Goal: Communication & Community: Ask a question

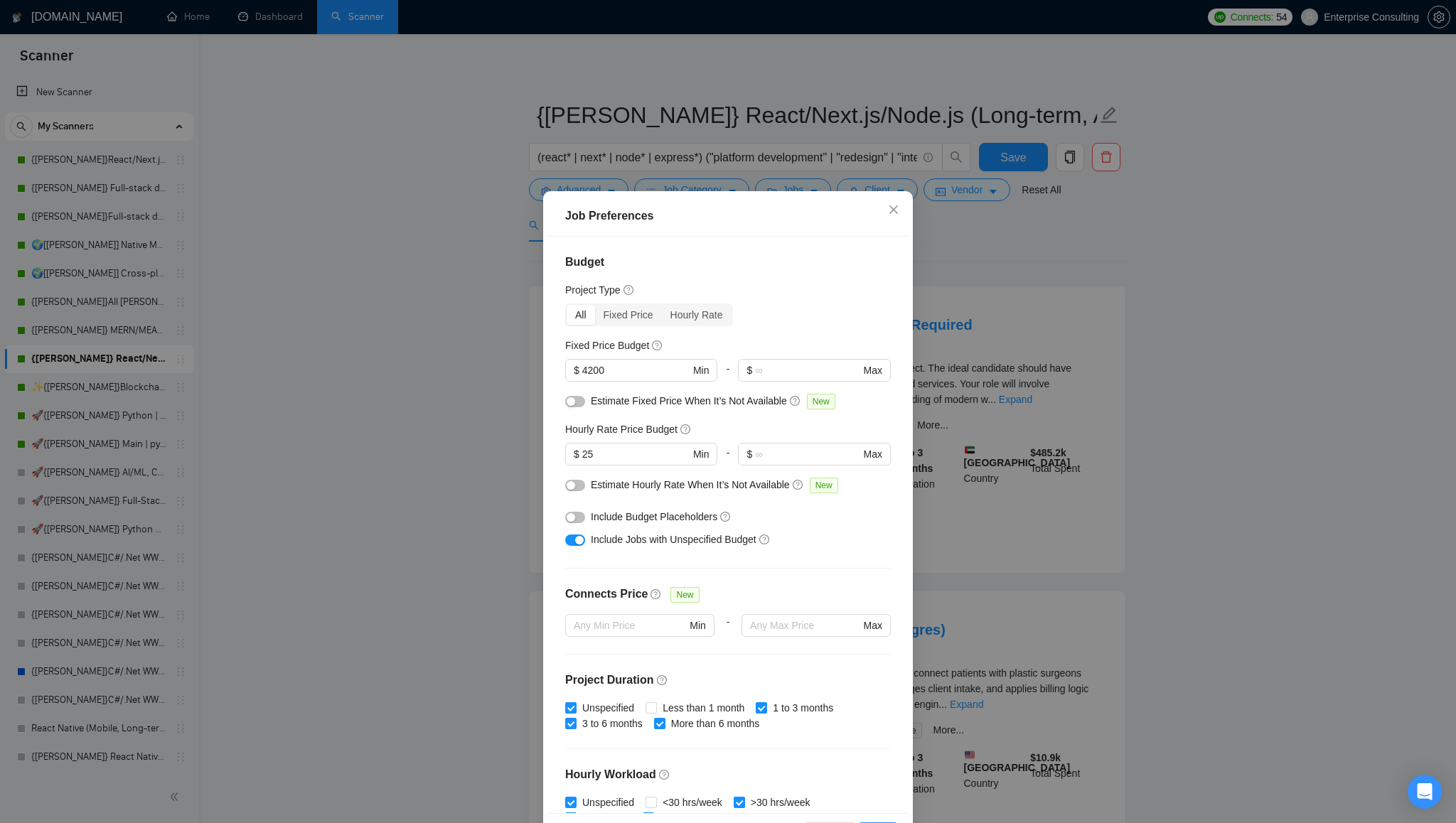
scroll to position [224, 0]
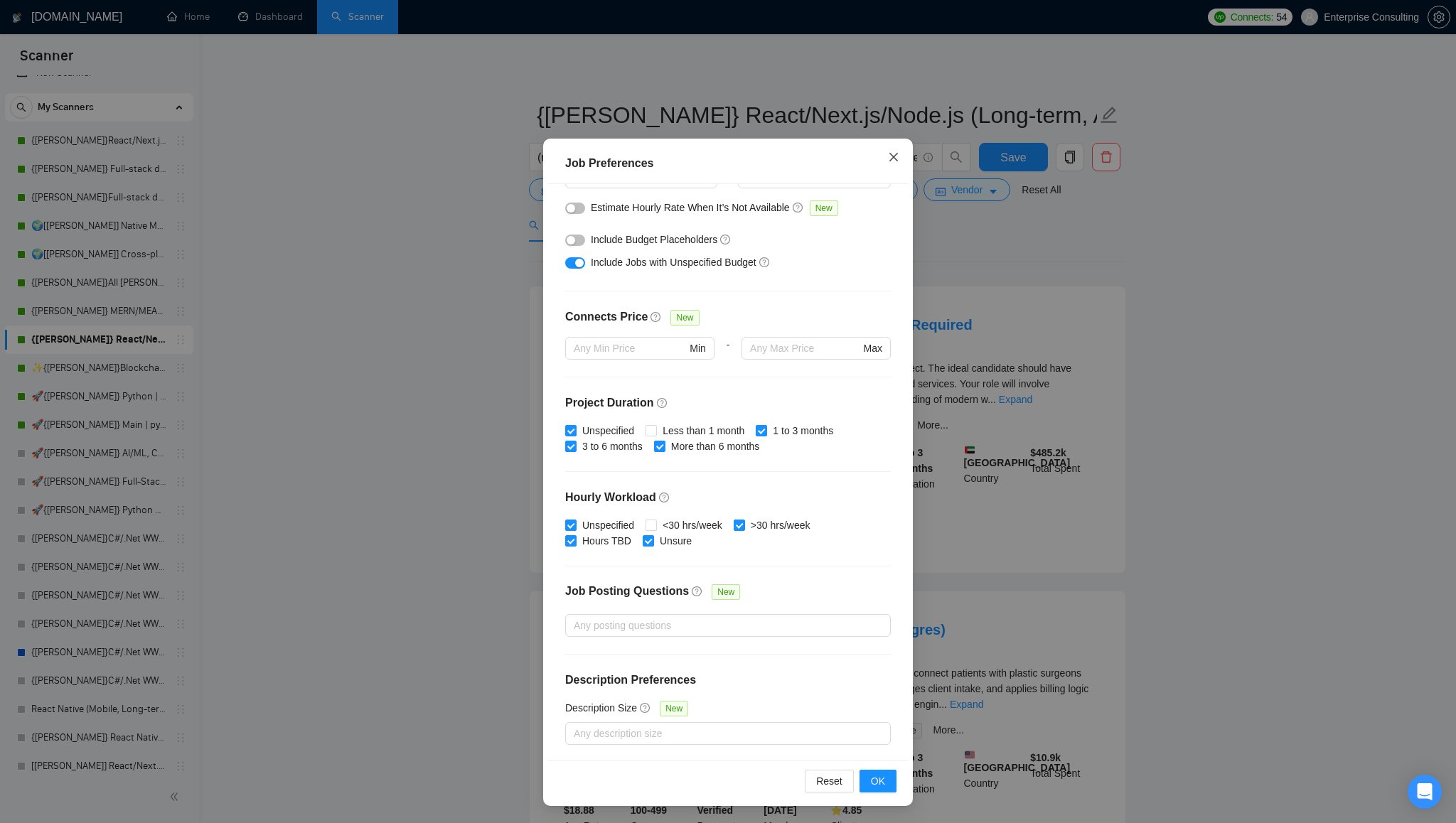
click at [895, 157] on icon "close" at bounding box center [893, 157] width 11 height 11
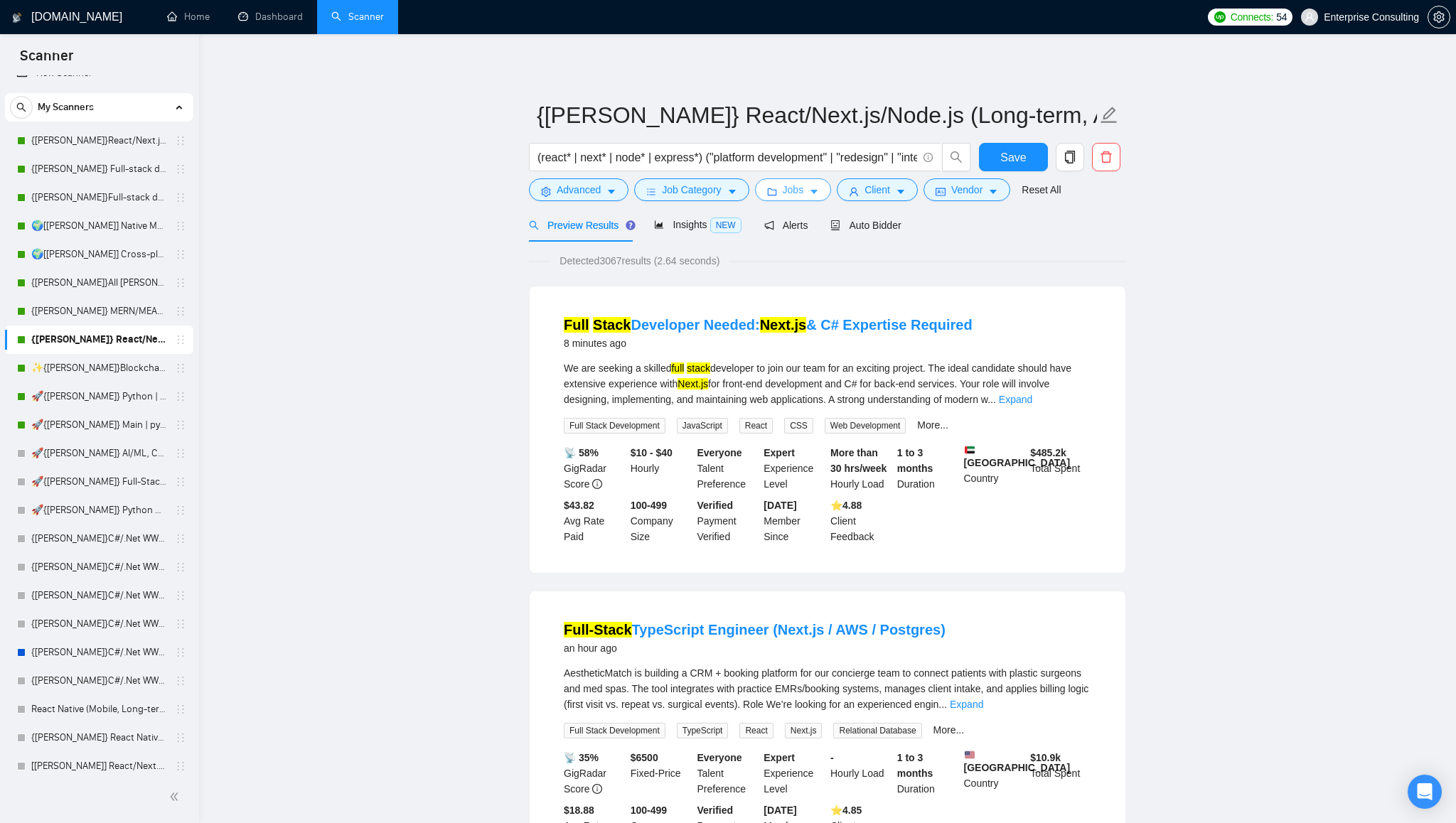
click at [819, 195] on icon "caret-down" at bounding box center [813, 191] width 10 height 10
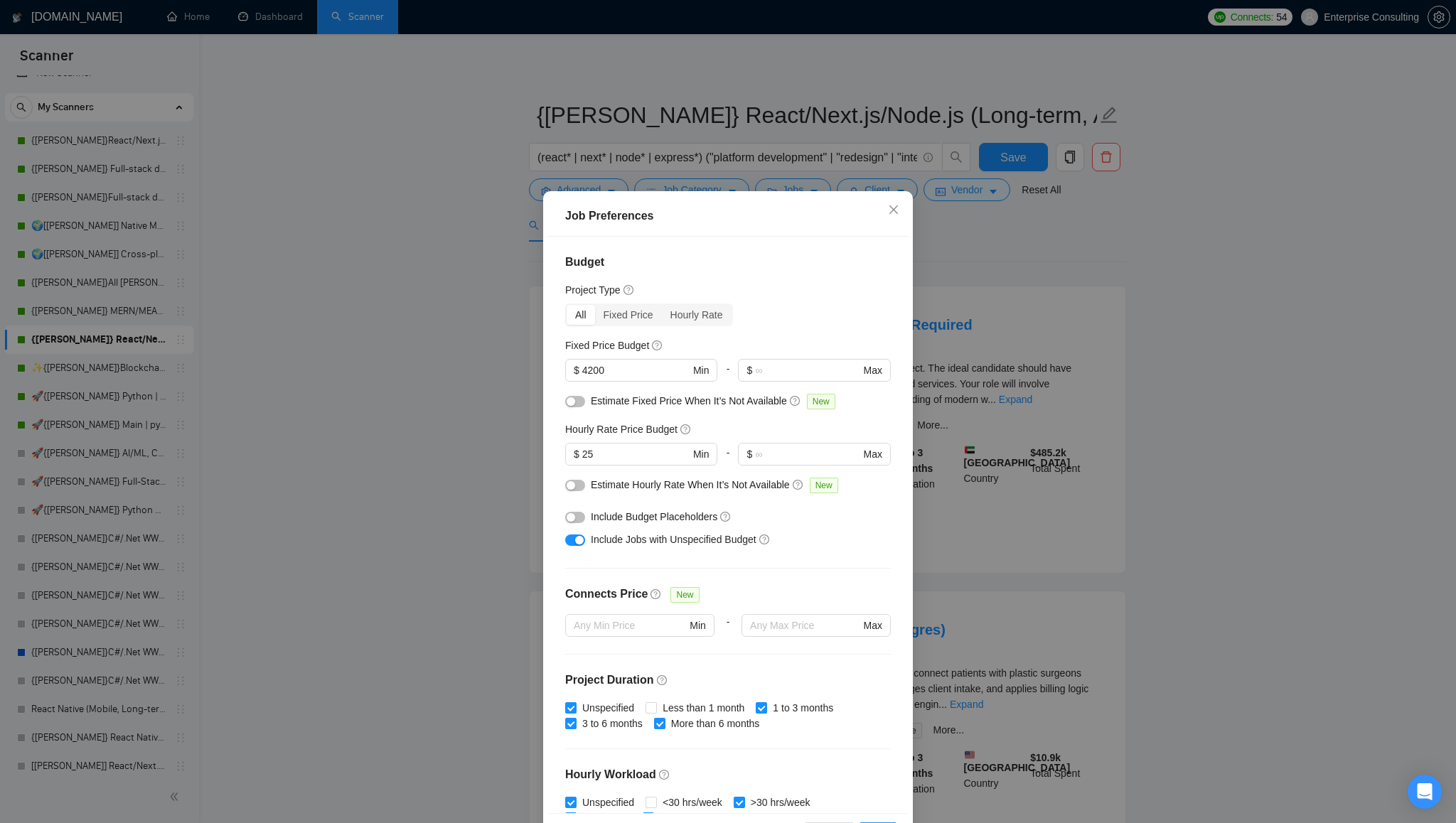
click at [978, 246] on div "Job Preferences Budget Project Type All Fixed Price Hourly Rate Fixed Price Bud…" at bounding box center [728, 411] width 1456 height 823
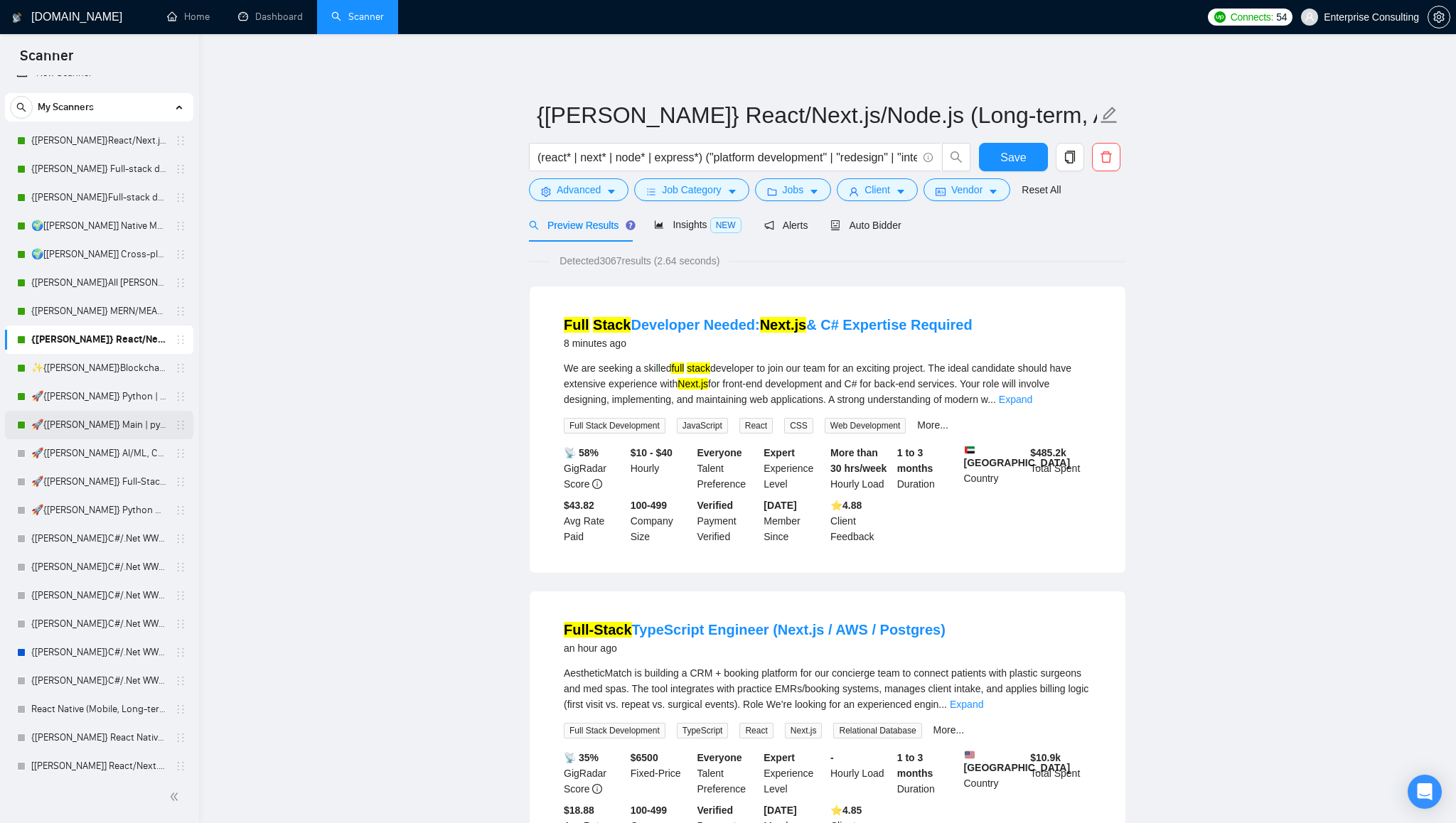
click at [80, 429] on link "🚀{[PERSON_NAME]} Main | python | django | AI (+less than 30 h)" at bounding box center [99, 425] width 135 height 28
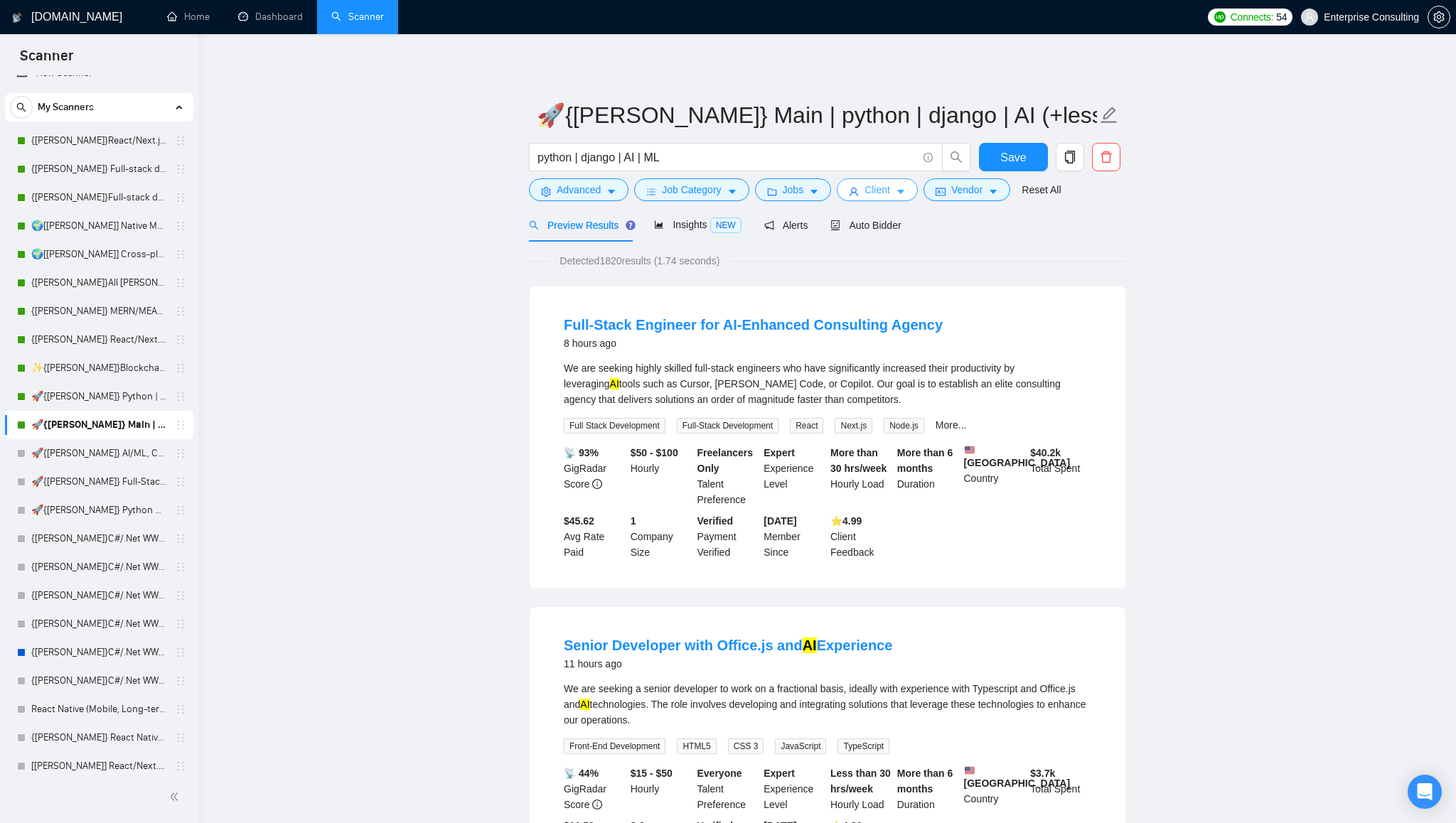
click at [876, 194] on span "Client" at bounding box center [877, 190] width 25 height 16
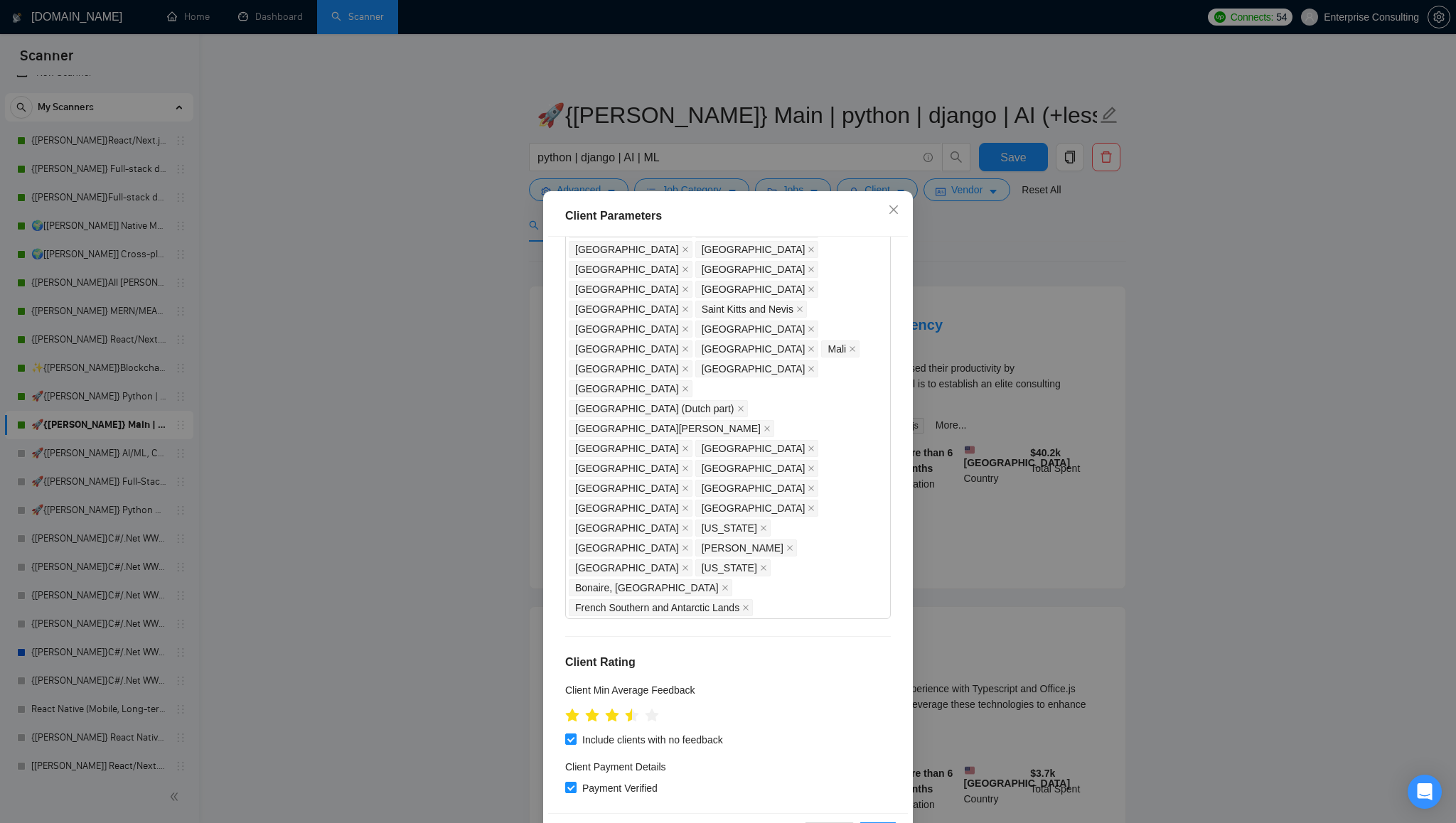
scroll to position [916, 0]
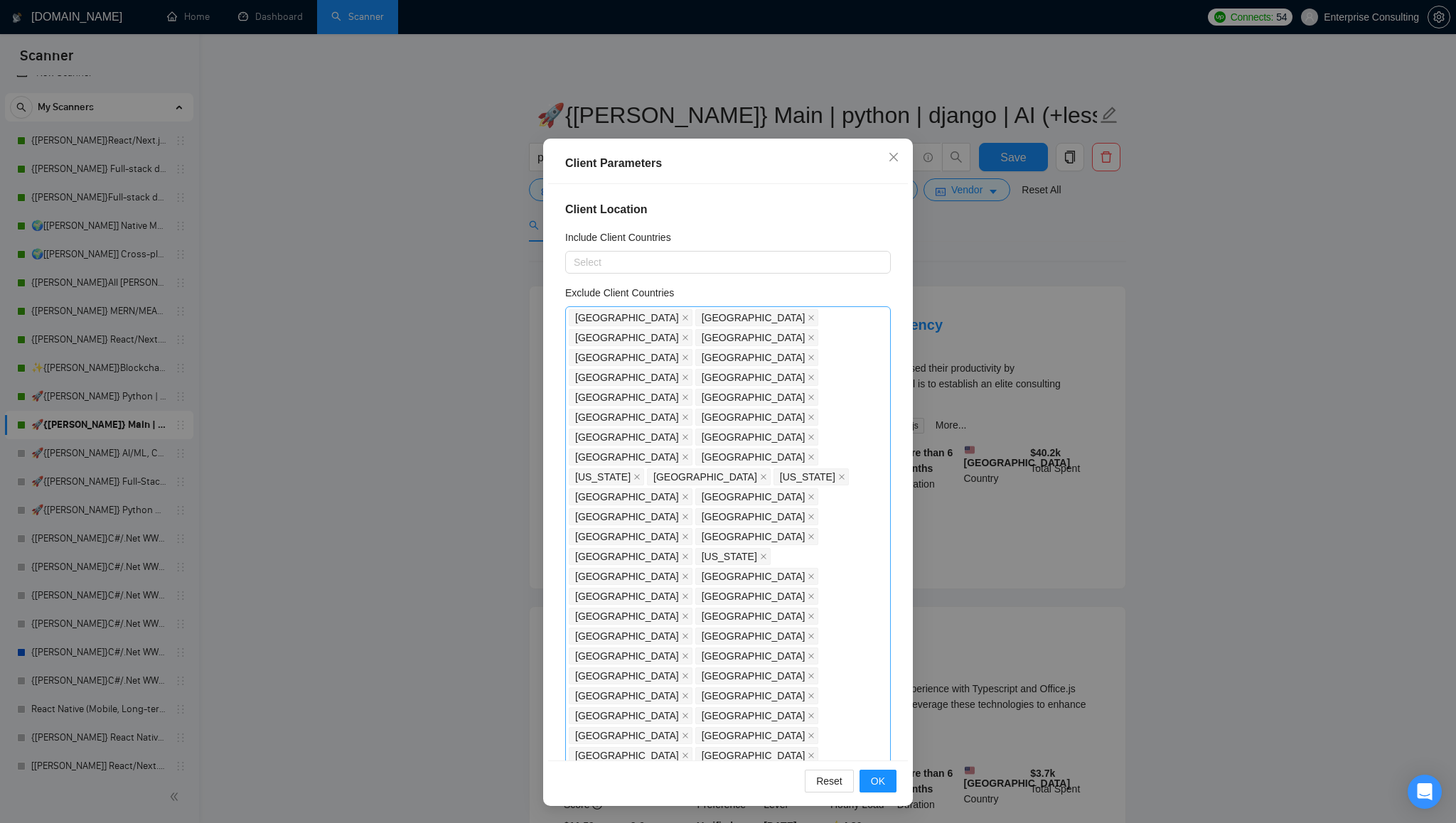
scroll to position [0, 0]
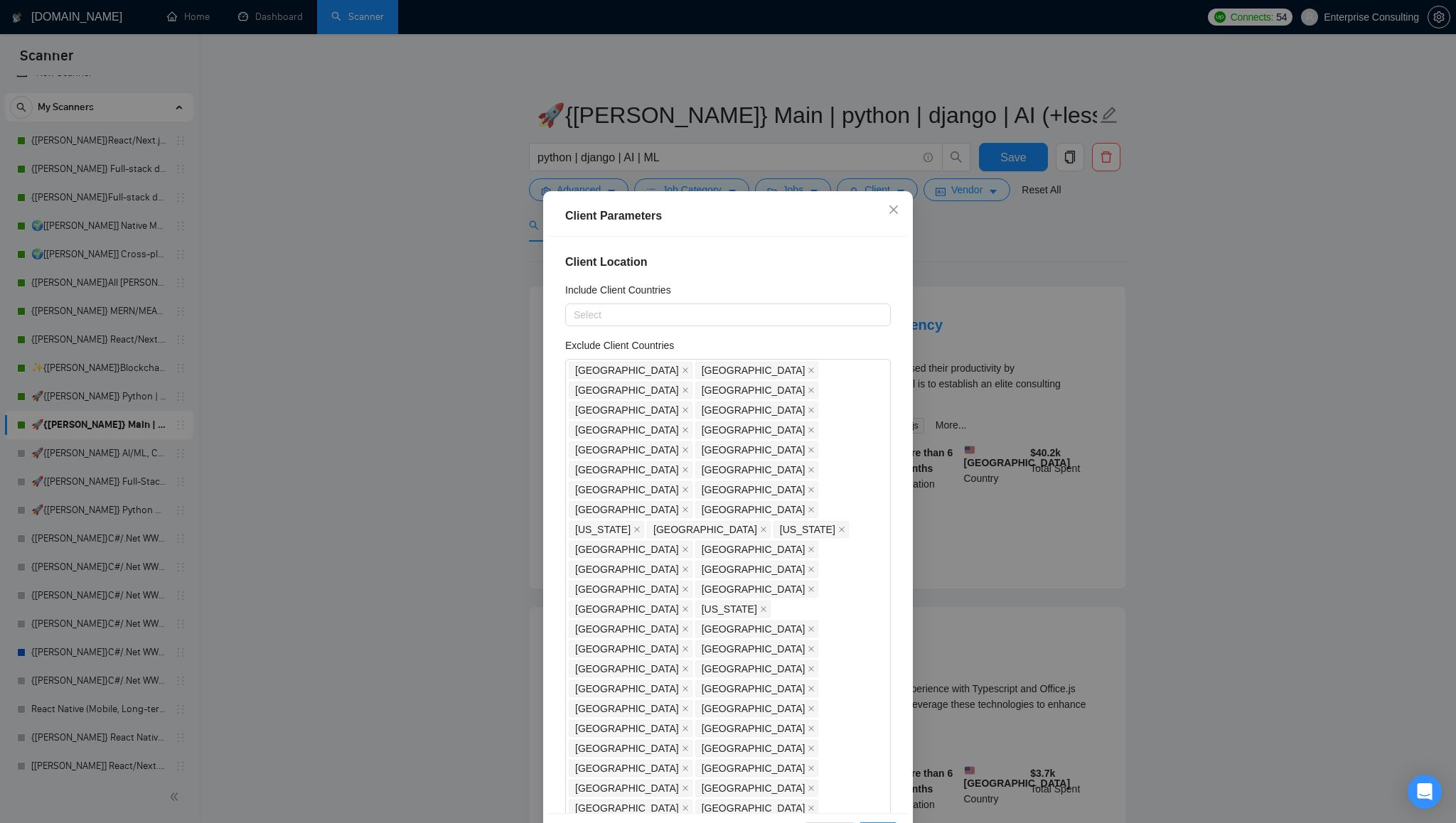
click at [721, 342] on div "Exclude Client Countries" at bounding box center [728, 348] width 325 height 21
click at [724, 268] on h4 "Client Location" at bounding box center [728, 262] width 325 height 17
click at [893, 212] on icon "close" at bounding box center [893, 209] width 11 height 11
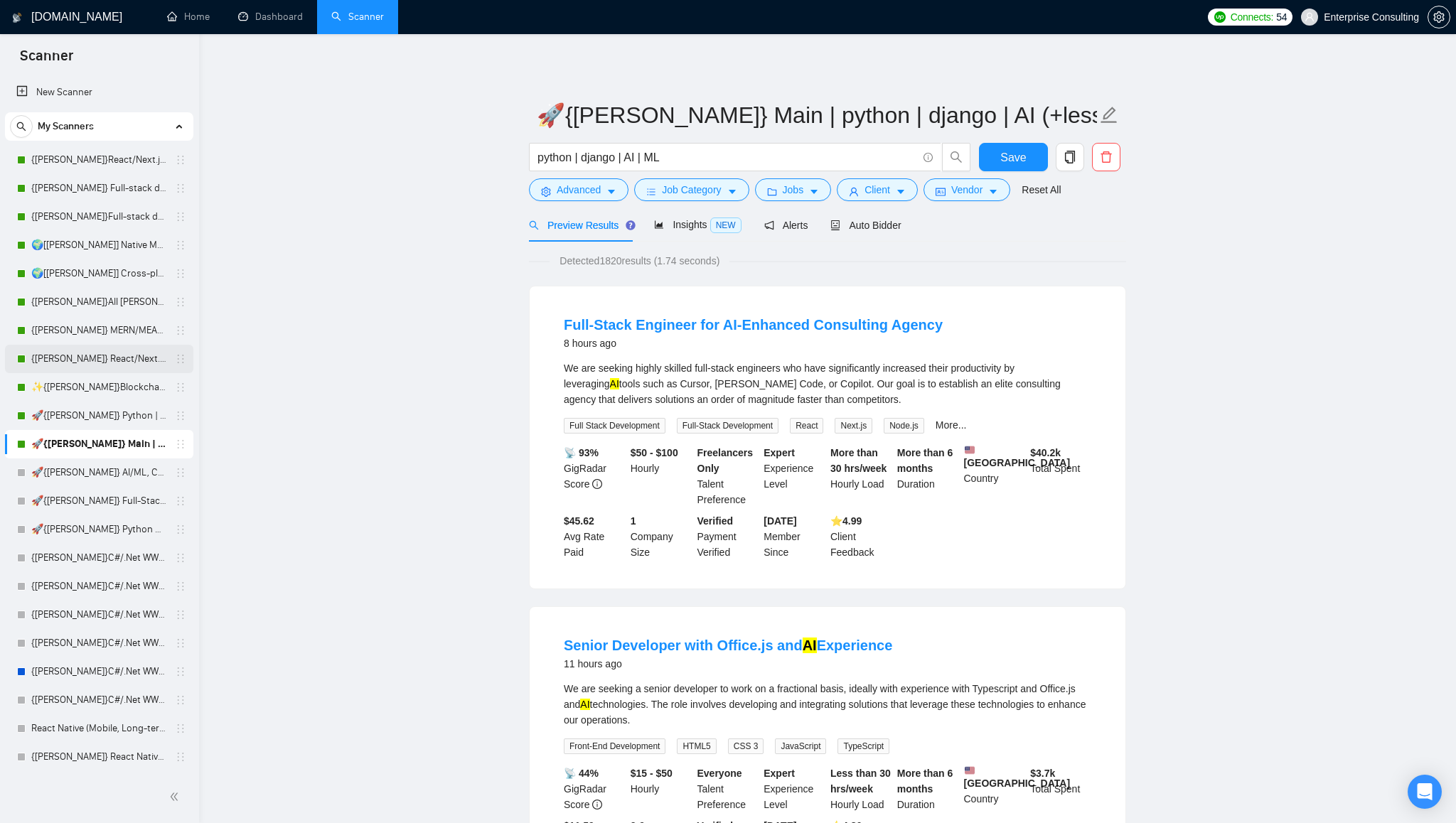
click at [74, 358] on link "{[PERSON_NAME]} React/Next.js/Node.js (Long-term, All Niches)" at bounding box center [99, 358] width 135 height 28
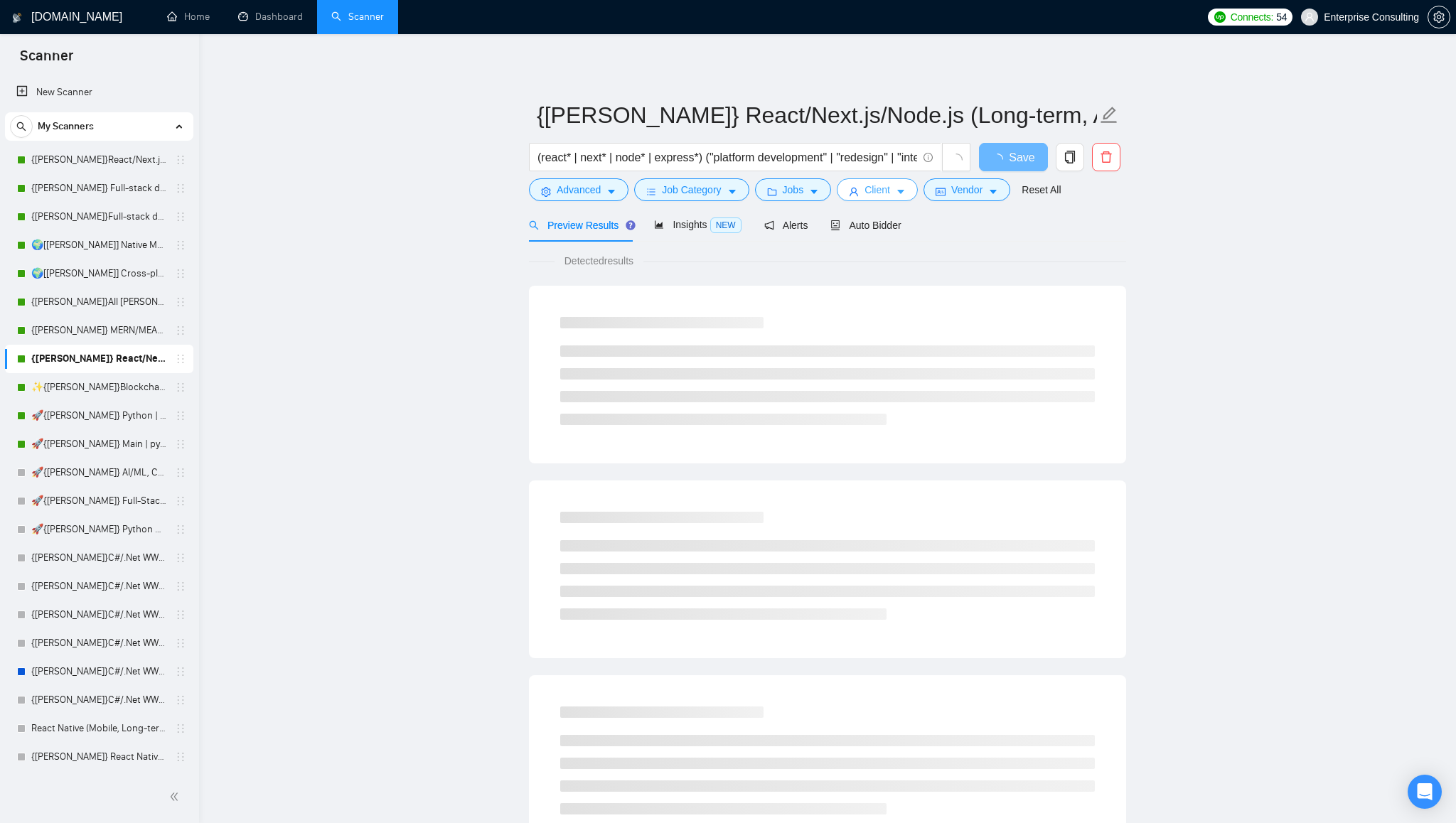
click at [890, 195] on span "Client" at bounding box center [877, 190] width 25 height 16
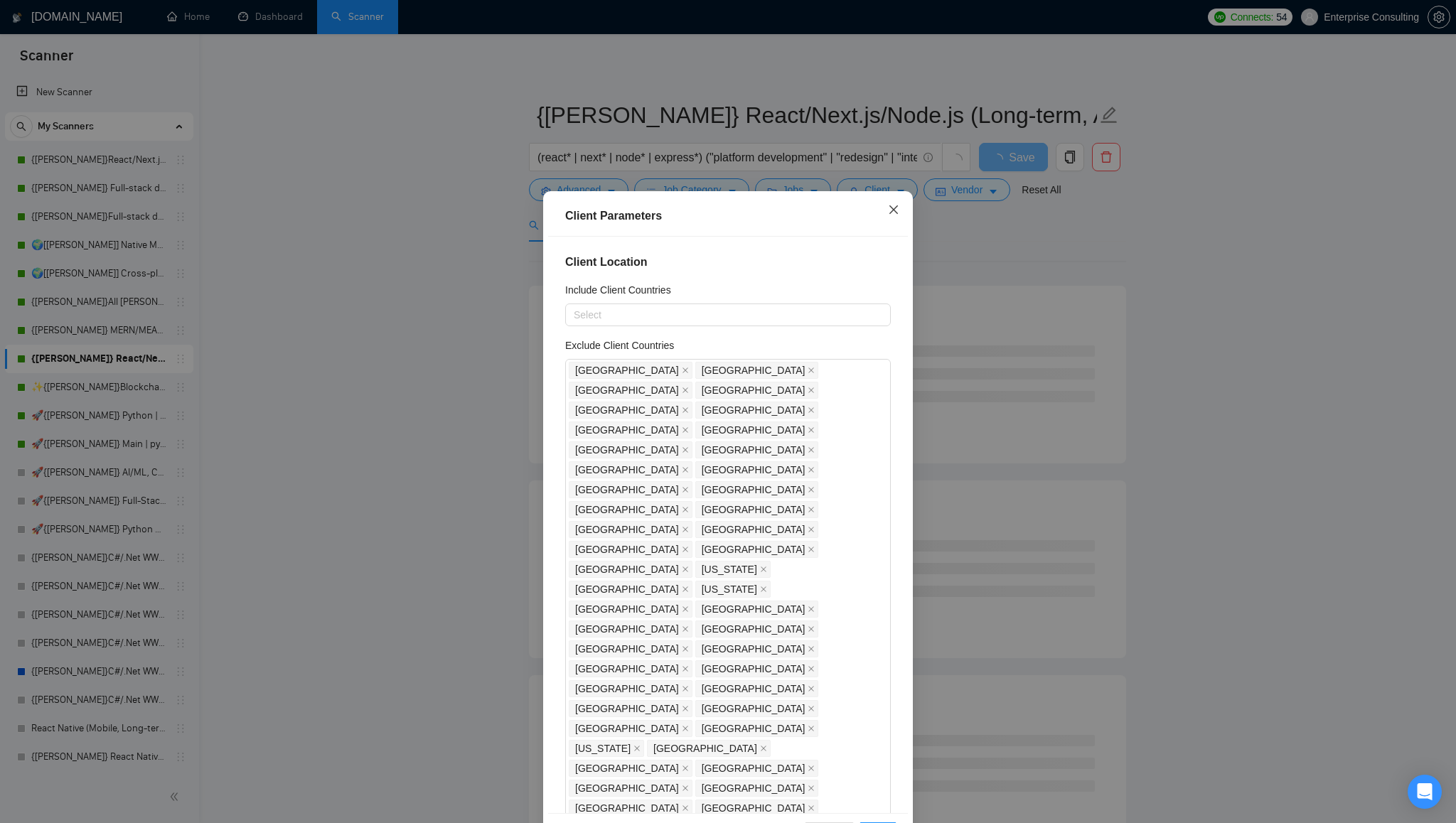
click at [893, 215] on icon "close" at bounding box center [893, 209] width 11 height 11
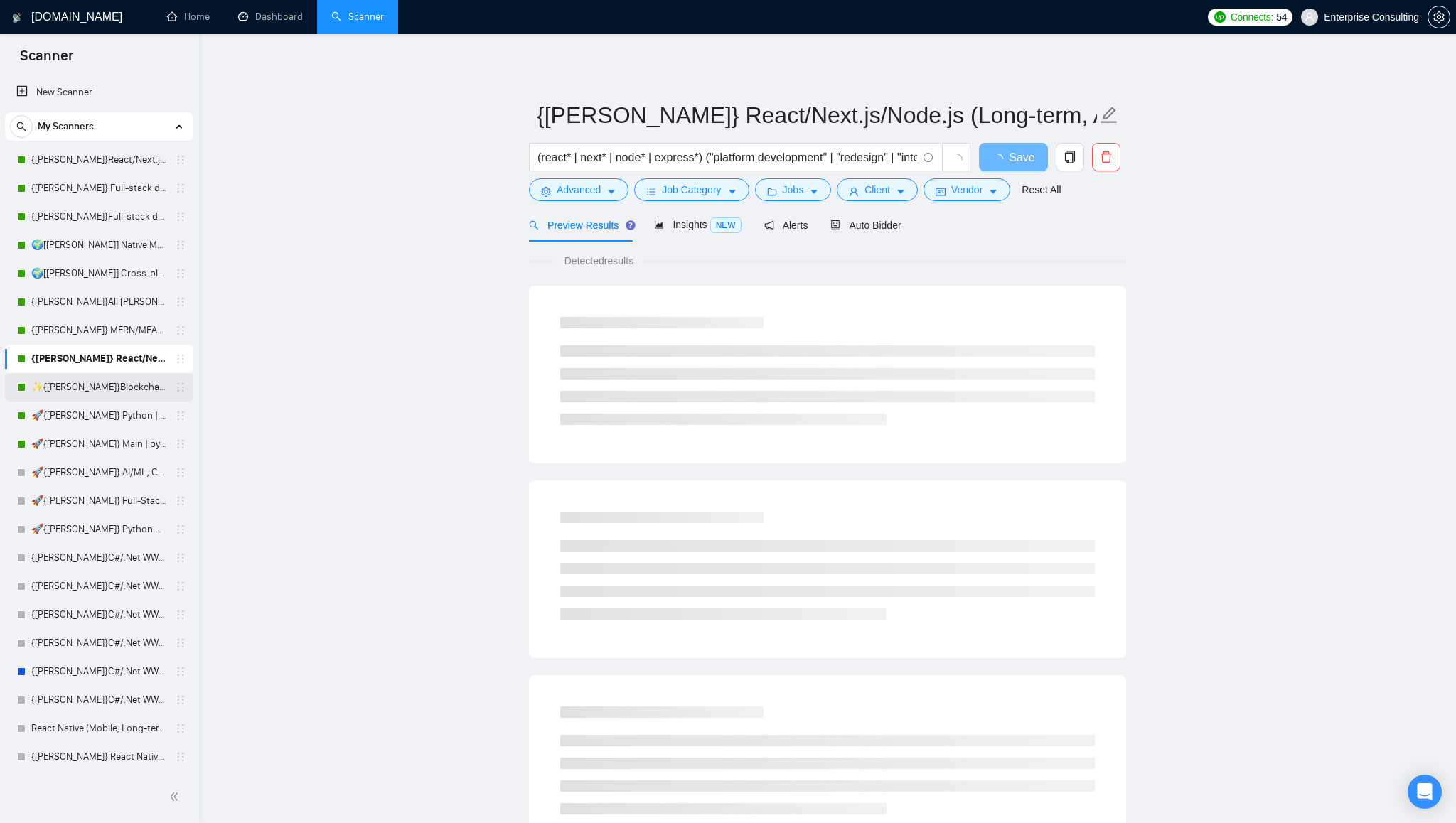
click at [87, 384] on link "✨{[PERSON_NAME]}Blockchain WW" at bounding box center [99, 387] width 135 height 28
click at [890, 194] on span "Client" at bounding box center [877, 190] width 25 height 16
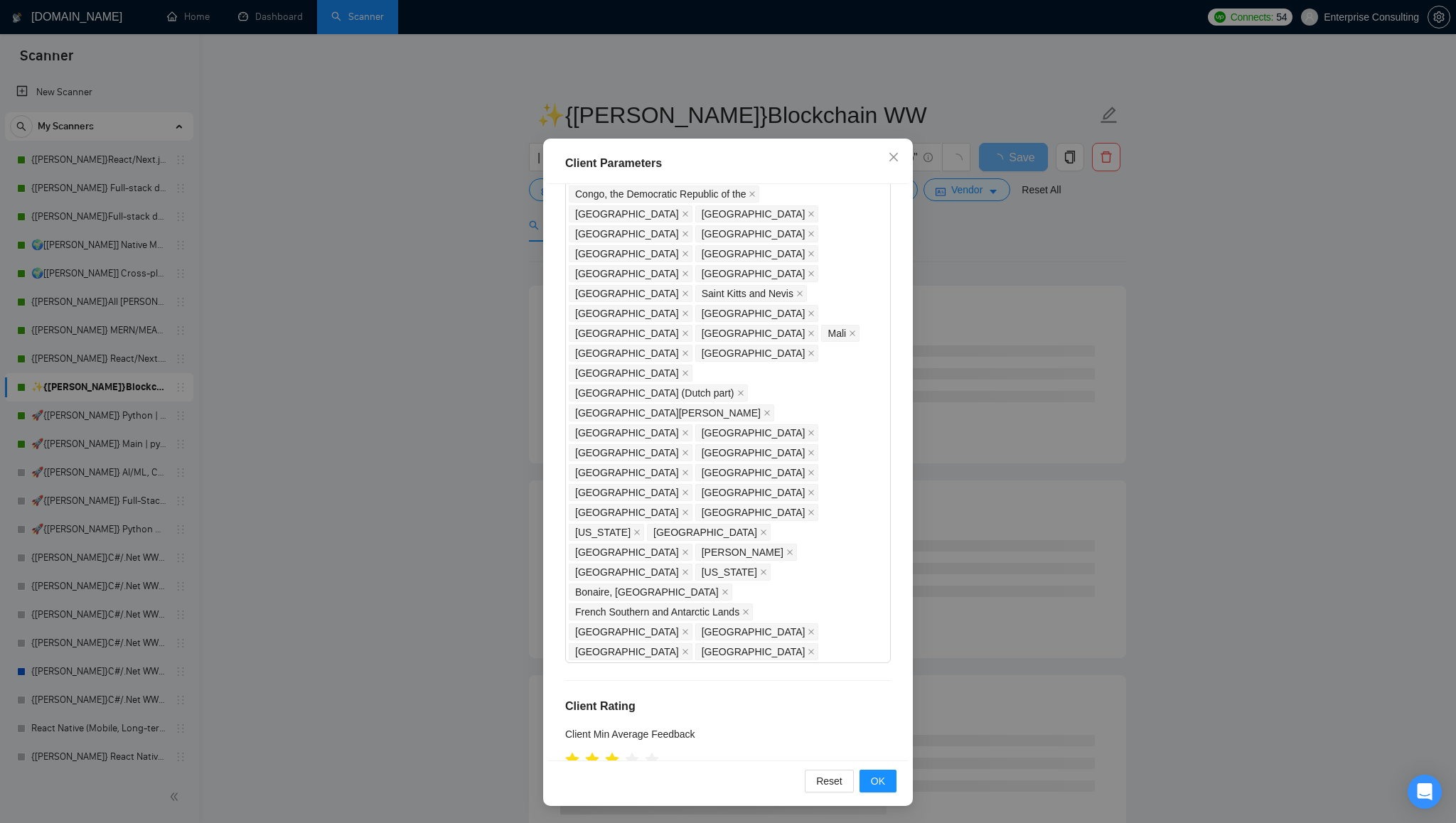
scroll to position [944, 0]
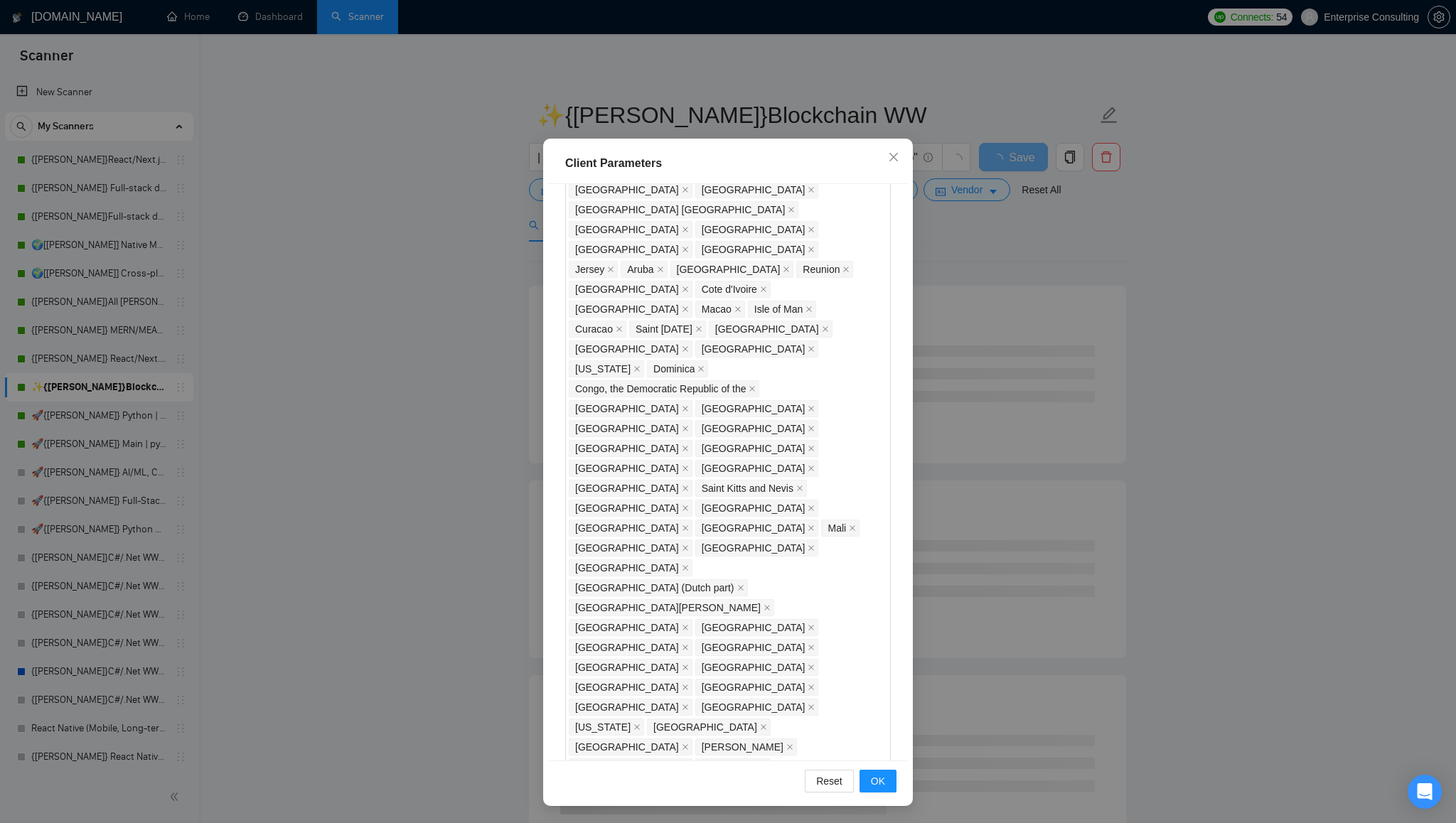
click at [891, 159] on icon "close" at bounding box center [893, 157] width 11 height 11
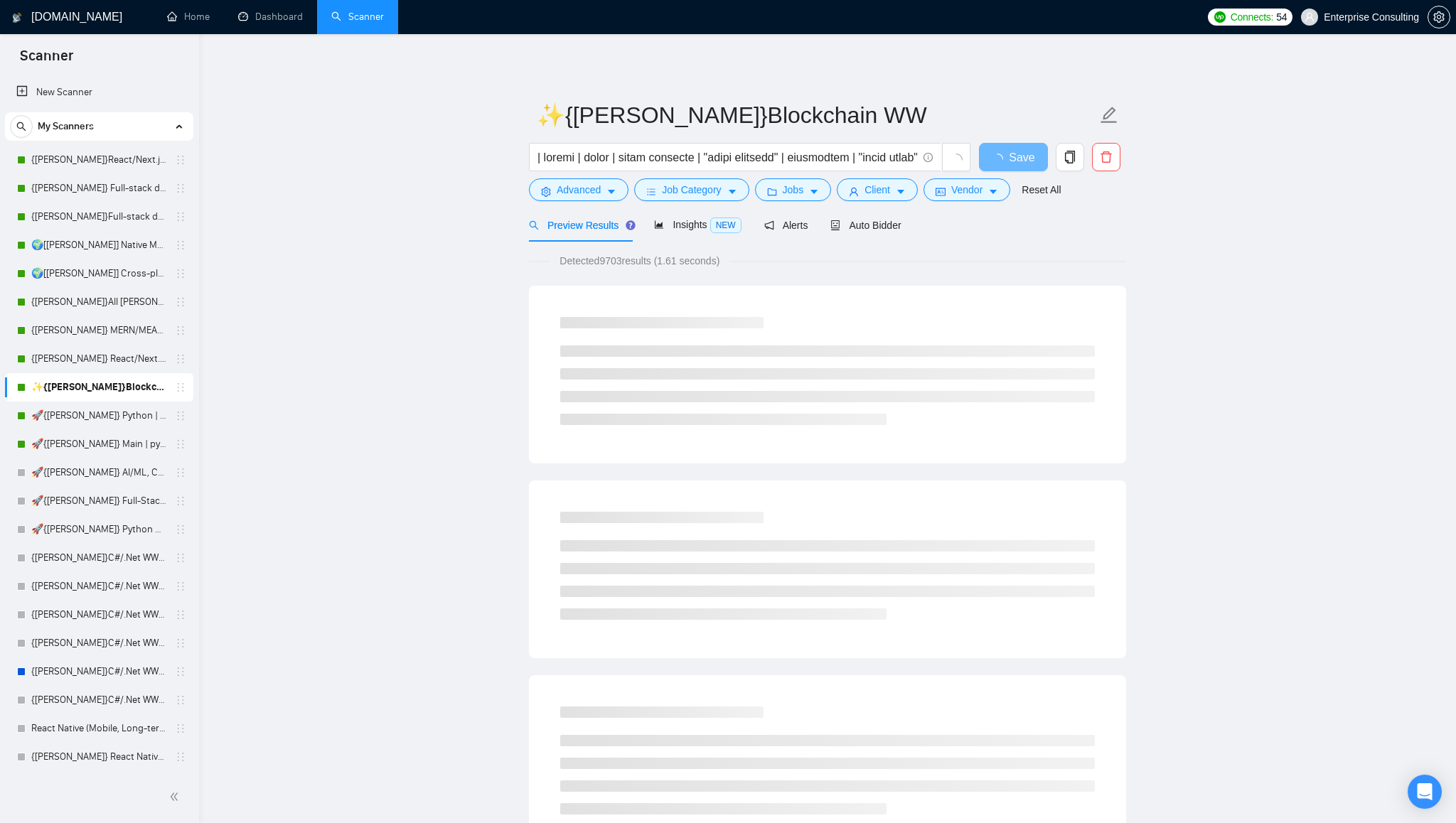
scroll to position [0, 0]
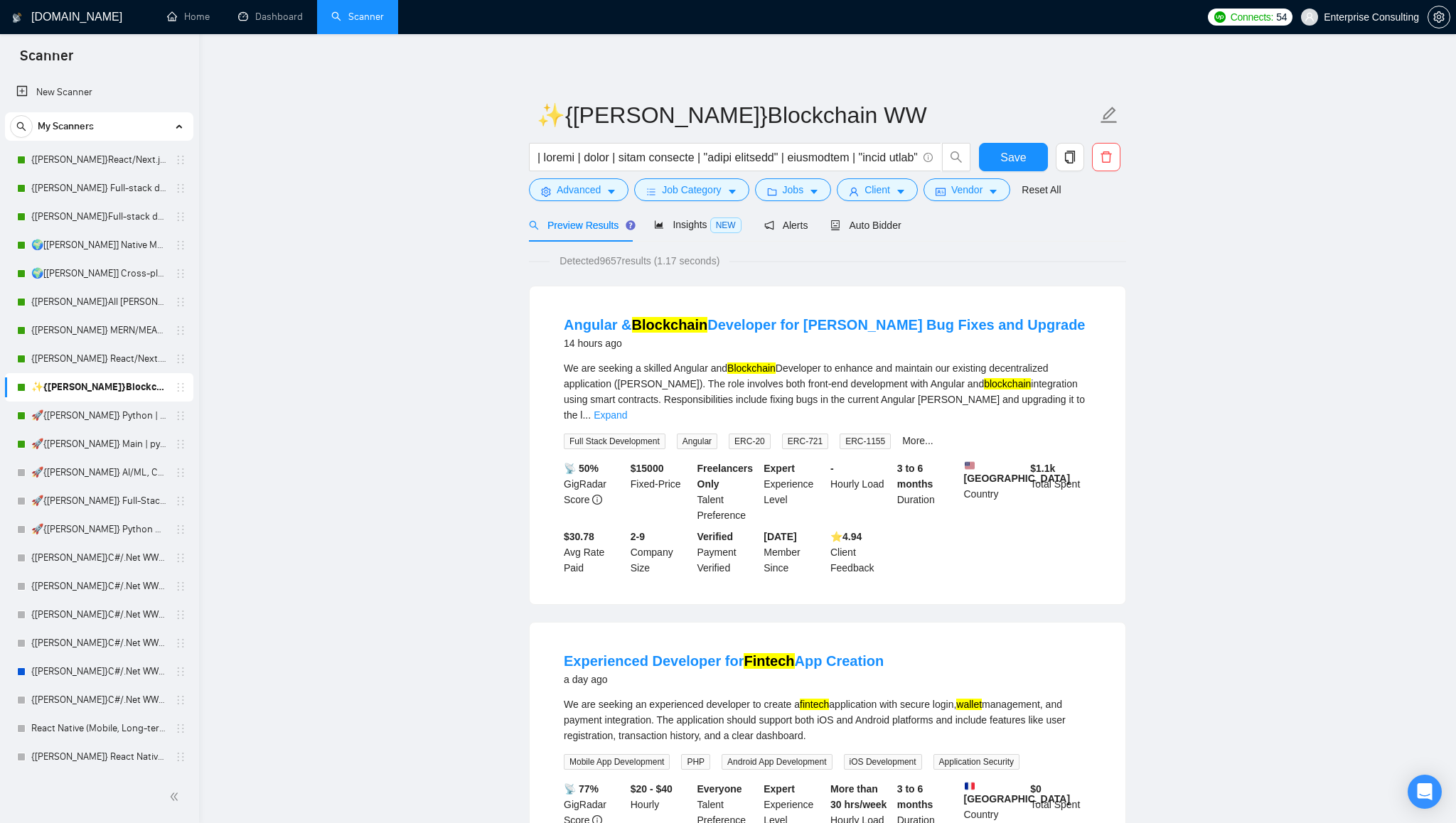
click at [72, 443] on link "🚀{[PERSON_NAME]} Main | python | django | AI (+less than 30 h)" at bounding box center [99, 444] width 135 height 28
click at [616, 195] on icon "caret-down" at bounding box center [611, 191] width 10 height 10
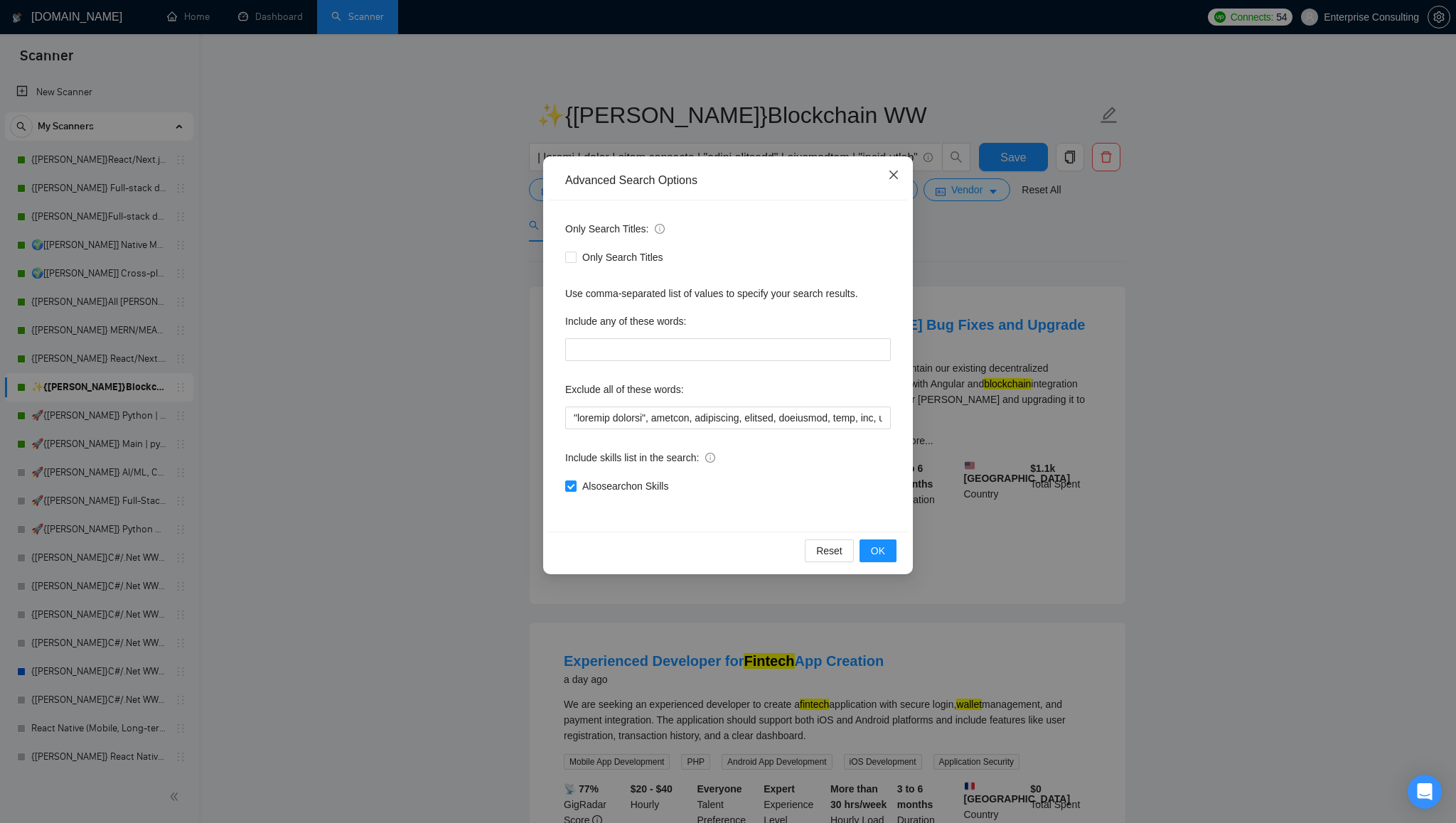
click at [892, 172] on icon "close" at bounding box center [893, 174] width 11 height 11
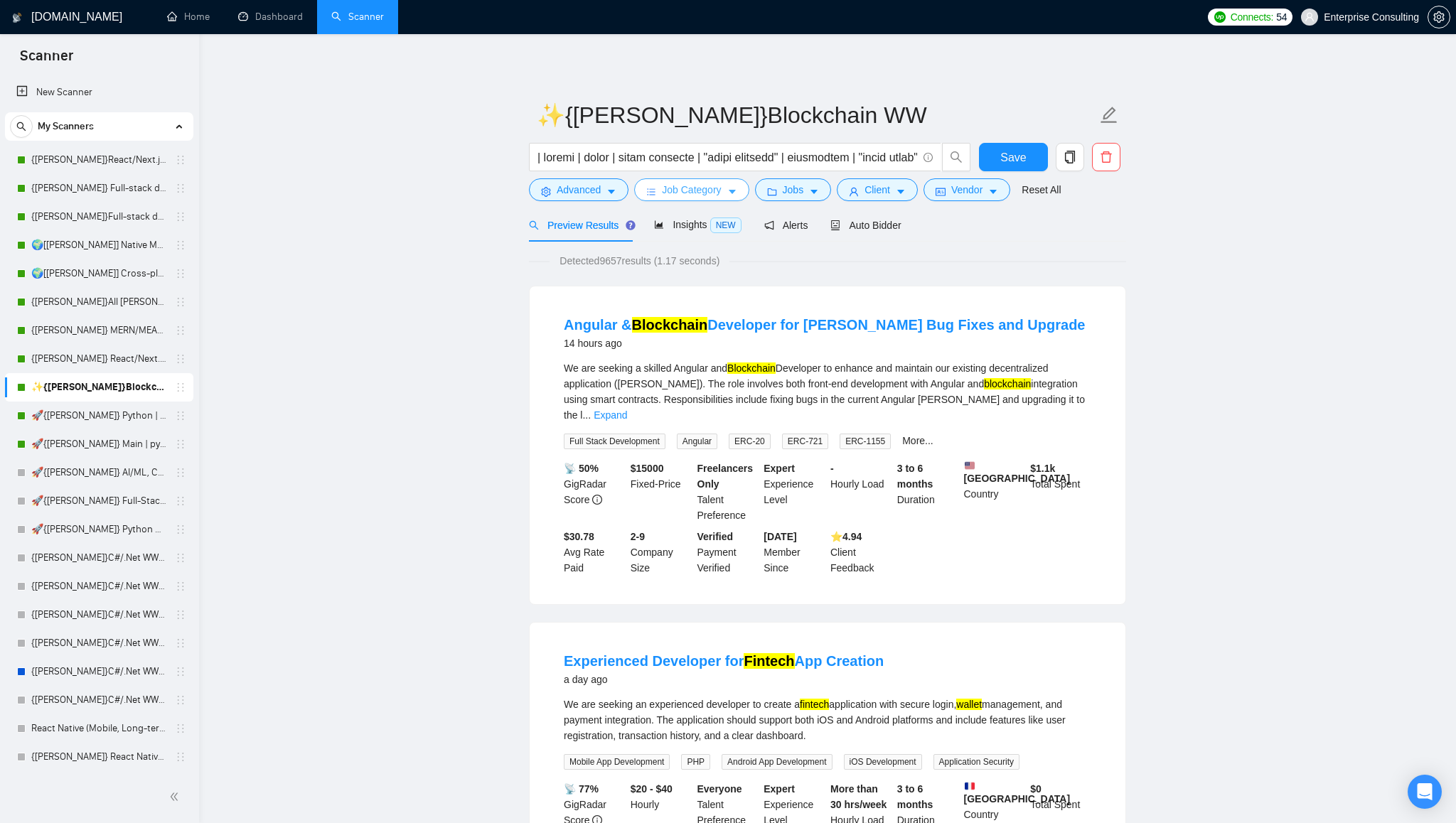
click at [711, 191] on span "Job Category" at bounding box center [691, 190] width 59 height 16
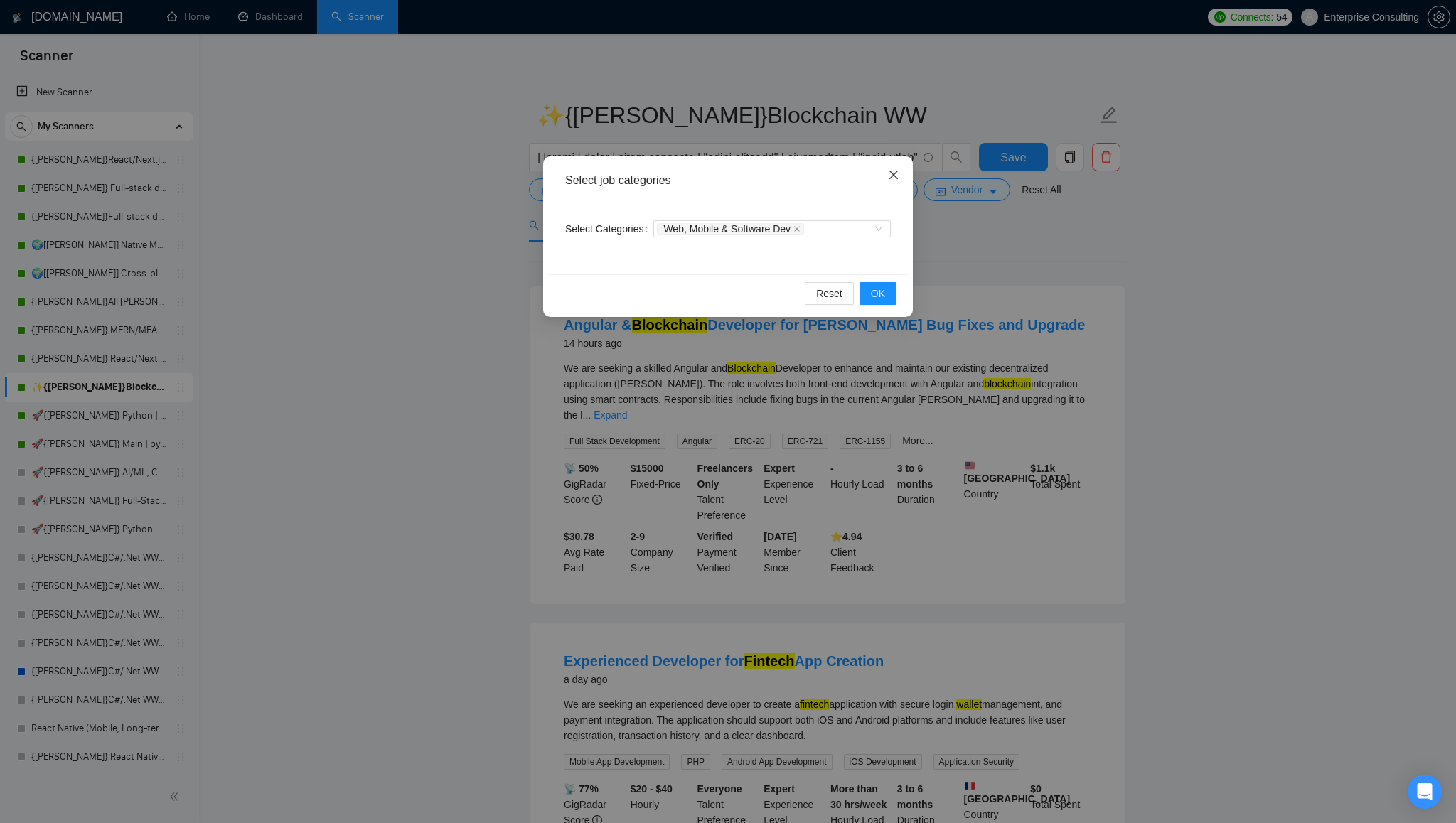
click at [895, 179] on icon "close" at bounding box center [893, 174] width 11 height 11
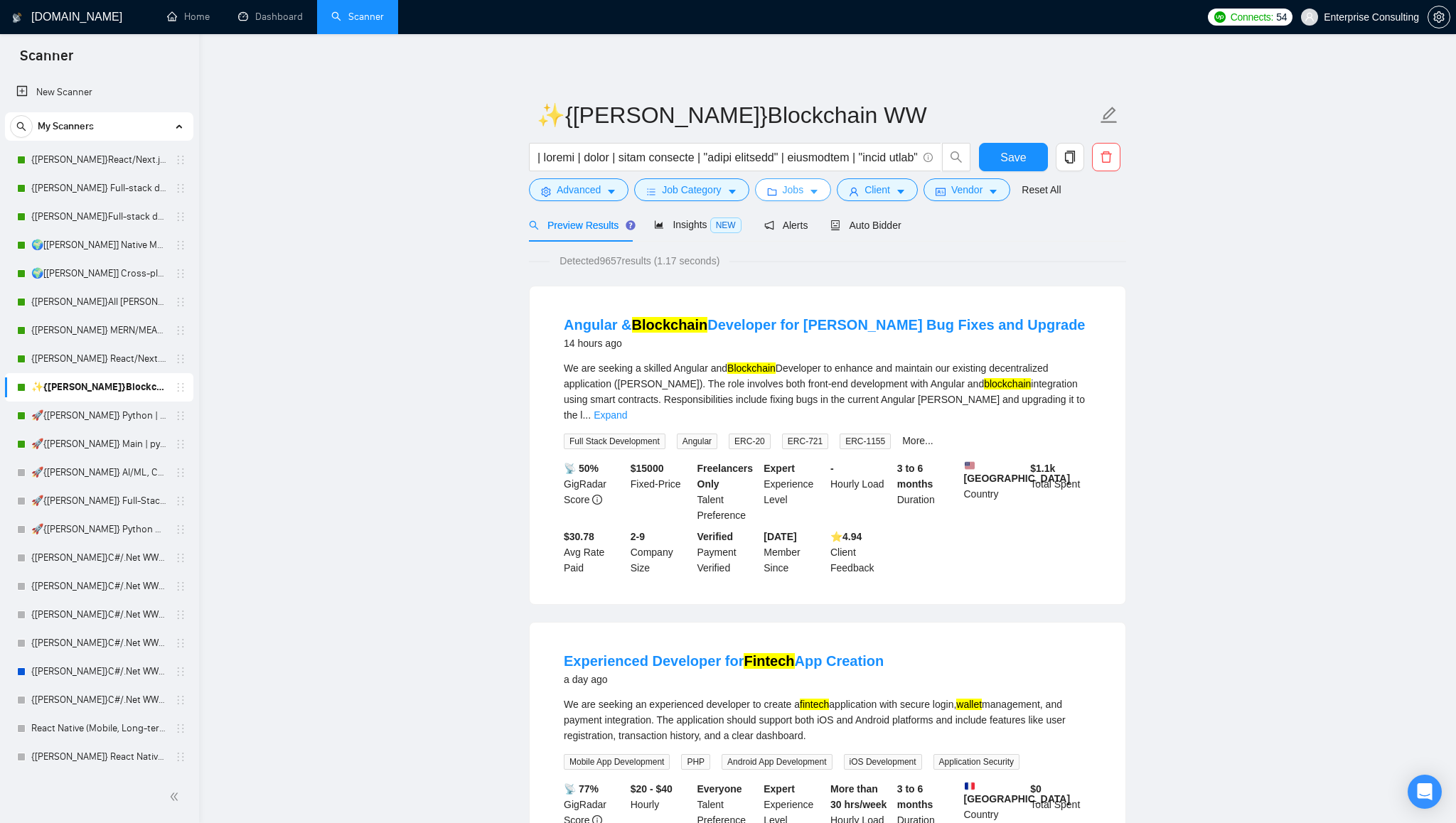
click at [788, 195] on span "Jobs" at bounding box center [793, 190] width 21 height 16
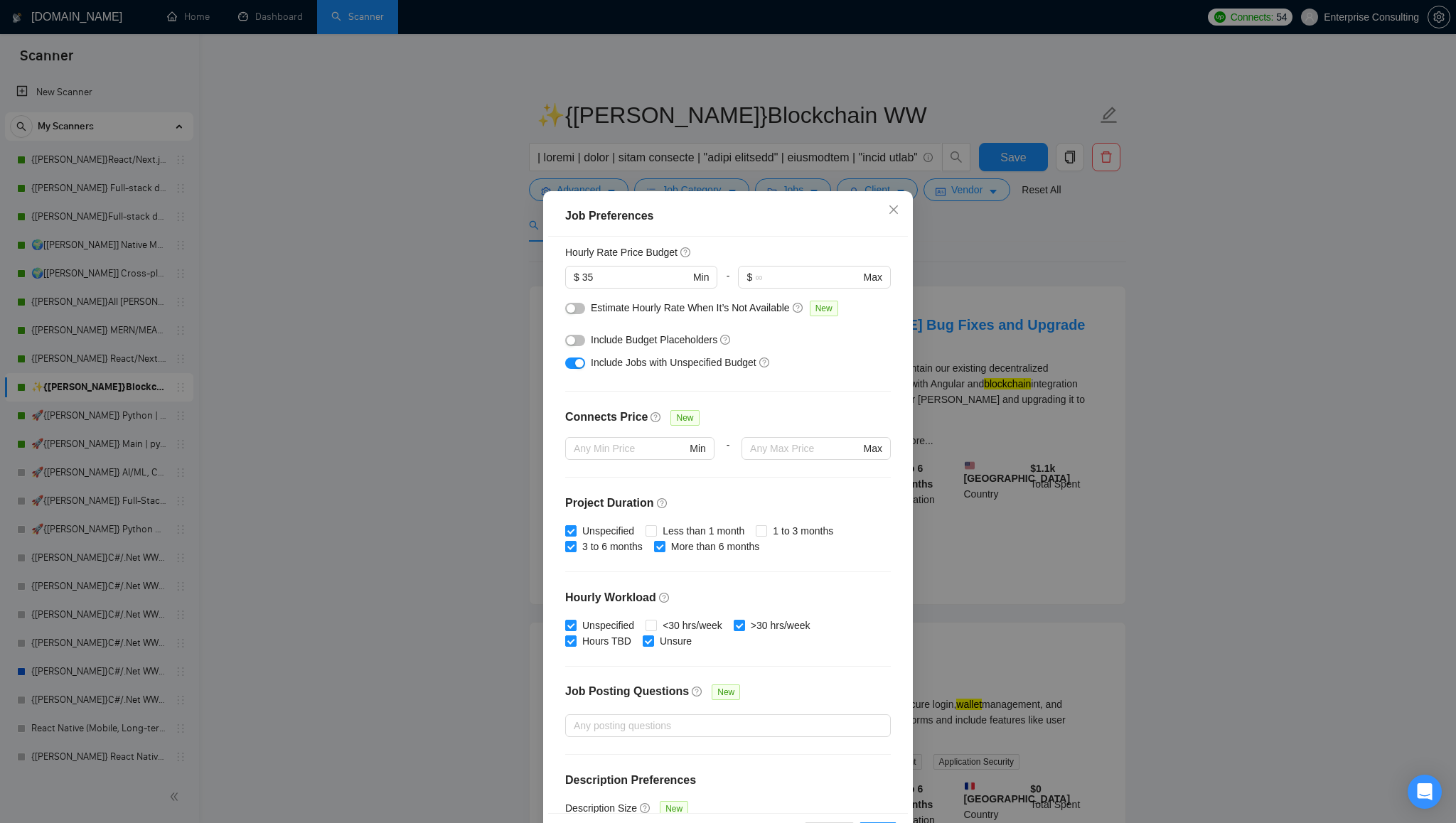
scroll to position [224, 0]
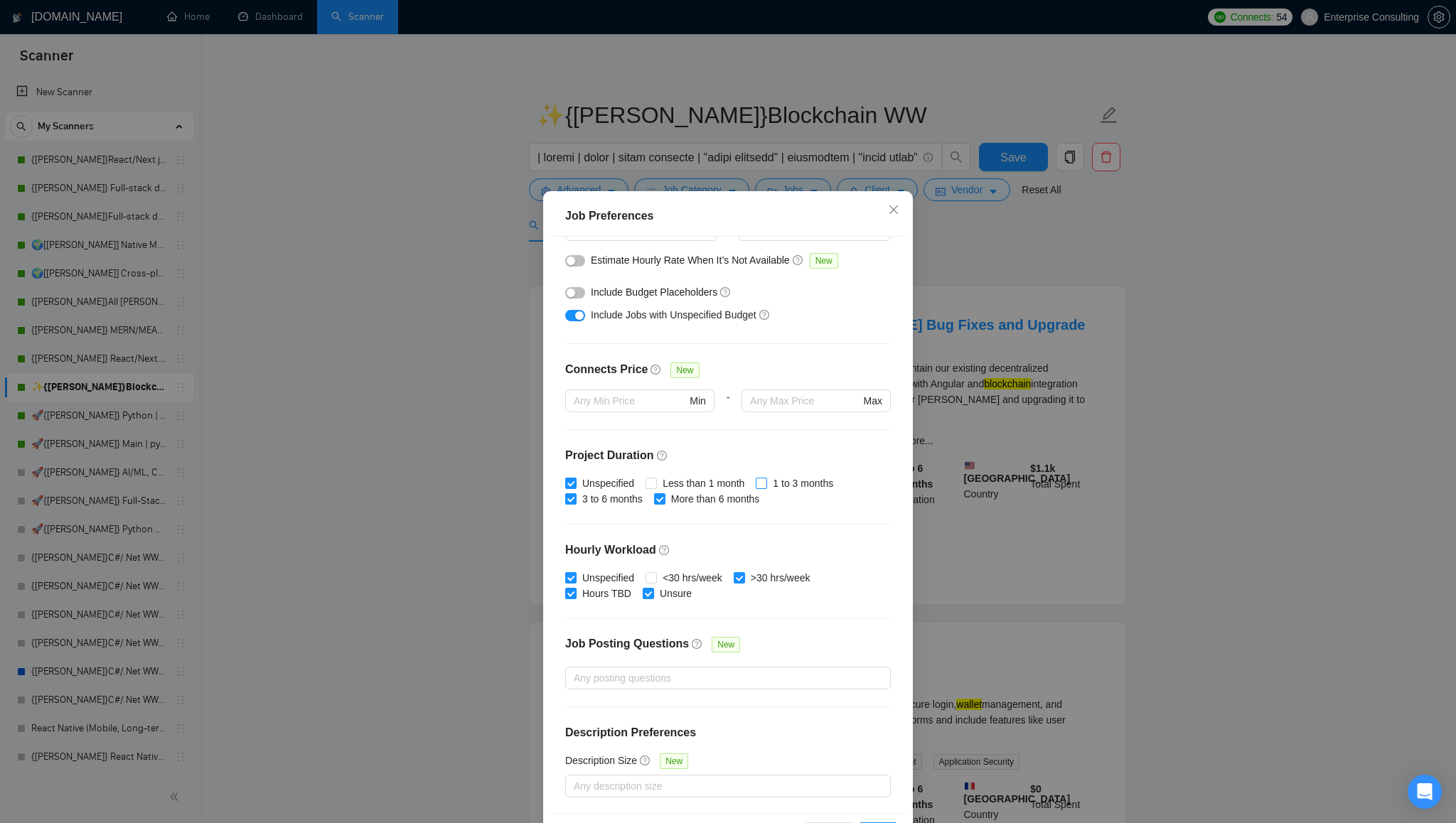
click at [765, 485] on input "1 to 3 months" at bounding box center [760, 482] width 10 height 10
checkbox input "true"
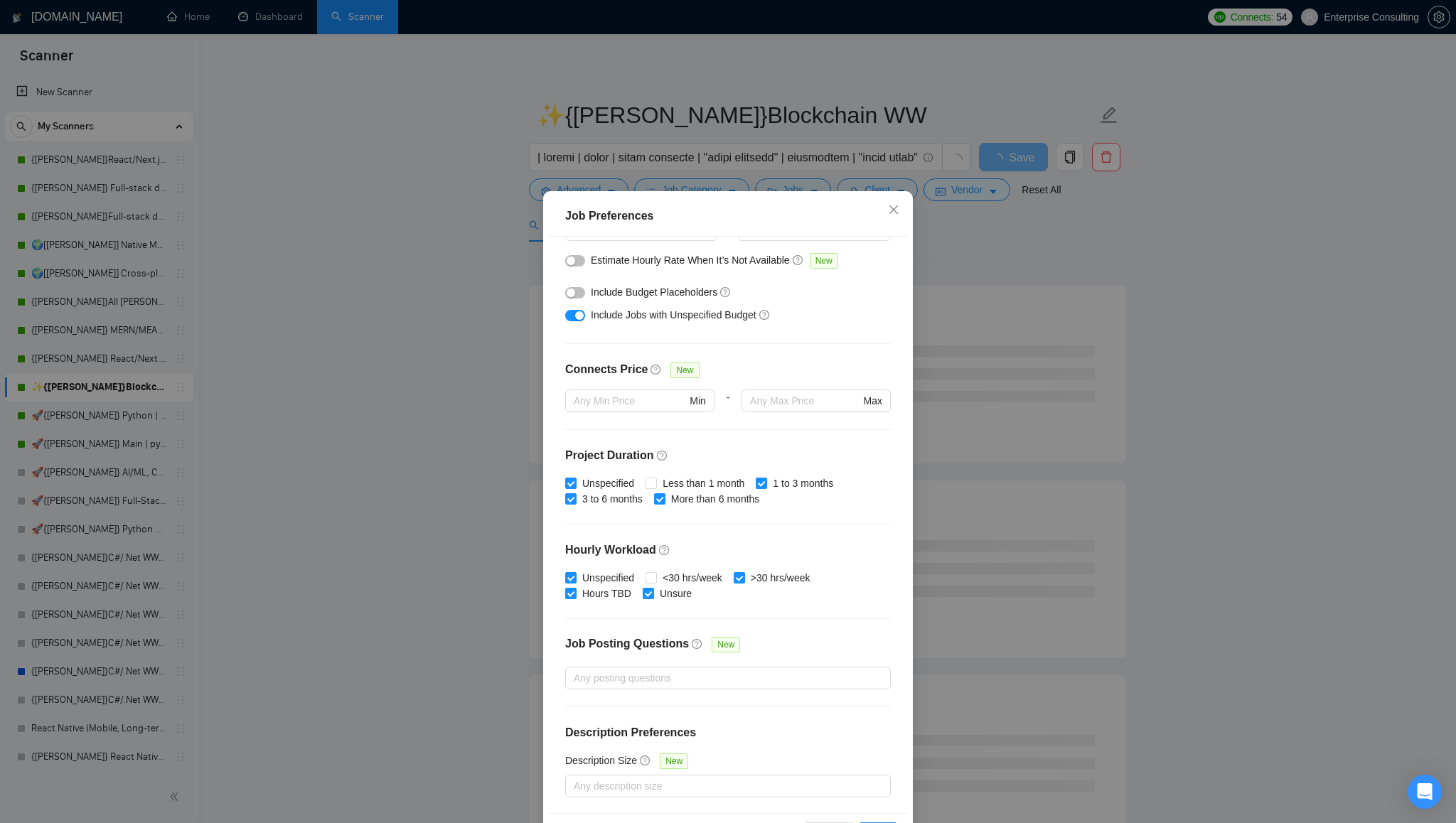
scroll to position [53, 0]
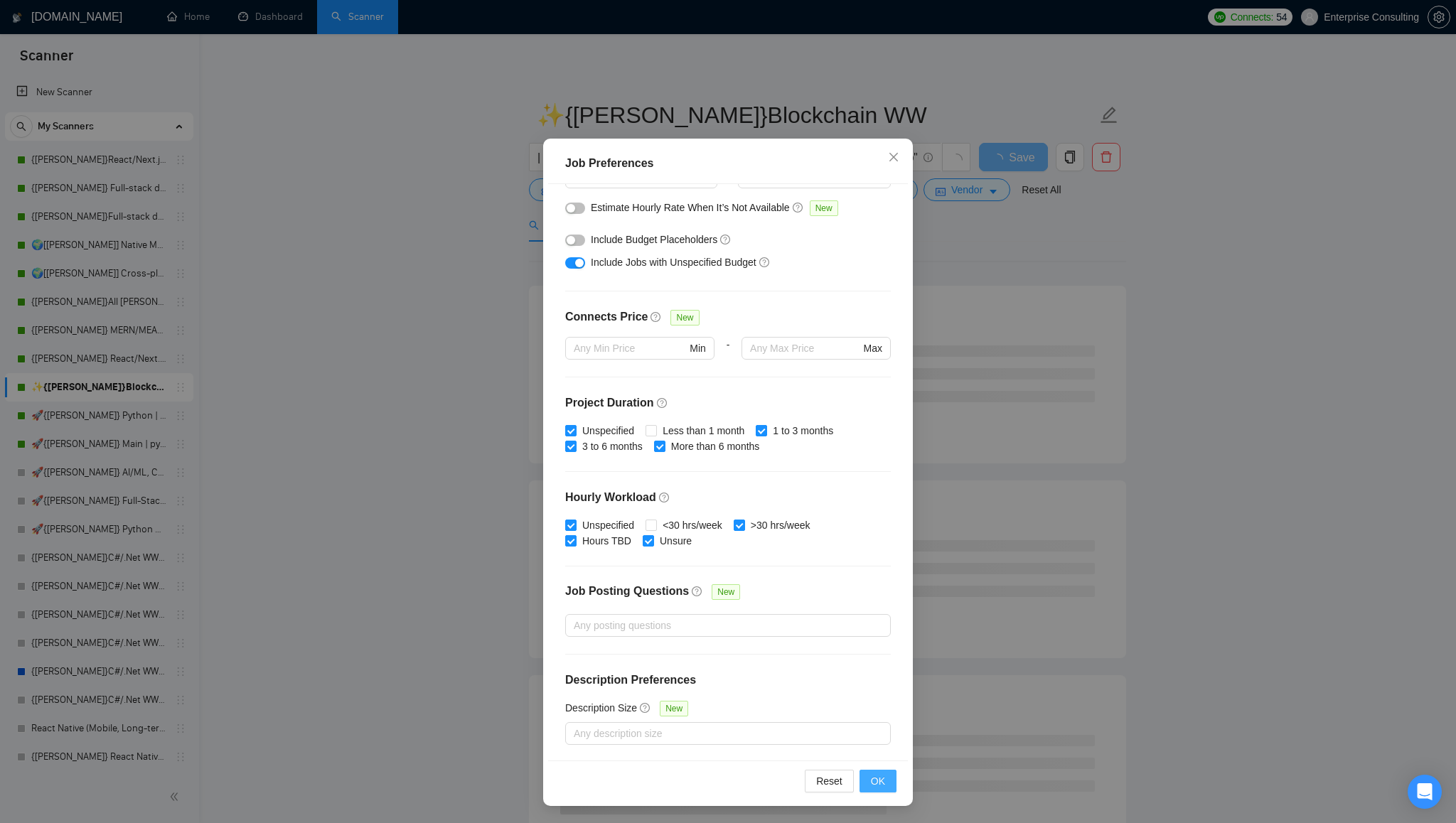
click at [881, 785] on span "OK" at bounding box center [877, 781] width 14 height 16
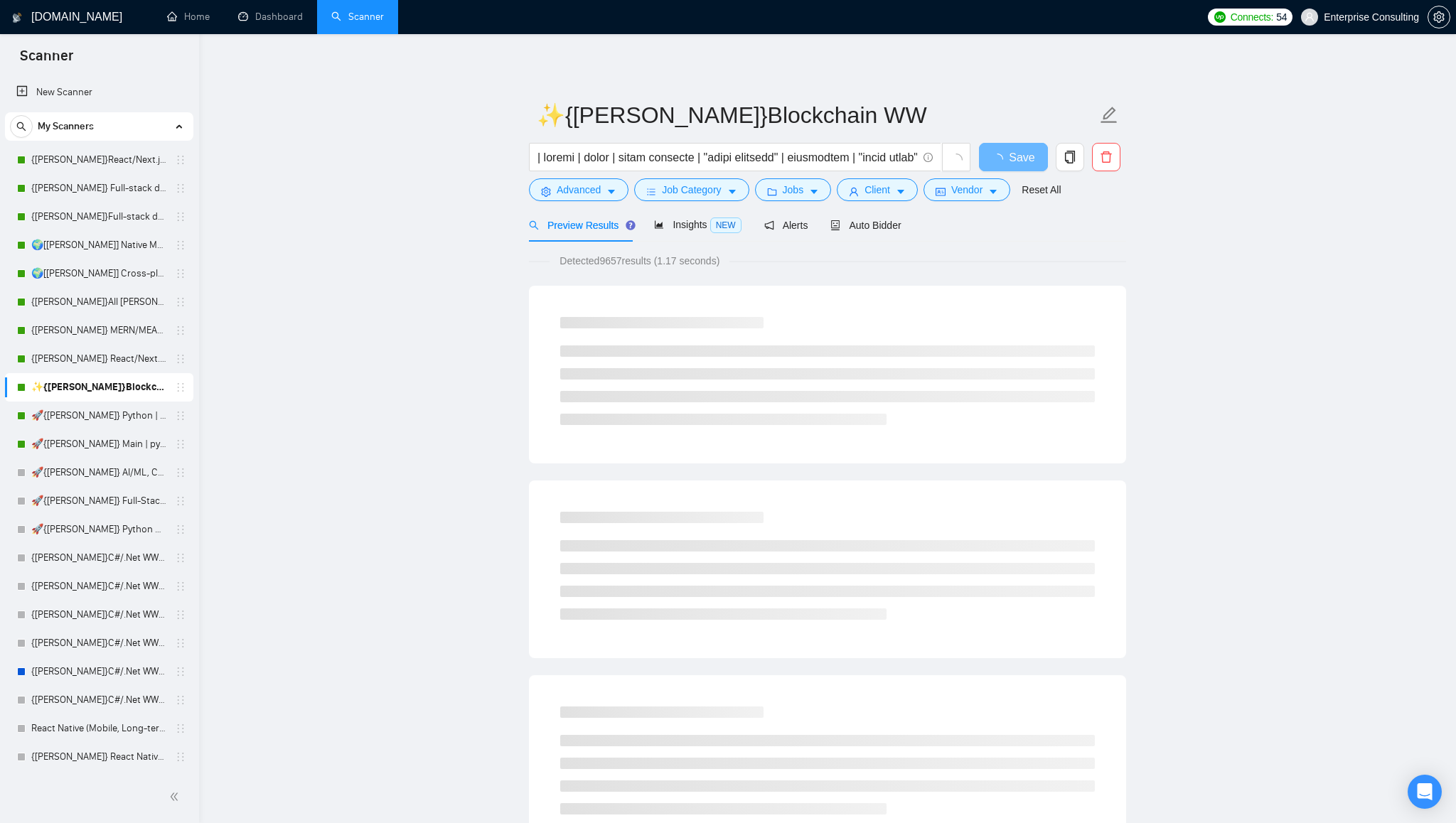
scroll to position [0, 0]
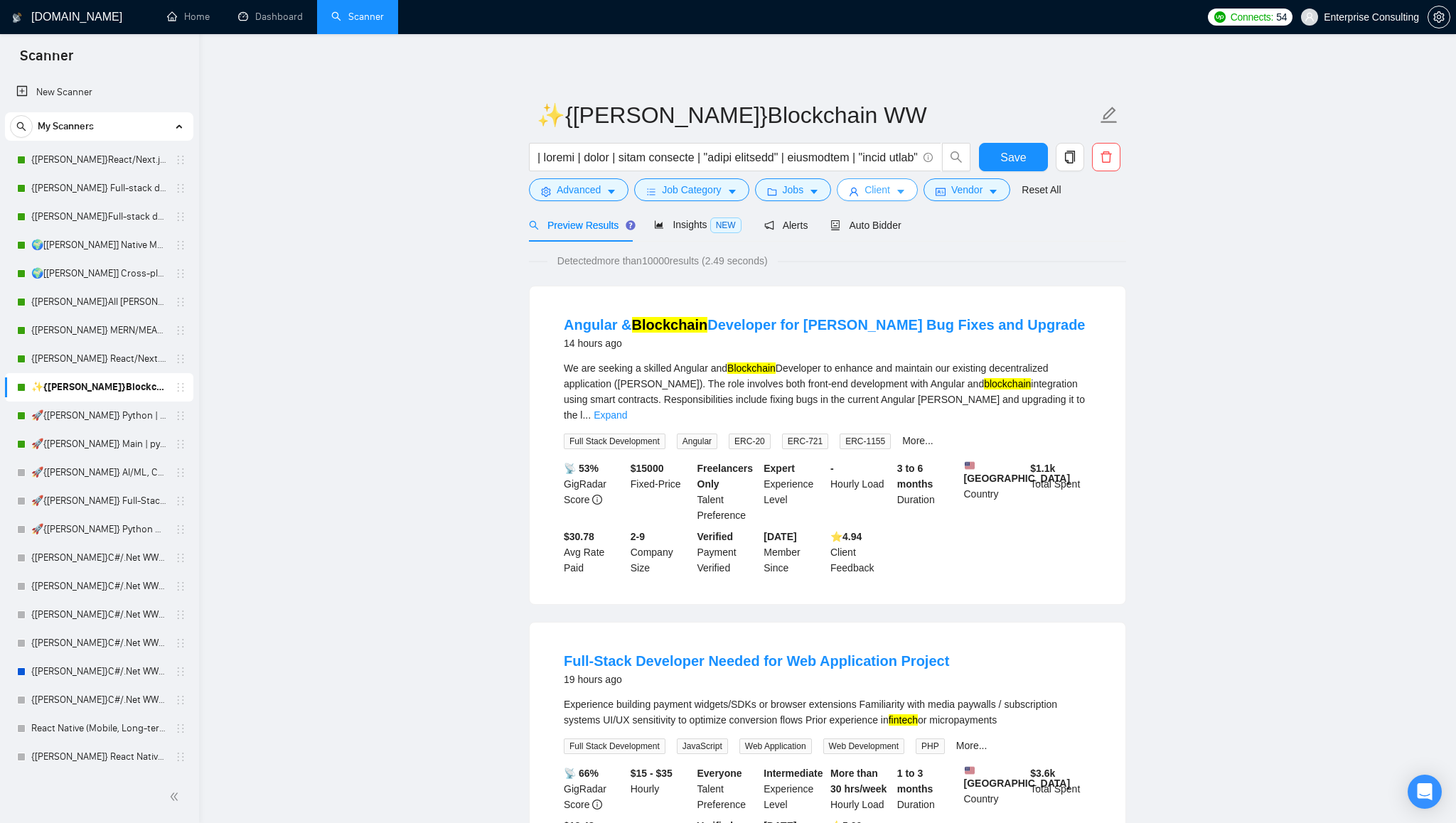
click at [890, 193] on span "Client" at bounding box center [877, 190] width 25 height 16
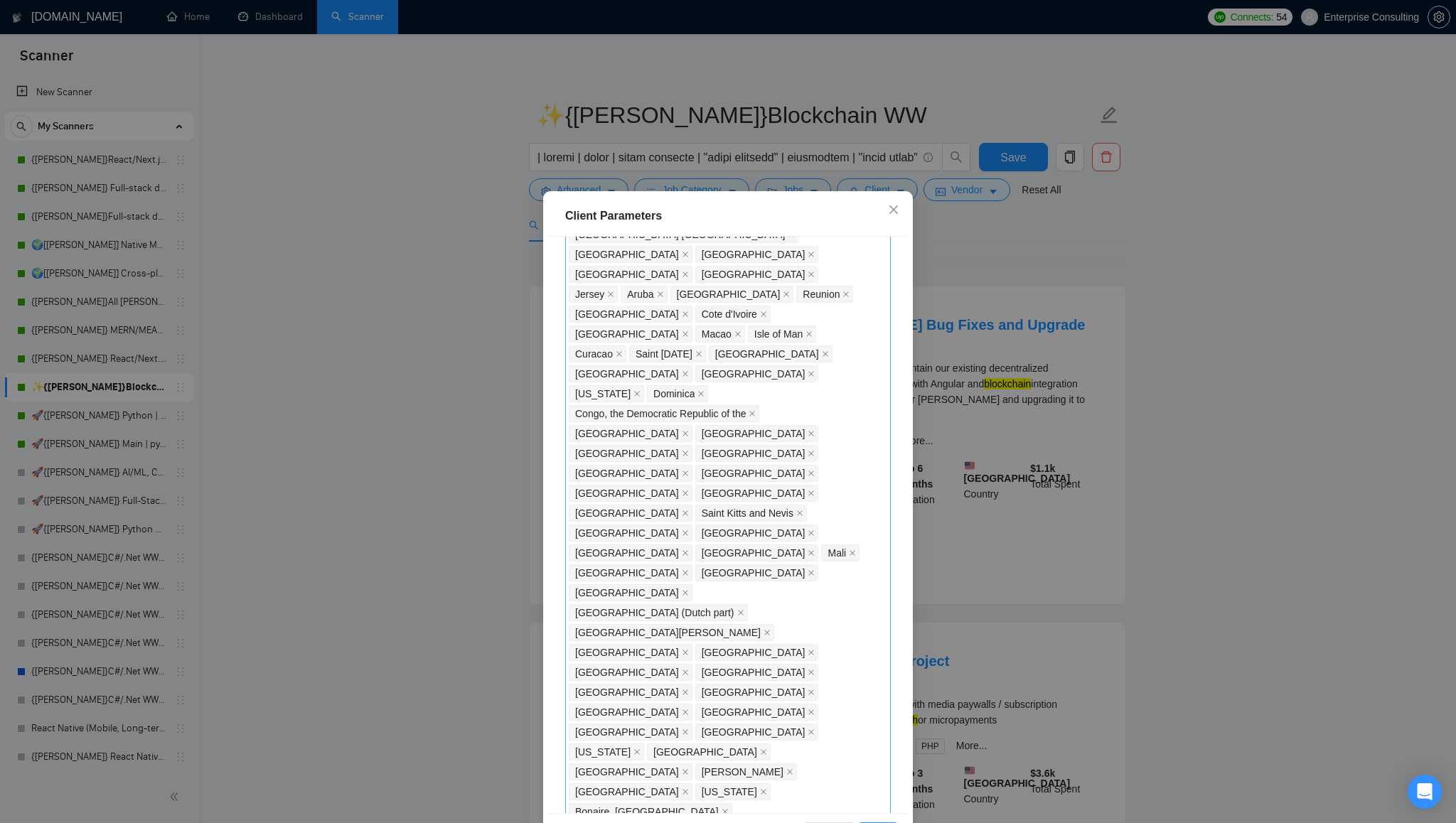
scroll to position [1044, 0]
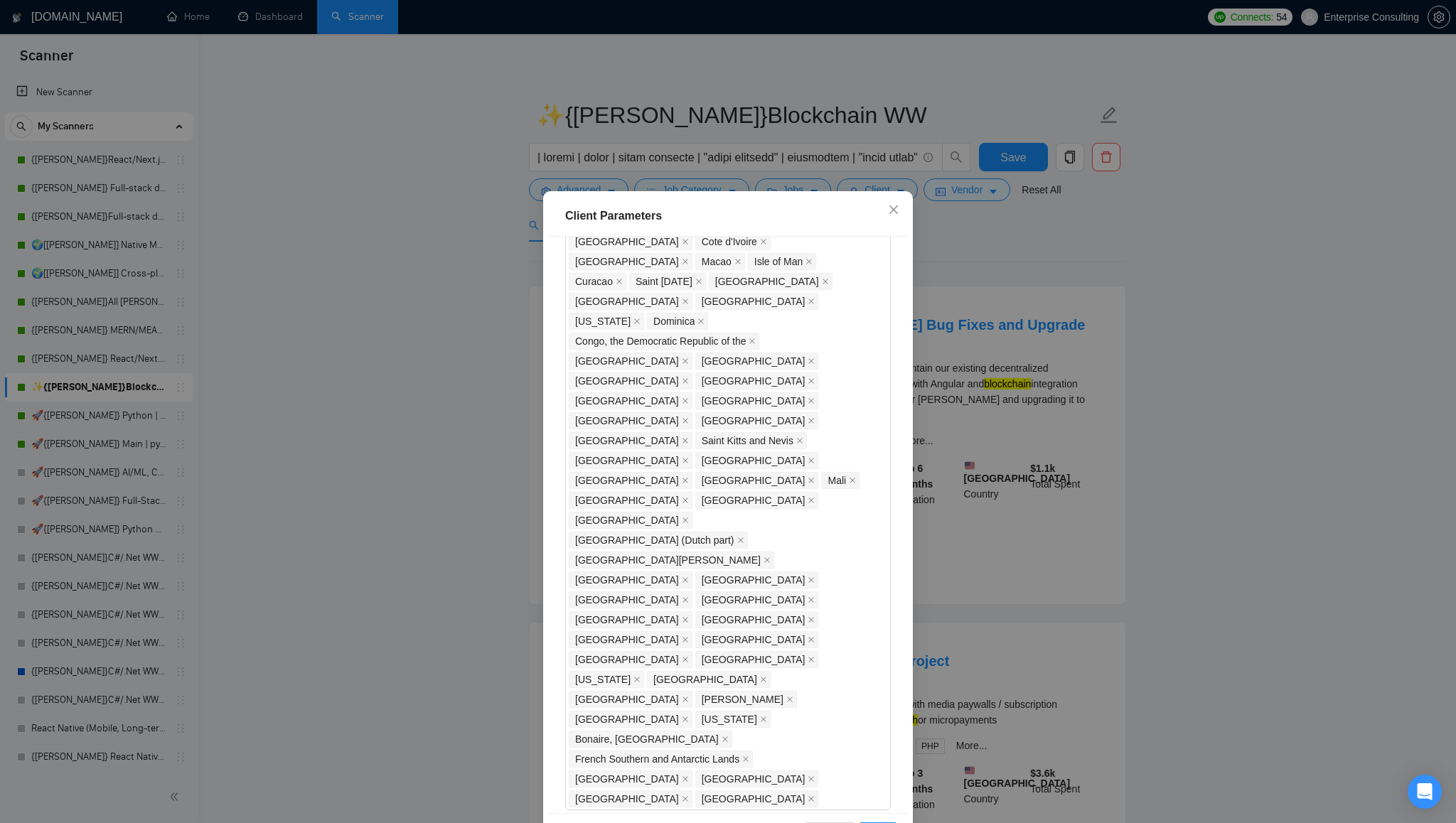
checkbox input "true"
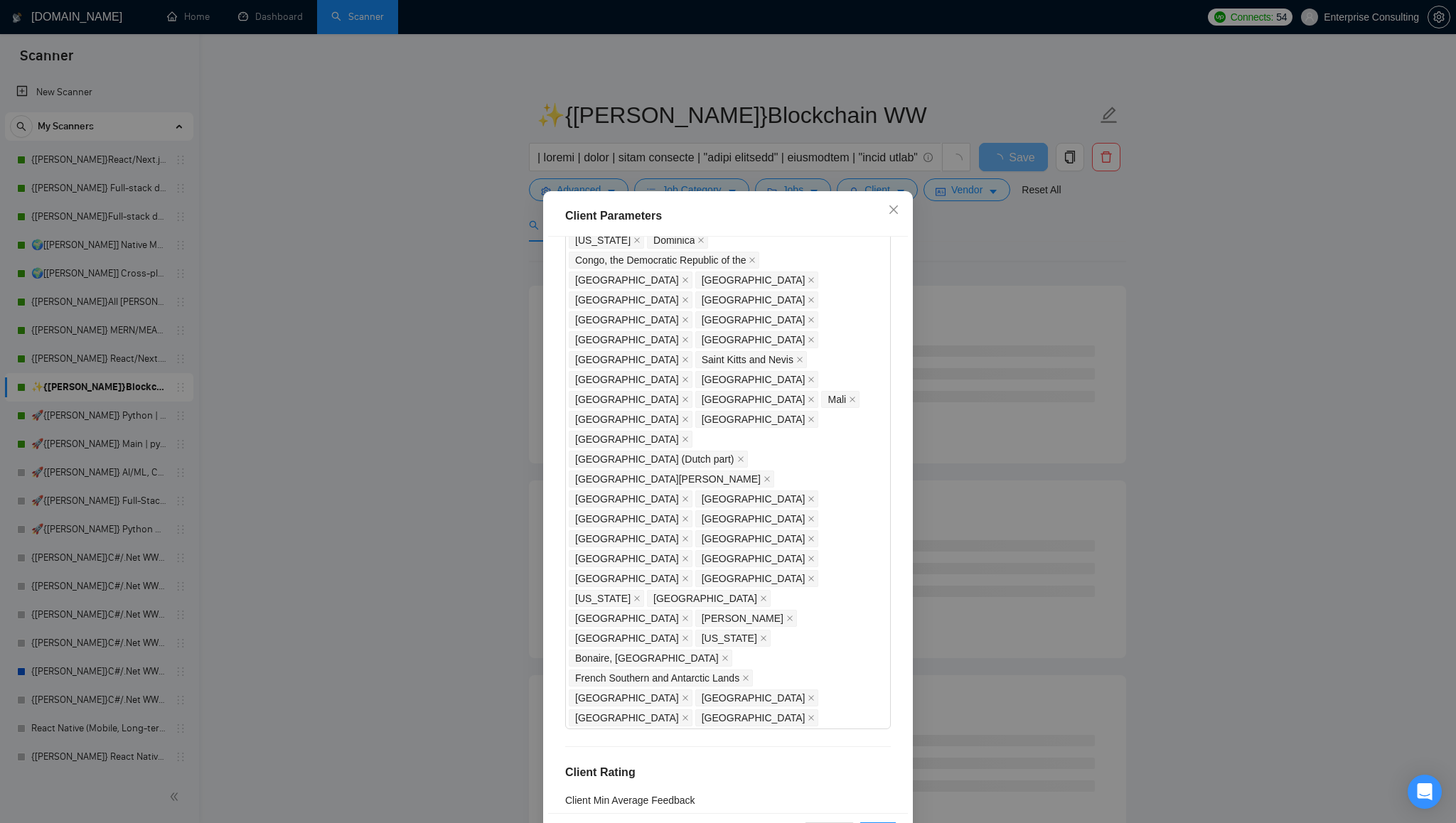
scroll to position [1139, 0]
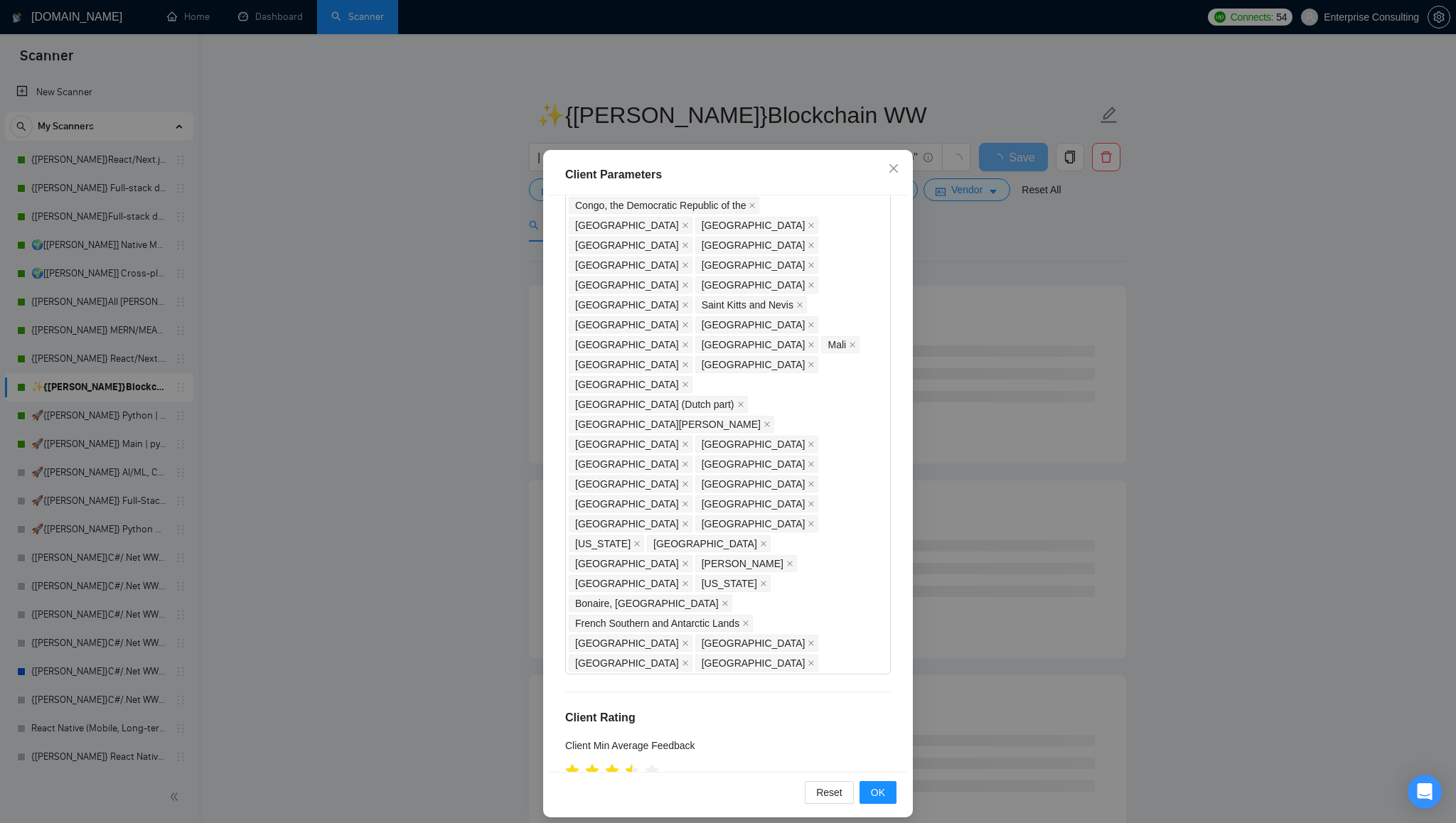
scroll to position [53, 0]
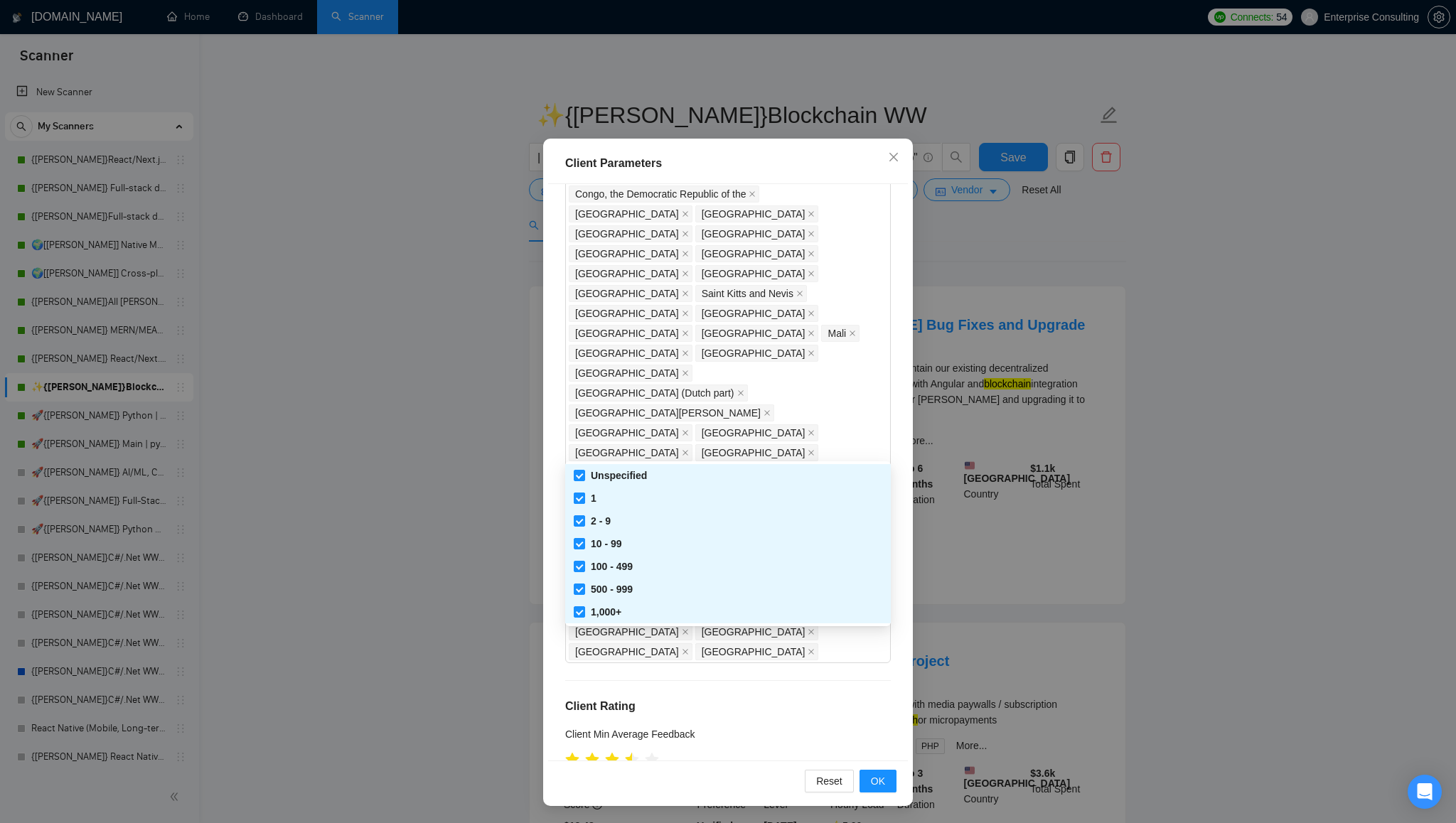
click at [581, 478] on input "Unspecified" at bounding box center [578, 474] width 10 height 10
checkbox input "false"
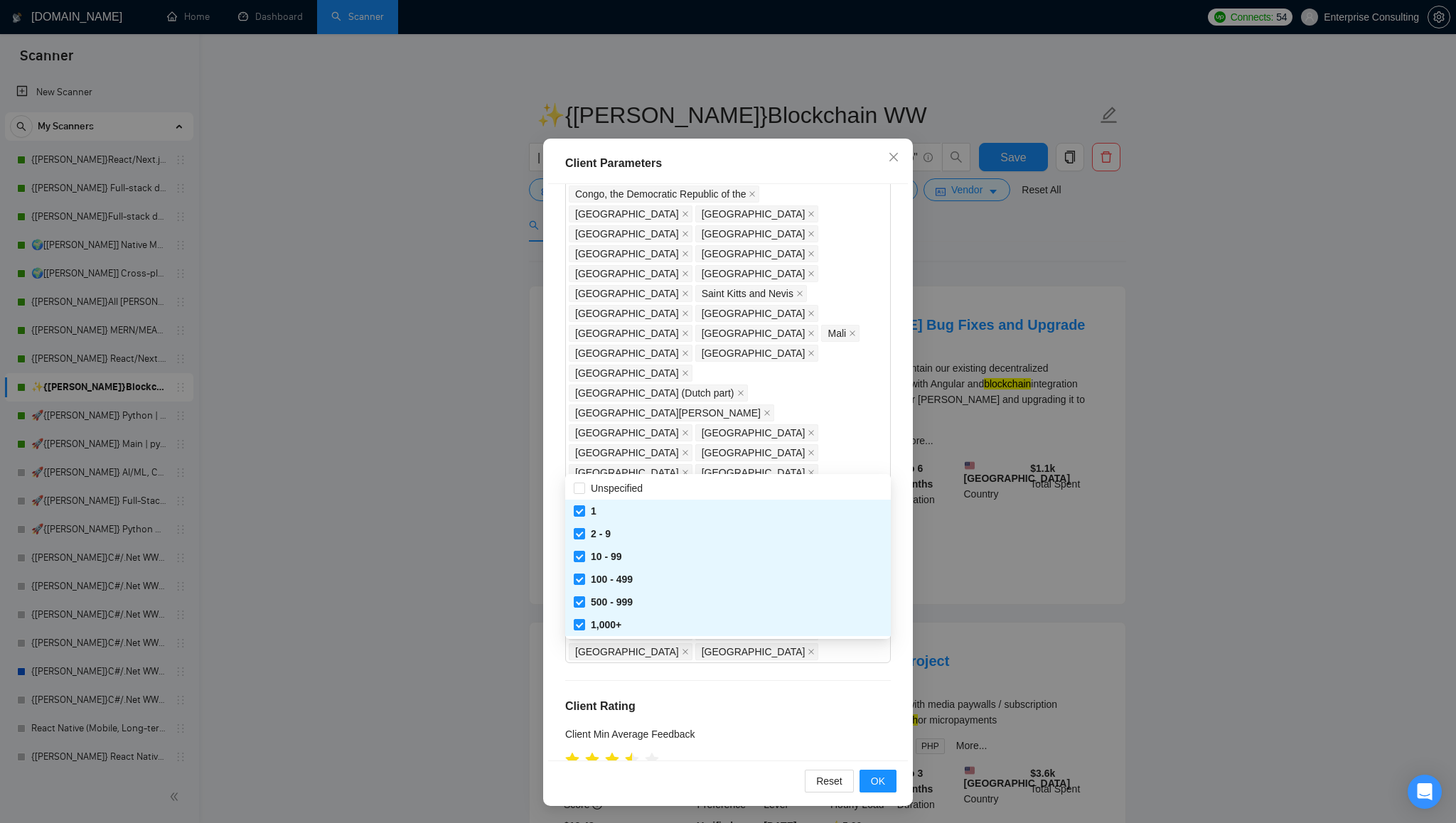
scroll to position [1126, 0]
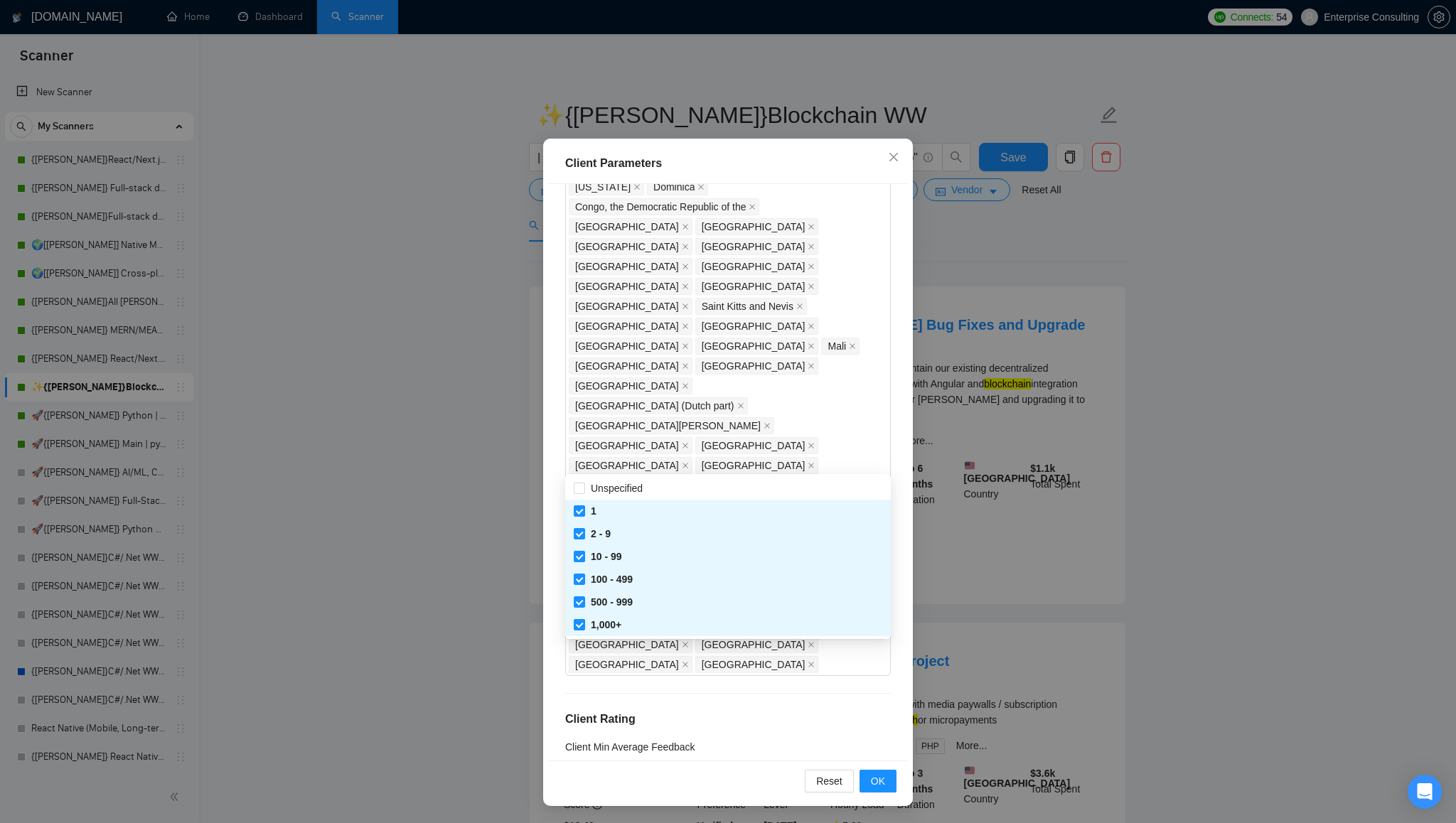
click at [581, 500] on div "1" at bounding box center [728, 511] width 325 height 23
click at [581, 514] on span at bounding box center [579, 511] width 11 height 11
click at [581, 514] on input "1" at bounding box center [578, 510] width 10 height 10
checkbox input "false"
click at [580, 540] on label "2 - 9" at bounding box center [594, 534] width 43 height 16
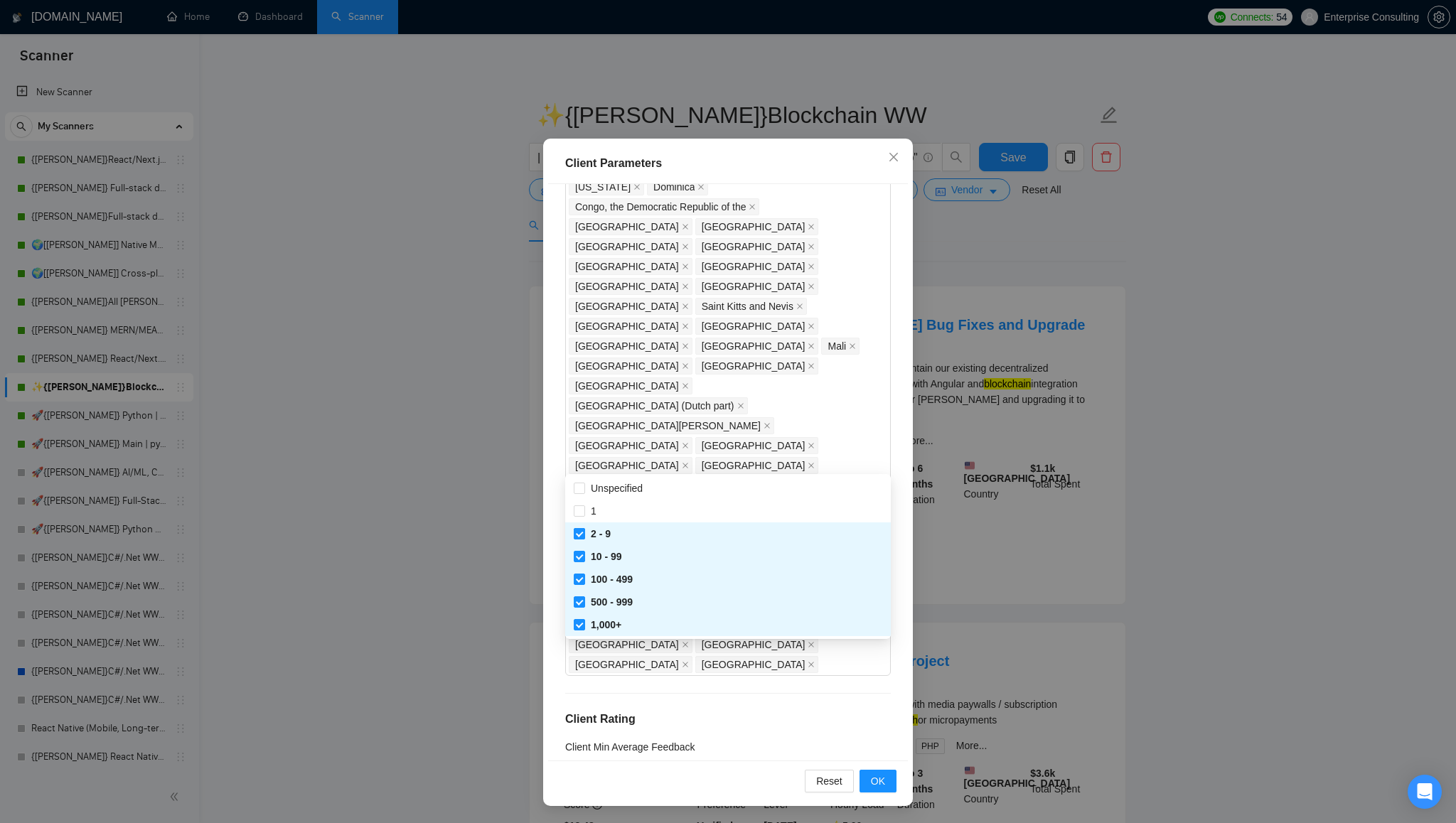
click at [580, 538] on input "2 - 9" at bounding box center [578, 533] width 10 height 10
checkbox input "true"
click at [581, 553] on input "10 - 99" at bounding box center [578, 556] width 10 height 10
checkbox input "false"
click at [579, 529] on input "2 - 9" at bounding box center [578, 533] width 10 height 10
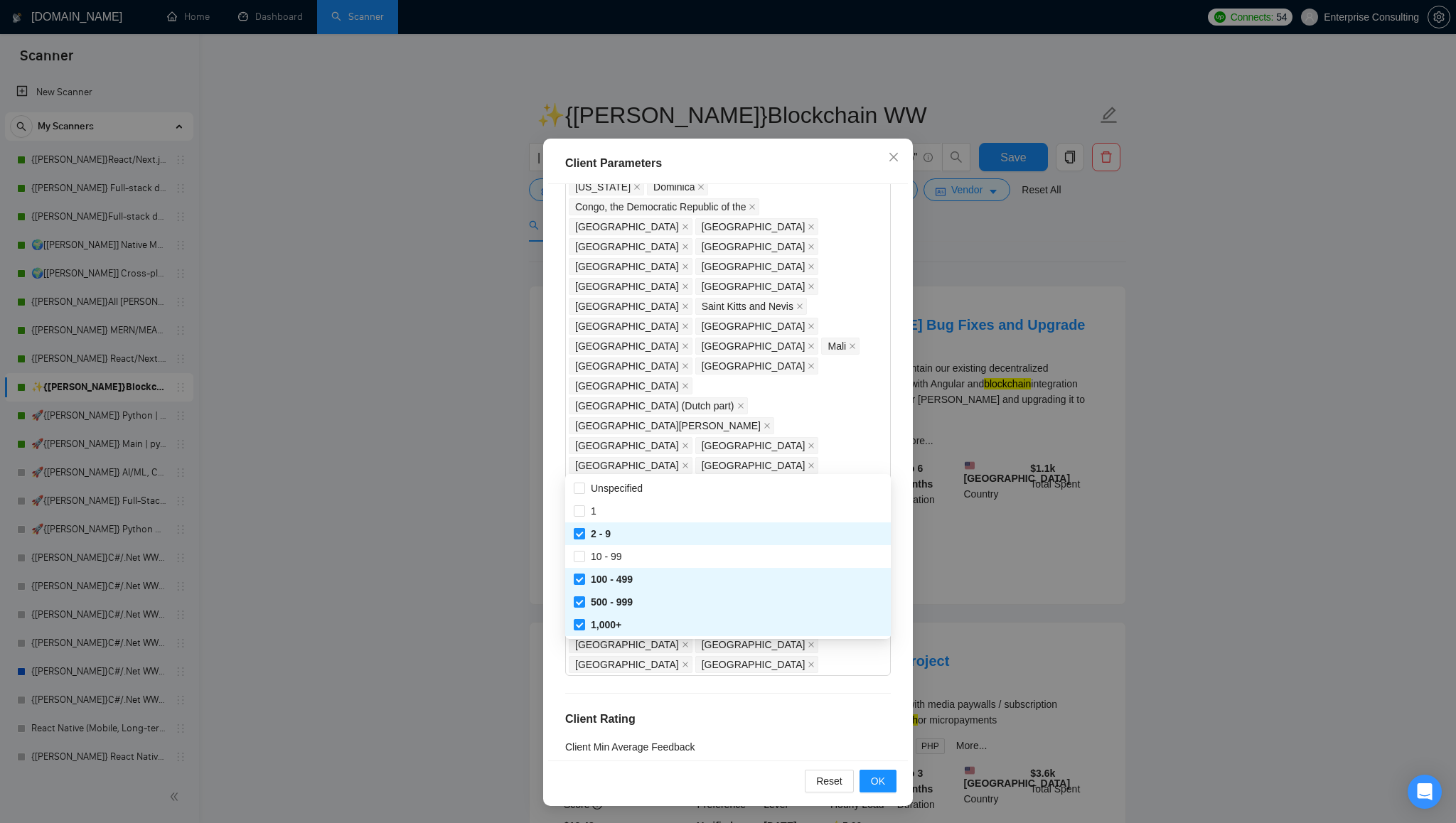
checkbox input "false"
click at [580, 580] on input "100 - 499" at bounding box center [578, 578] width 10 height 10
checkbox input "false"
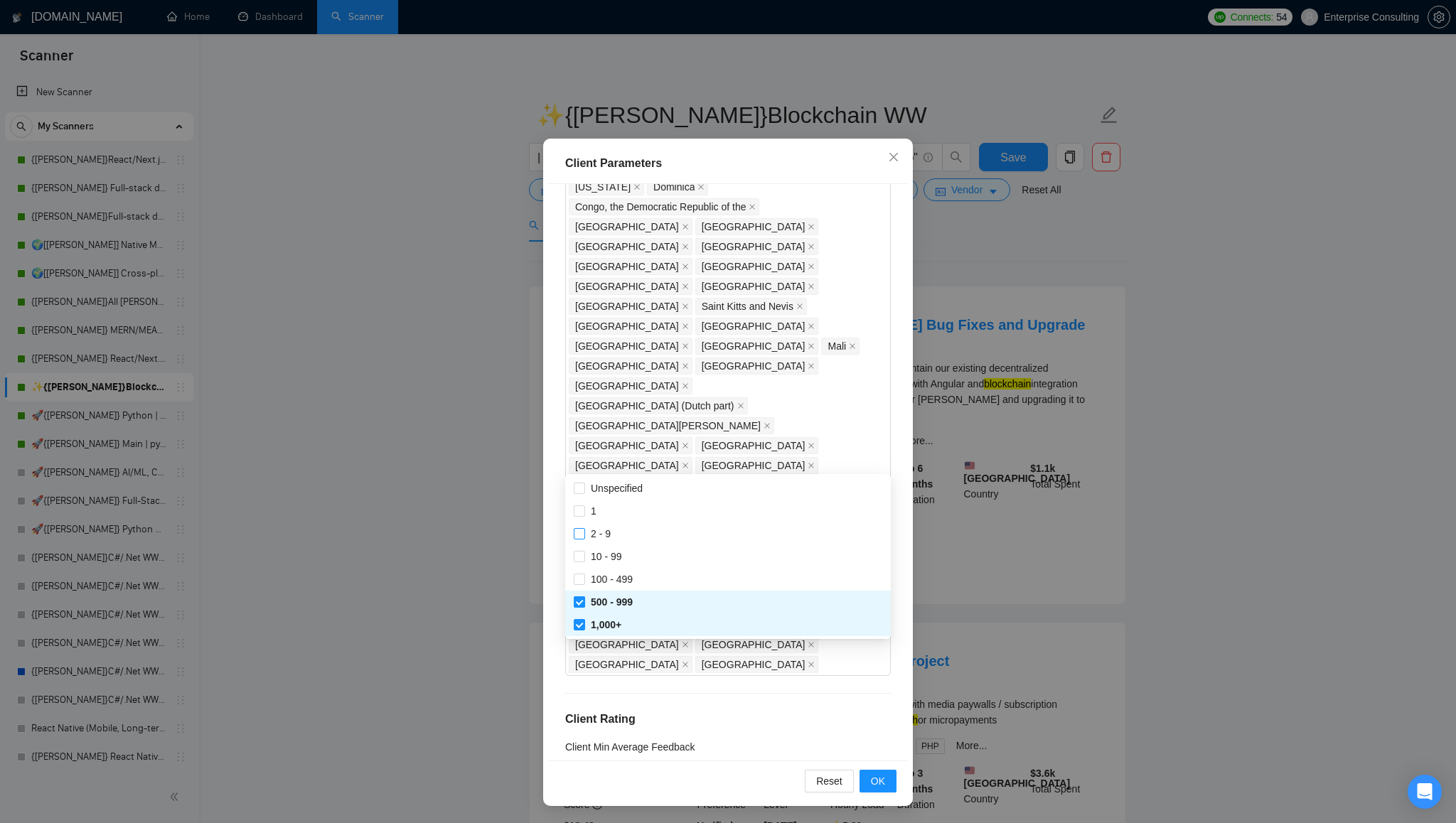
click at [581, 596] on input "500 - 999" at bounding box center [578, 600] width 10 height 10
checkbox input "false"
click at [581, 622] on input "1,000+" at bounding box center [578, 623] width 10 height 10
checkbox input "false"
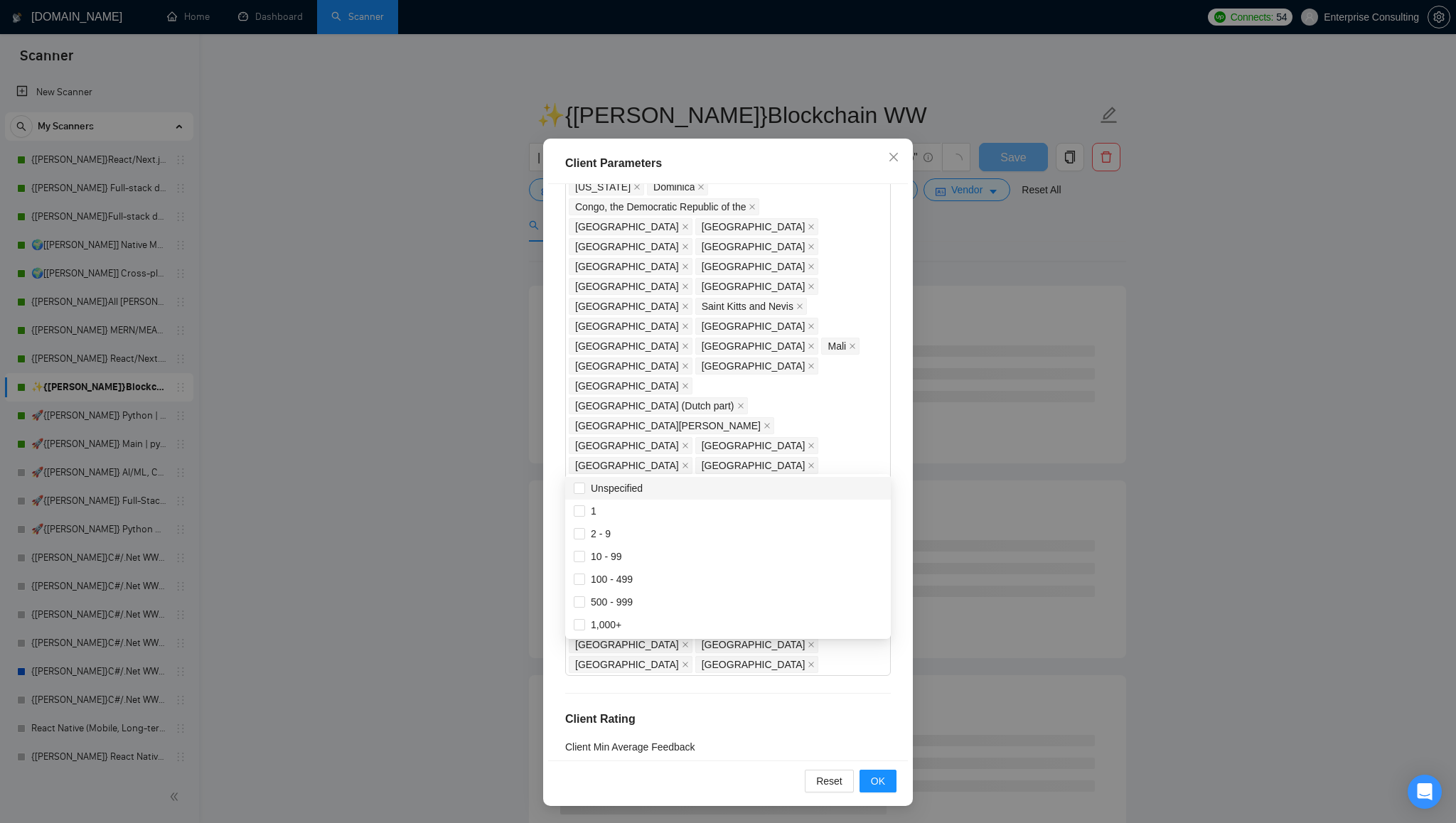
click at [908, 465] on div "Client Parameters Client Location Include Client Countries Select Exclude Clien…" at bounding box center [728, 472] width 370 height 668
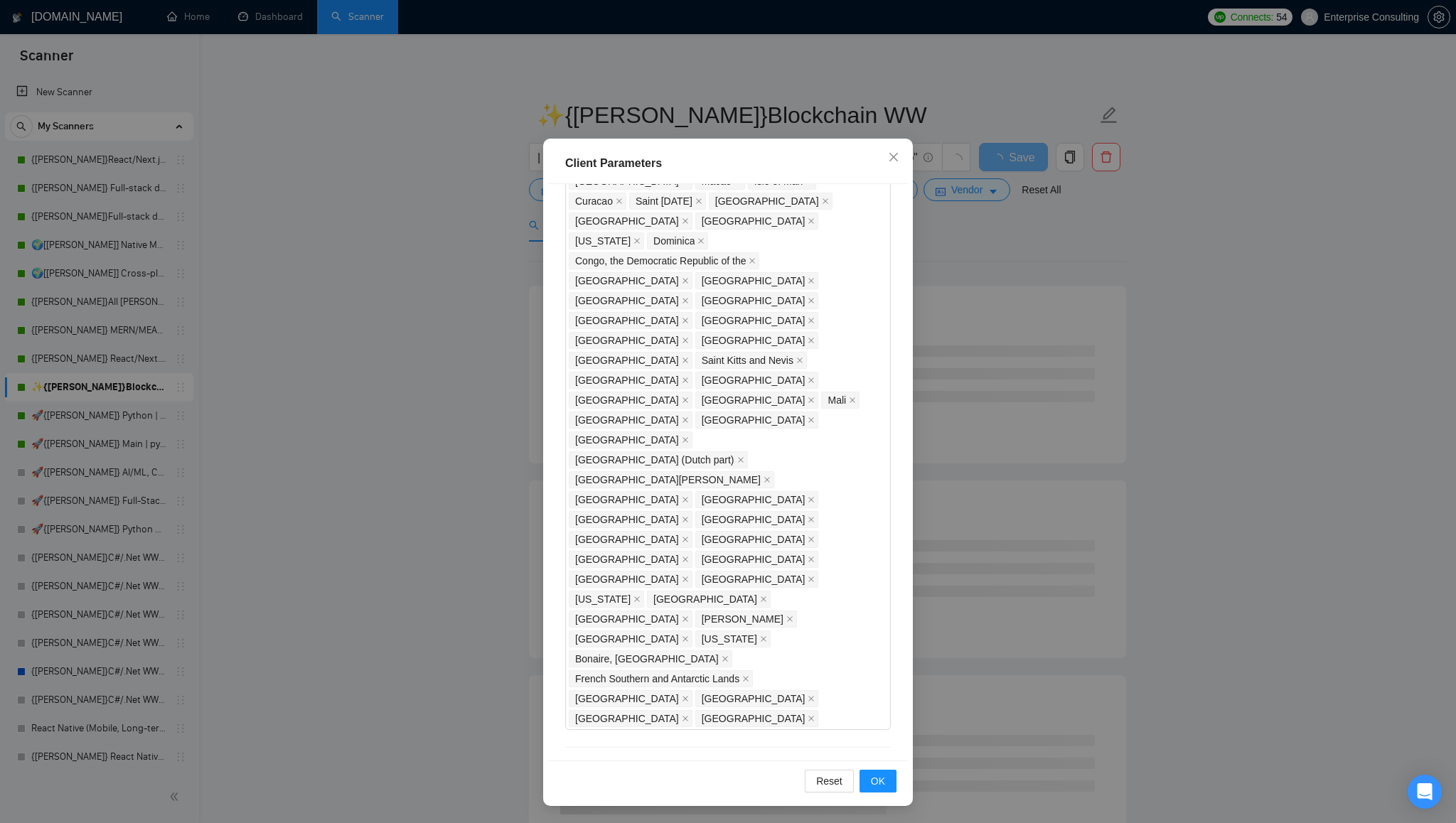
scroll to position [1054, 0]
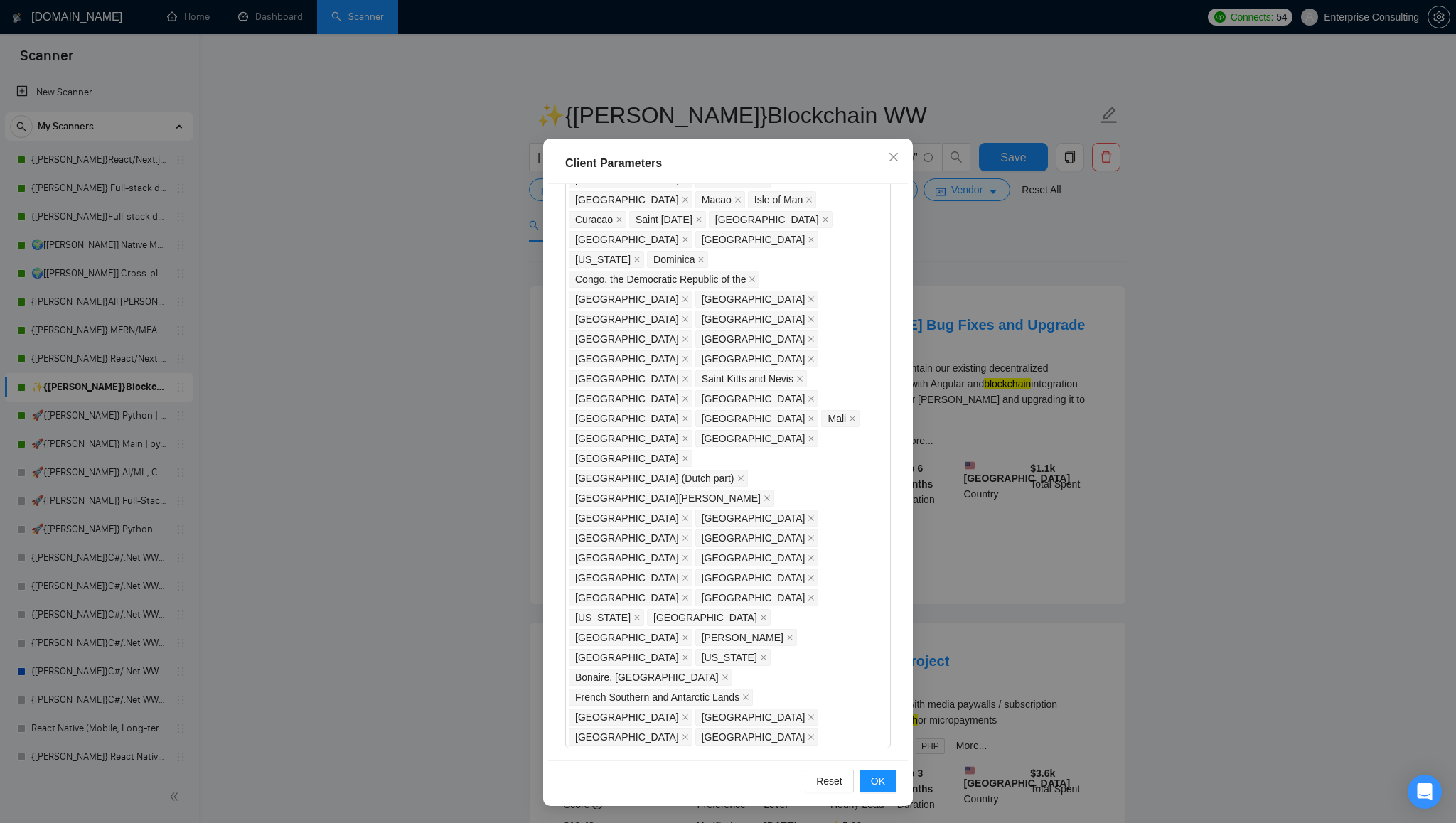
click at [626, 440] on div "$1,000" at bounding box center [641, 438] width 135 height 16
type input "1000"
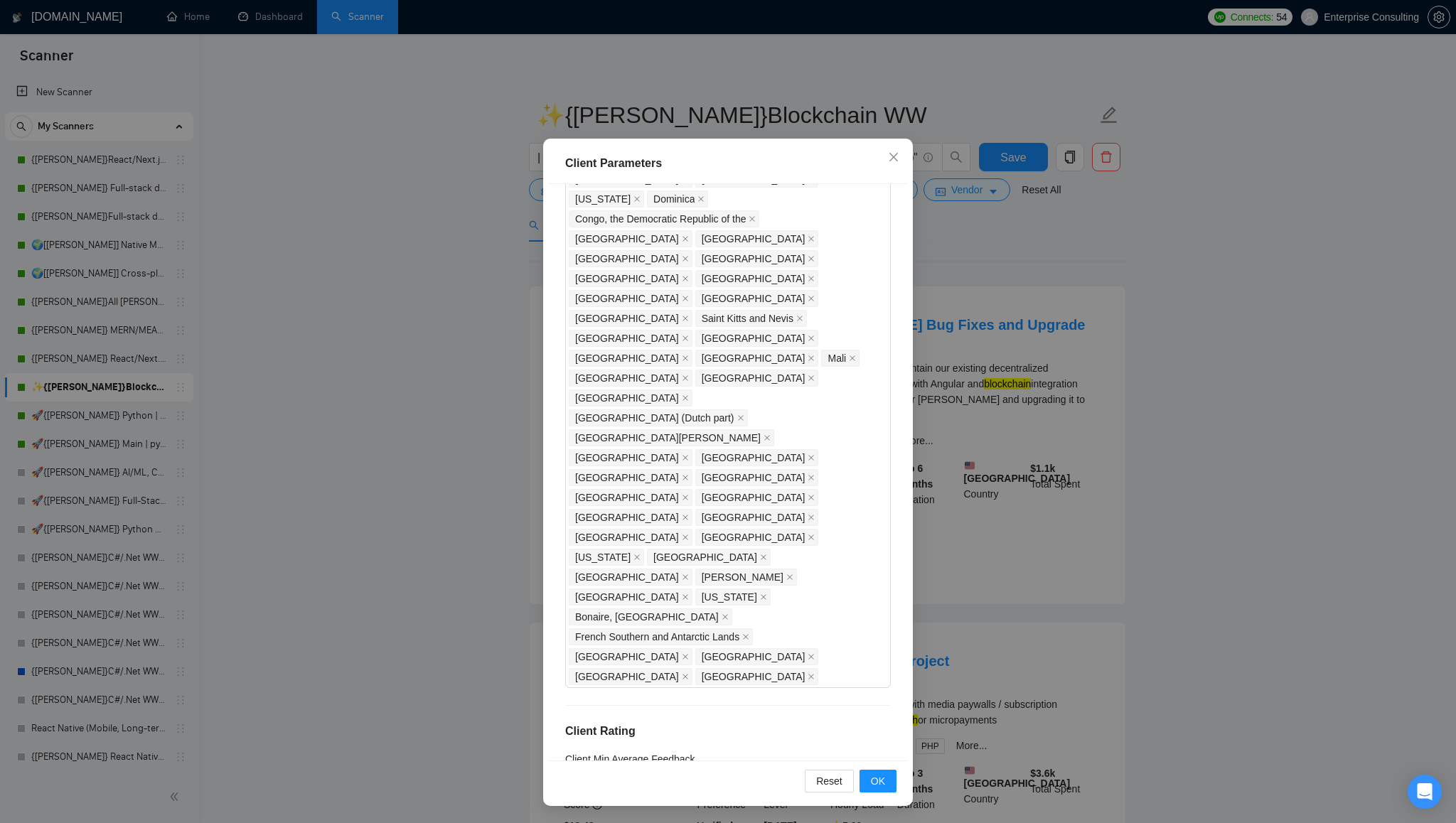
scroll to position [1125, 0]
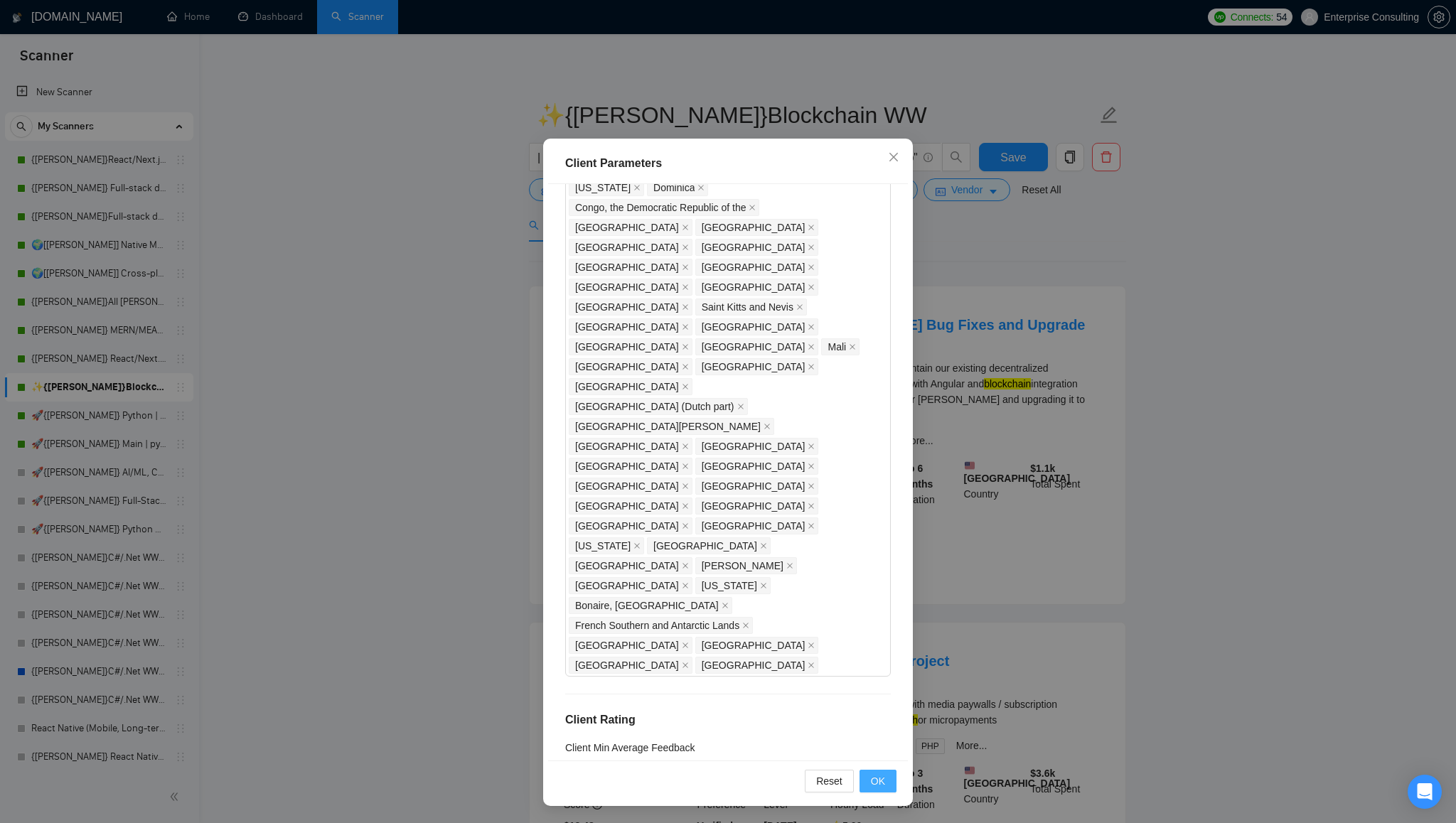
click at [890, 786] on button "OK" at bounding box center [877, 781] width 37 height 23
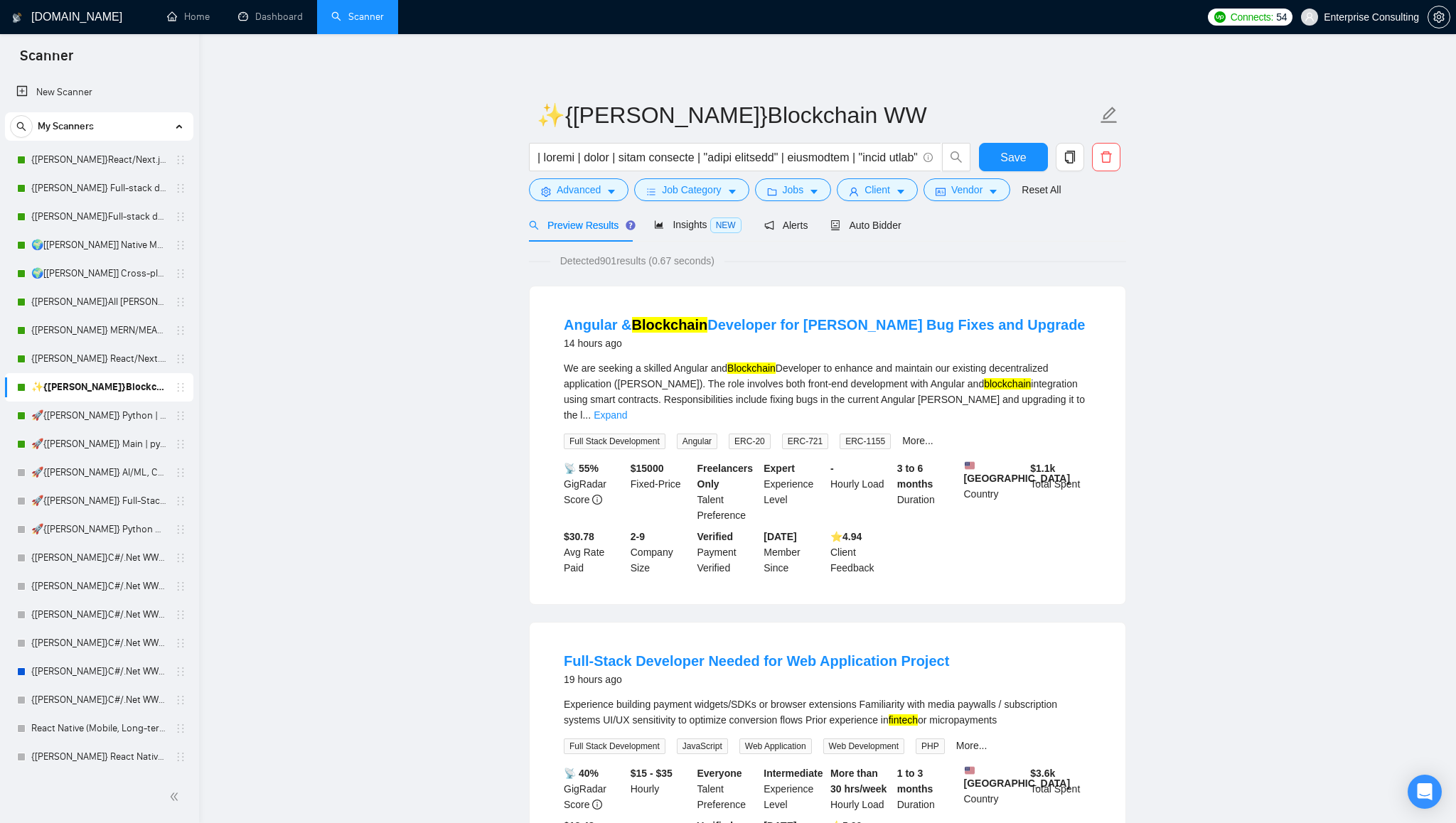
scroll to position [0, 0]
click at [1006, 191] on button "Vendor" at bounding box center [966, 190] width 87 height 23
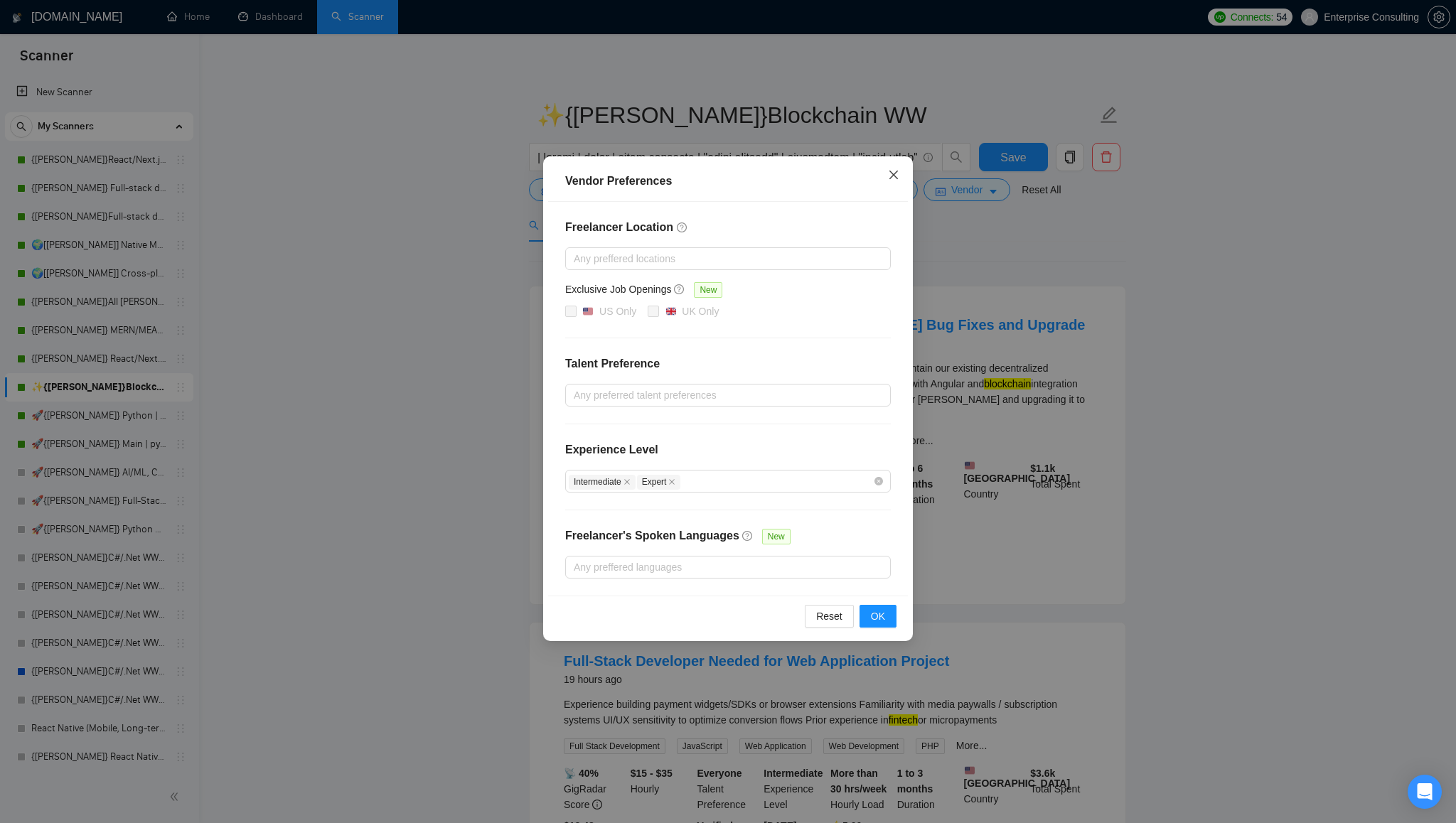
click at [893, 173] on icon "close" at bounding box center [893, 174] width 11 height 11
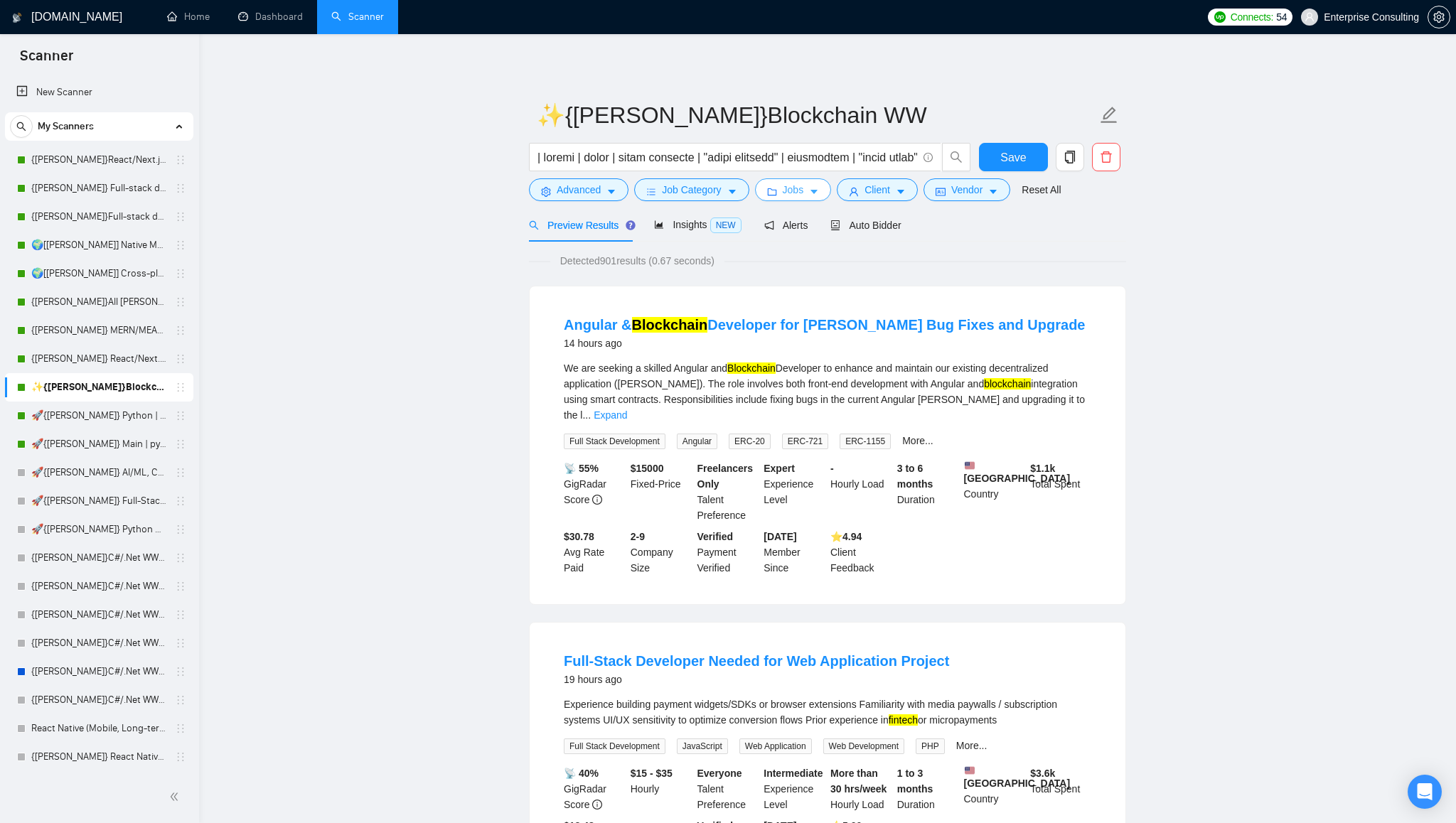
click at [808, 194] on button "Jobs" at bounding box center [793, 190] width 77 height 23
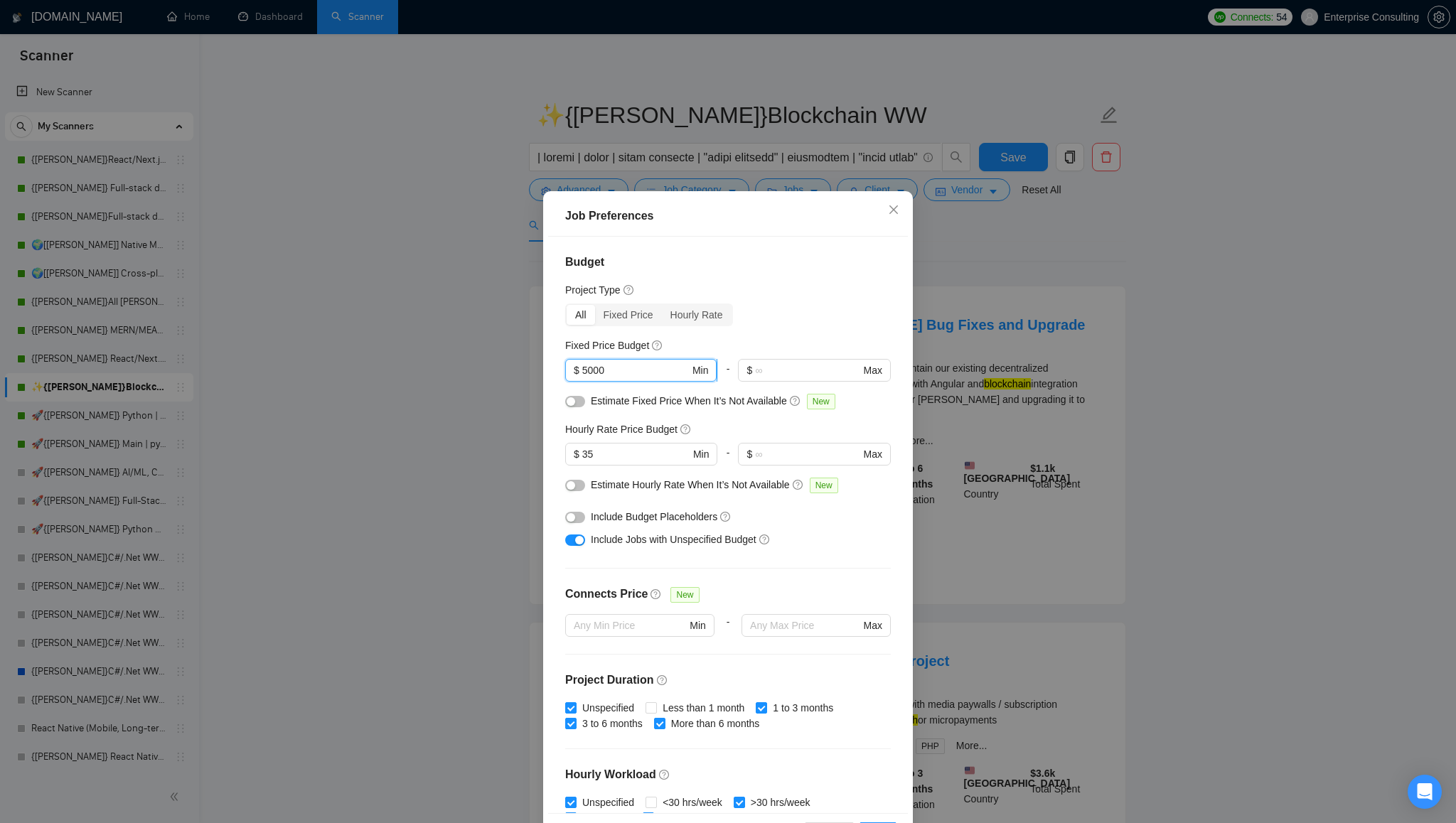
click at [629, 370] on input "5000" at bounding box center [636, 371] width 107 height 16
click at [822, 326] on div "Budget Project Type All Fixed Price Hourly Rate Fixed Price Budget 5000 $ 5000 …" at bounding box center [728, 525] width 359 height 577
click at [729, 451] on div "-" at bounding box center [728, 459] width 21 height 34
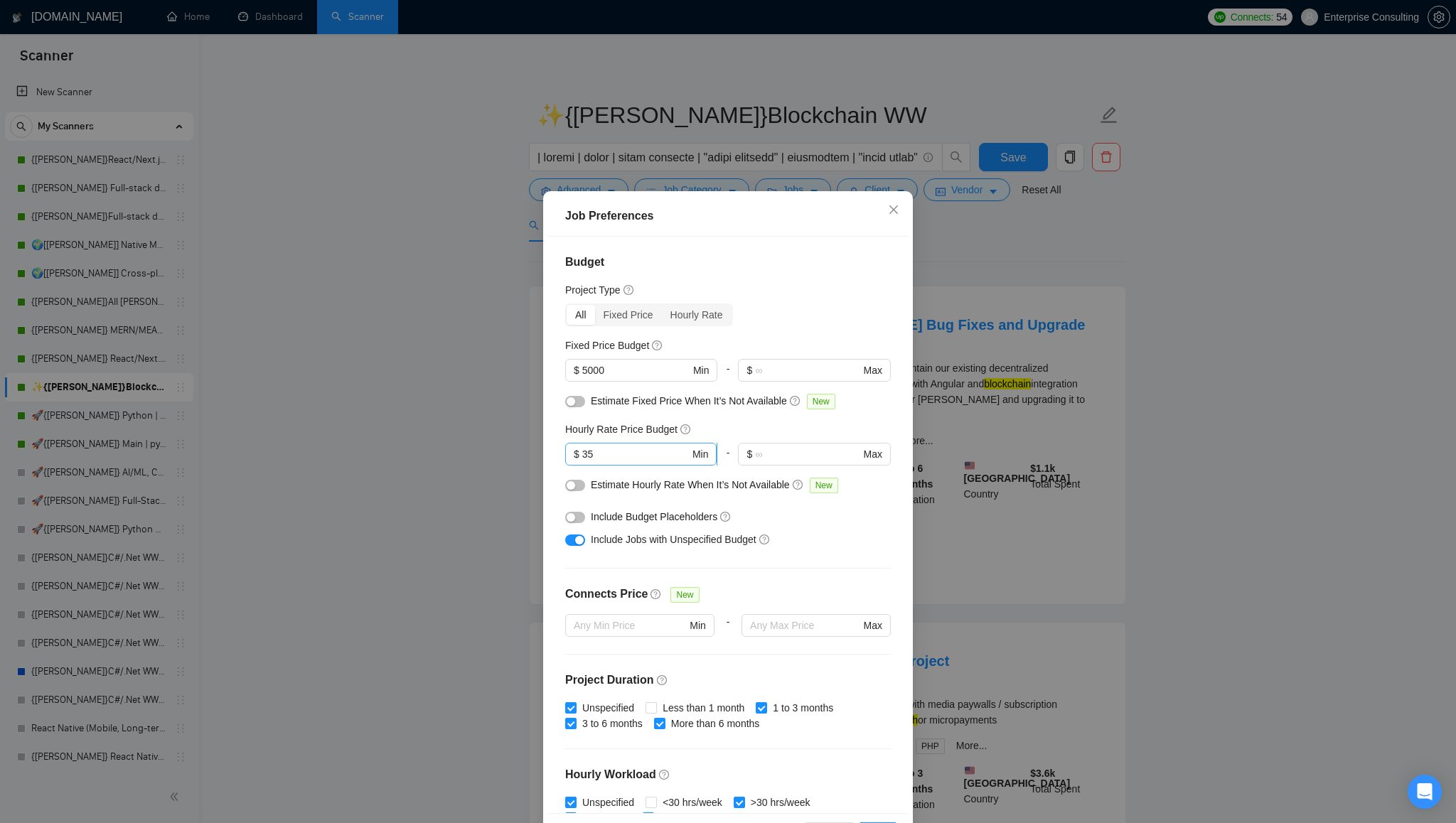
click at [625, 450] on input "35" at bounding box center [636, 454] width 107 height 16
type input "3"
type input "30"
click at [793, 455] on input "text" at bounding box center [806, 454] width 104 height 16
type input "34"
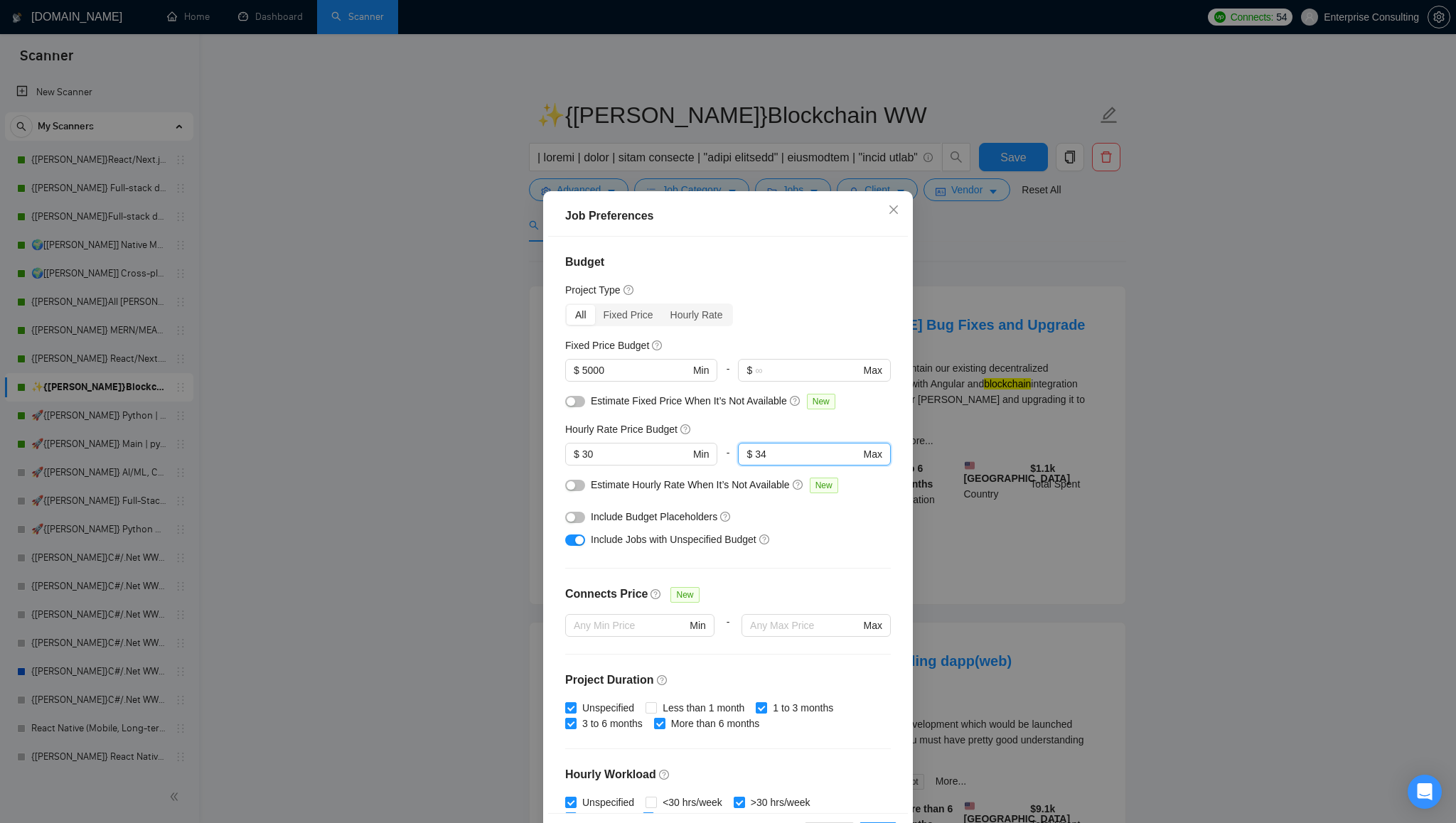
click at [852, 216] on div "Job Preferences" at bounding box center [728, 216] width 325 height 17
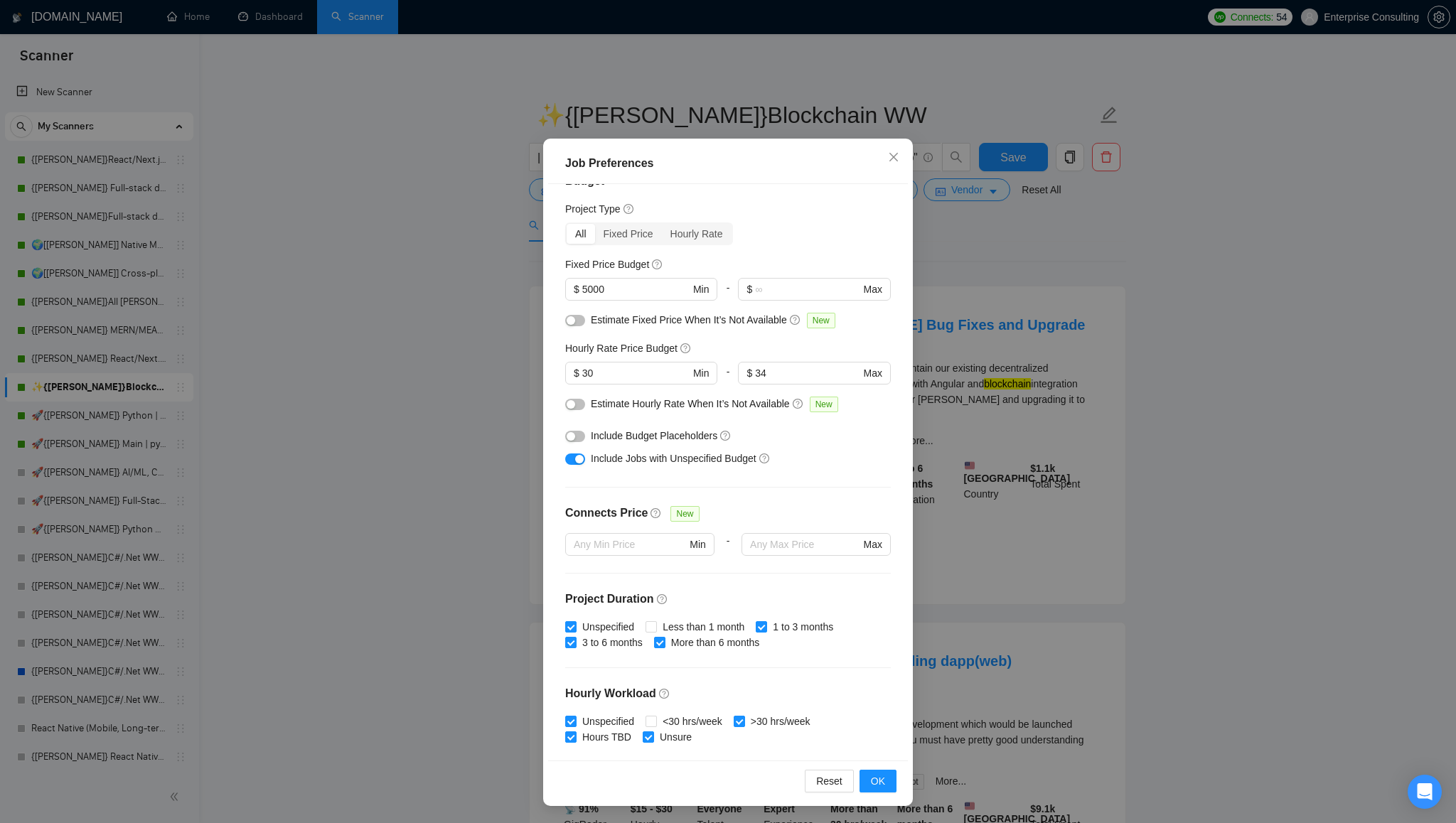
scroll to position [10, 0]
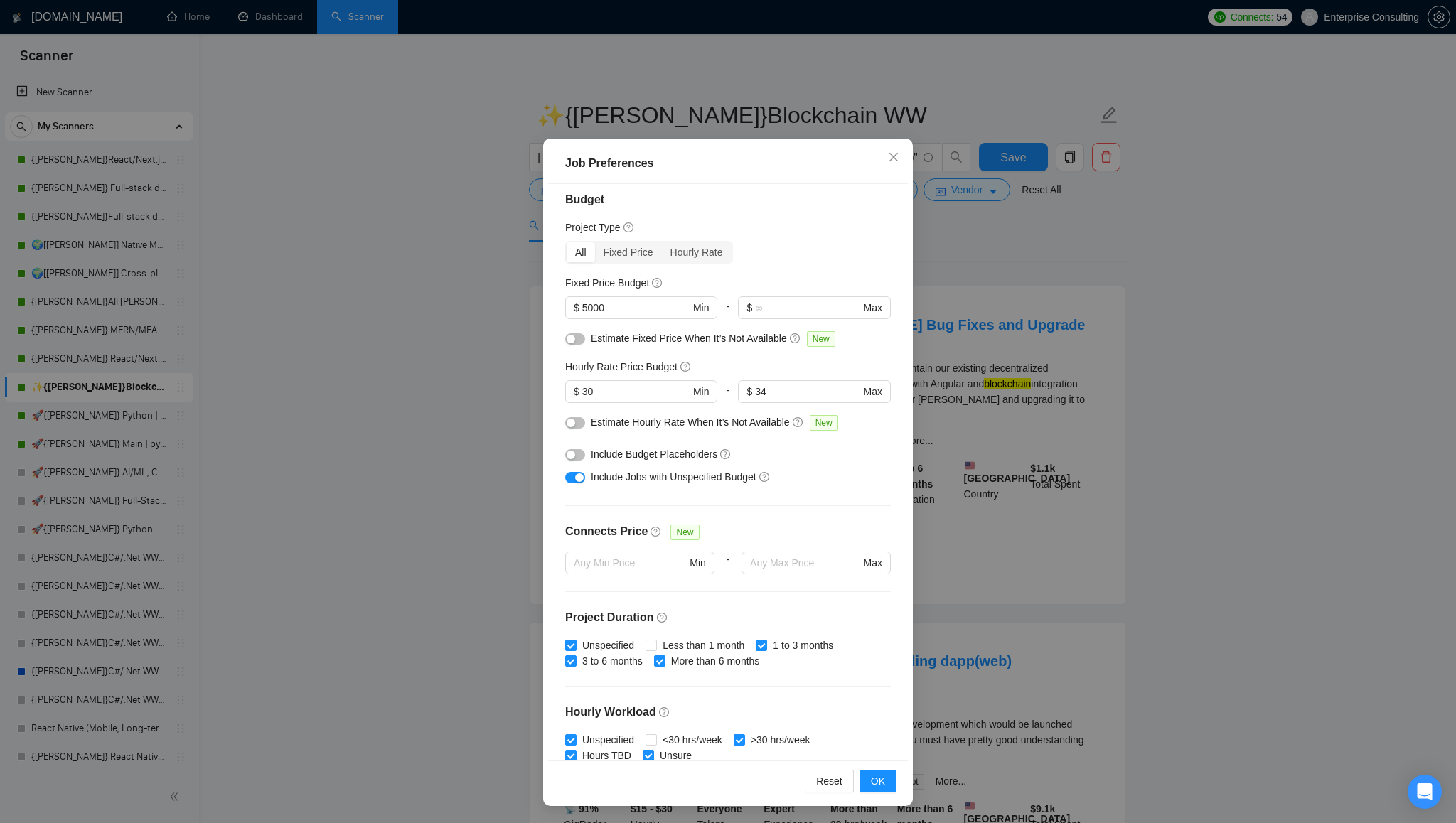
click at [814, 254] on div "All Fixed Price Hourly Rate" at bounding box center [728, 252] width 325 height 23
click at [874, 780] on span "OK" at bounding box center [877, 781] width 14 height 16
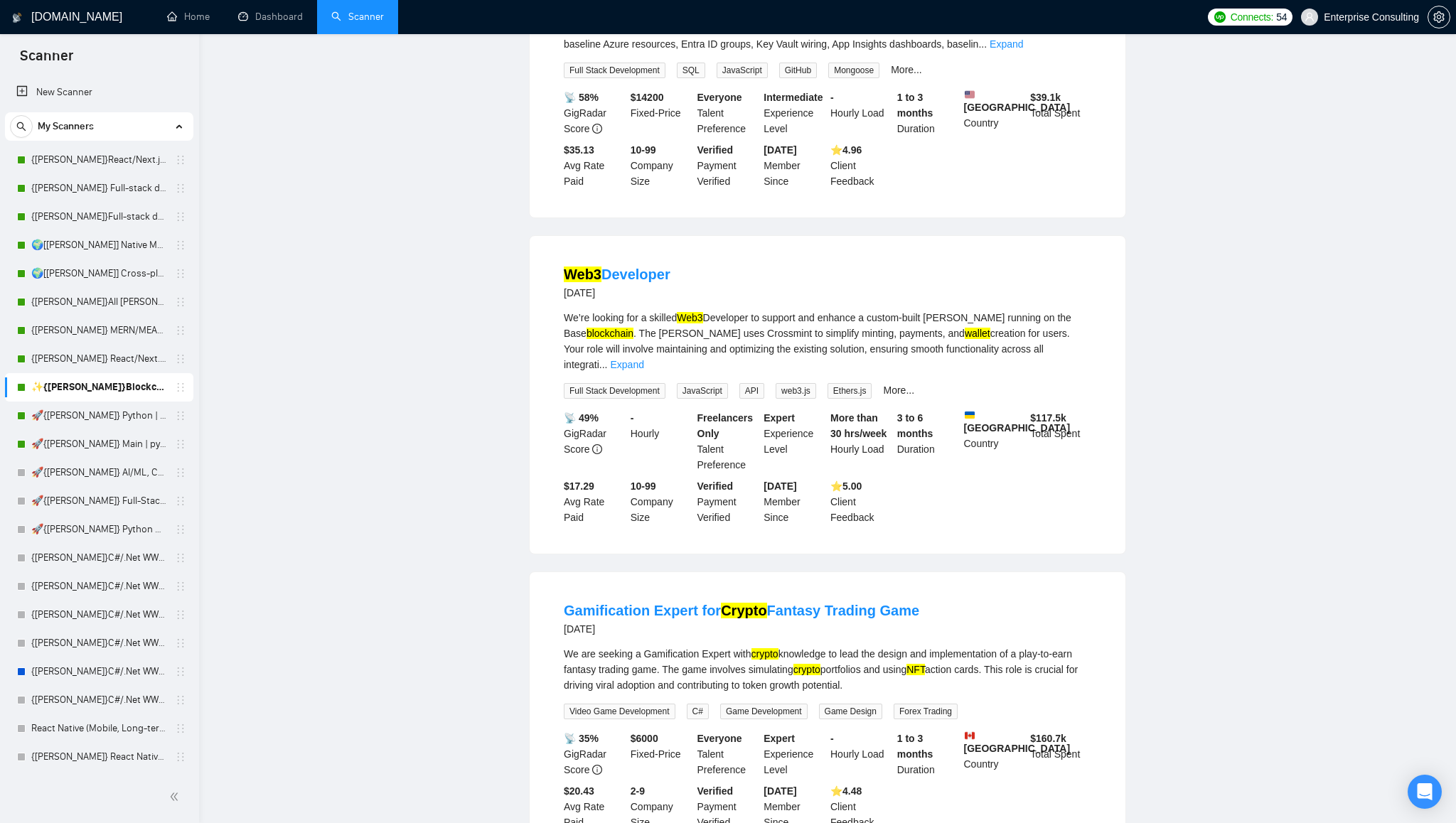
scroll to position [0, 0]
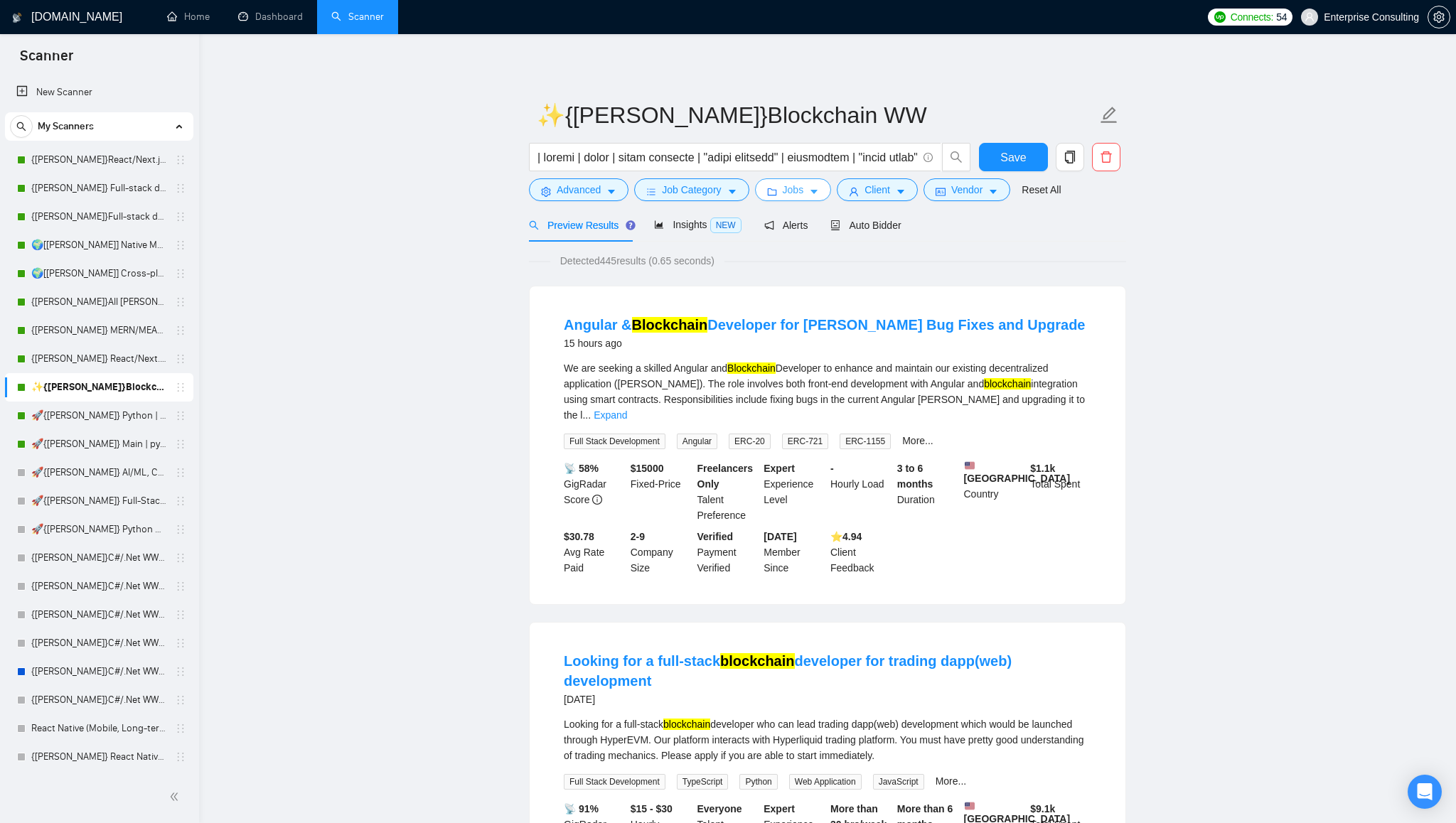
click at [826, 195] on button "Jobs" at bounding box center [793, 190] width 77 height 23
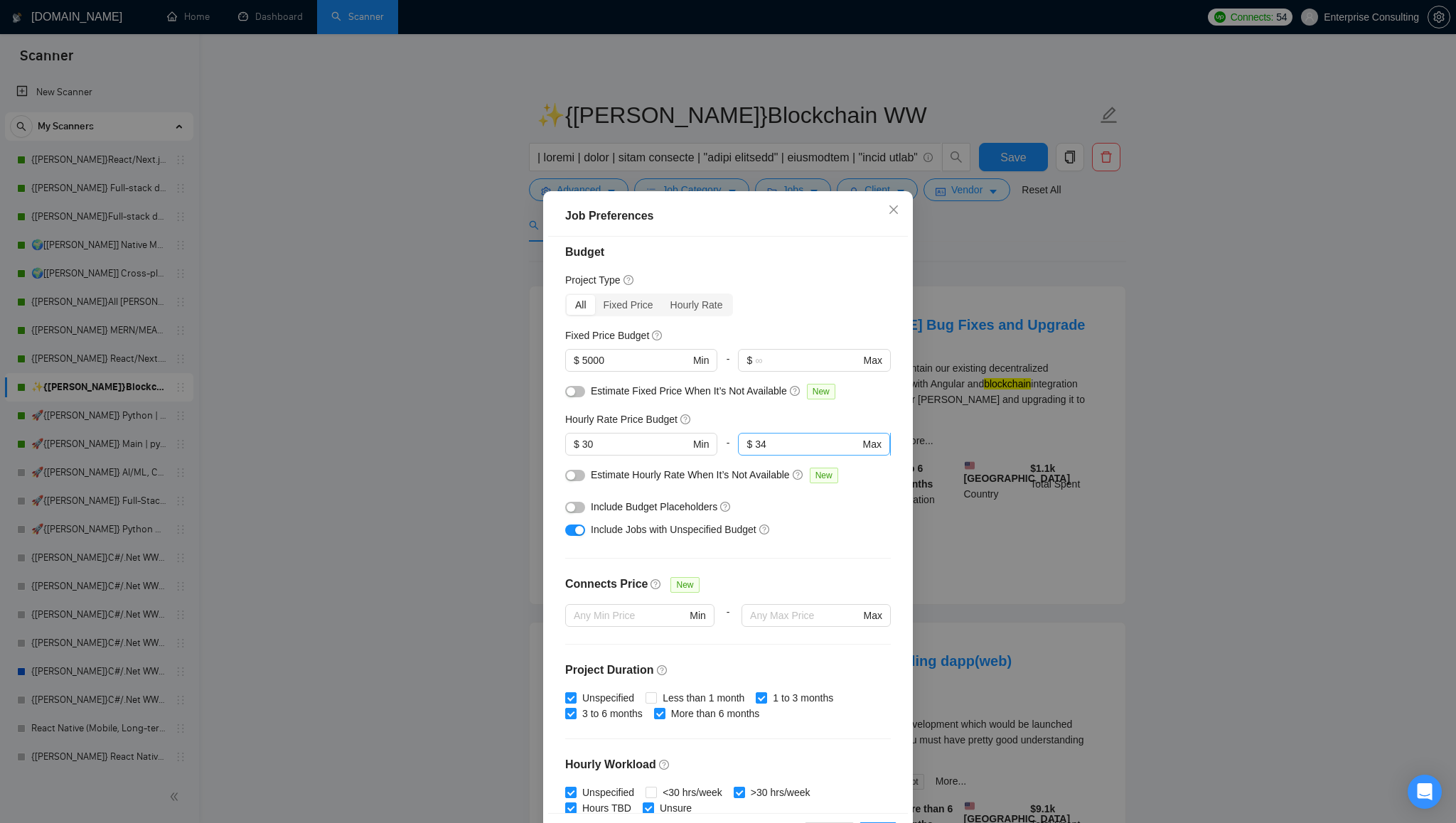
click at [777, 439] on input "34" at bounding box center [806, 444] width 104 height 16
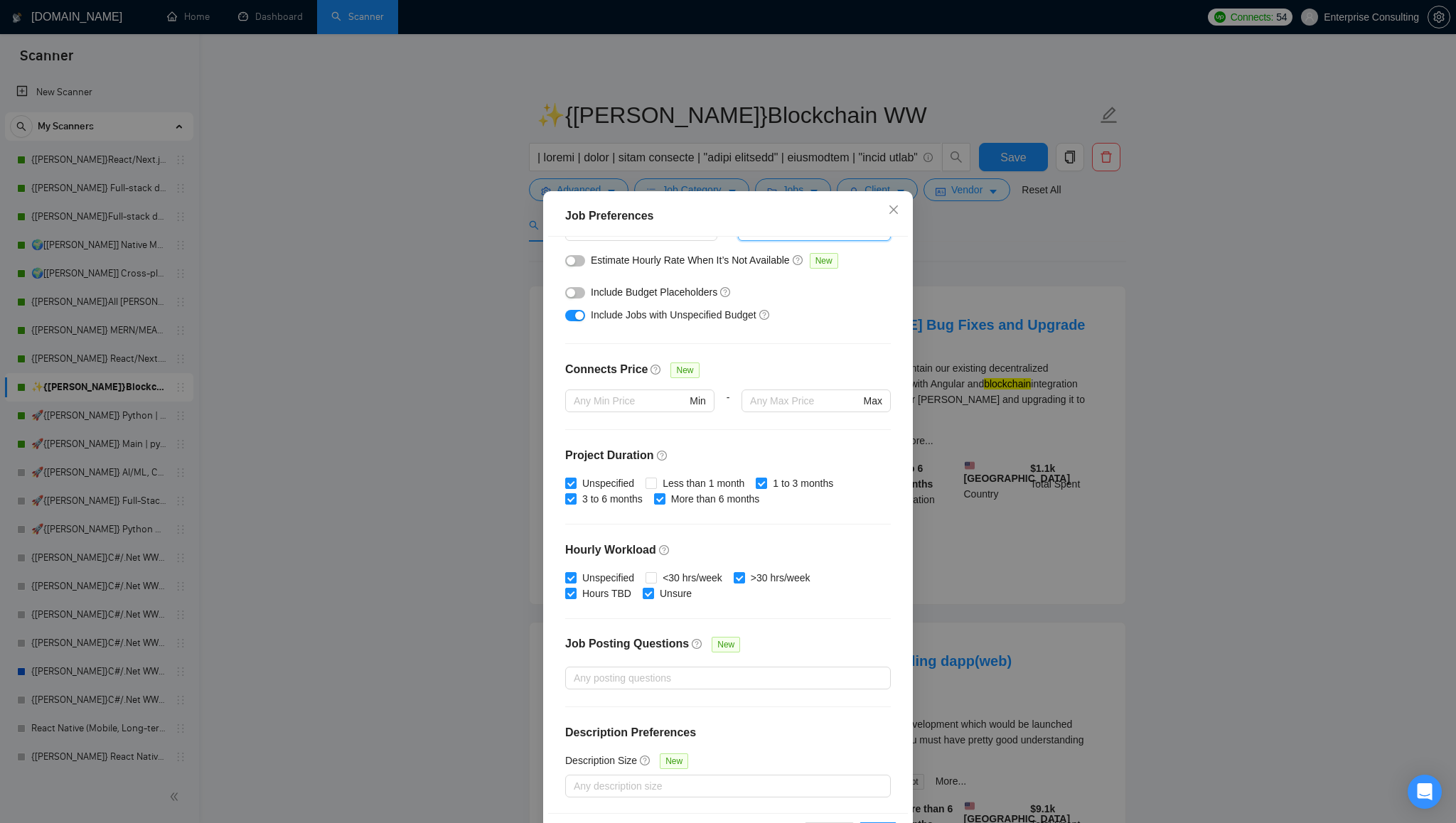
scroll to position [53, 0]
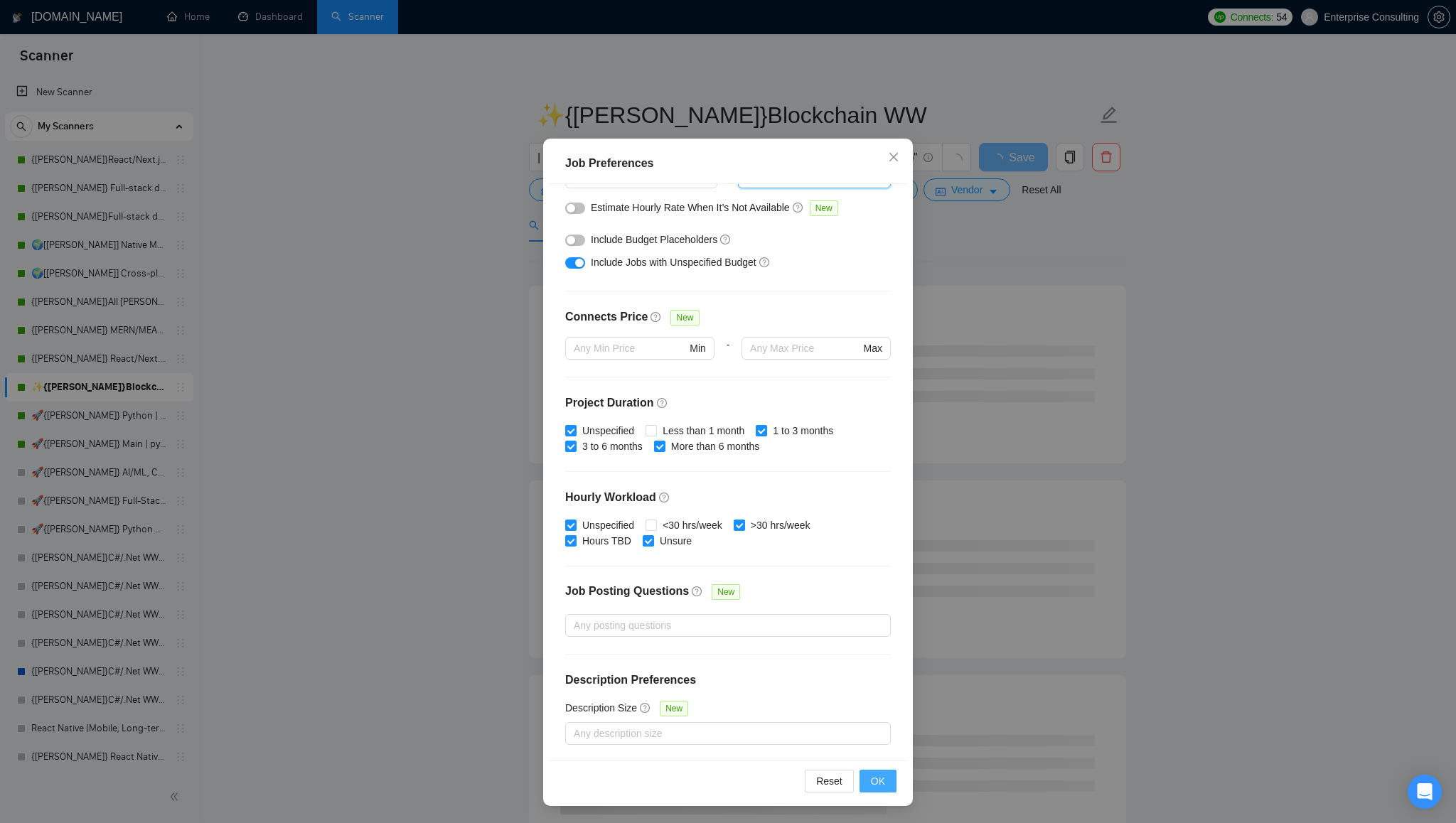
click at [875, 790] on button "OK" at bounding box center [877, 781] width 37 height 23
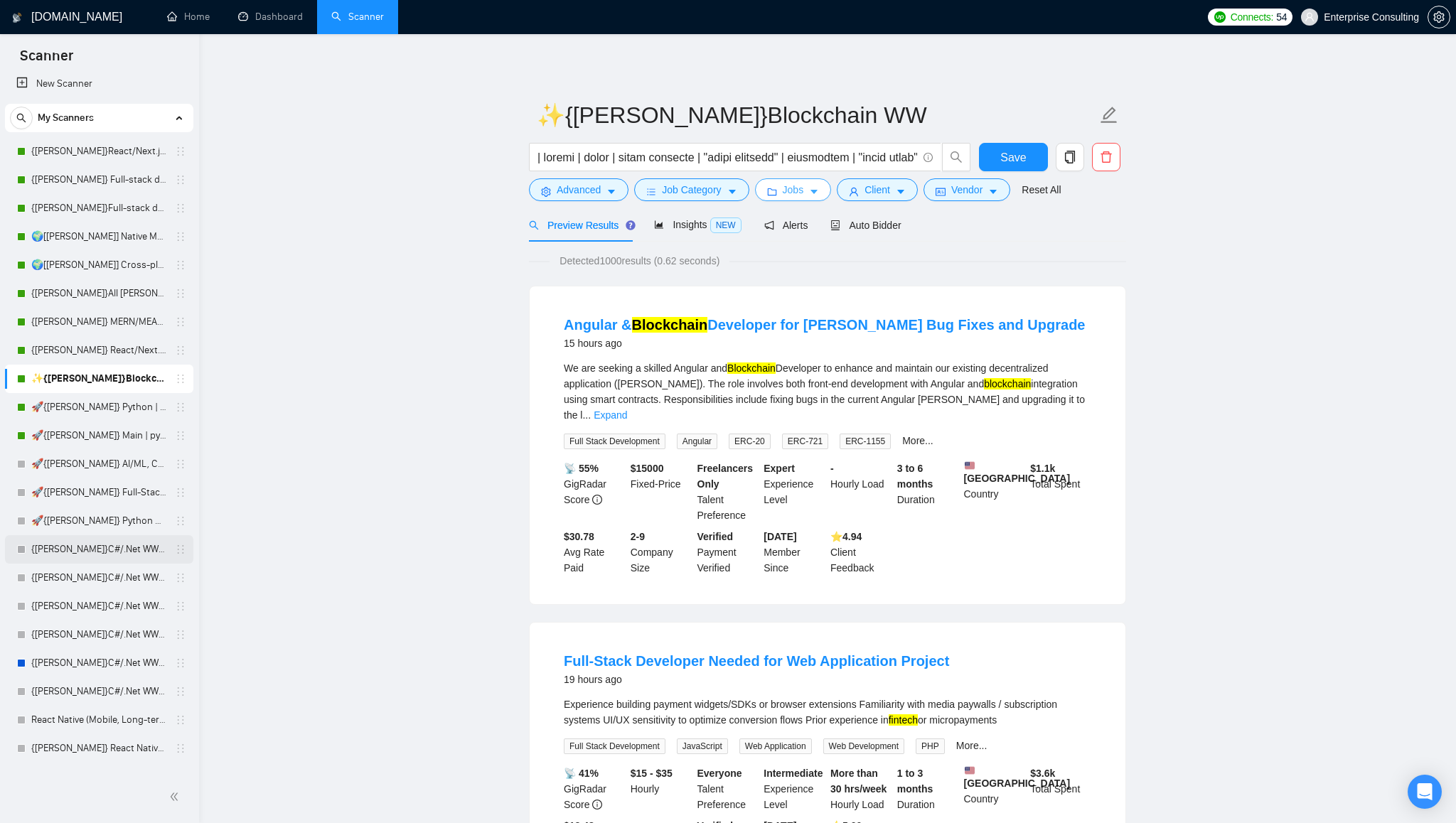
scroll to position [0, 0]
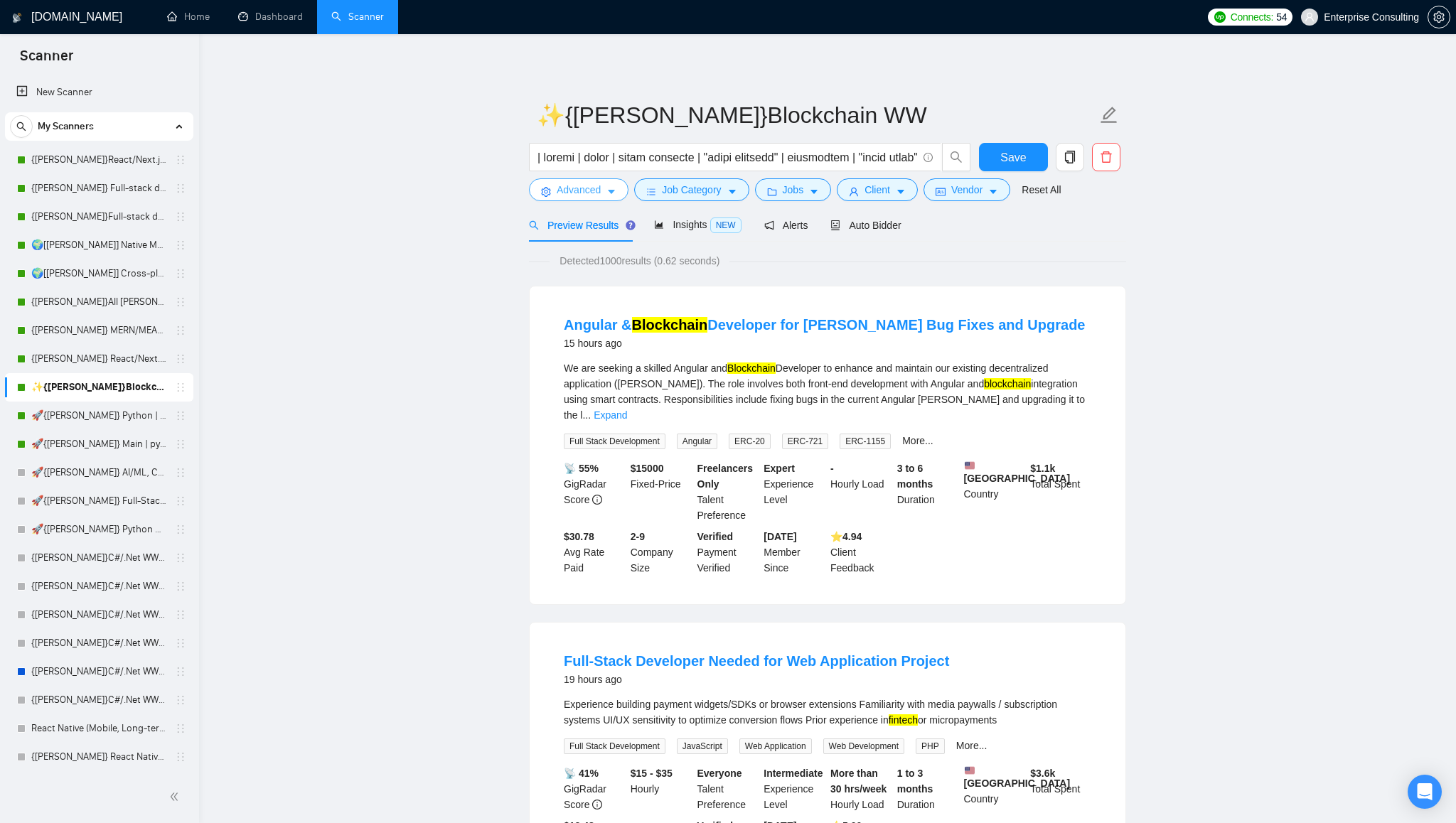
click at [609, 194] on icon "caret-down" at bounding box center [611, 191] width 10 height 10
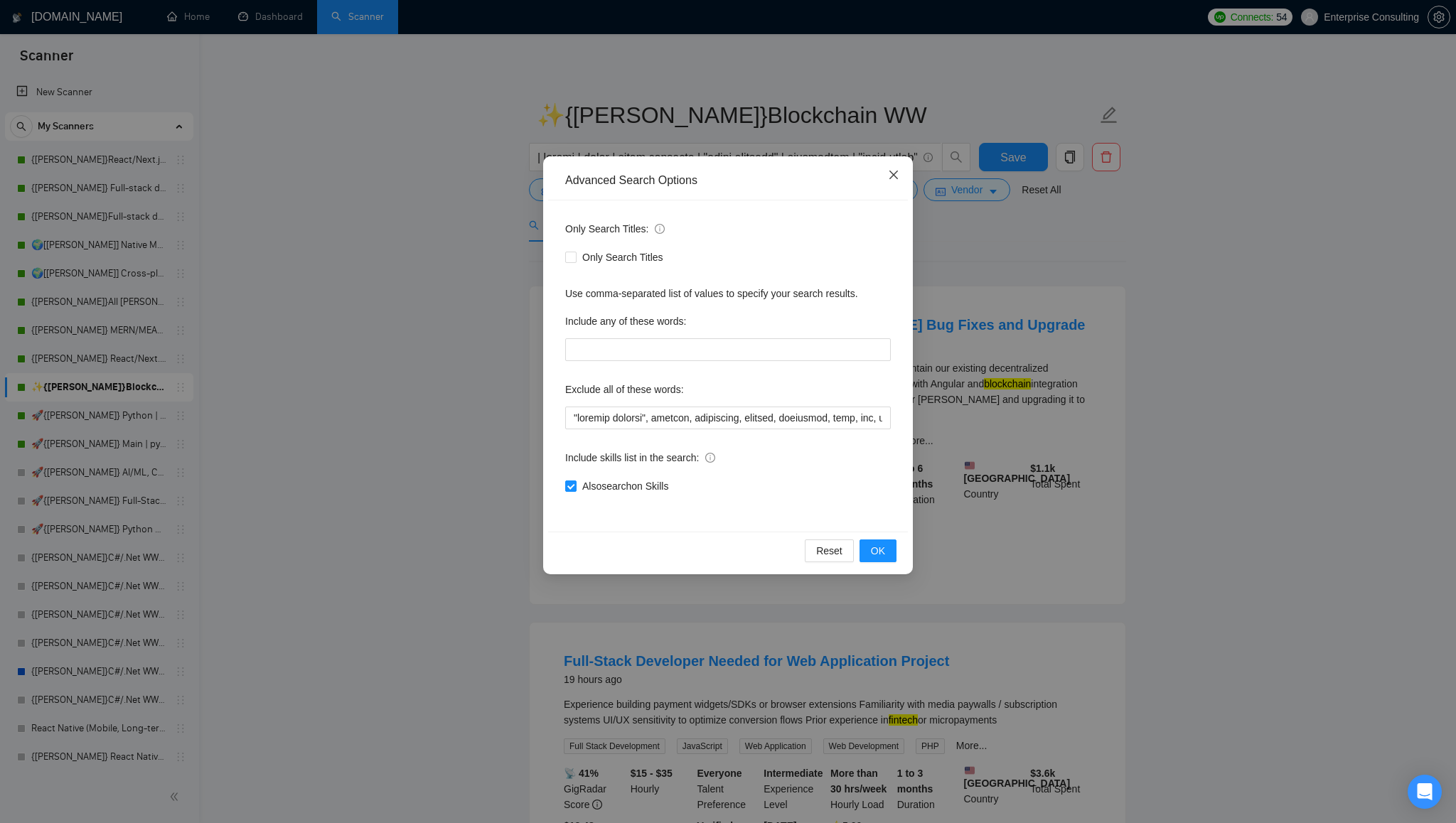
click at [893, 178] on icon "close" at bounding box center [893, 174] width 11 height 11
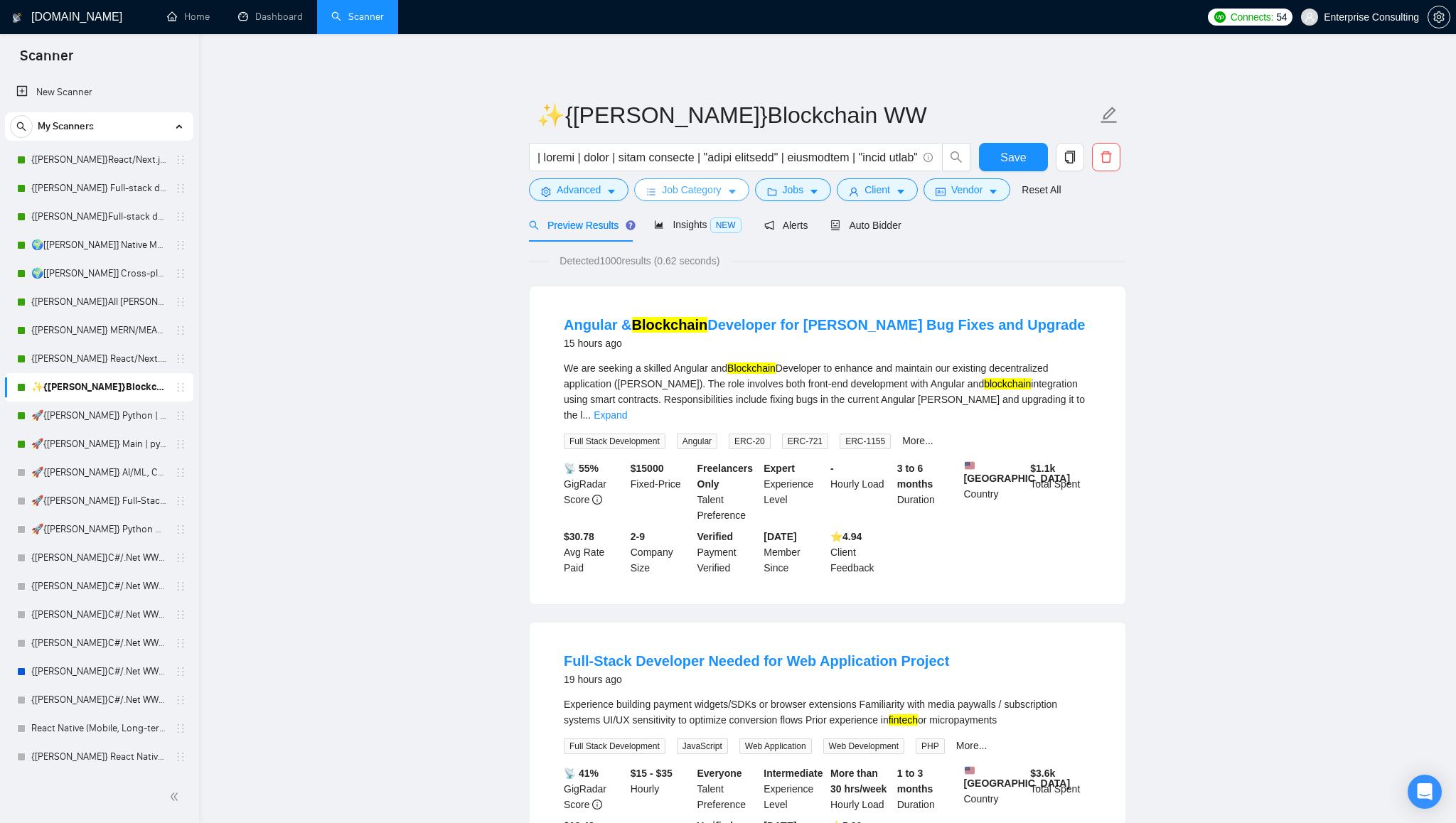
click at [686, 198] on button "Job Category" at bounding box center [691, 190] width 115 height 23
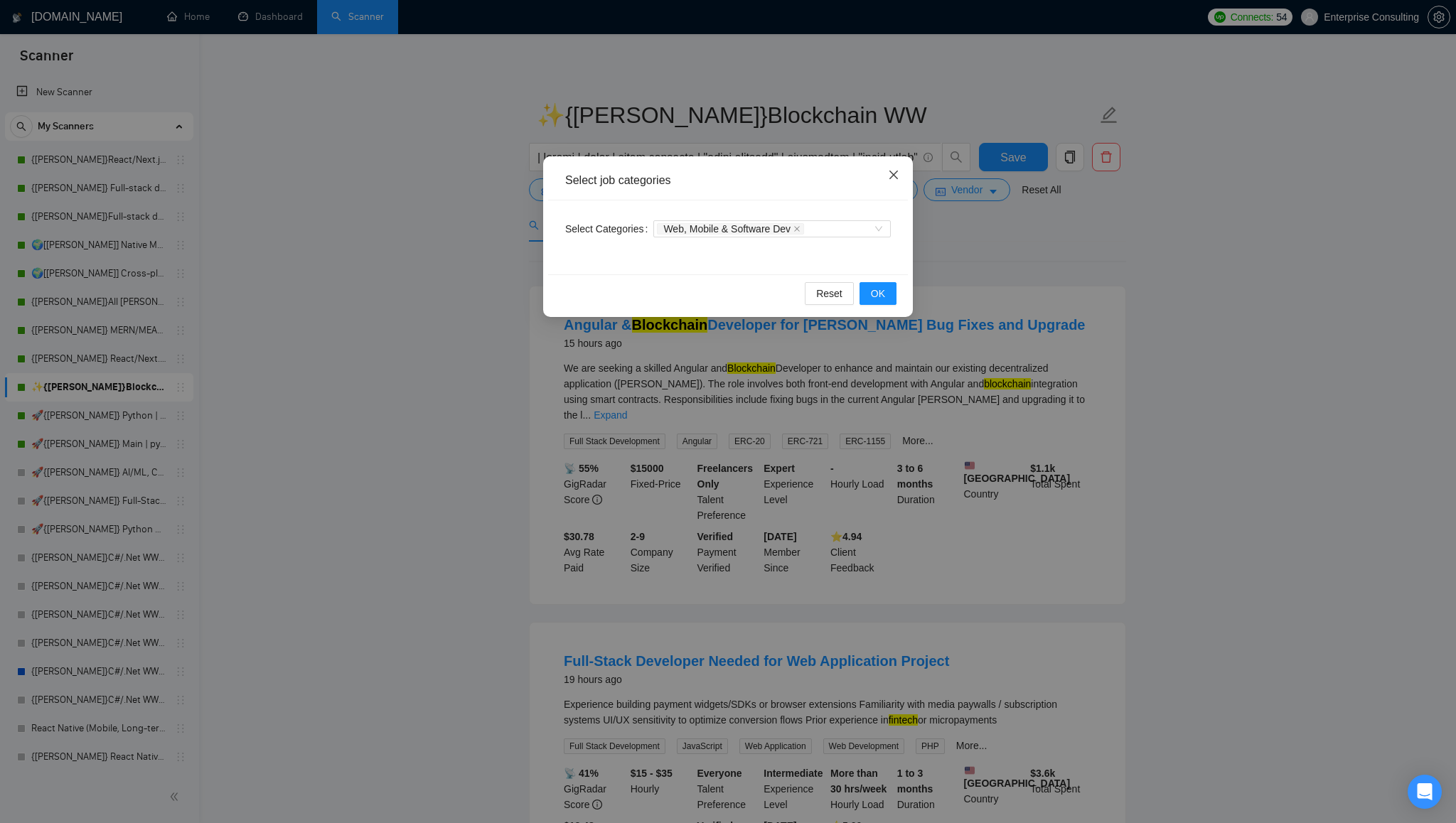
click at [905, 171] on span "Close" at bounding box center [894, 175] width 39 height 39
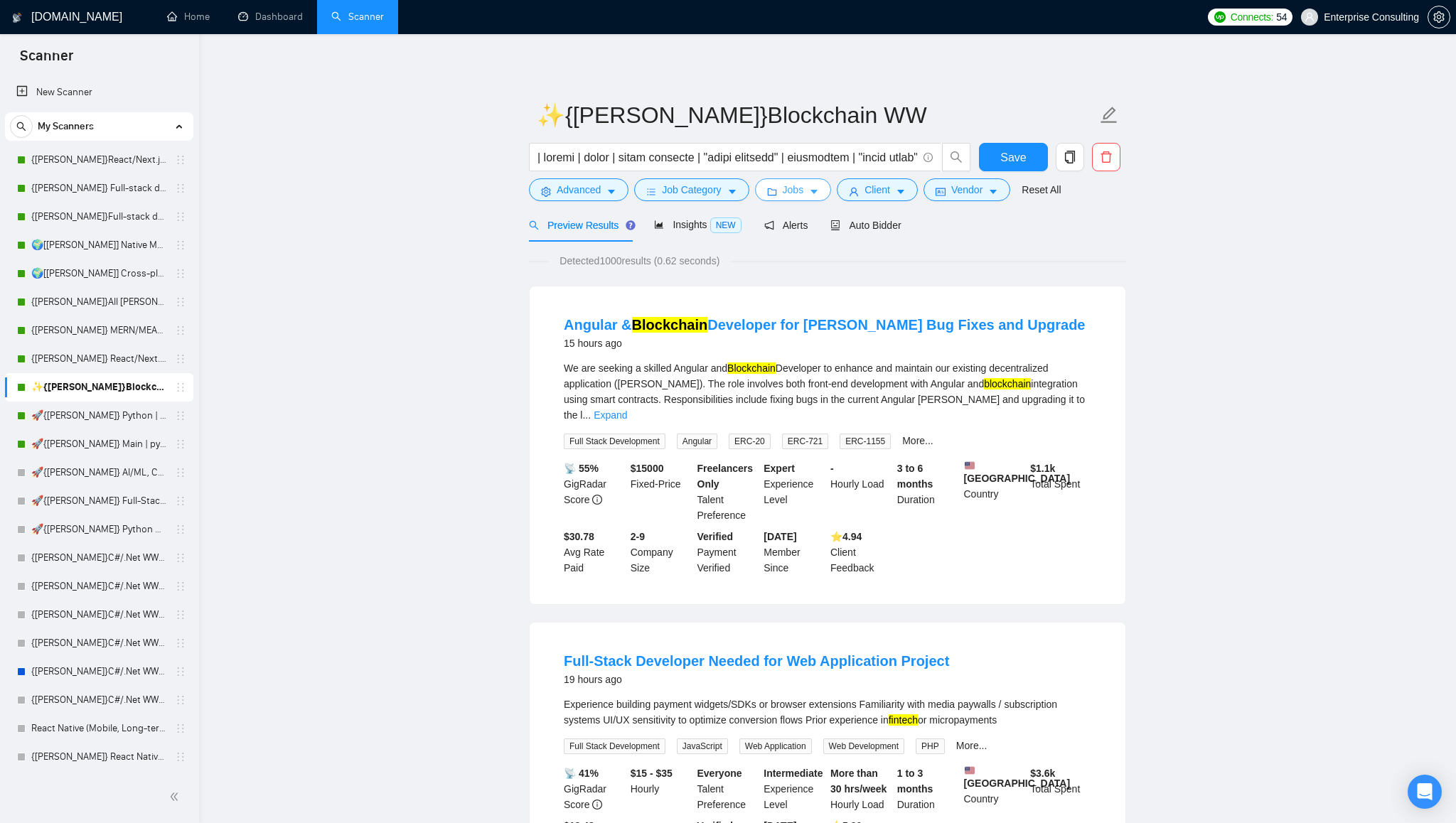
click at [804, 190] on span "Jobs" at bounding box center [793, 190] width 21 height 16
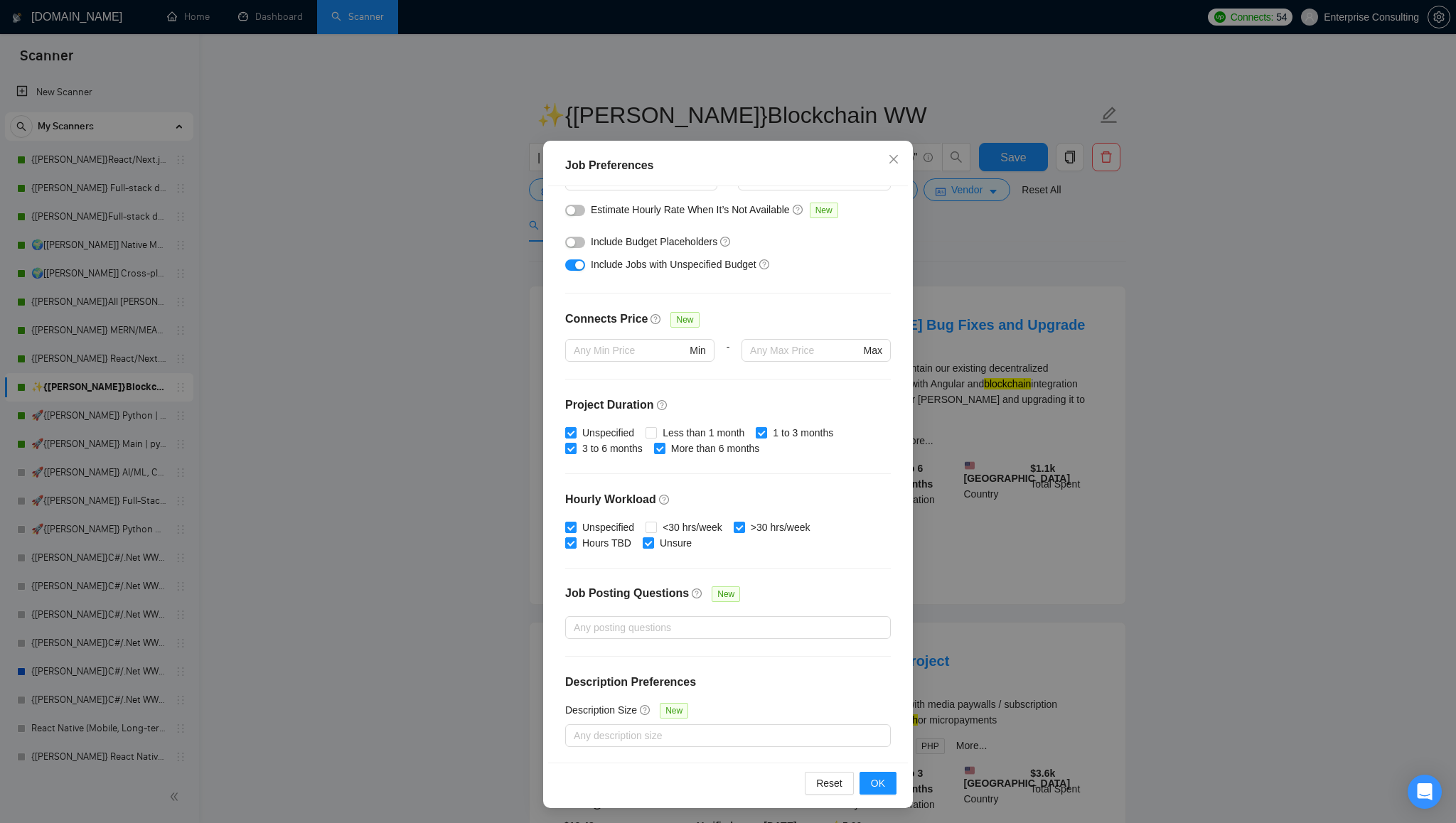
scroll to position [53, 0]
click at [884, 777] on span "OK" at bounding box center [877, 781] width 14 height 16
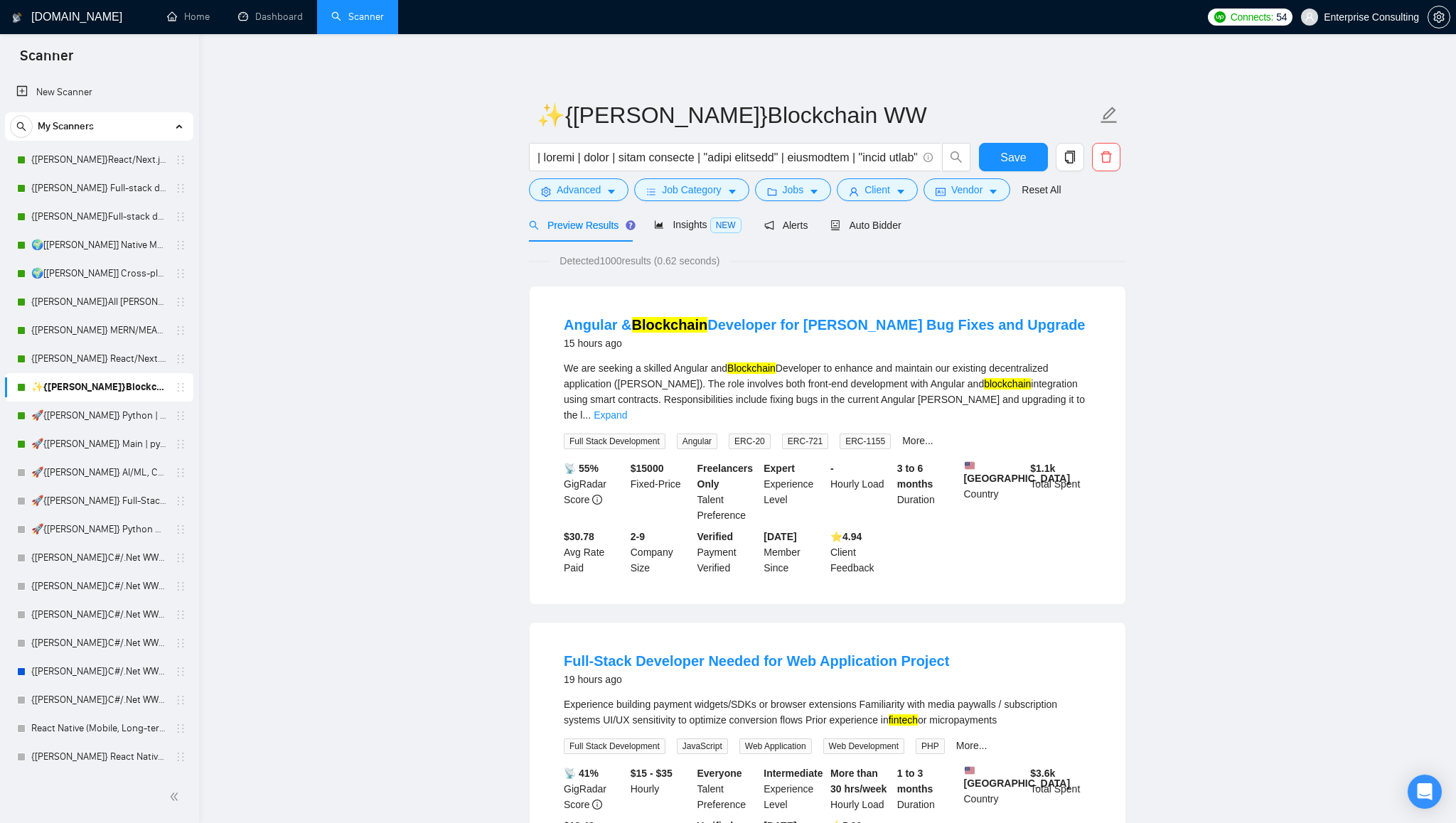
scroll to position [0, 0]
click at [811, 192] on button "Jobs" at bounding box center [793, 190] width 77 height 23
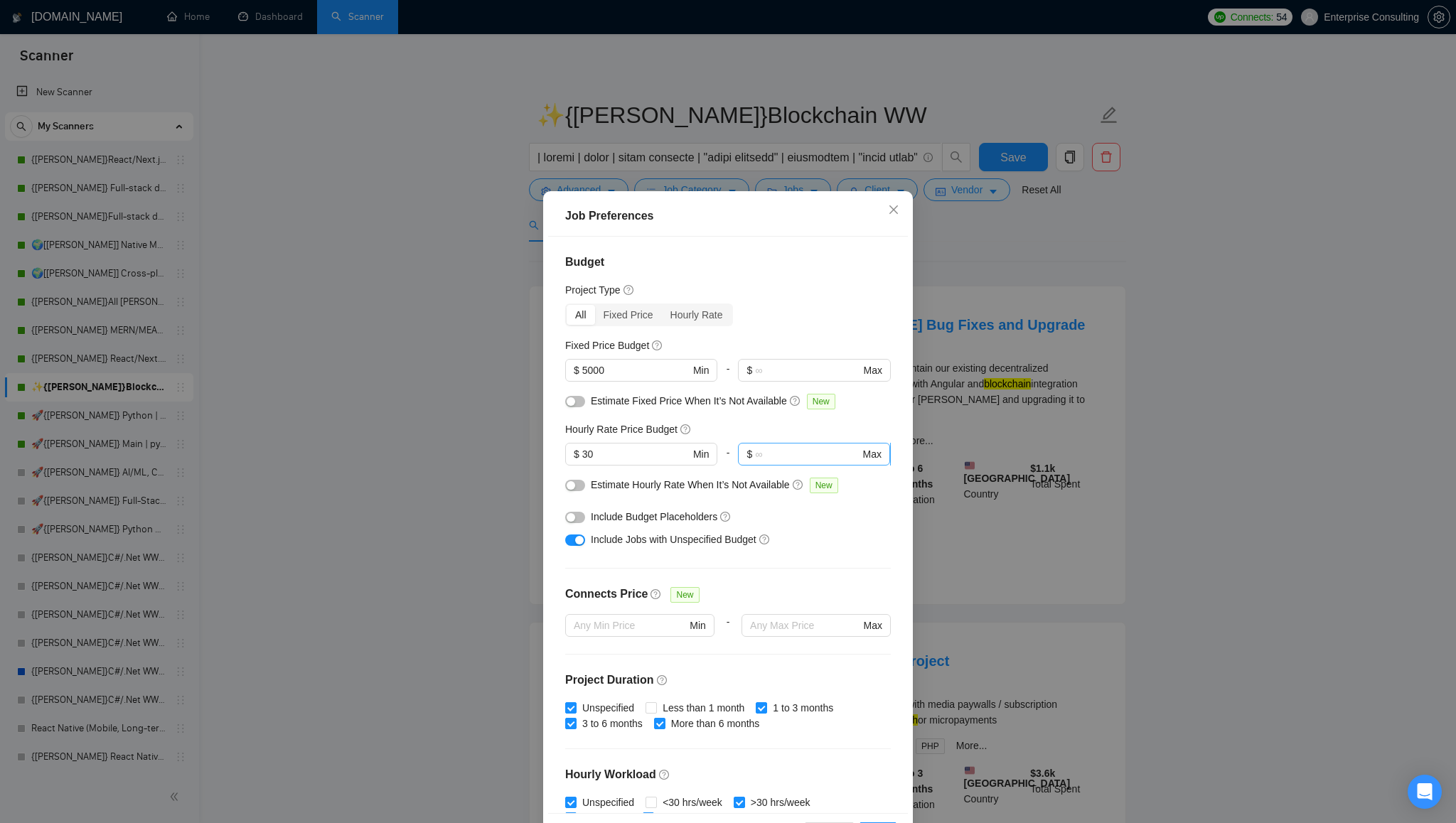
click at [783, 457] on input "text" at bounding box center [806, 454] width 104 height 16
click at [891, 209] on icon "close" at bounding box center [894, 209] width 9 height 9
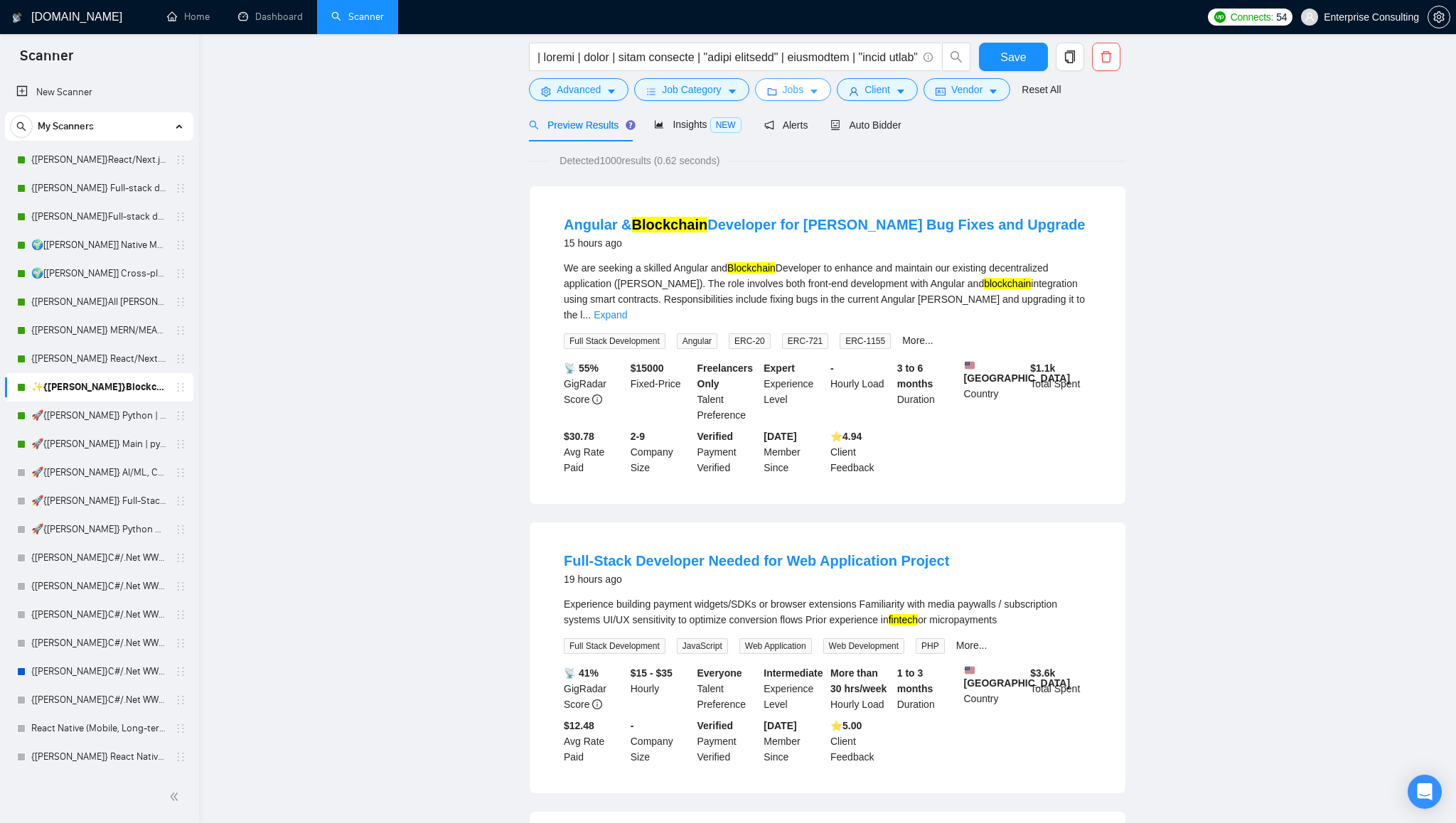
scroll to position [41, 0]
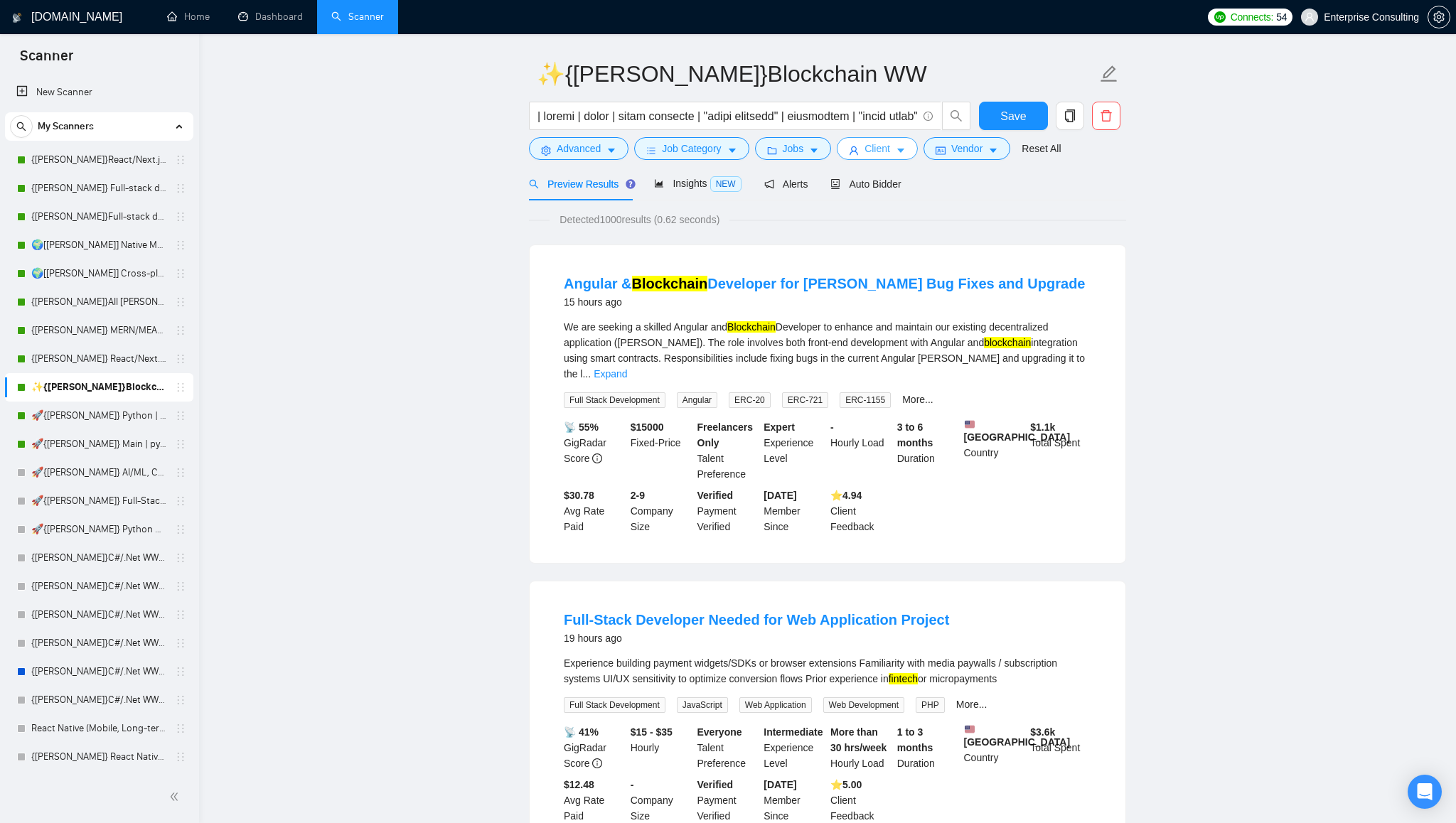
click at [898, 150] on button "Client" at bounding box center [877, 149] width 81 height 23
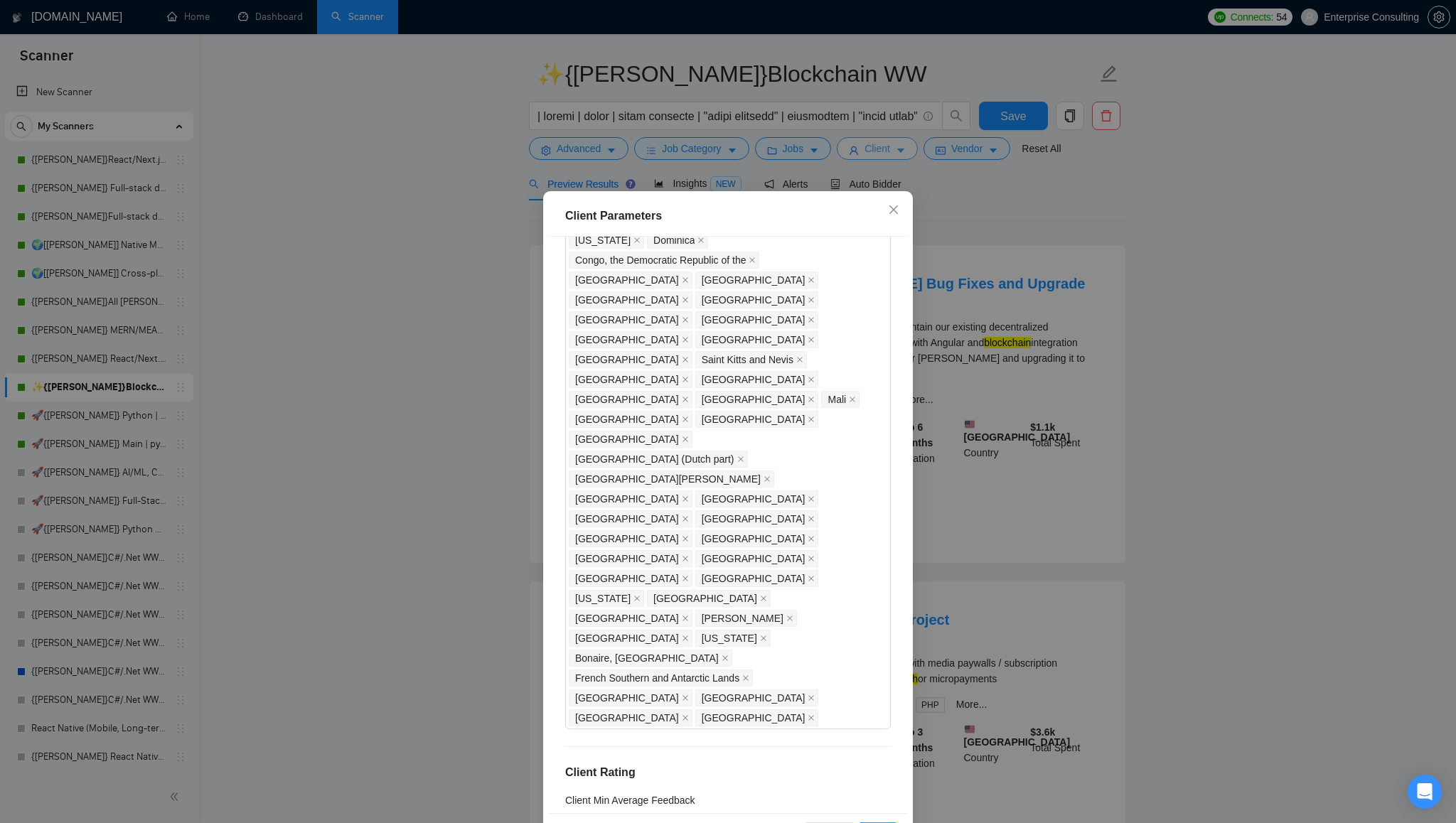
click at [898, 150] on div "Client Parameters Client Location Include Client Countries Select Exclude Clien…" at bounding box center [728, 411] width 1456 height 823
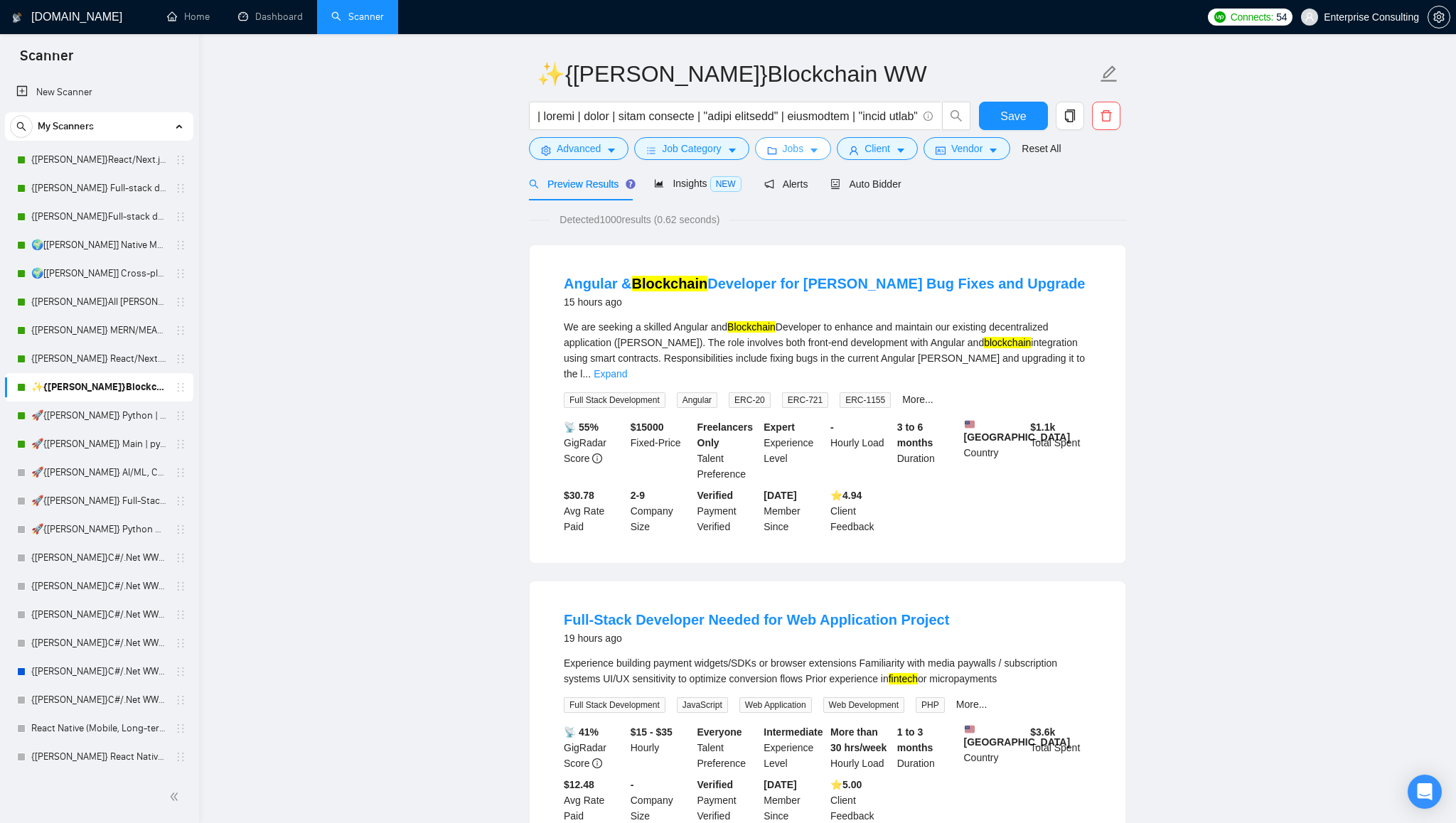
click at [817, 150] on icon "caret-down" at bounding box center [814, 151] width 7 height 4
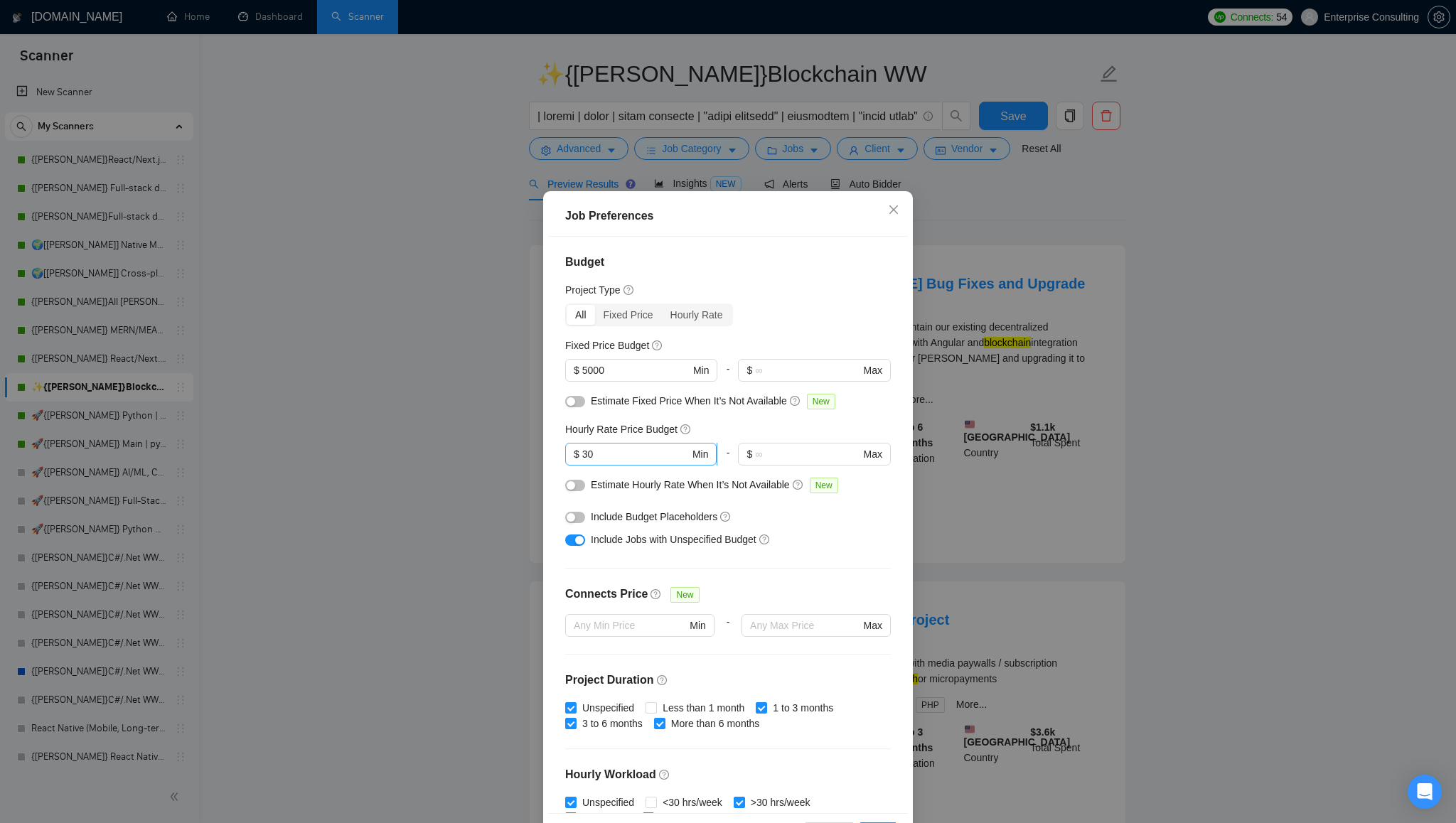
click at [624, 449] on input "30" at bounding box center [636, 454] width 107 height 16
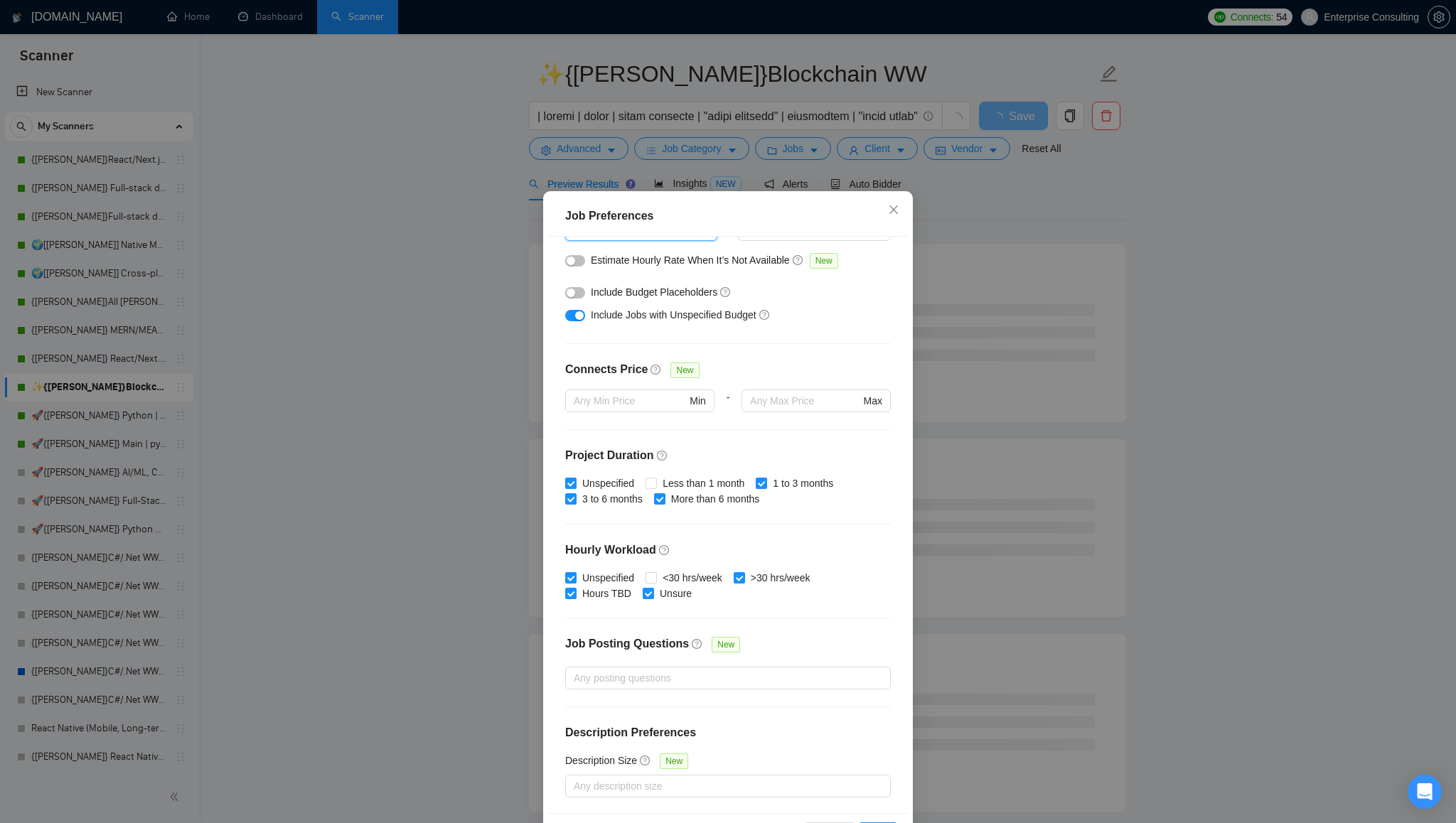
scroll to position [53, 0]
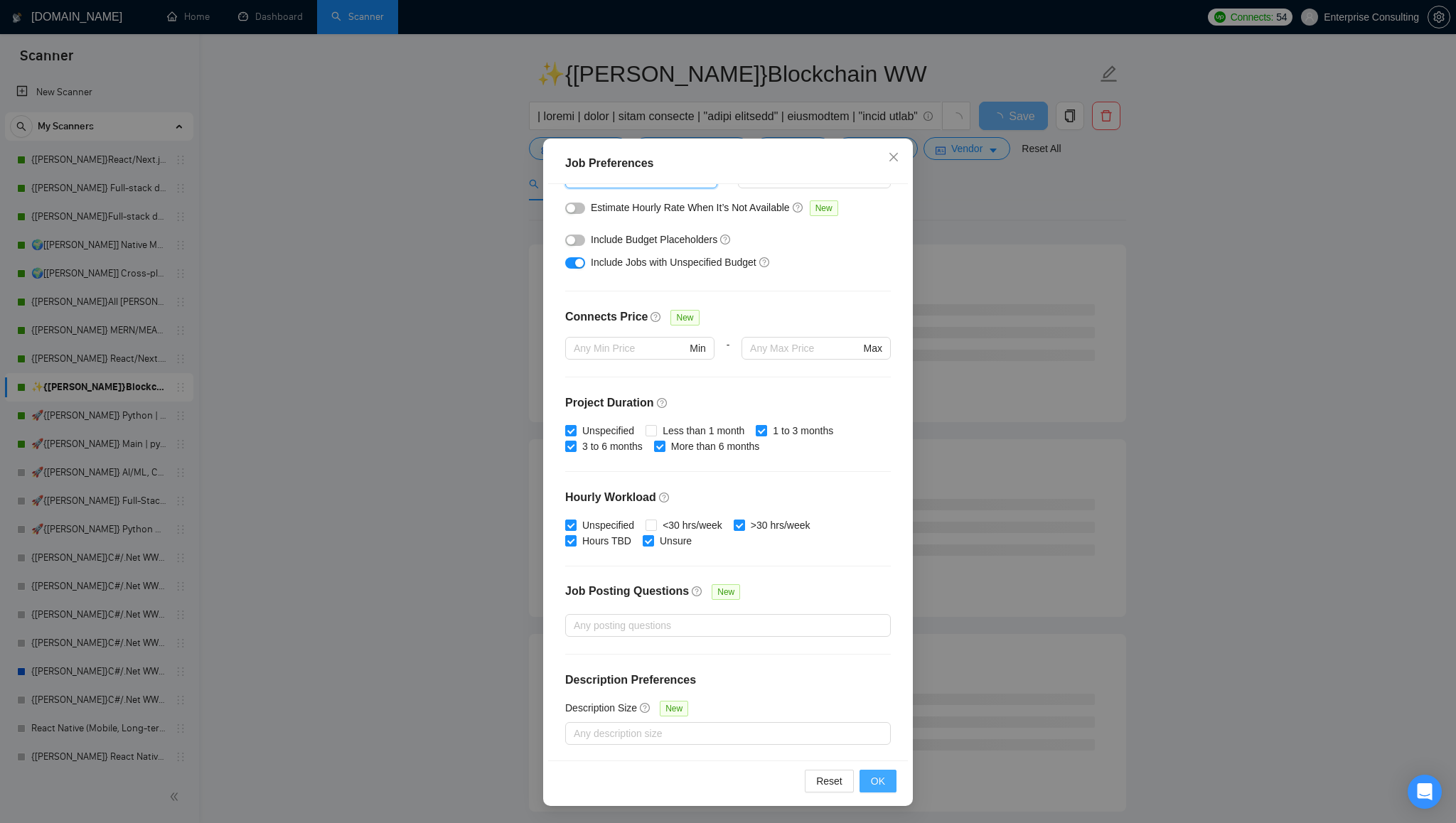
click at [878, 781] on span "OK" at bounding box center [877, 781] width 14 height 16
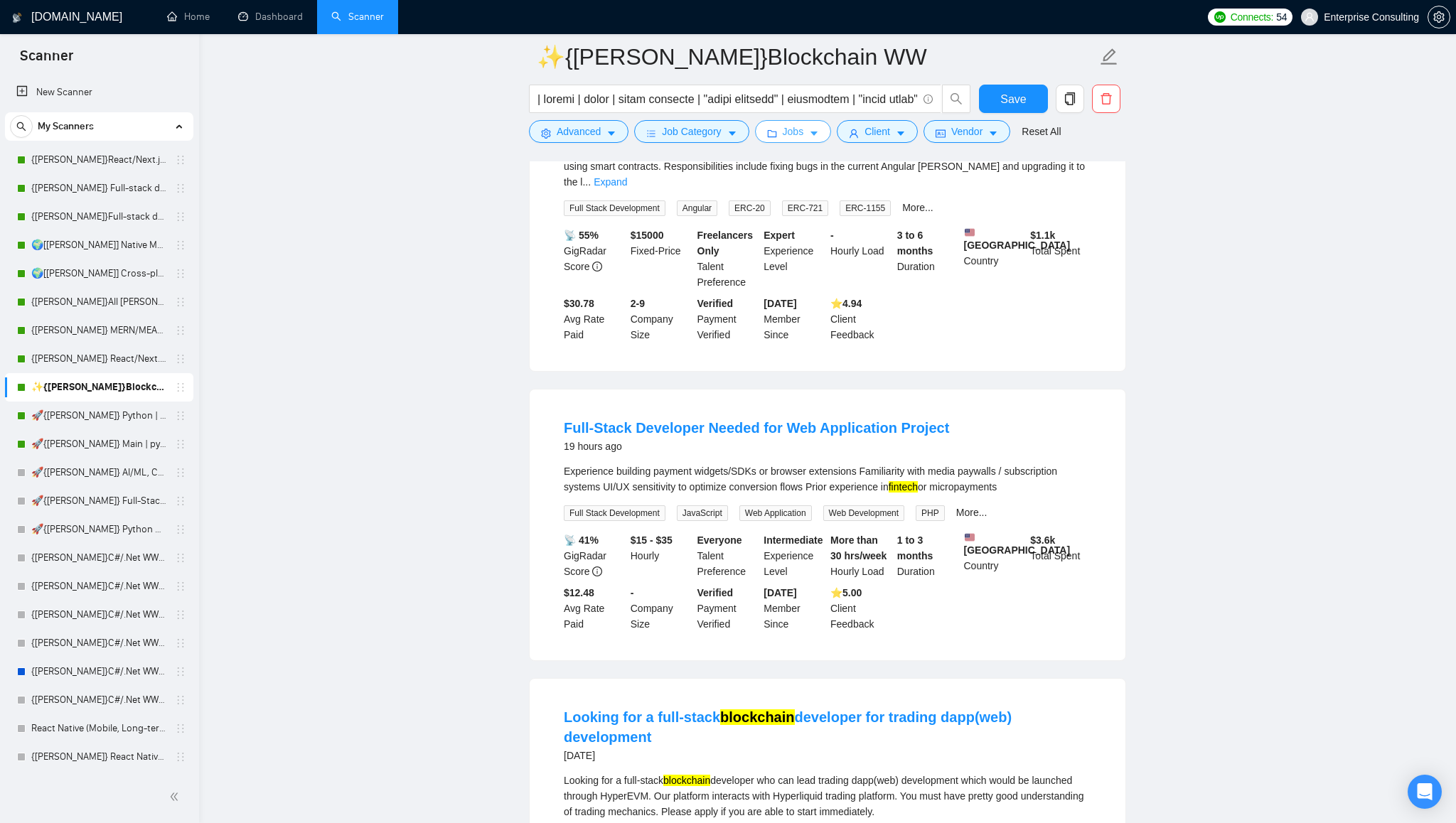
scroll to position [0, 0]
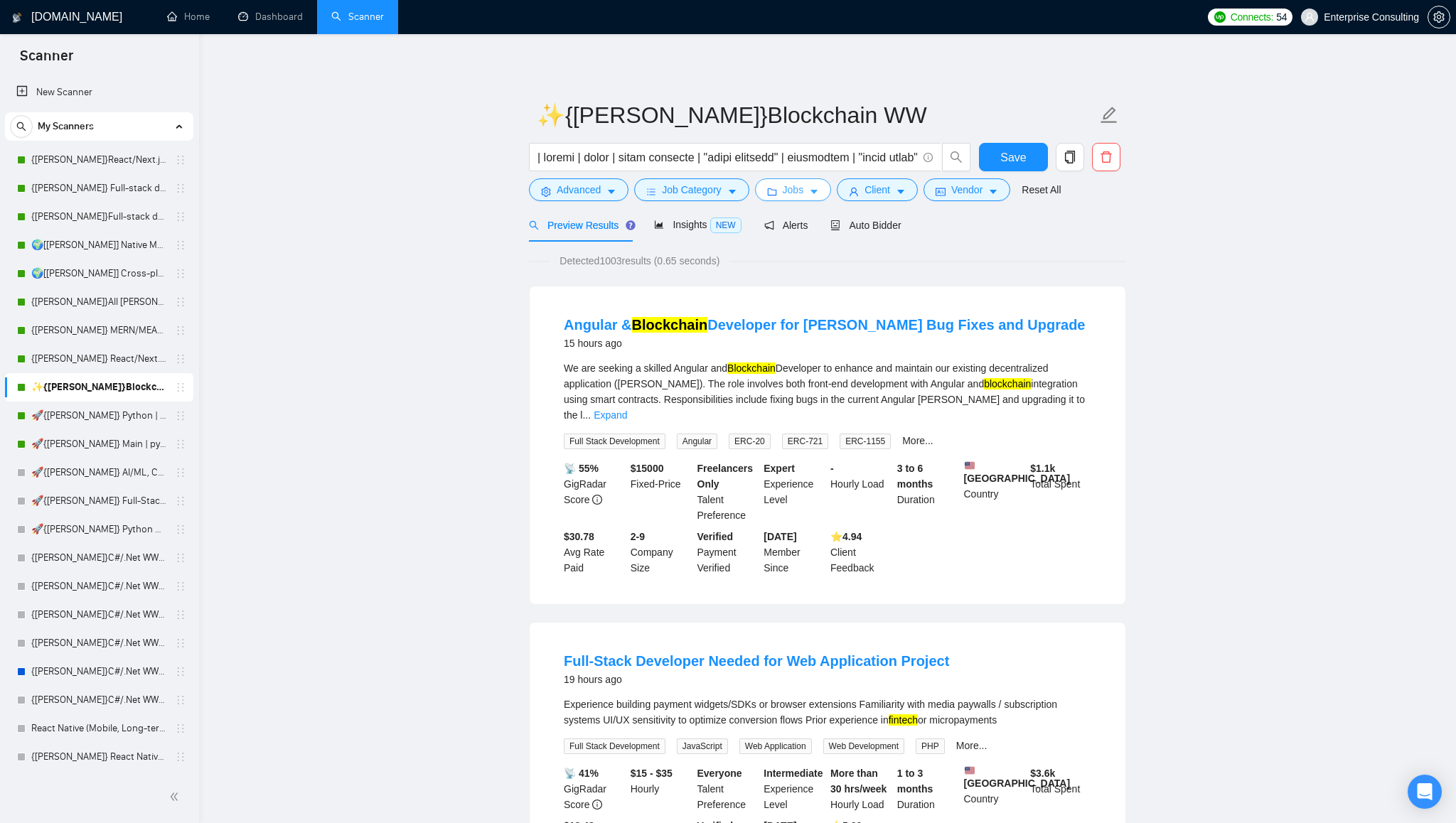
click at [804, 191] on span "Jobs" at bounding box center [793, 190] width 21 height 16
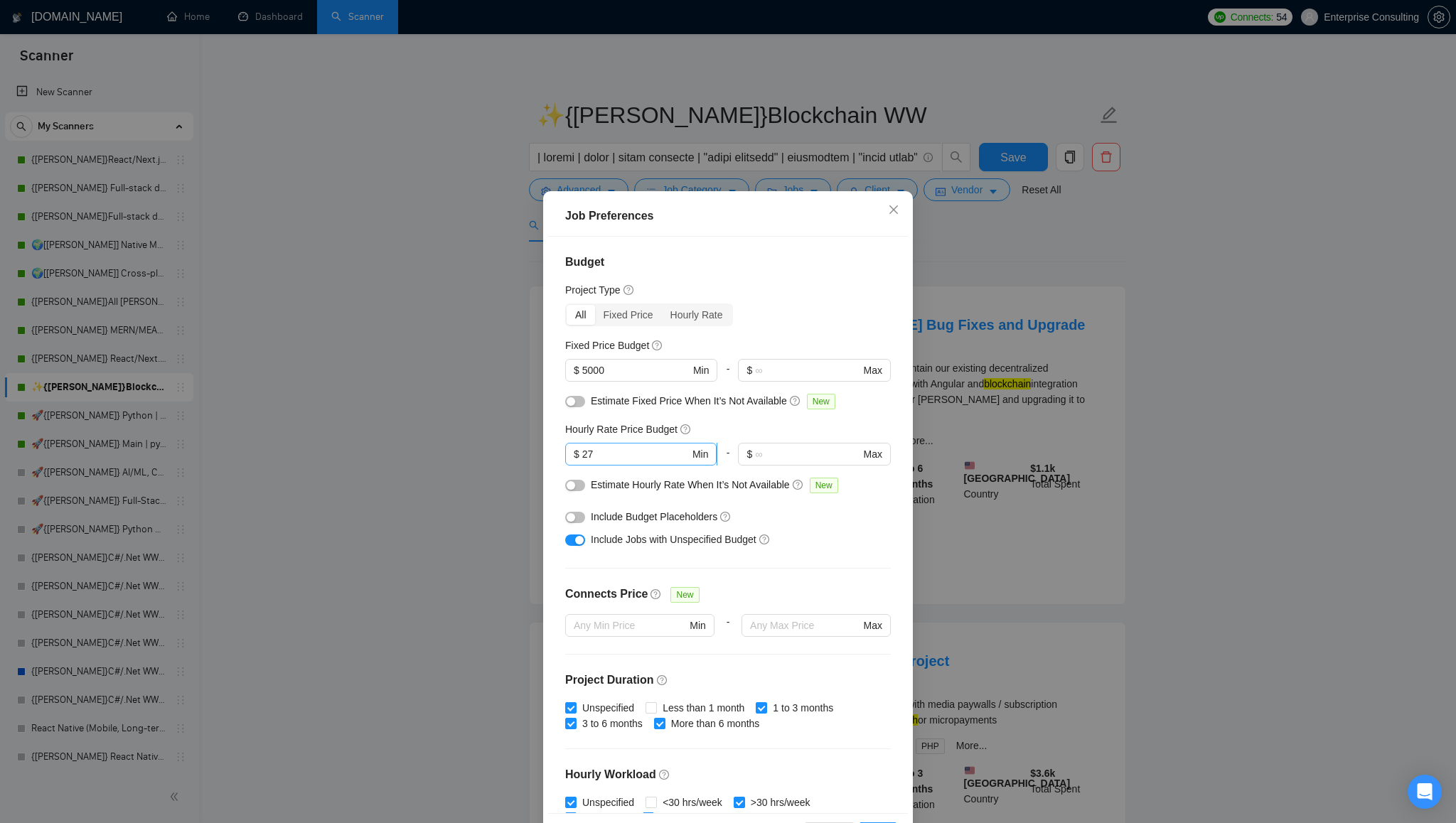
click at [621, 458] on input "27" at bounding box center [636, 454] width 107 height 16
type input "3"
type input "30"
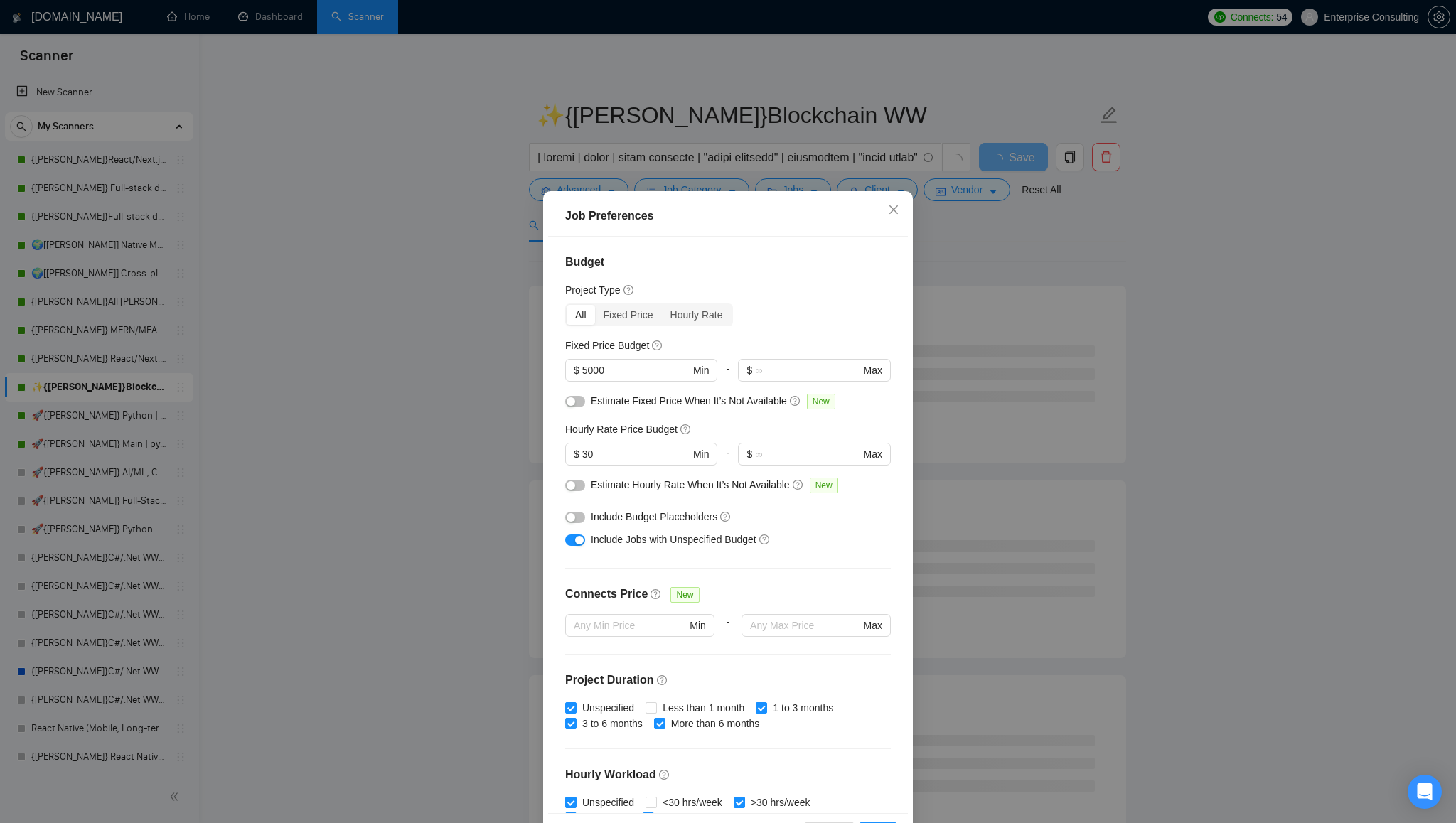
click at [860, 431] on div "Hourly Rate Price Budget" at bounding box center [728, 429] width 325 height 16
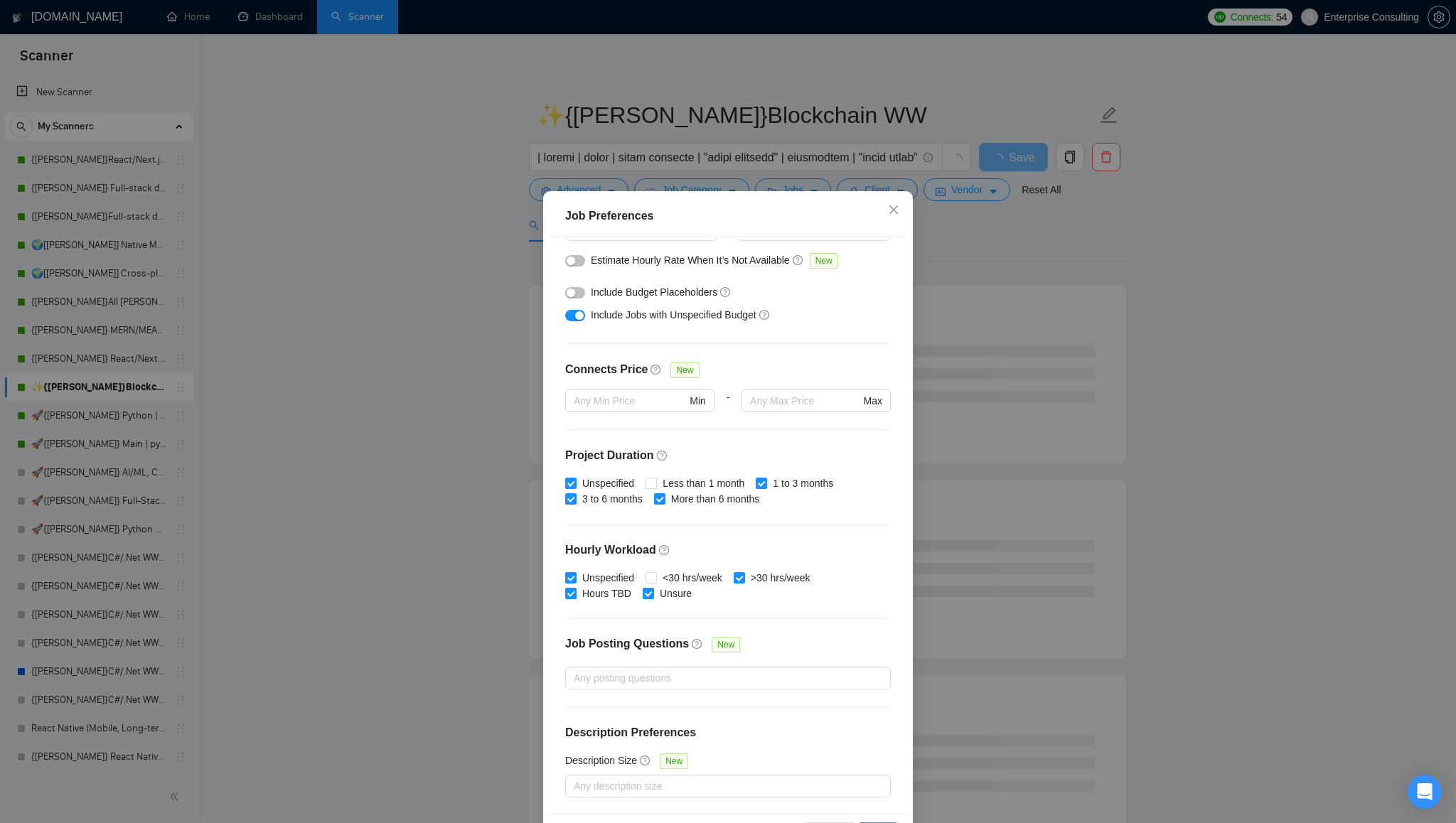
scroll to position [53, 0]
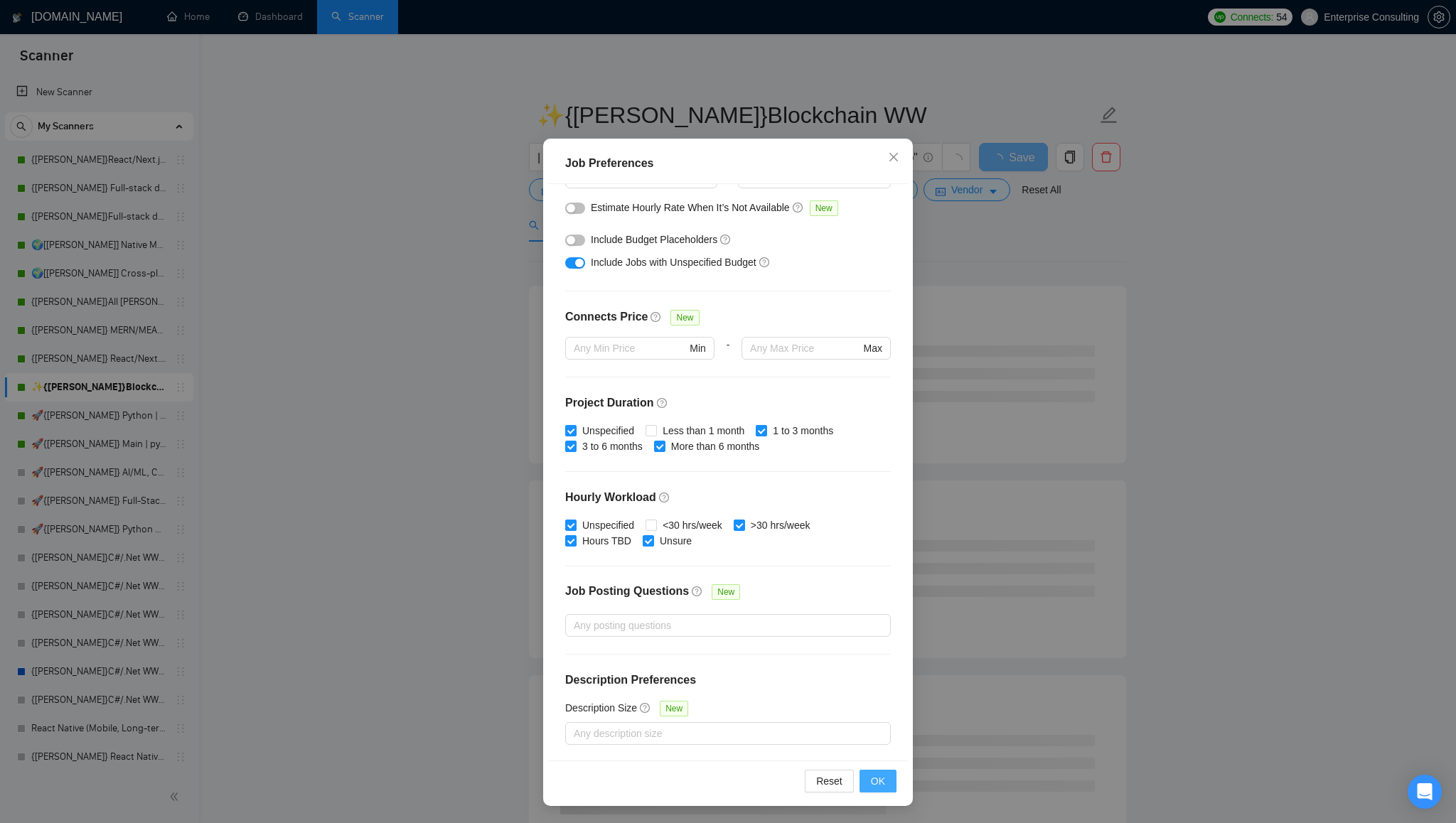
click at [874, 779] on span "OK" at bounding box center [877, 781] width 14 height 16
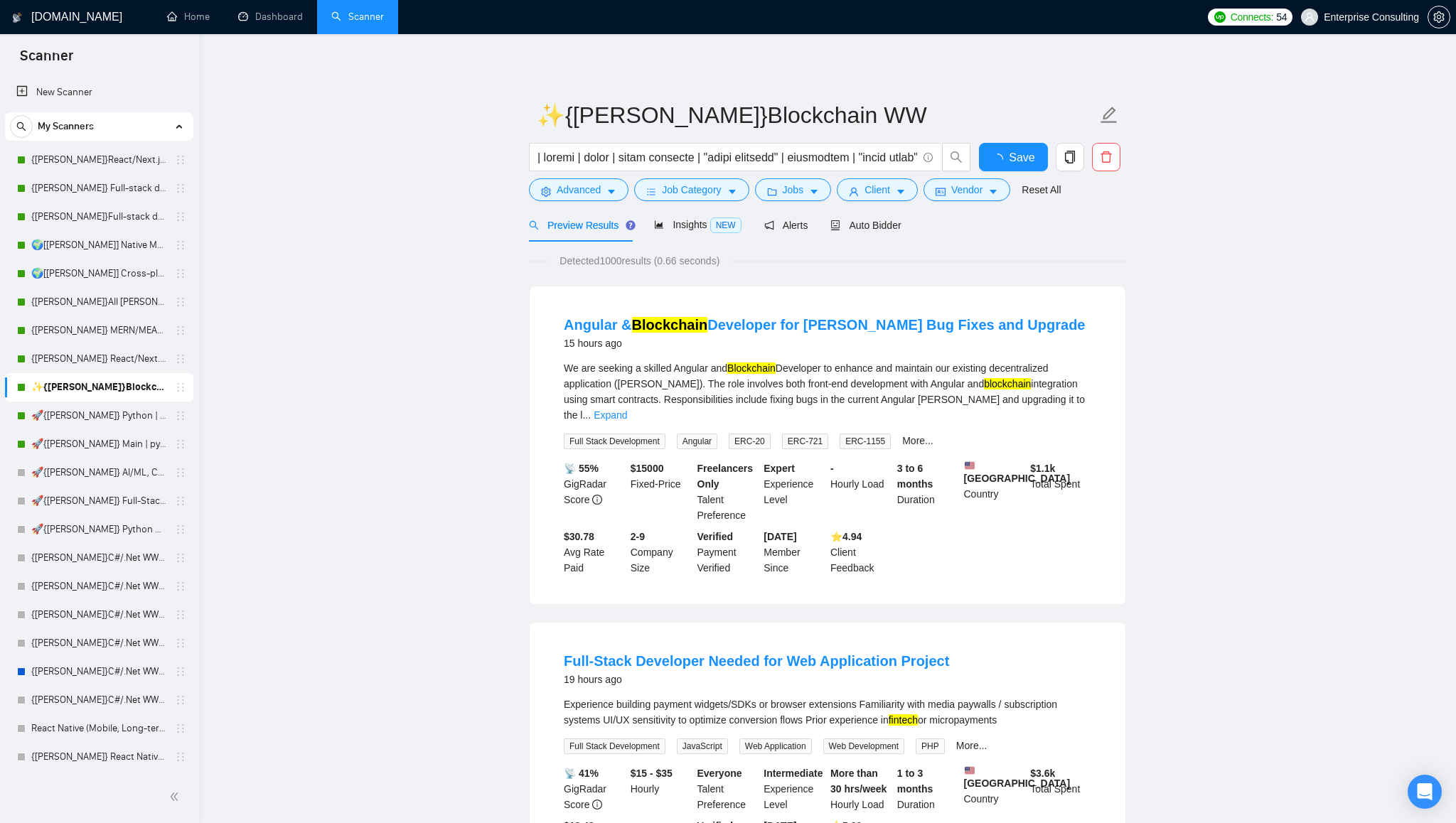
scroll to position [0, 0]
click at [774, 158] on input "text" at bounding box center [727, 157] width 380 height 18
click at [818, 190] on icon "caret-down" at bounding box center [814, 192] width 7 height 4
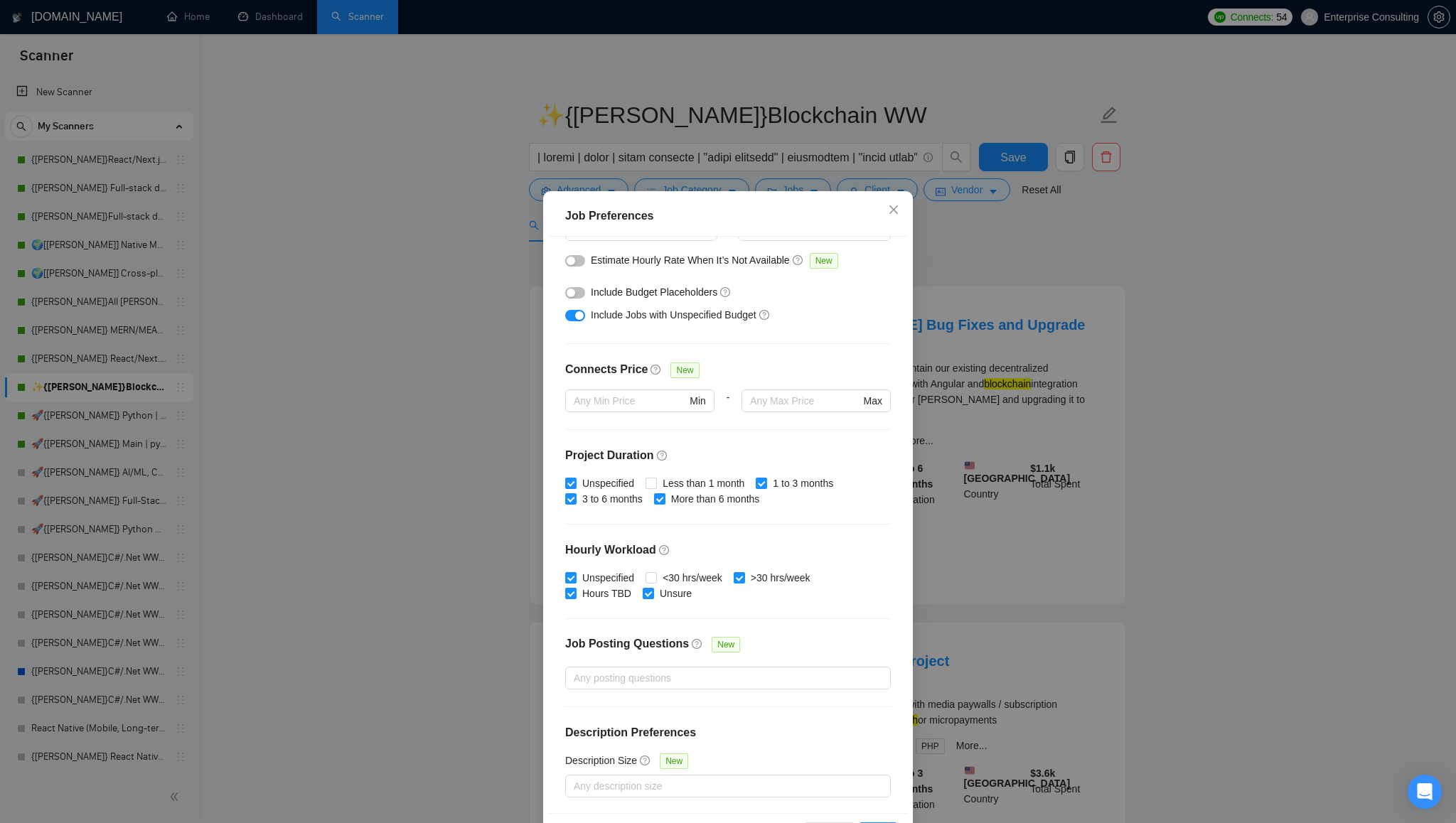
scroll to position [45, 0]
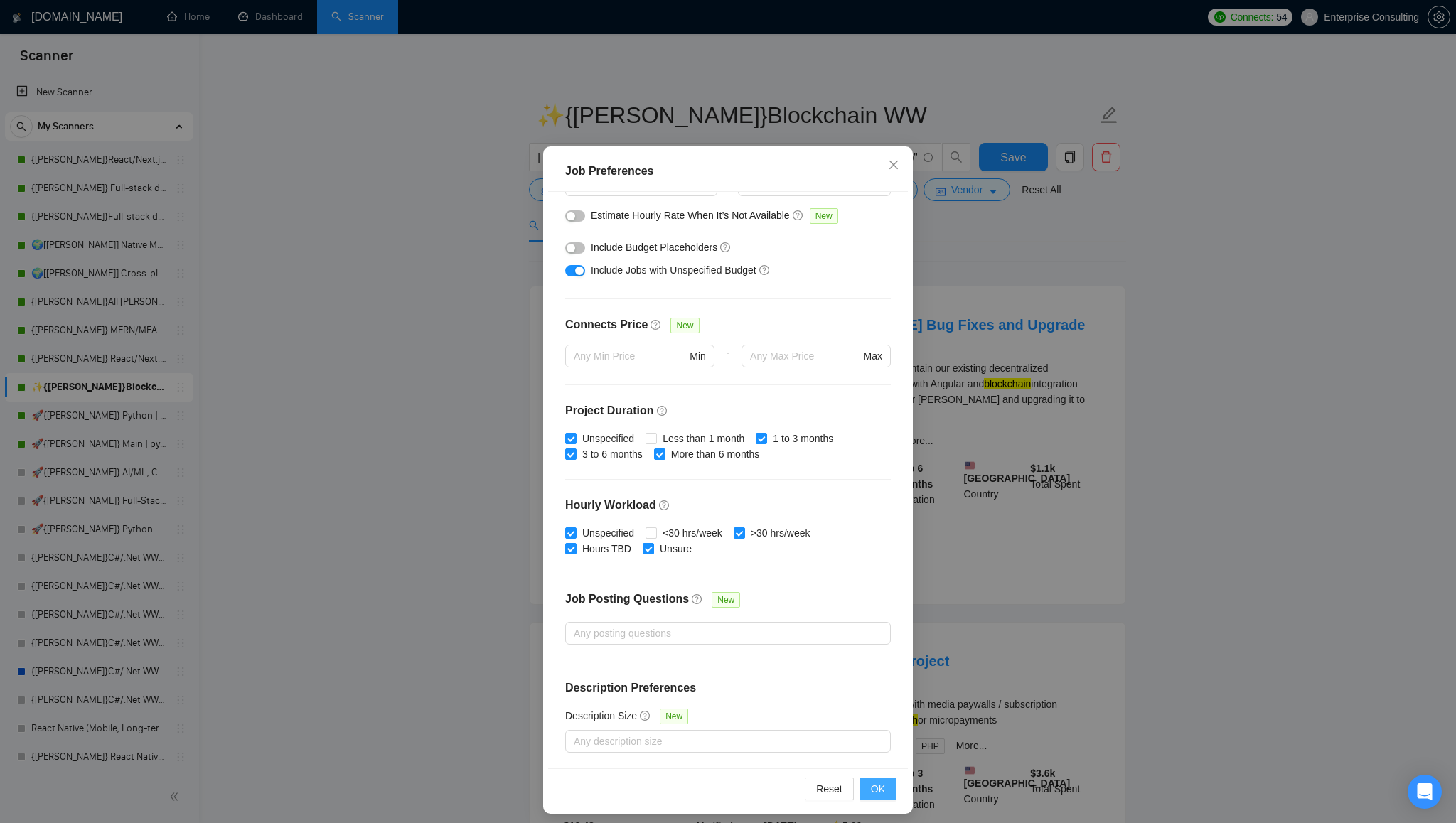
click at [884, 791] on span "OK" at bounding box center [877, 789] width 14 height 16
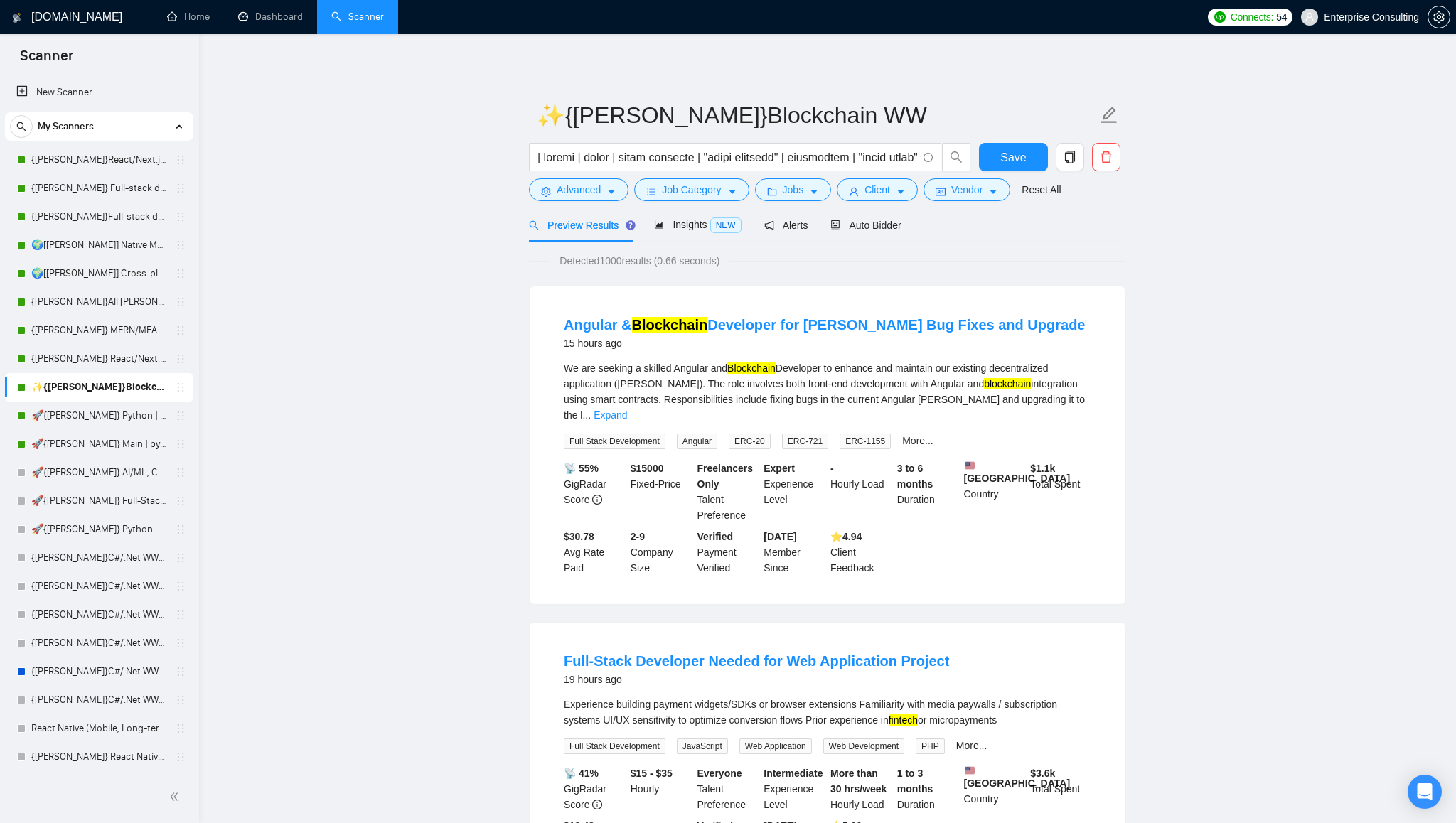
scroll to position [0, 0]
click at [878, 190] on span "Client" at bounding box center [877, 190] width 25 height 16
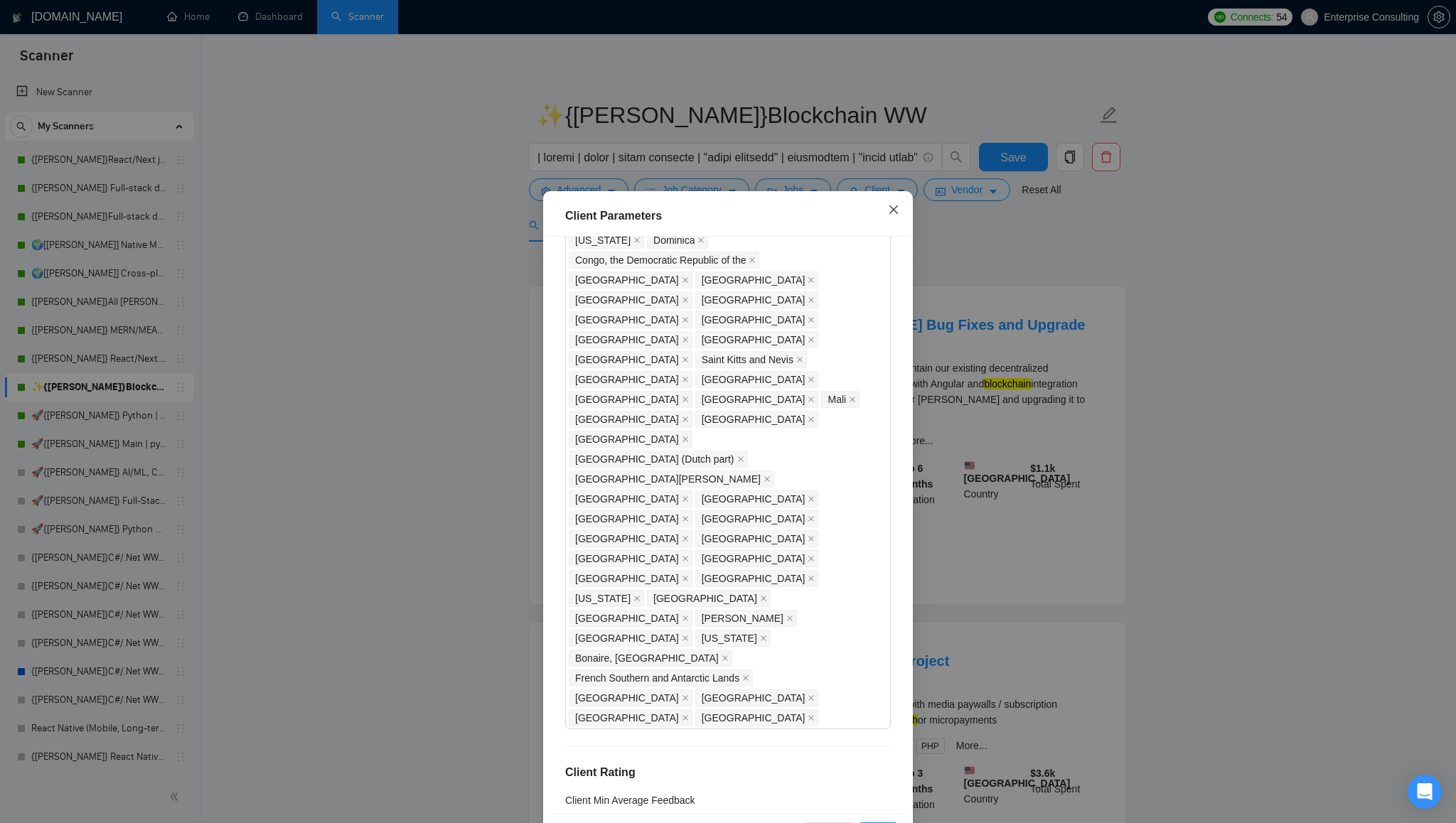
click at [893, 210] on icon "close" at bounding box center [894, 209] width 9 height 9
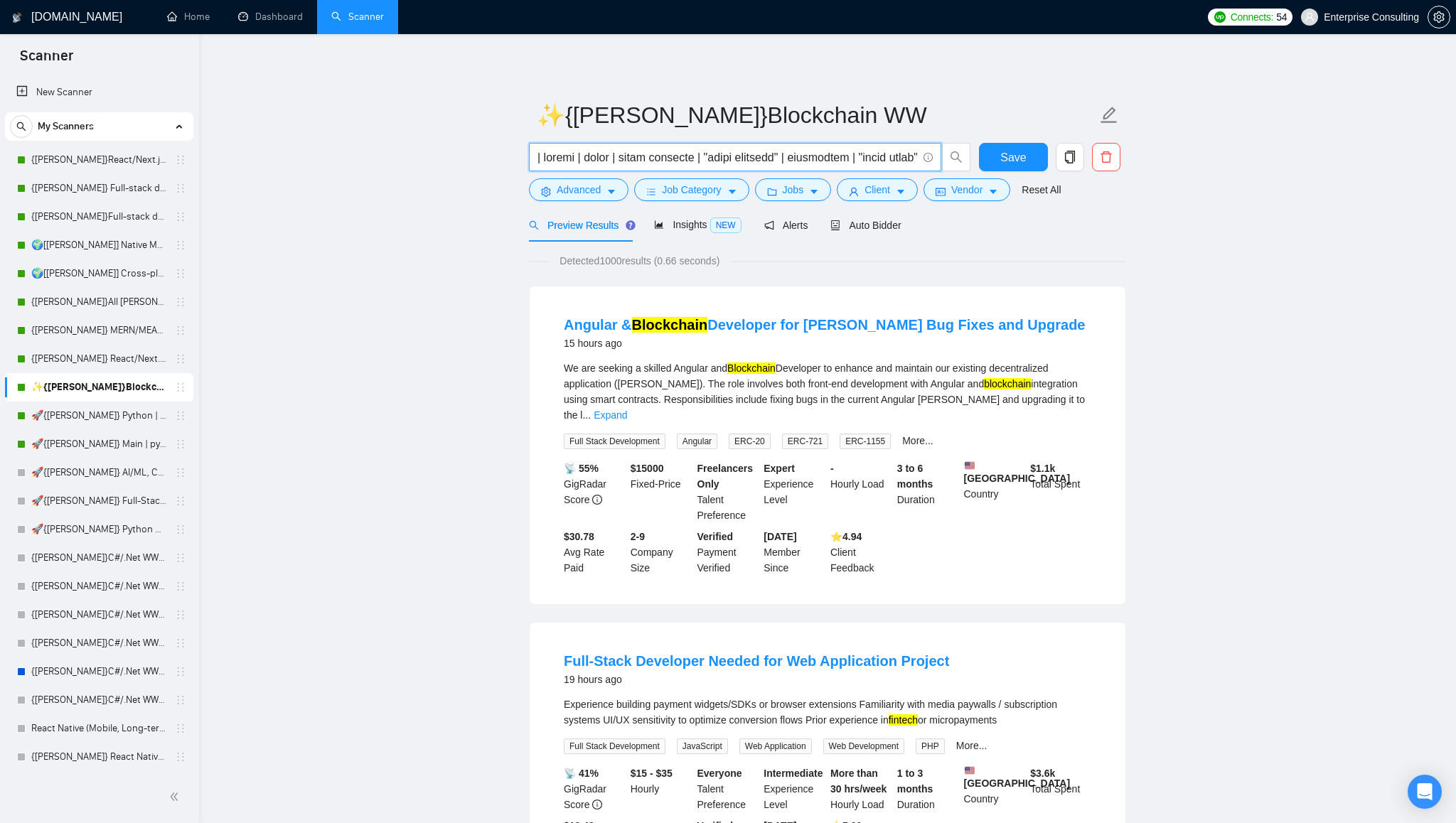
click at [823, 155] on input "text" at bounding box center [727, 157] width 380 height 18
click at [619, 194] on button "Advanced" at bounding box center [579, 190] width 100 height 23
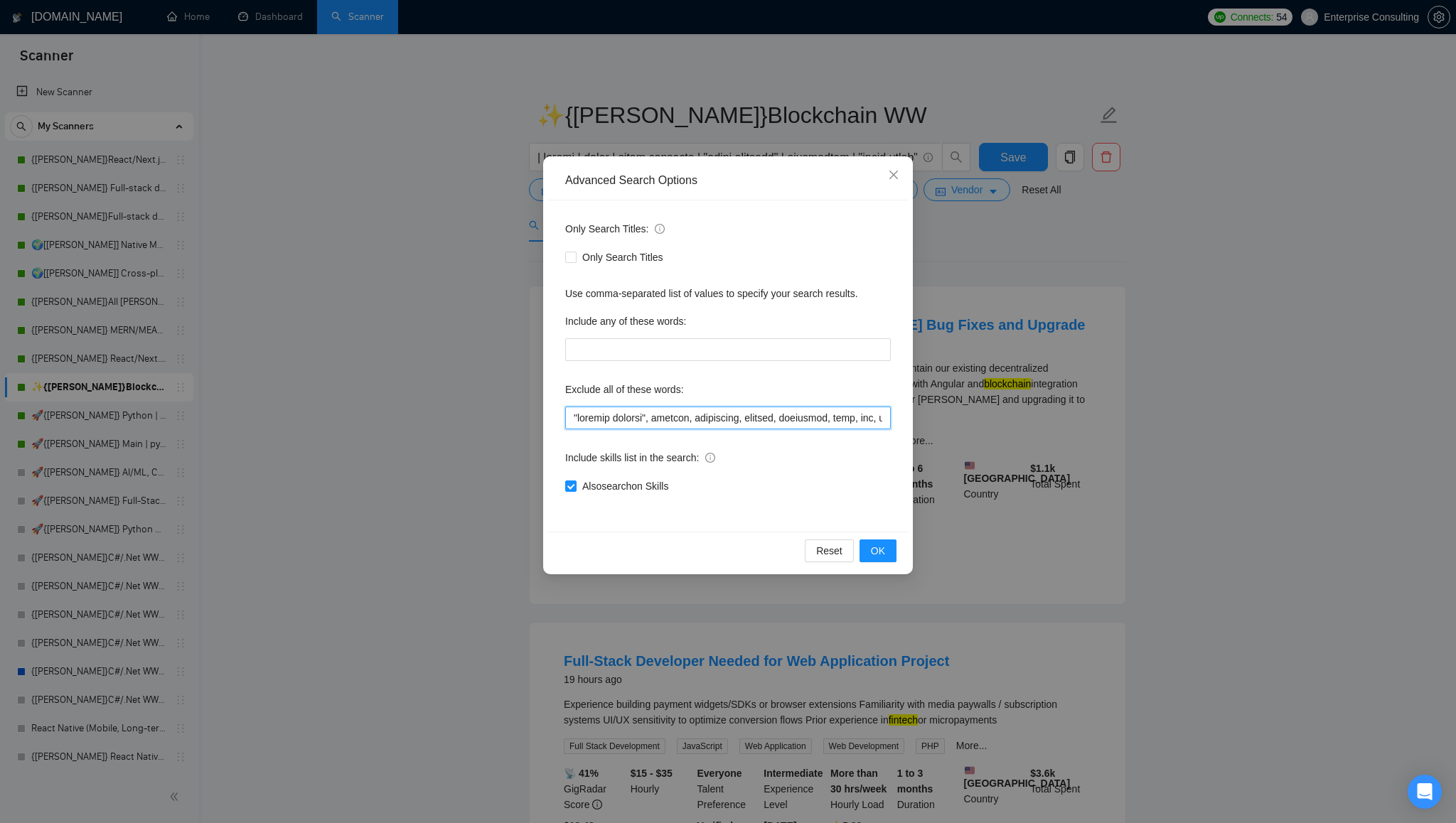
click at [753, 417] on input "text" at bounding box center [728, 418] width 325 height 23
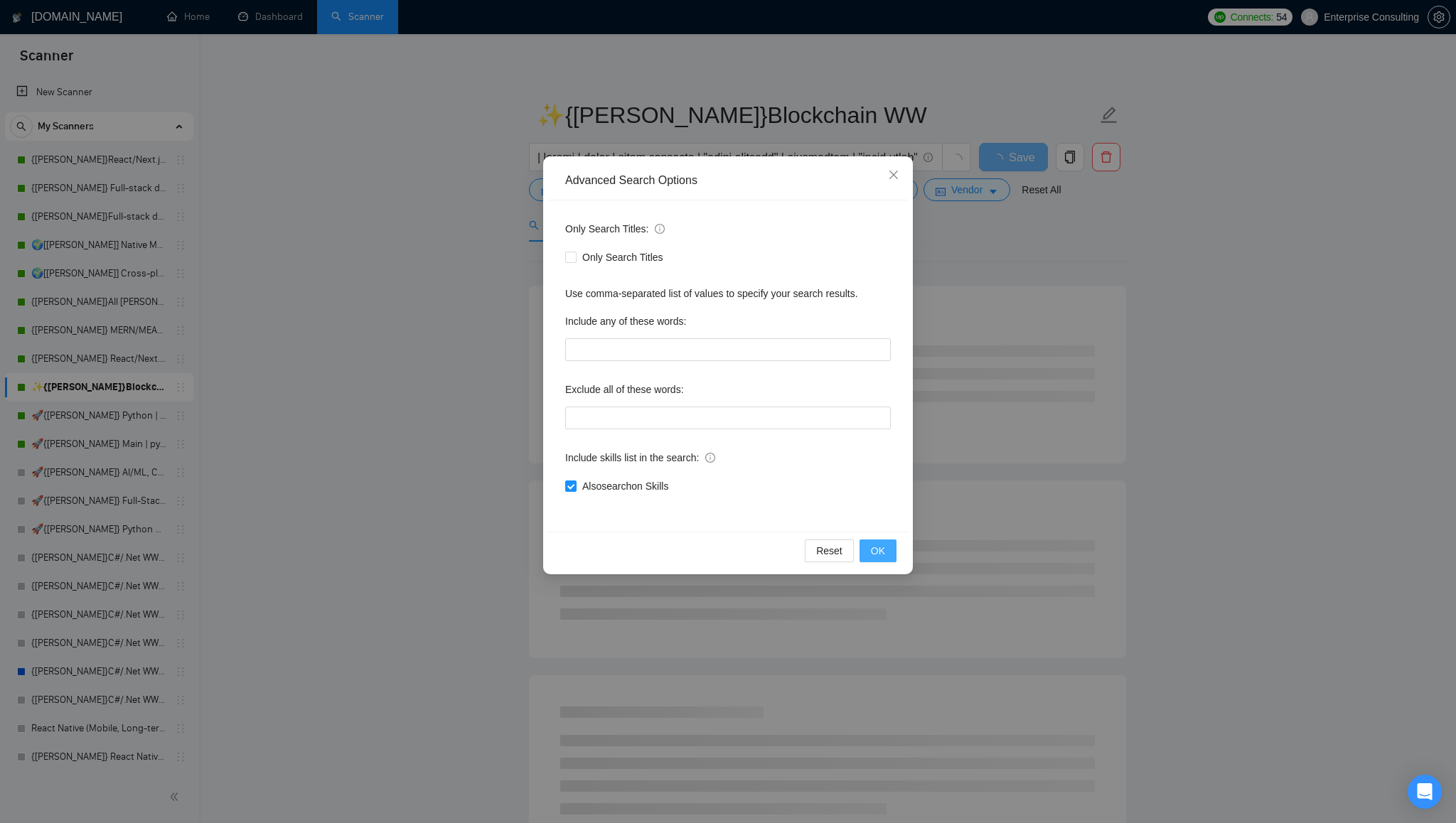
click at [878, 551] on span "OK" at bounding box center [877, 551] width 14 height 16
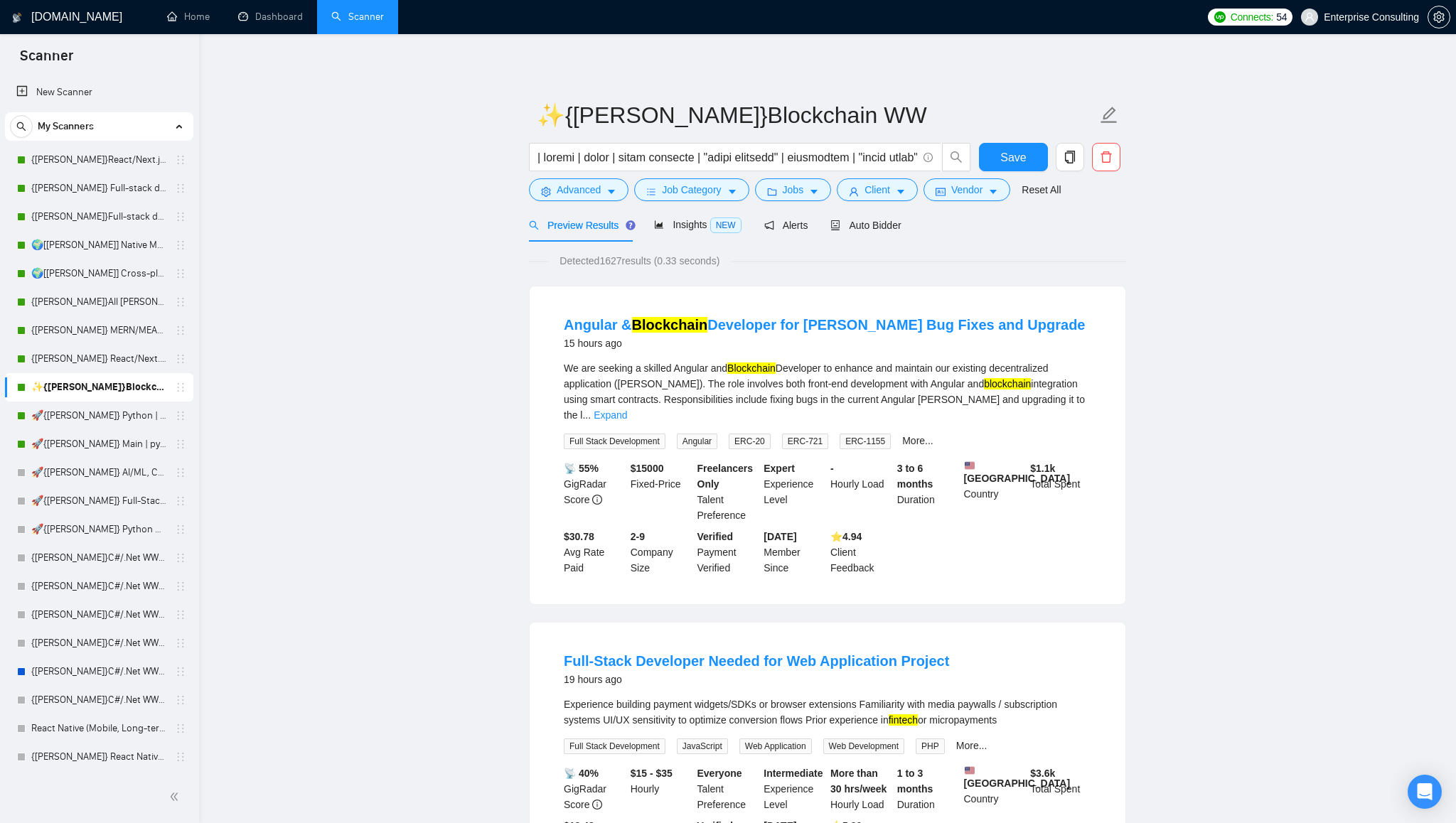
drag, startPoint x: 610, startPoint y: 263, endPoint x: 628, endPoint y: 263, distance: 18.0
click at [628, 263] on span "Detected 1627 results (0.33 seconds)" at bounding box center [639, 261] width 180 height 16
drag, startPoint x: 607, startPoint y: 262, endPoint x: 625, endPoint y: 264, distance: 18.1
click at [625, 264] on span "Detected 1627 results (0.33 seconds)" at bounding box center [639, 261] width 180 height 16
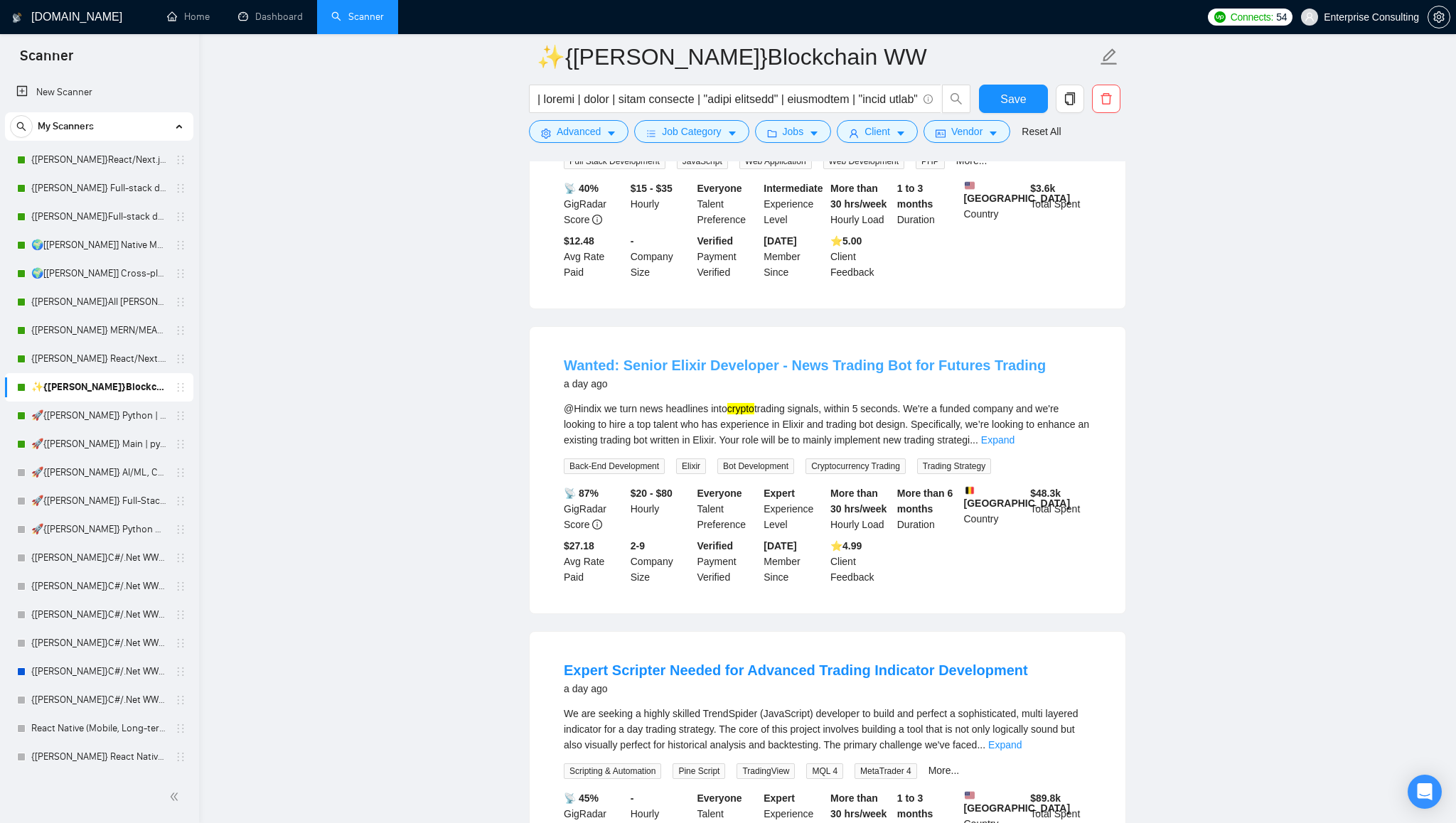
scroll to position [561, 0]
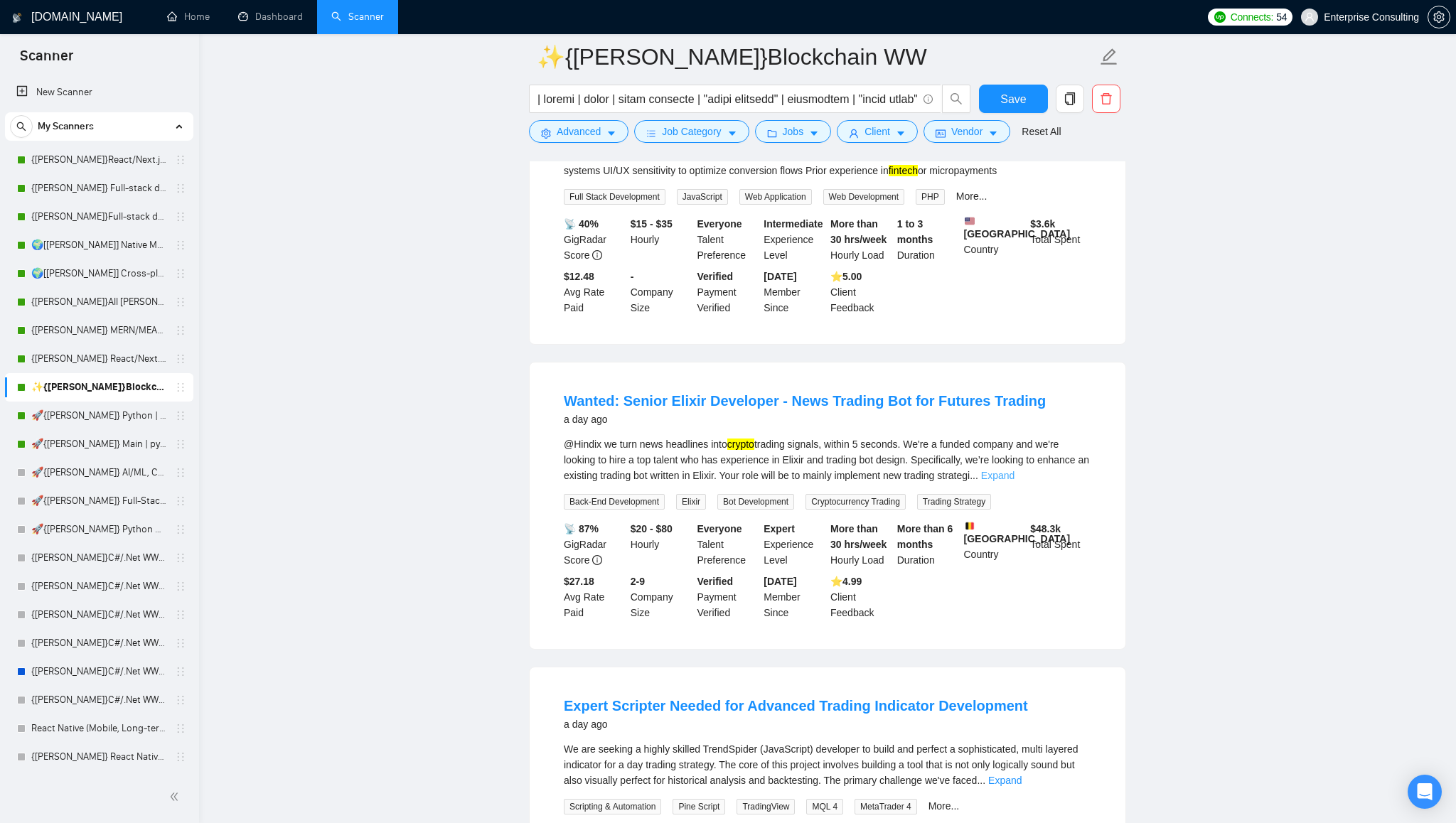
click at [1014, 472] on link "Expand" at bounding box center [998, 475] width 33 height 11
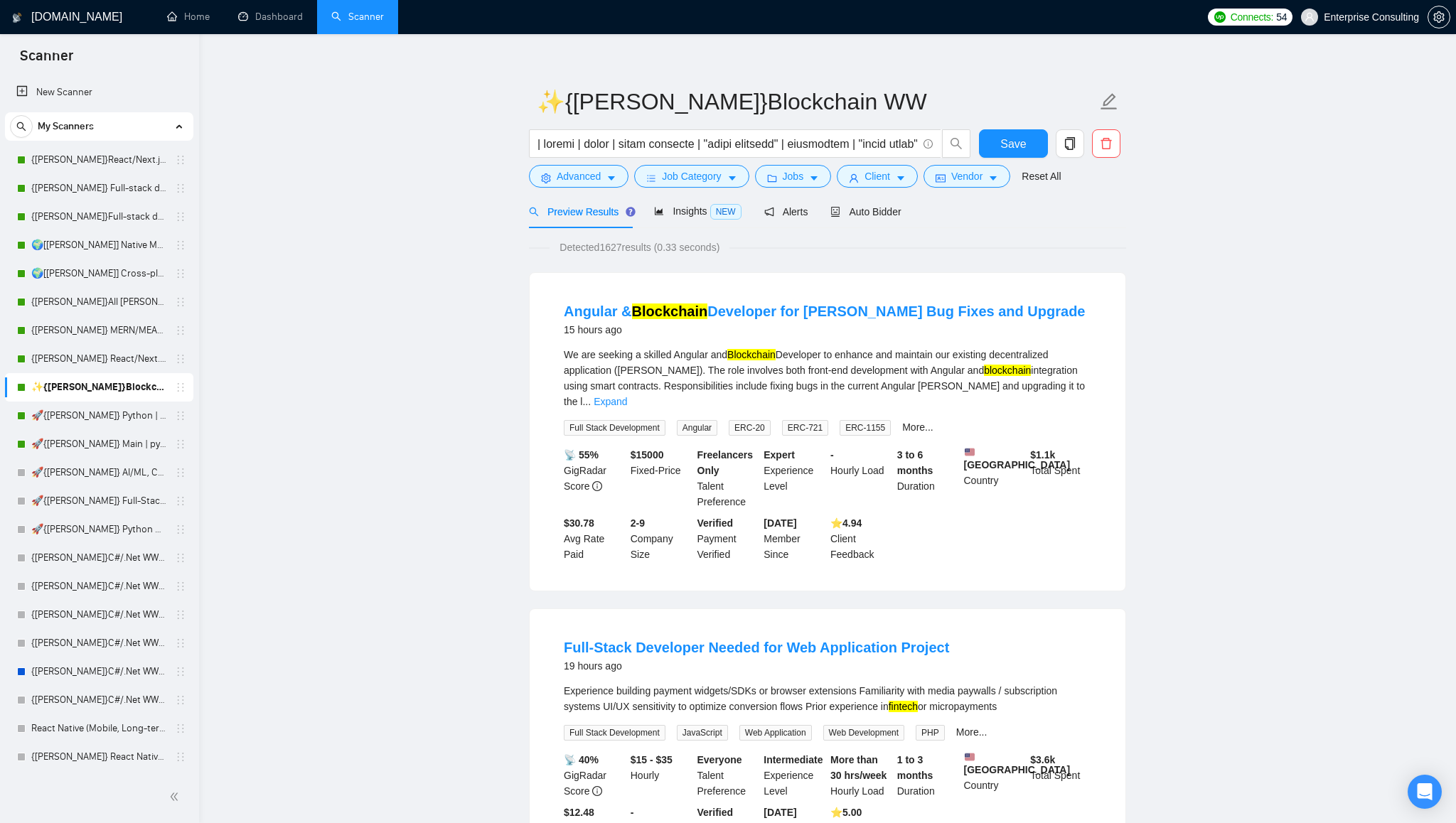
scroll to position [0, 0]
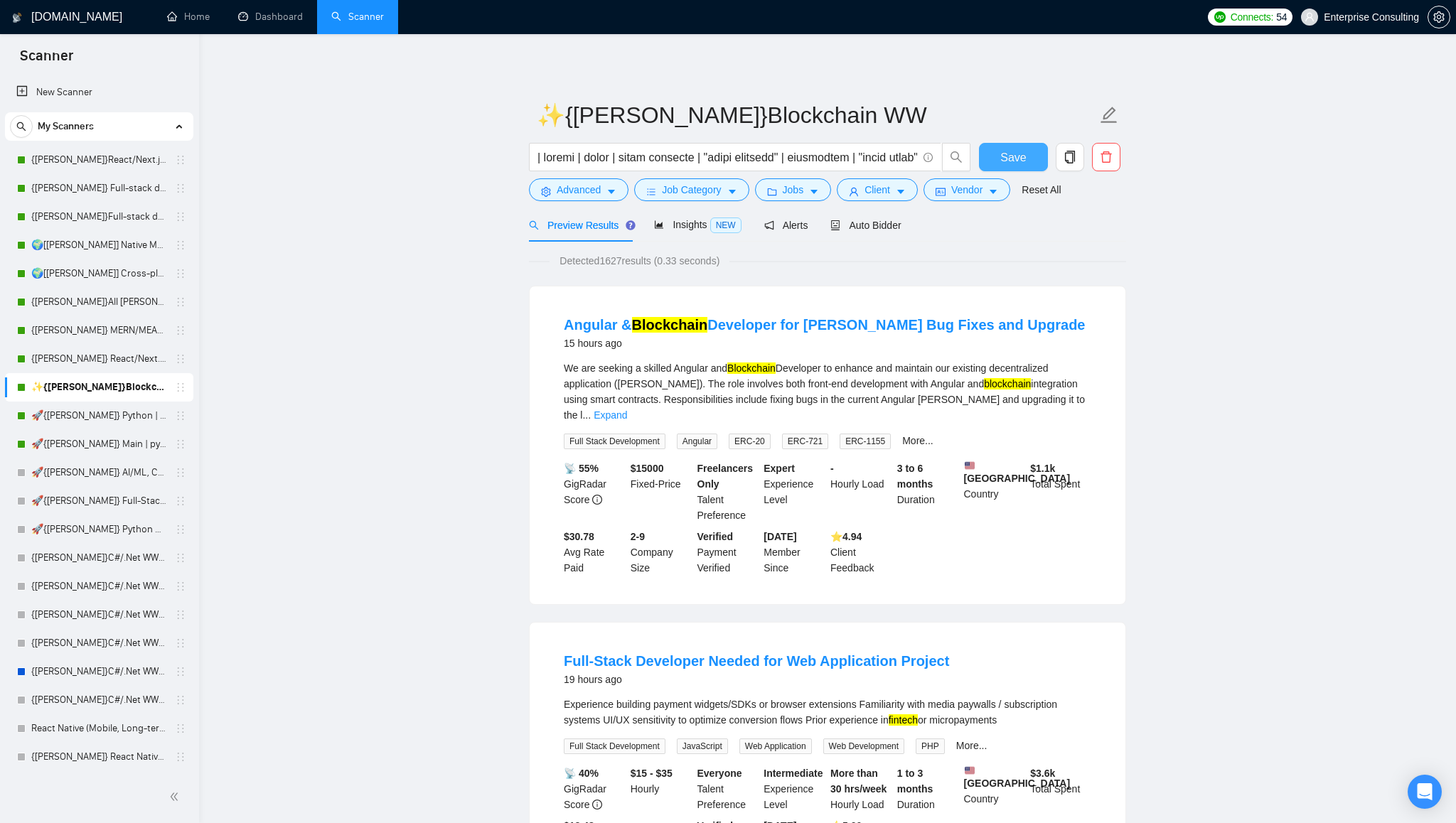
click at [1005, 153] on span "Save" at bounding box center [1012, 157] width 25 height 18
click at [611, 195] on icon "caret-down" at bounding box center [611, 191] width 10 height 10
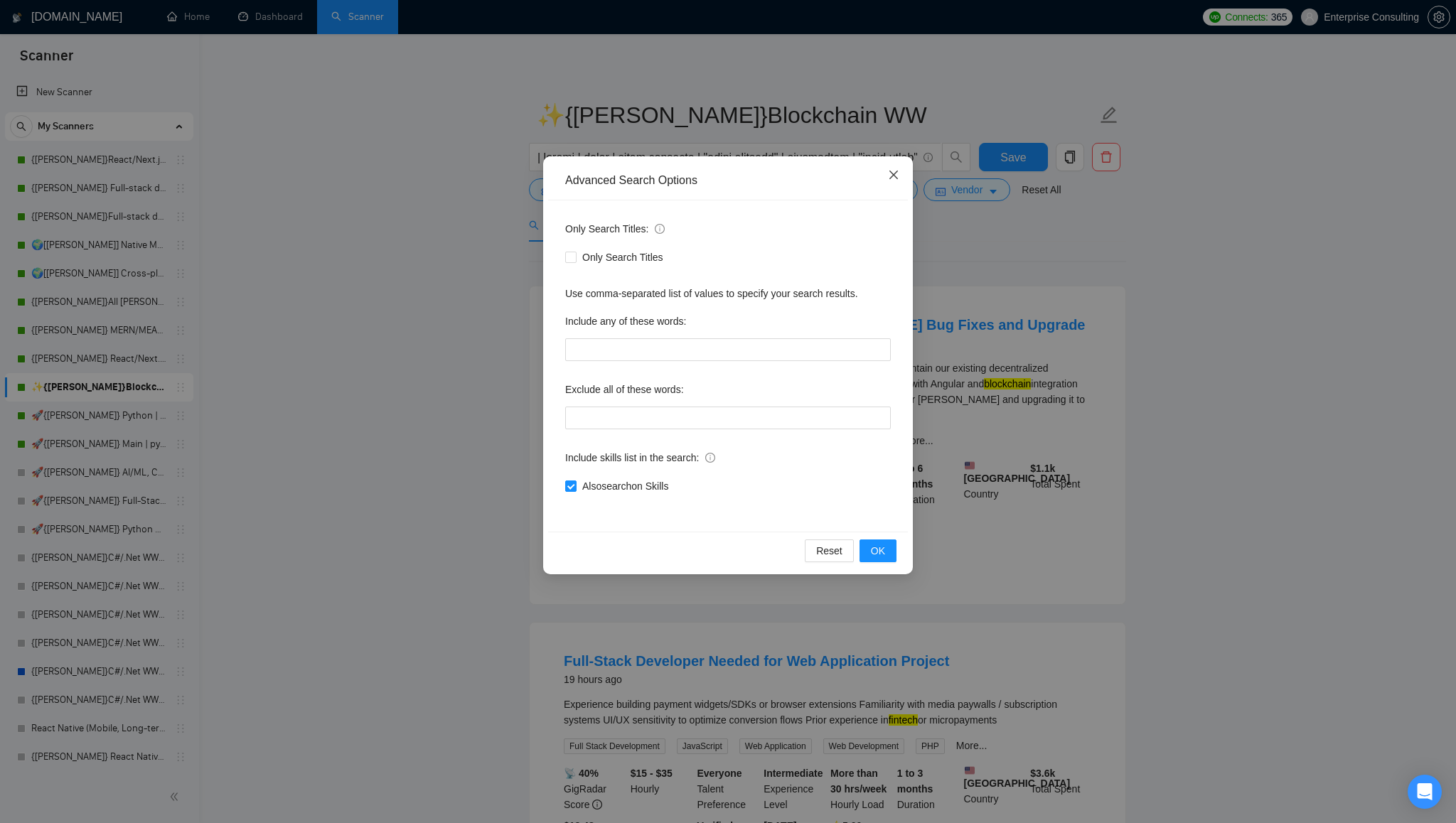
click at [893, 174] on icon "close" at bounding box center [893, 174] width 11 height 11
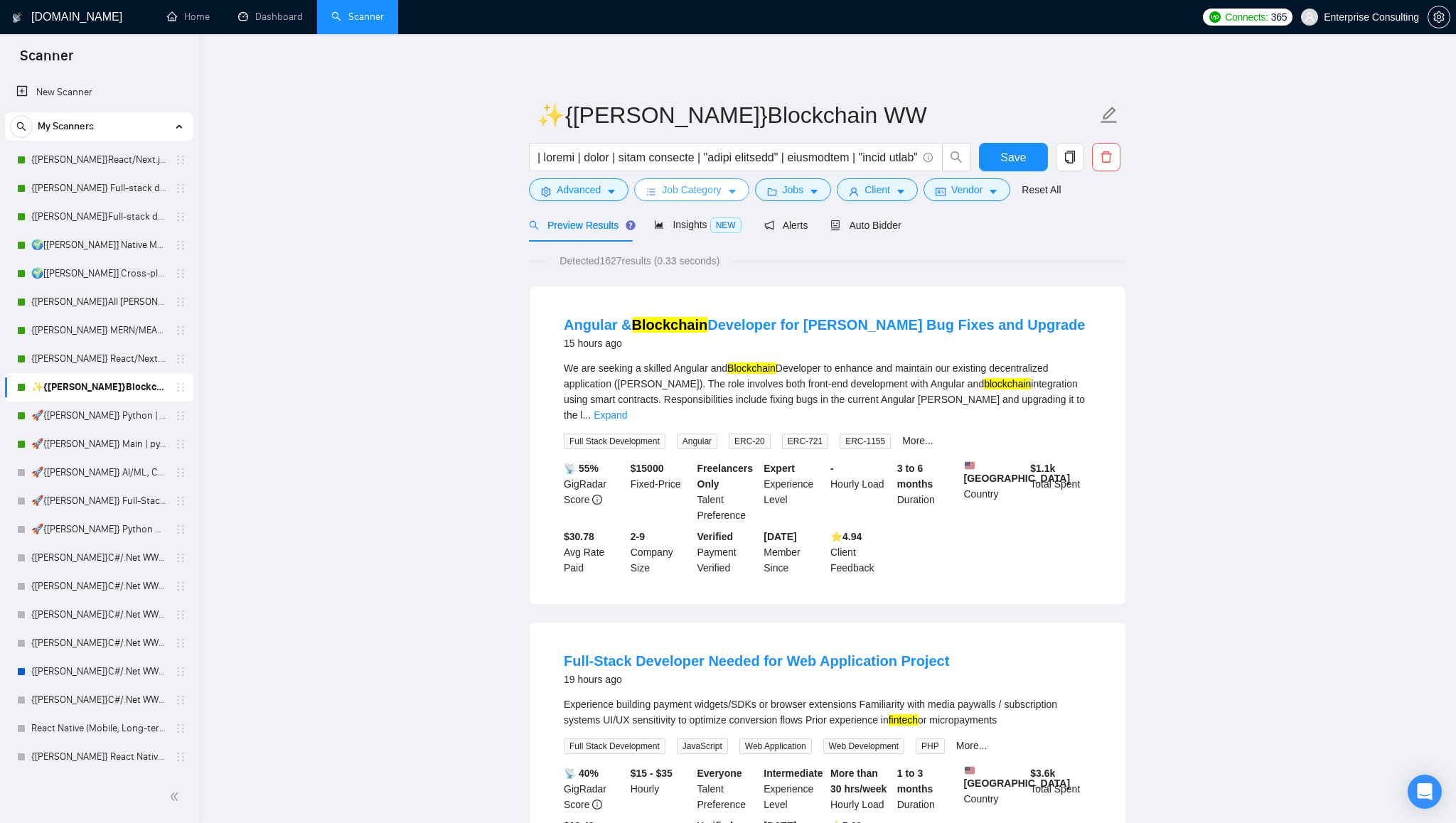
click at [714, 194] on span "Job Category" at bounding box center [691, 190] width 59 height 16
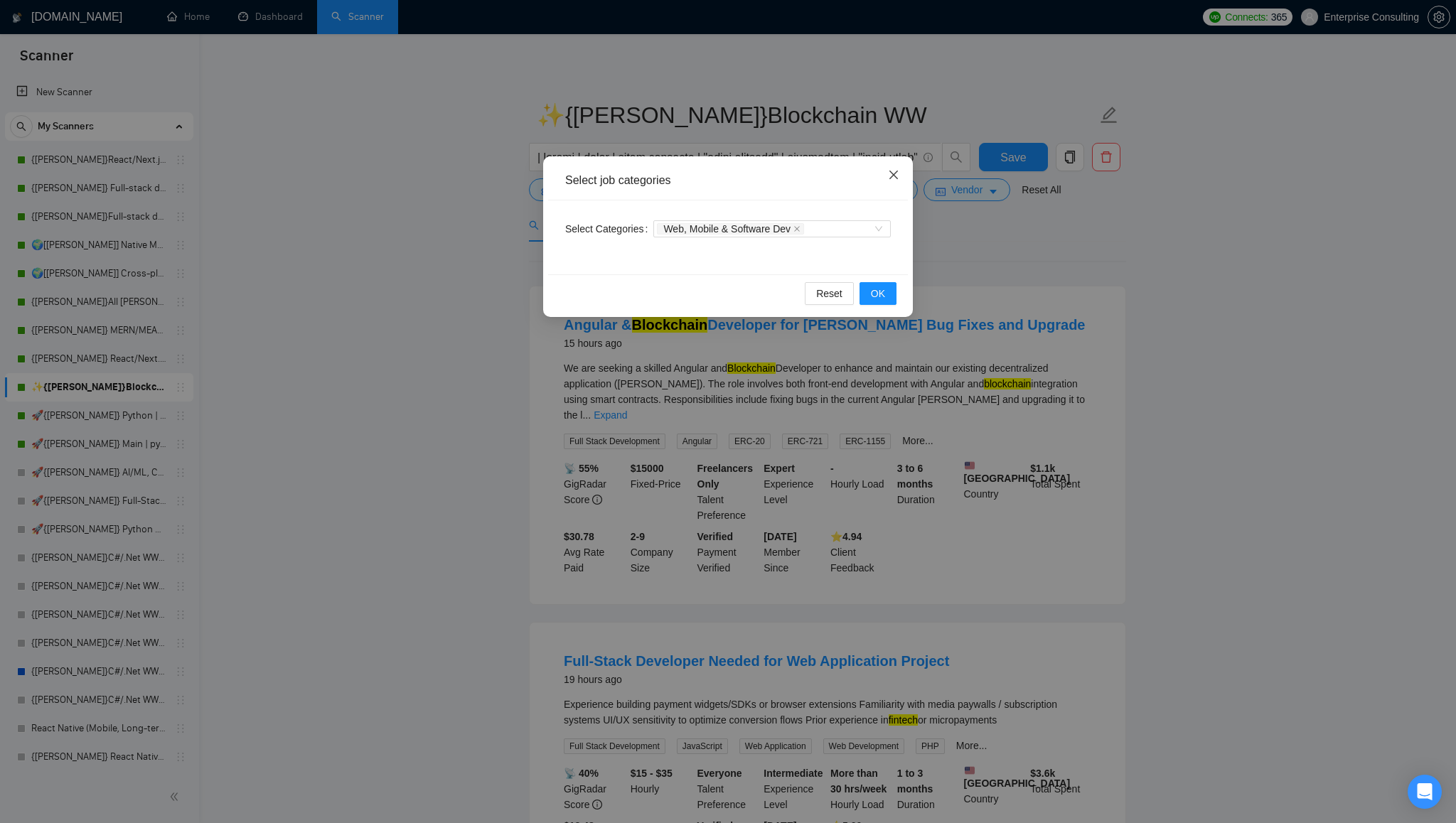
click at [897, 177] on icon "close" at bounding box center [893, 174] width 11 height 11
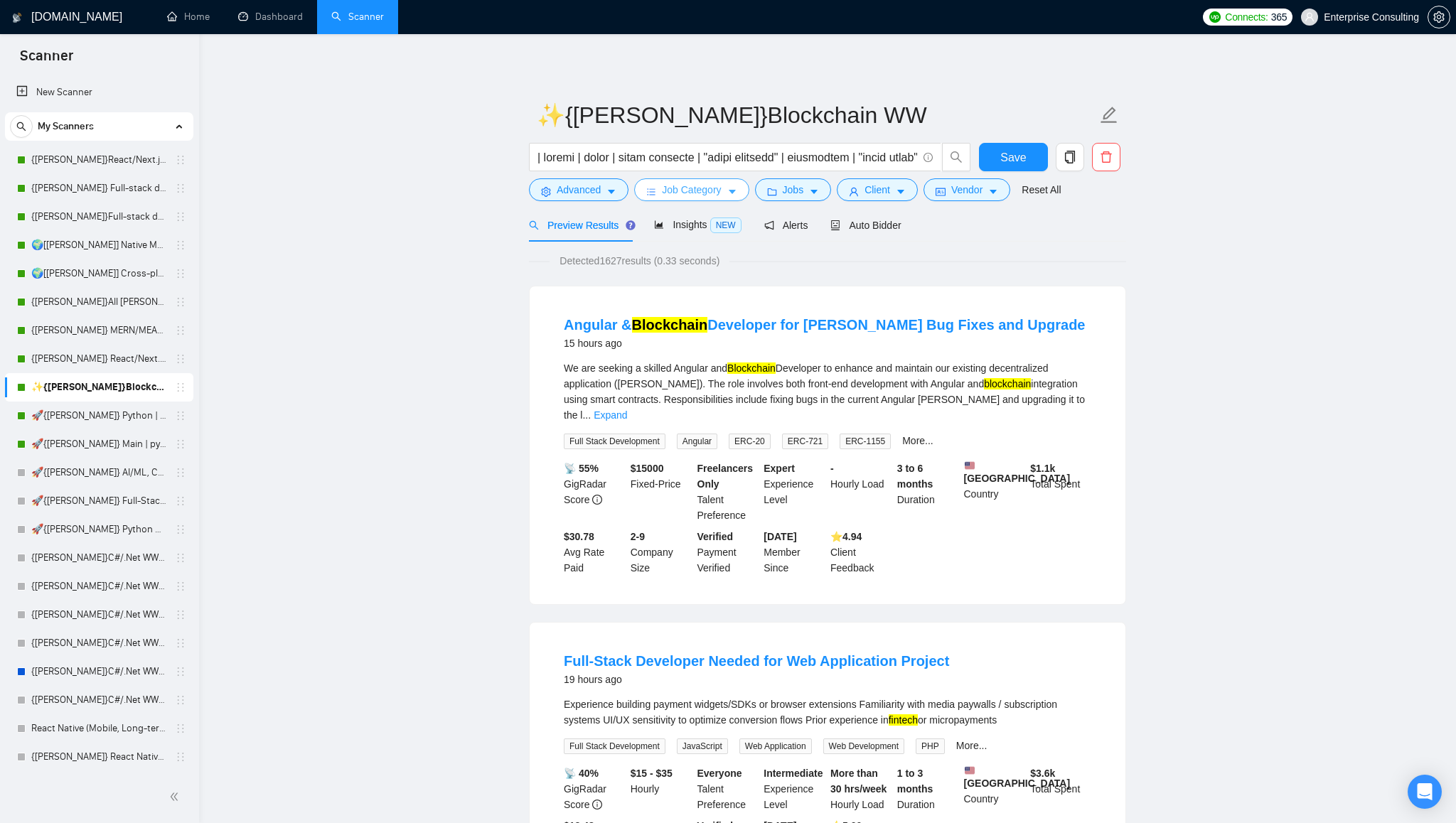
click at [707, 197] on button "Job Category" at bounding box center [691, 190] width 115 height 23
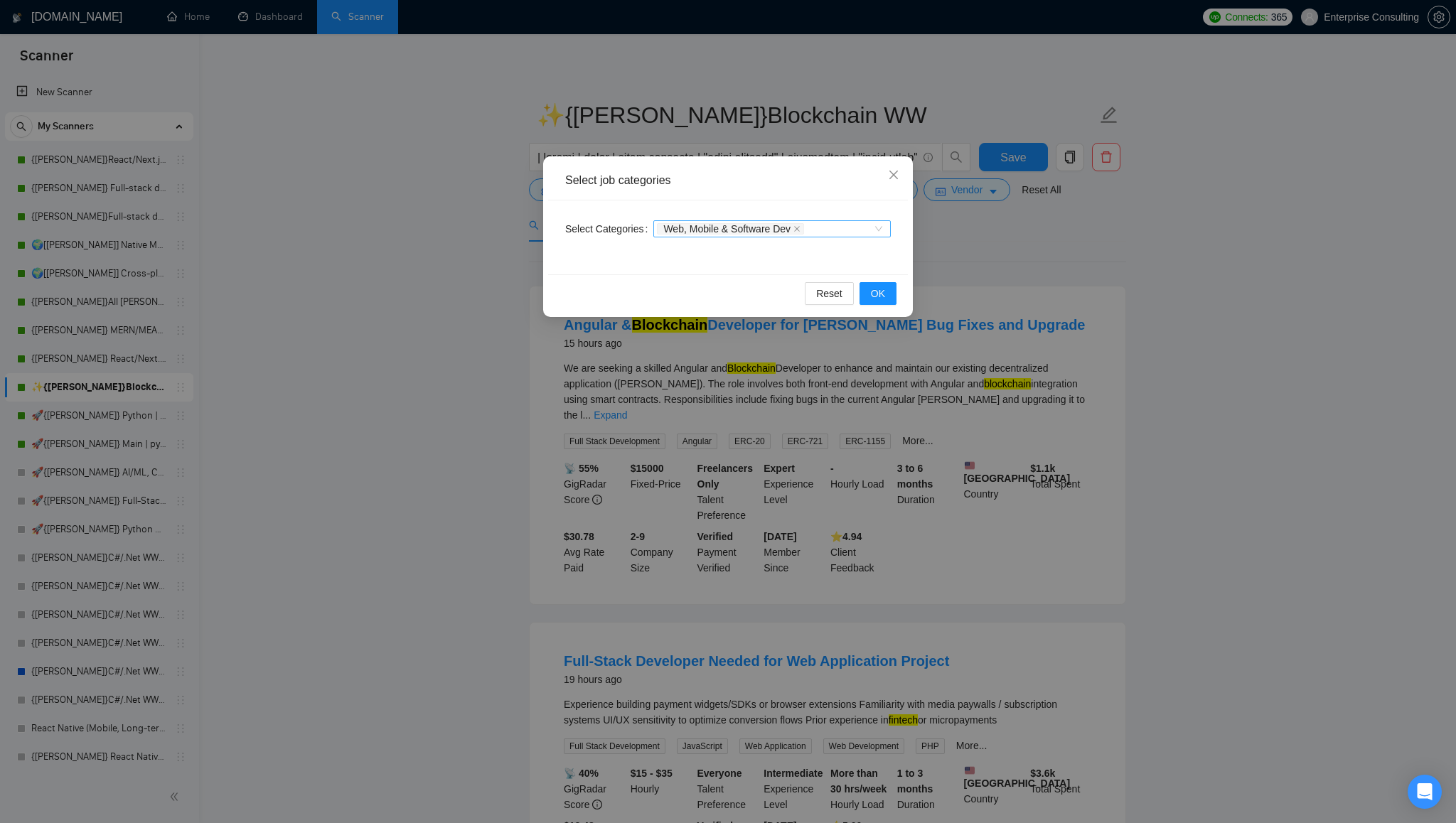
click at [843, 227] on div "Web, Mobile & Software Dev" at bounding box center [764, 229] width 217 height 14
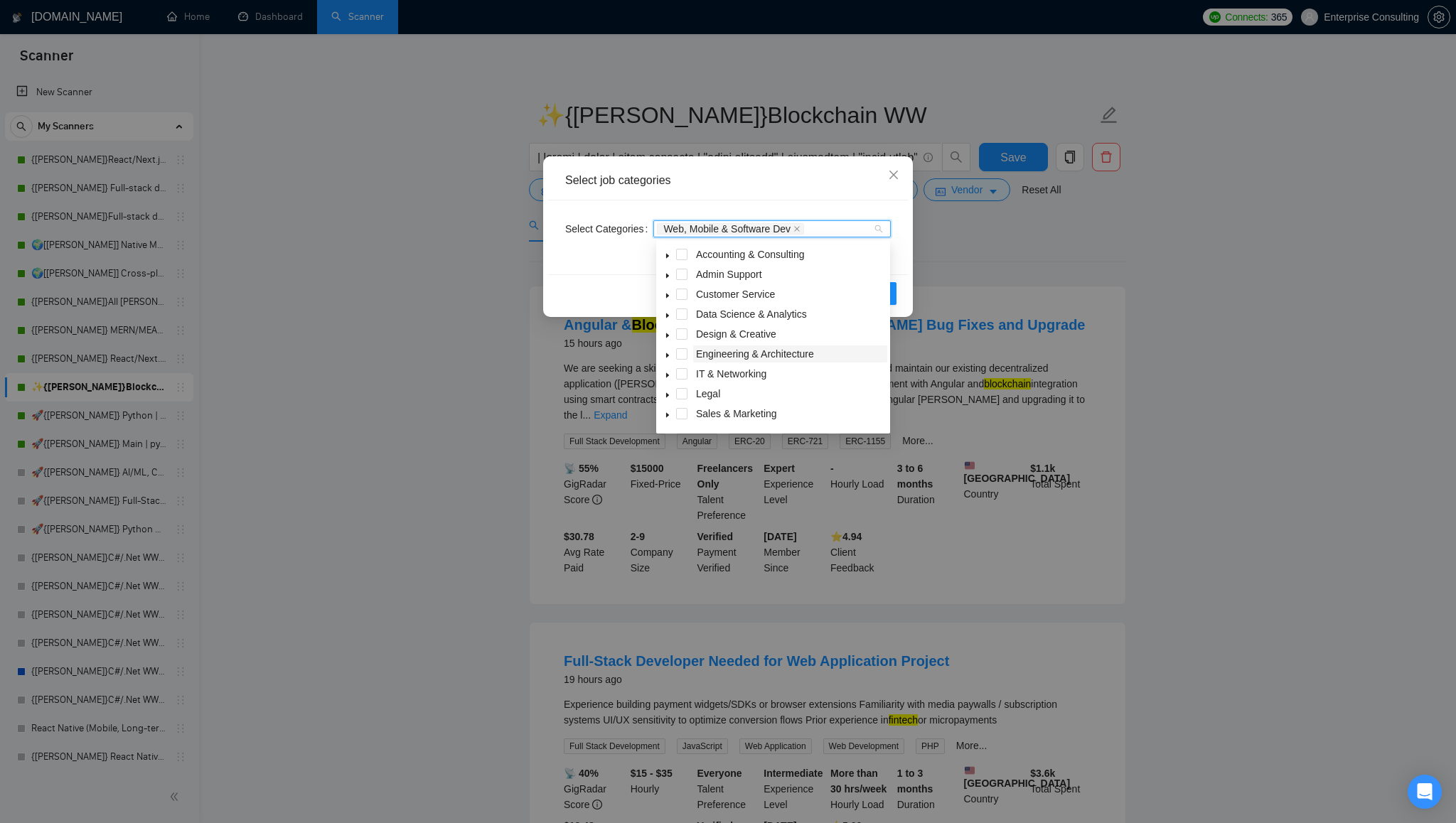
scroll to position [36, 0]
click at [682, 337] on span at bounding box center [681, 338] width 11 height 11
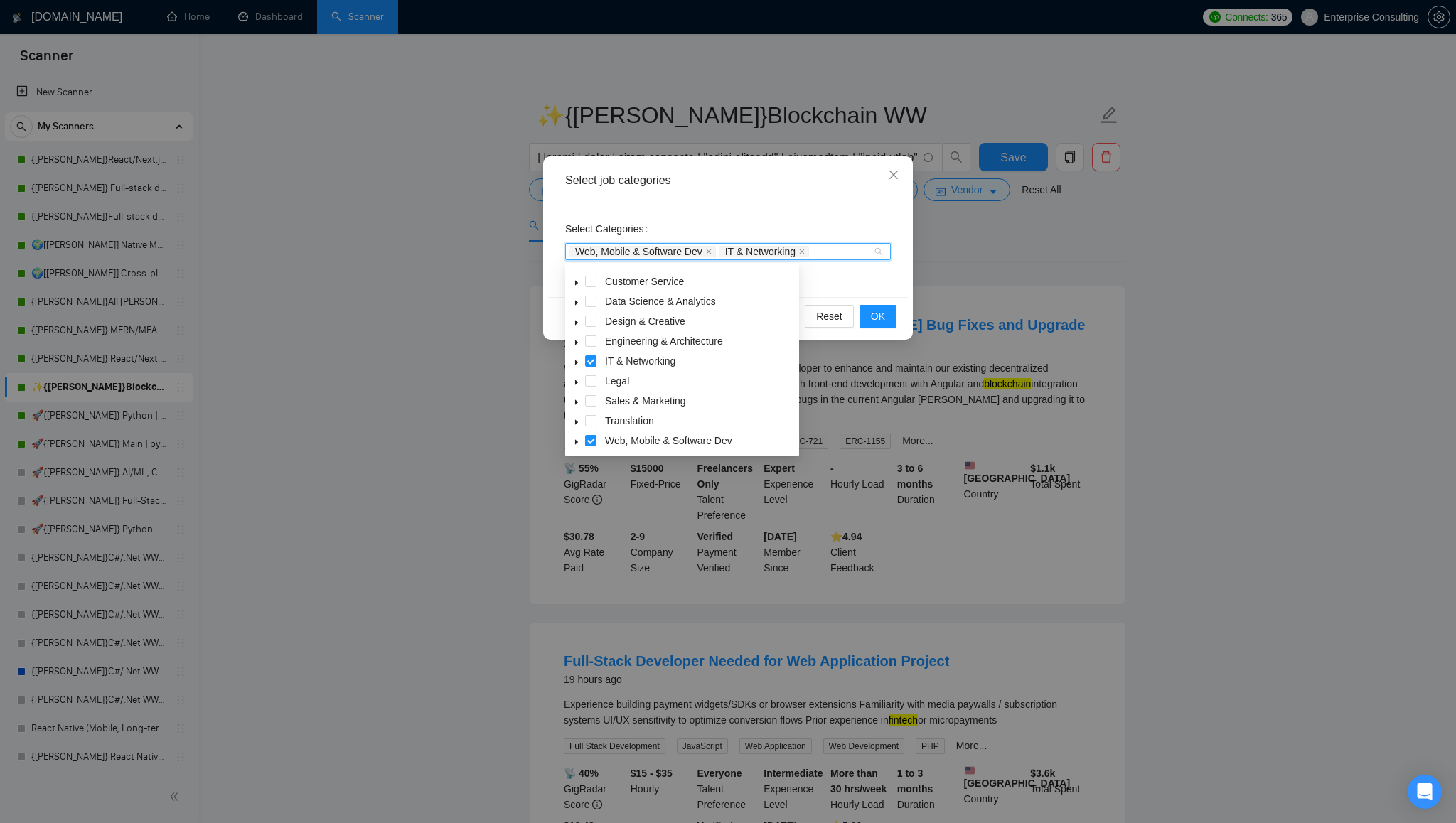
click at [897, 274] on div "Select Categories Web, Mobile & Software Dev IT & Networking" at bounding box center [728, 249] width 359 height 96
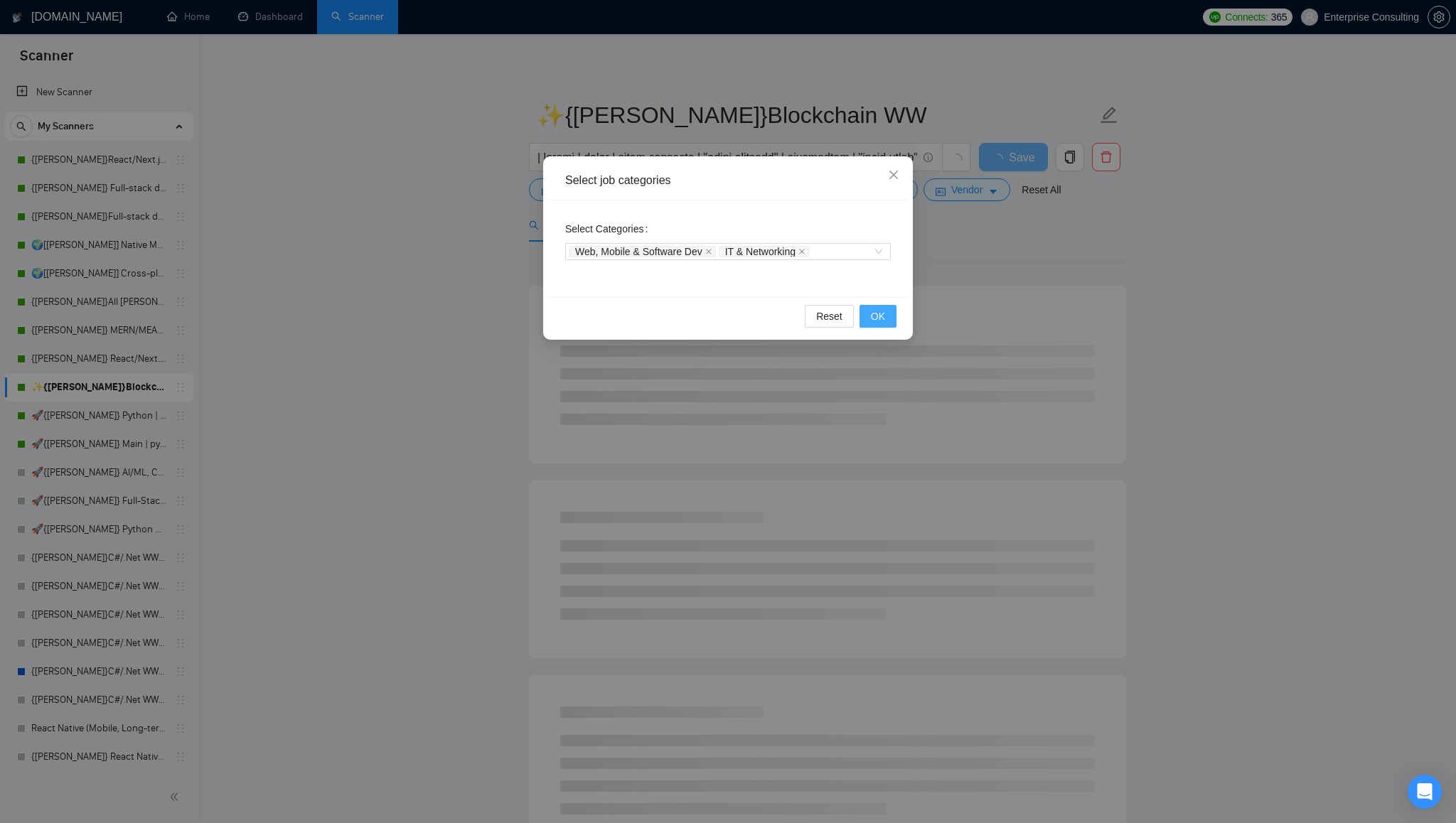
click at [886, 313] on button "OK" at bounding box center [877, 316] width 37 height 23
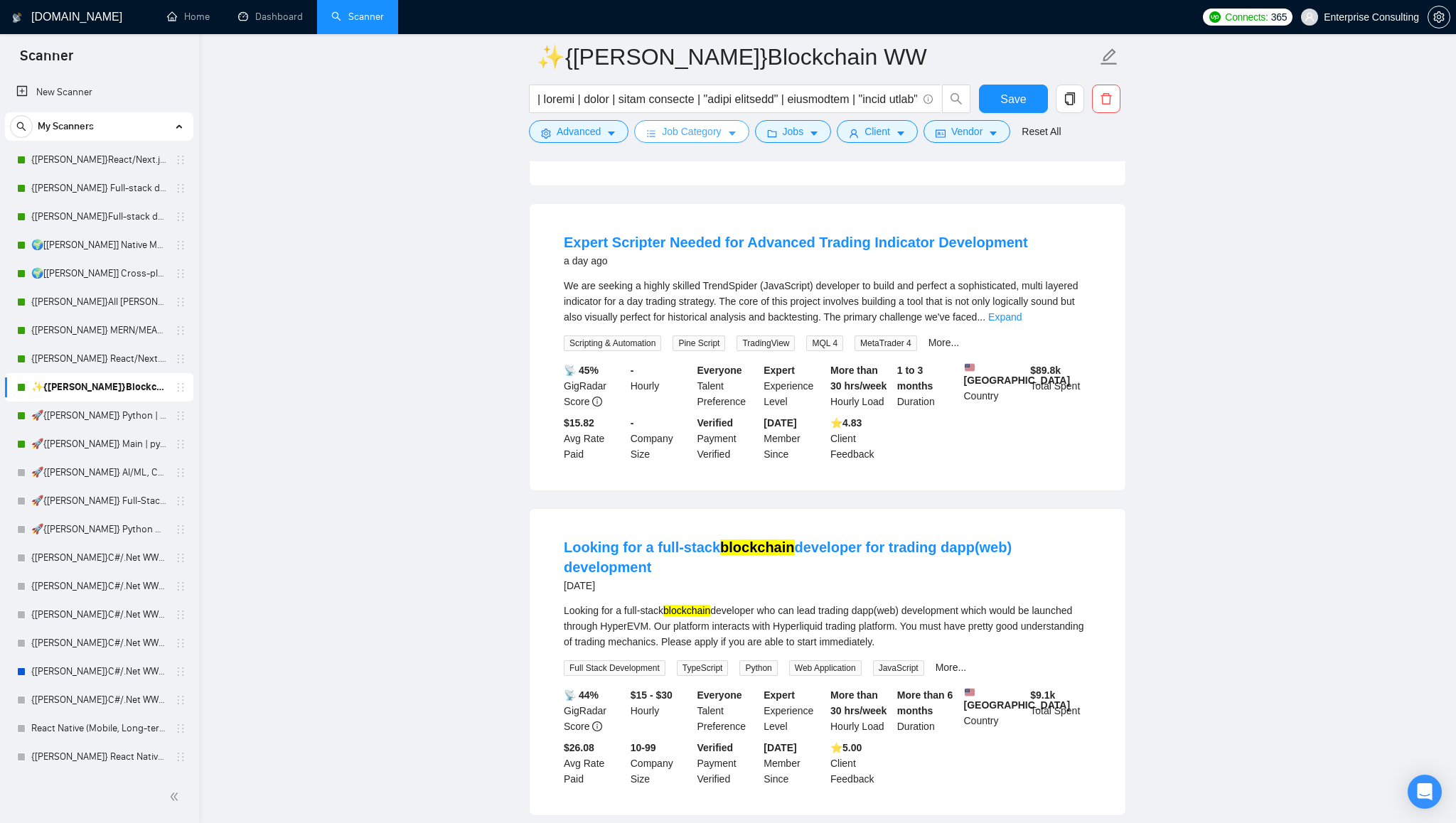
scroll to position [1047, 0]
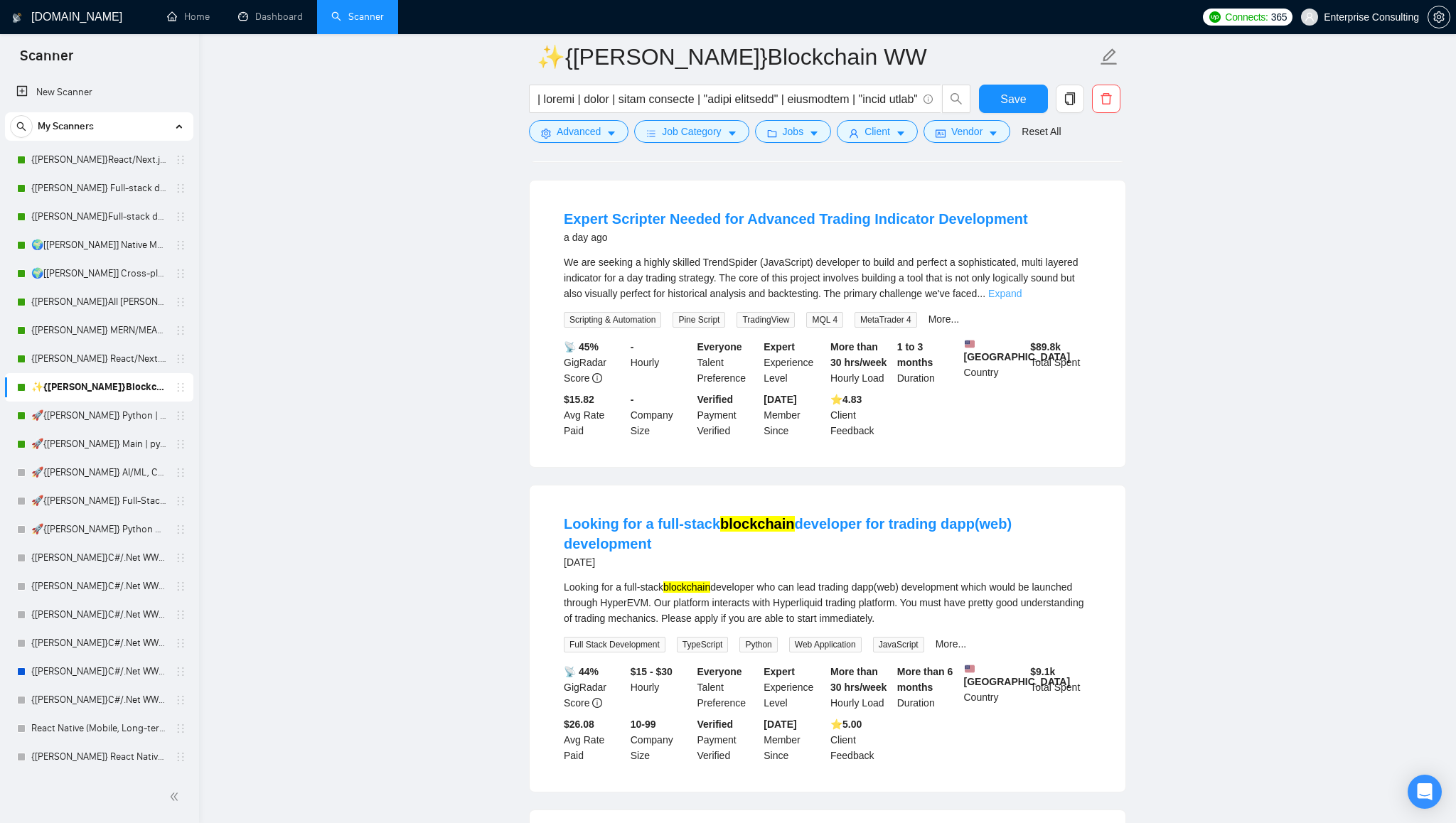
click at [1021, 287] on link "Expand" at bounding box center [1005, 293] width 33 height 11
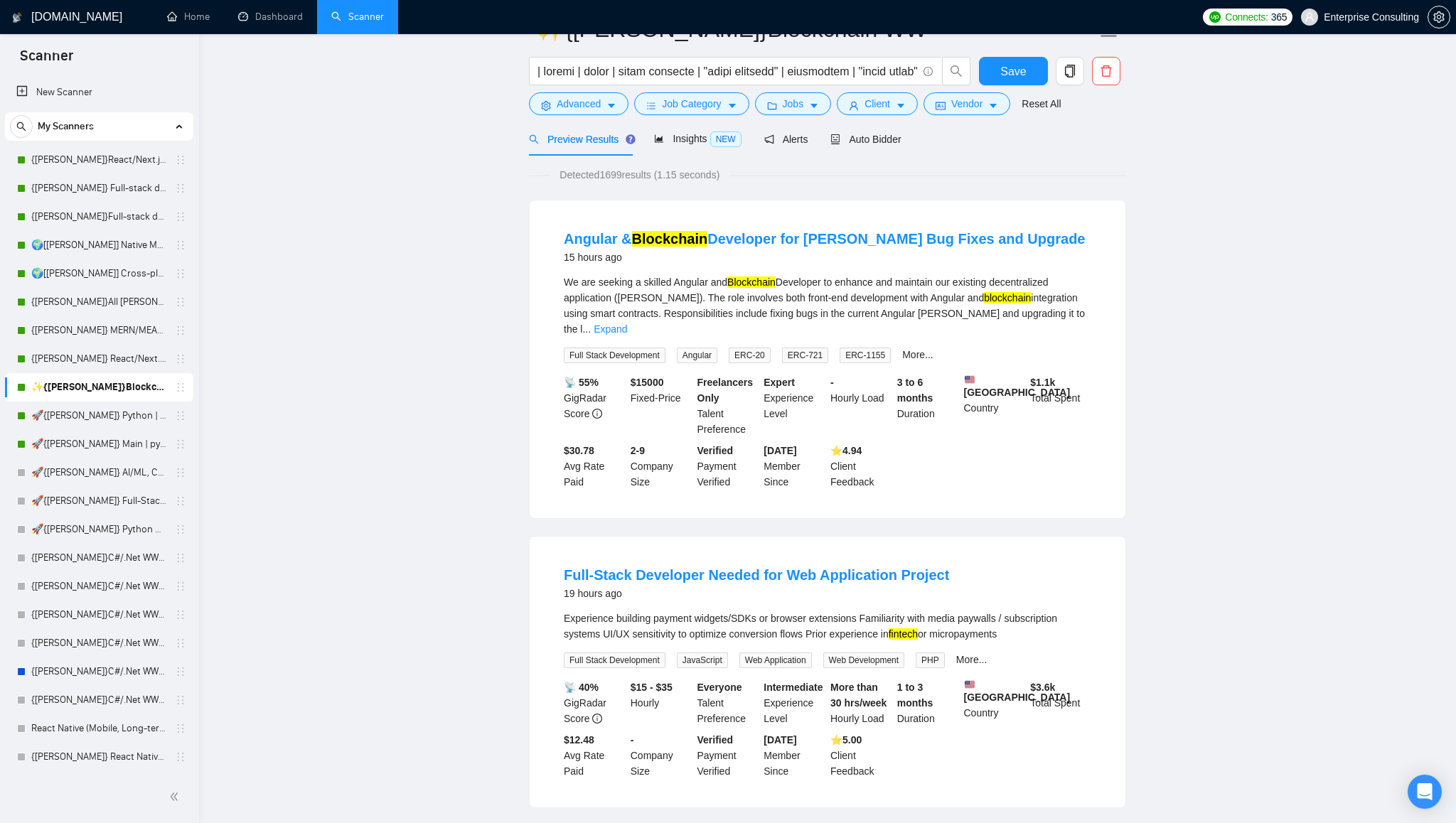
scroll to position [0, 0]
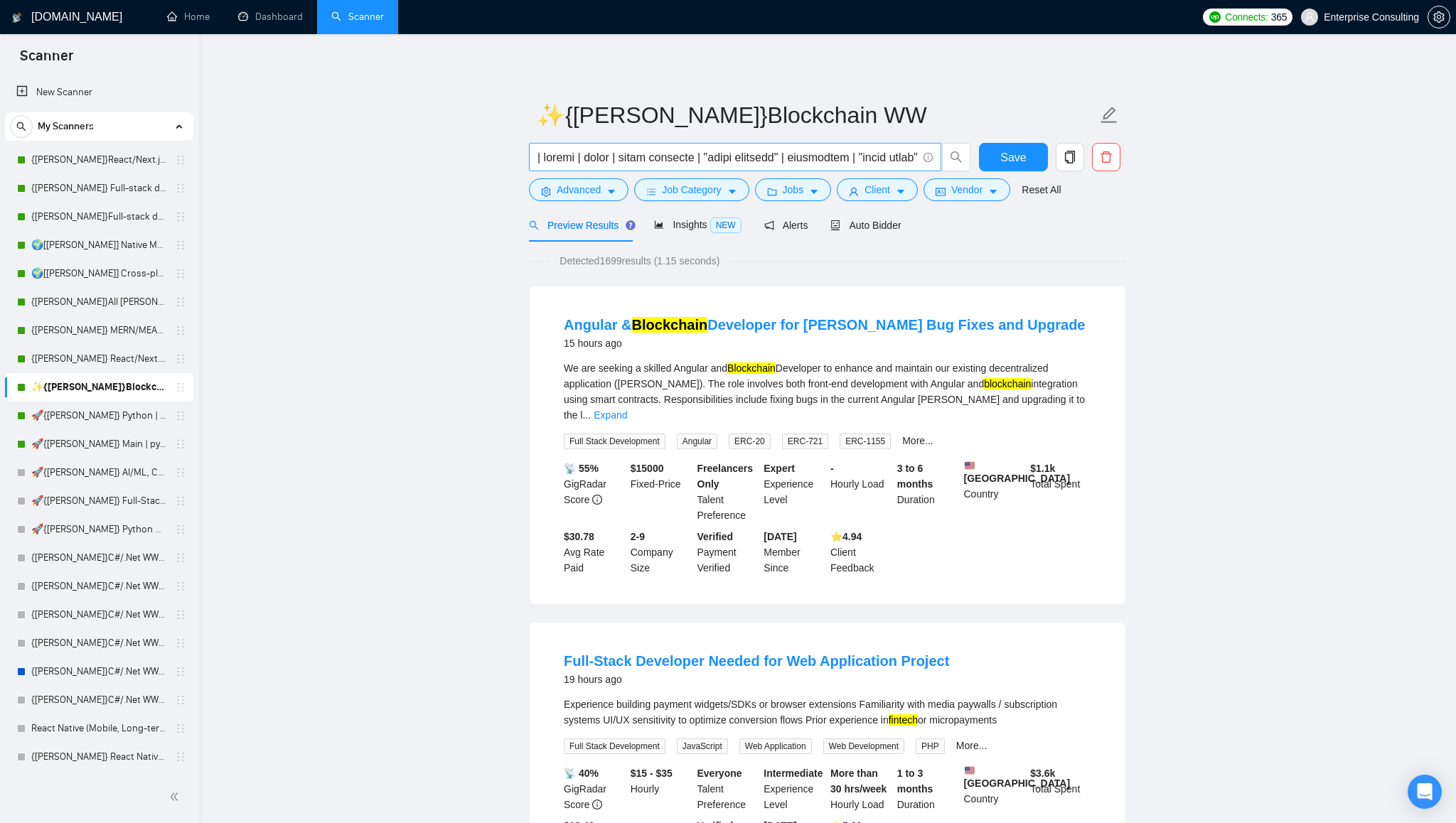
click at [725, 158] on input "text" at bounding box center [727, 157] width 380 height 18
click at [1428, 794] on icon "Open Intercom Messenger" at bounding box center [1424, 791] width 17 height 18
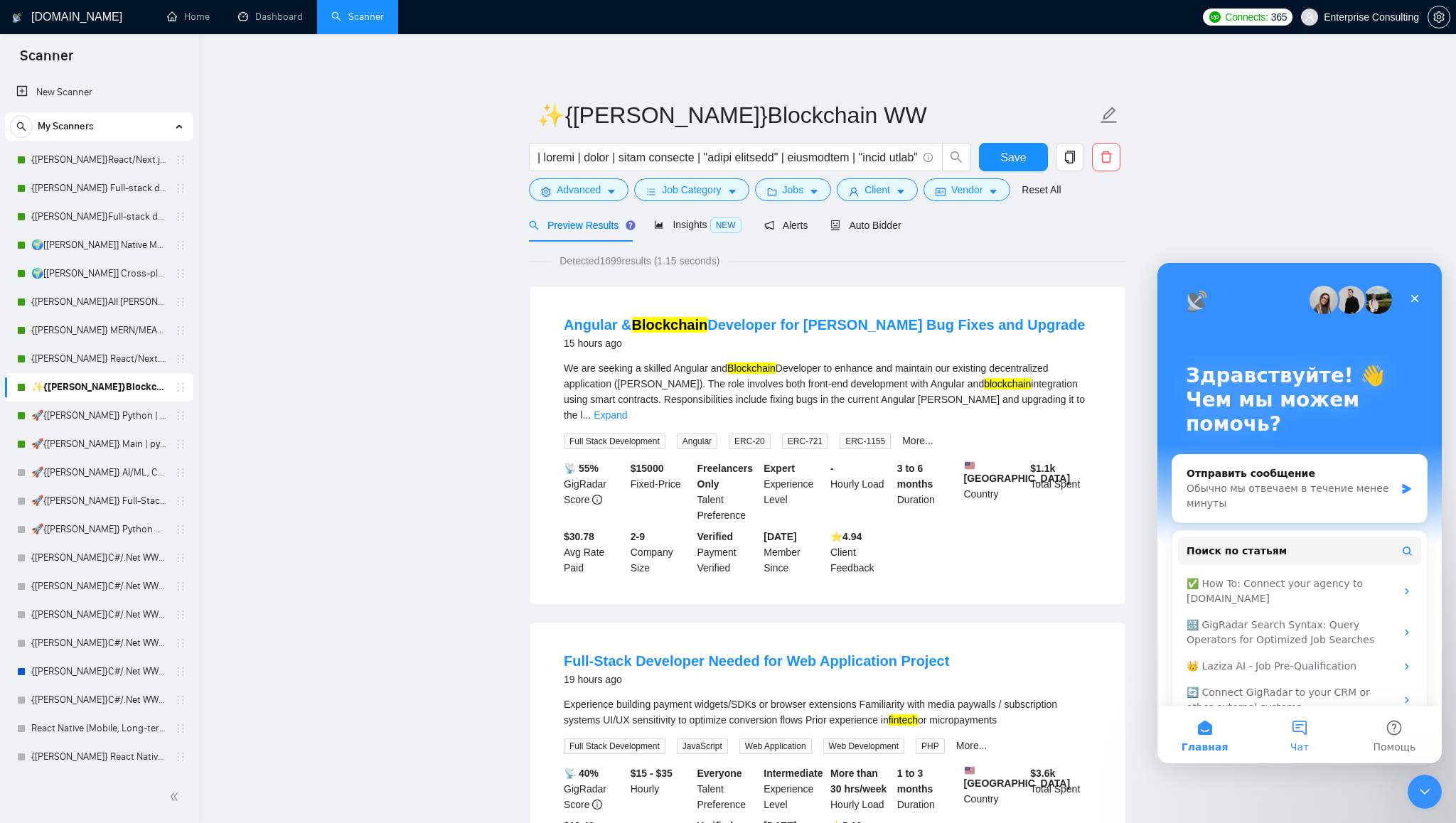
click at [1305, 743] on span "Чат" at bounding box center [1299, 747] width 18 height 10
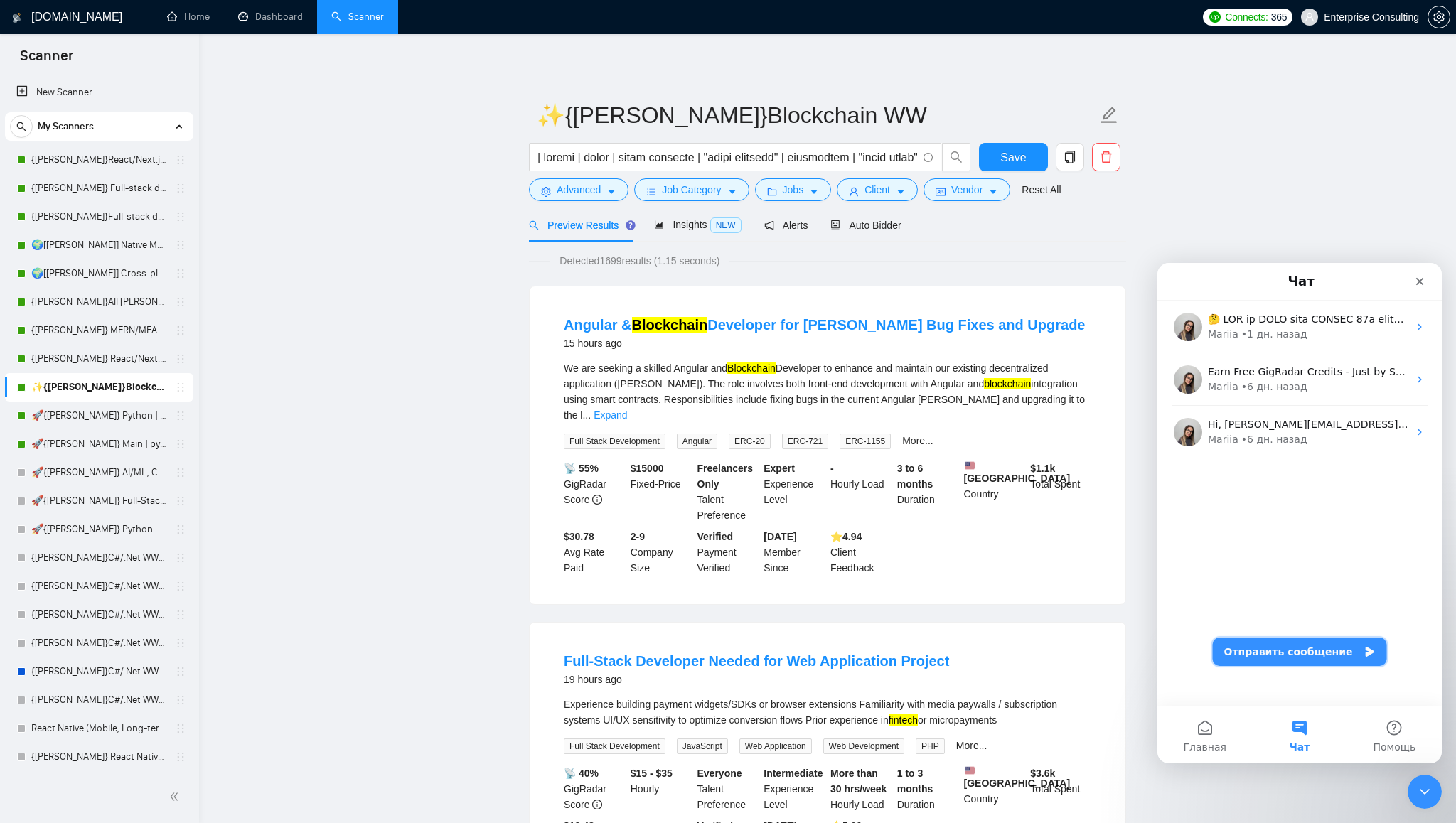
click at [1318, 653] on button "Отправить сообщение" at bounding box center [1300, 651] width 174 height 28
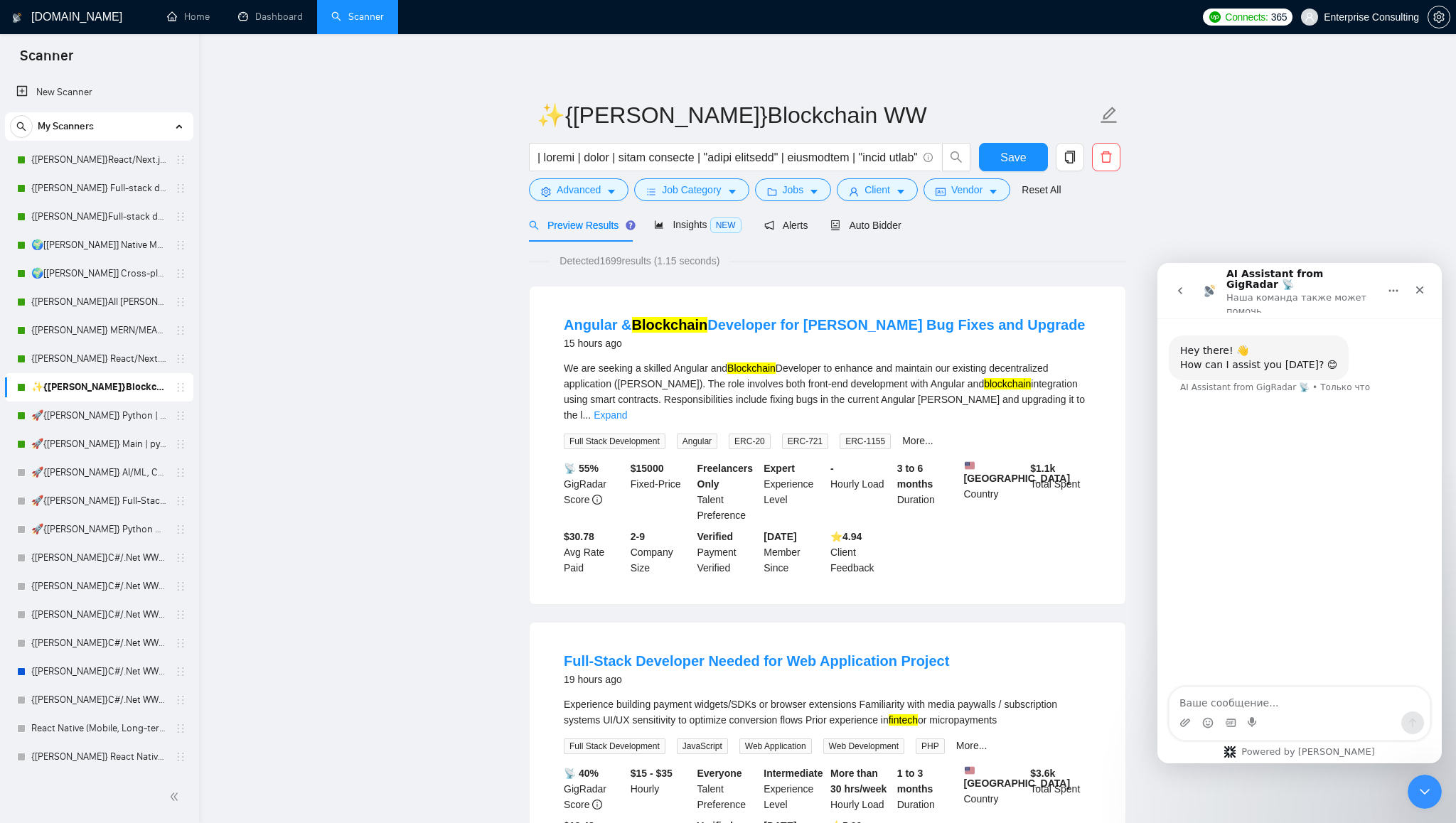
type textarea "р"
click at [1205, 704] on textarea "hey guys! Maybe you have somebody who can assist me with professional adjustmen…" at bounding box center [1299, 678] width 260 height 67
type textarea "hey guys! Maybe you have somebody who can assist me with professional adjustmen…"
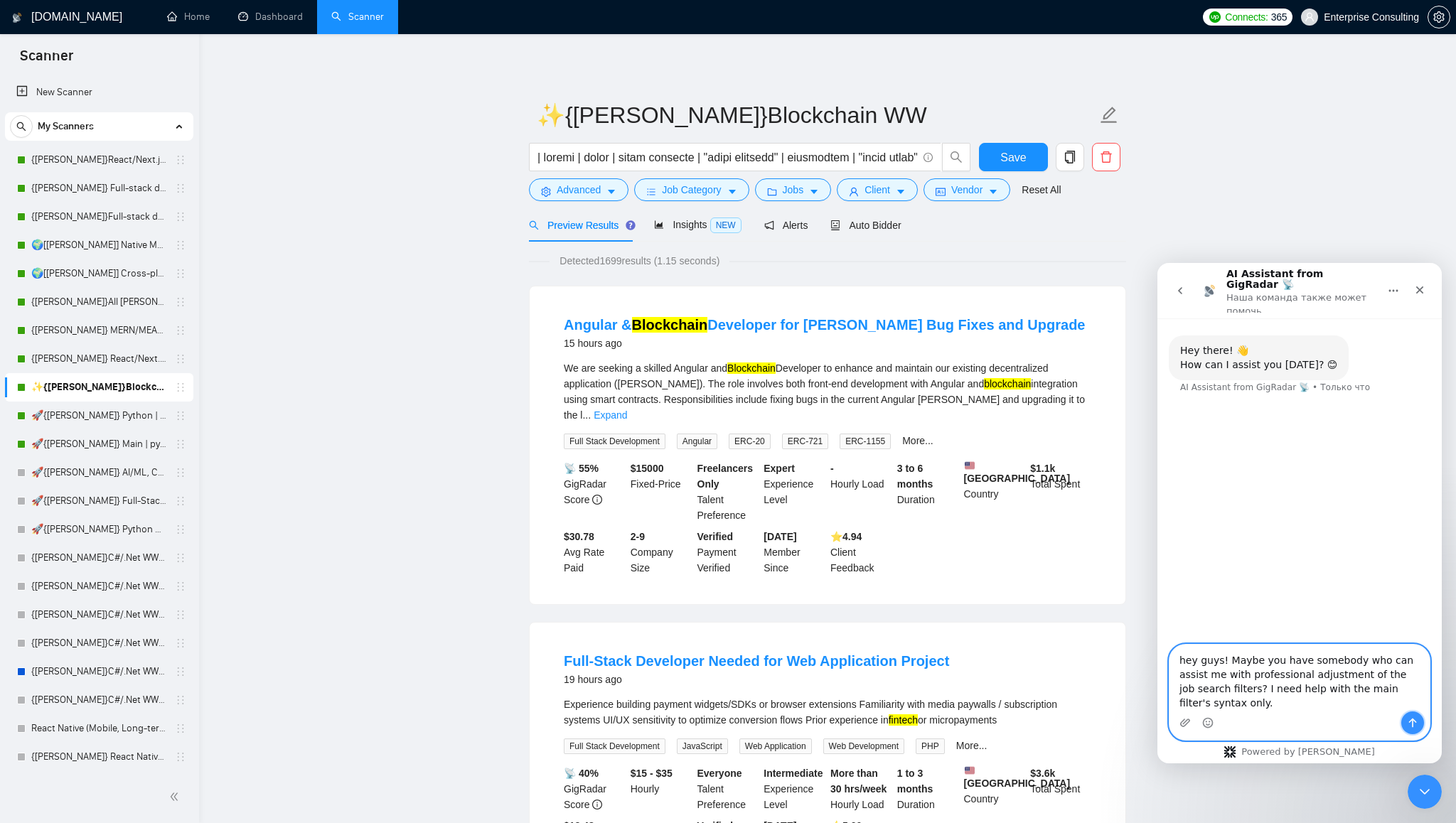
click at [1416, 726] on icon "Отправить сообщение…" at bounding box center [1412, 722] width 11 height 11
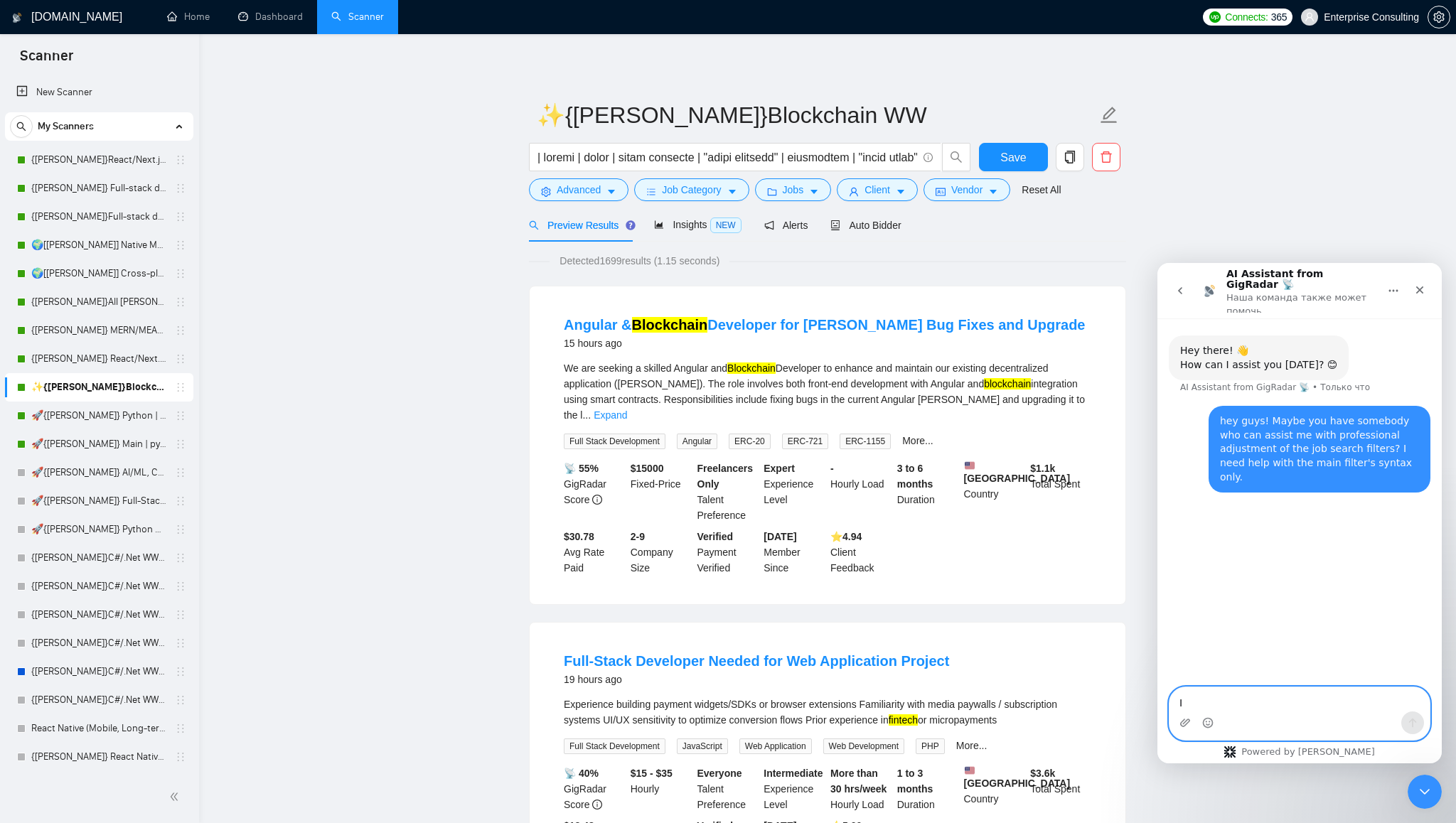
type textarea "It"
type textarea "I\"
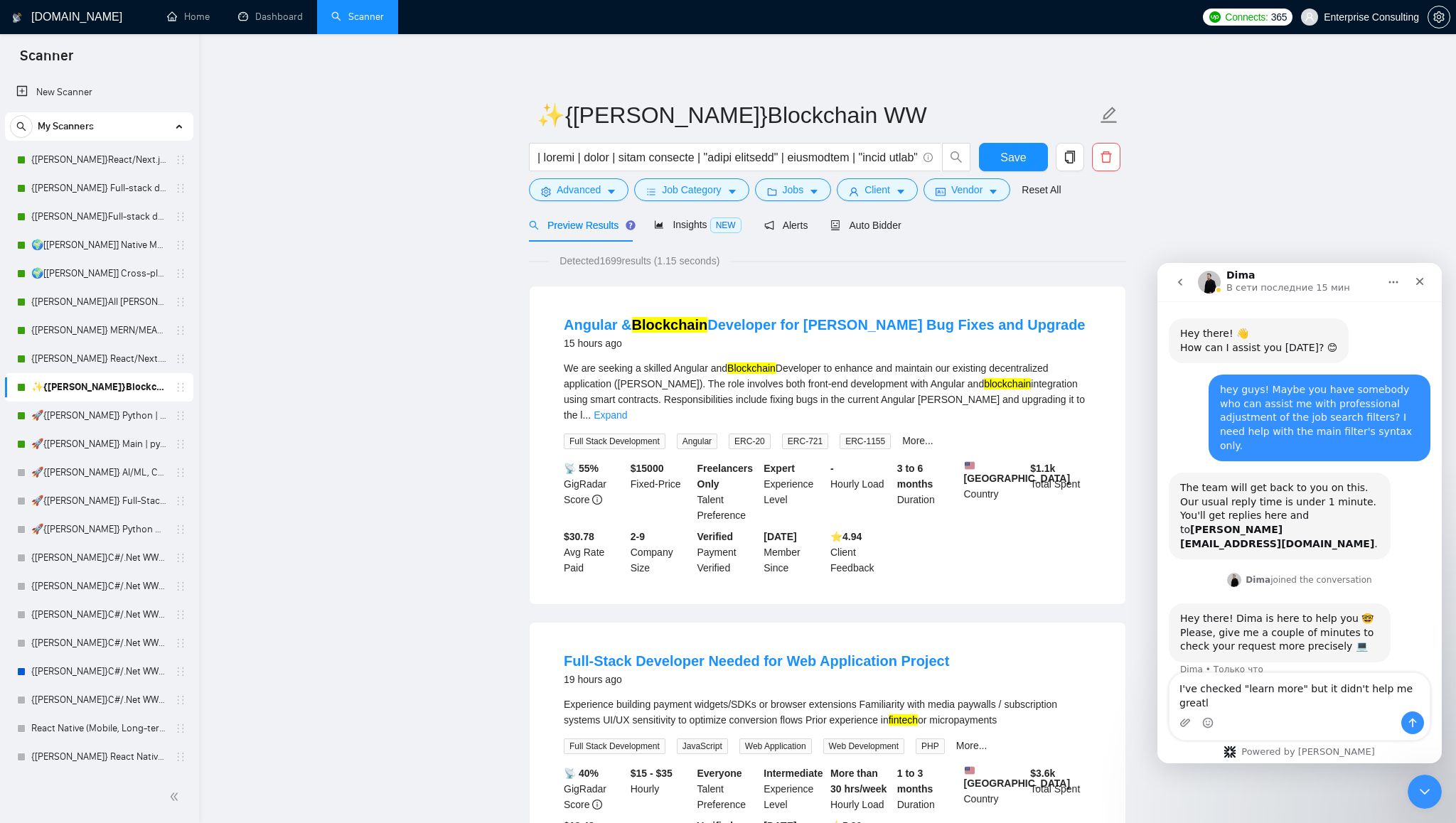
type textarea "I've checked "learn more" but it didn't help me greatly"
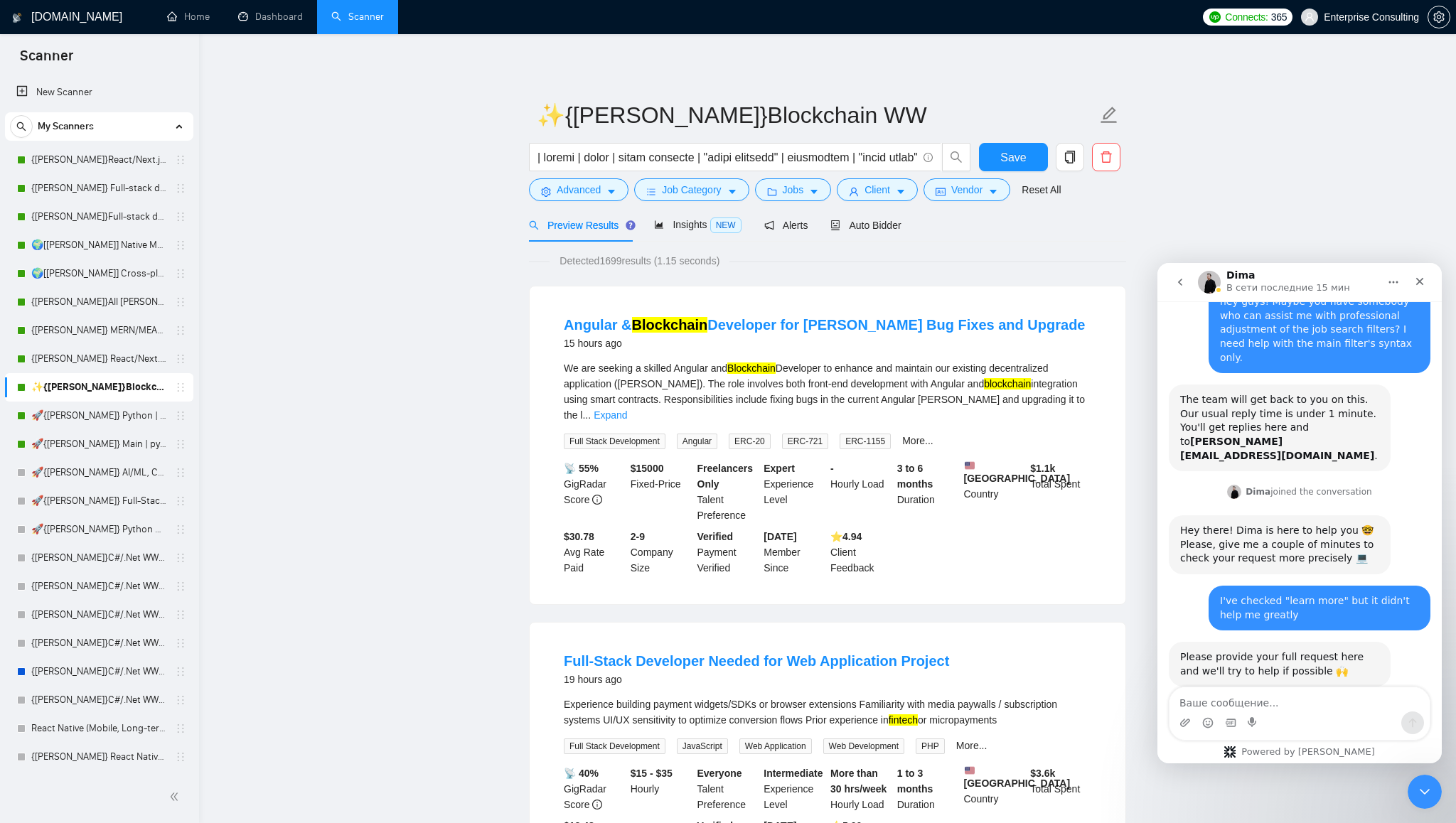
scroll to position [89, 0]
type textarea "I've already described the issue"
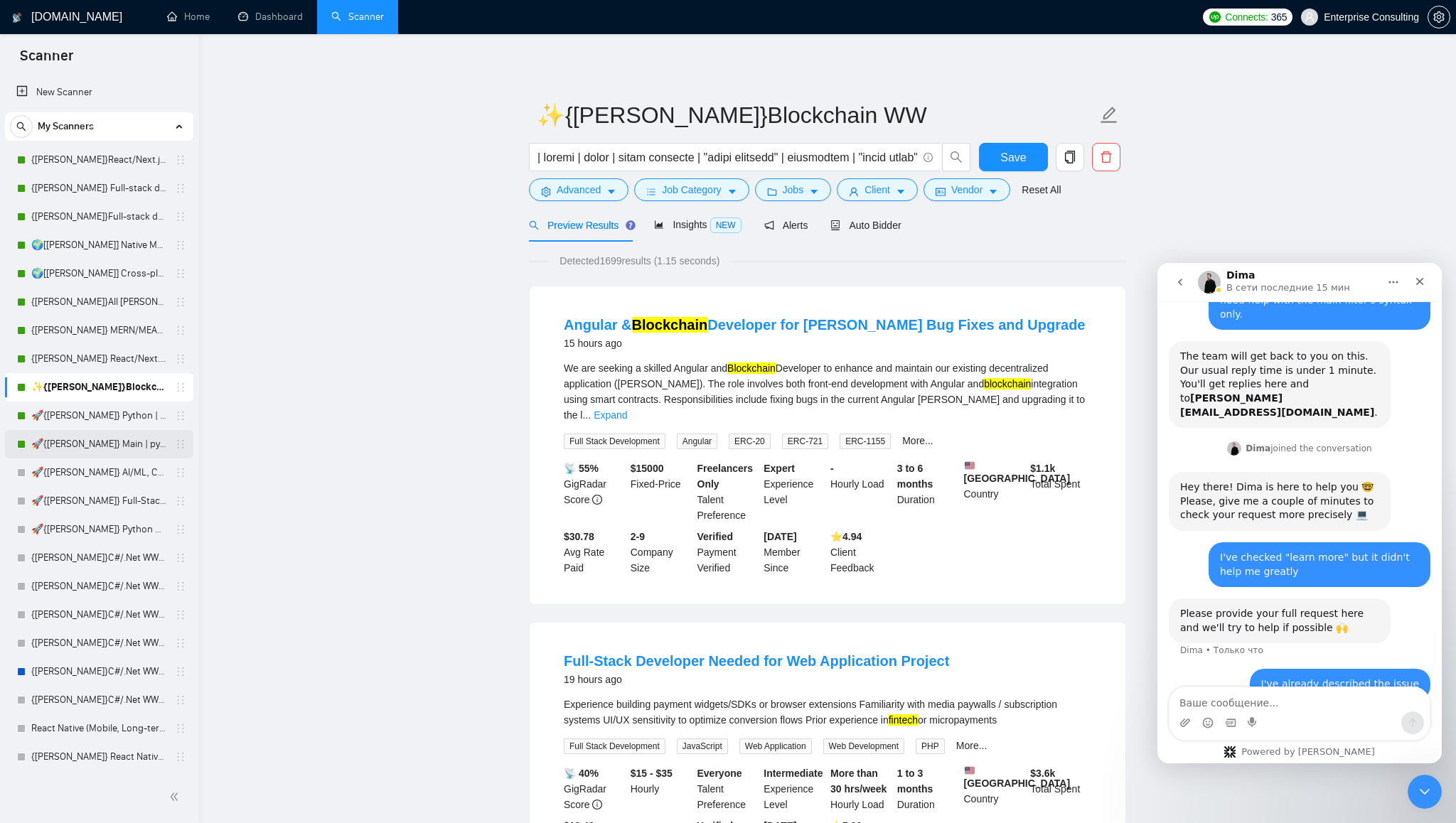
scroll to position [186, 0]
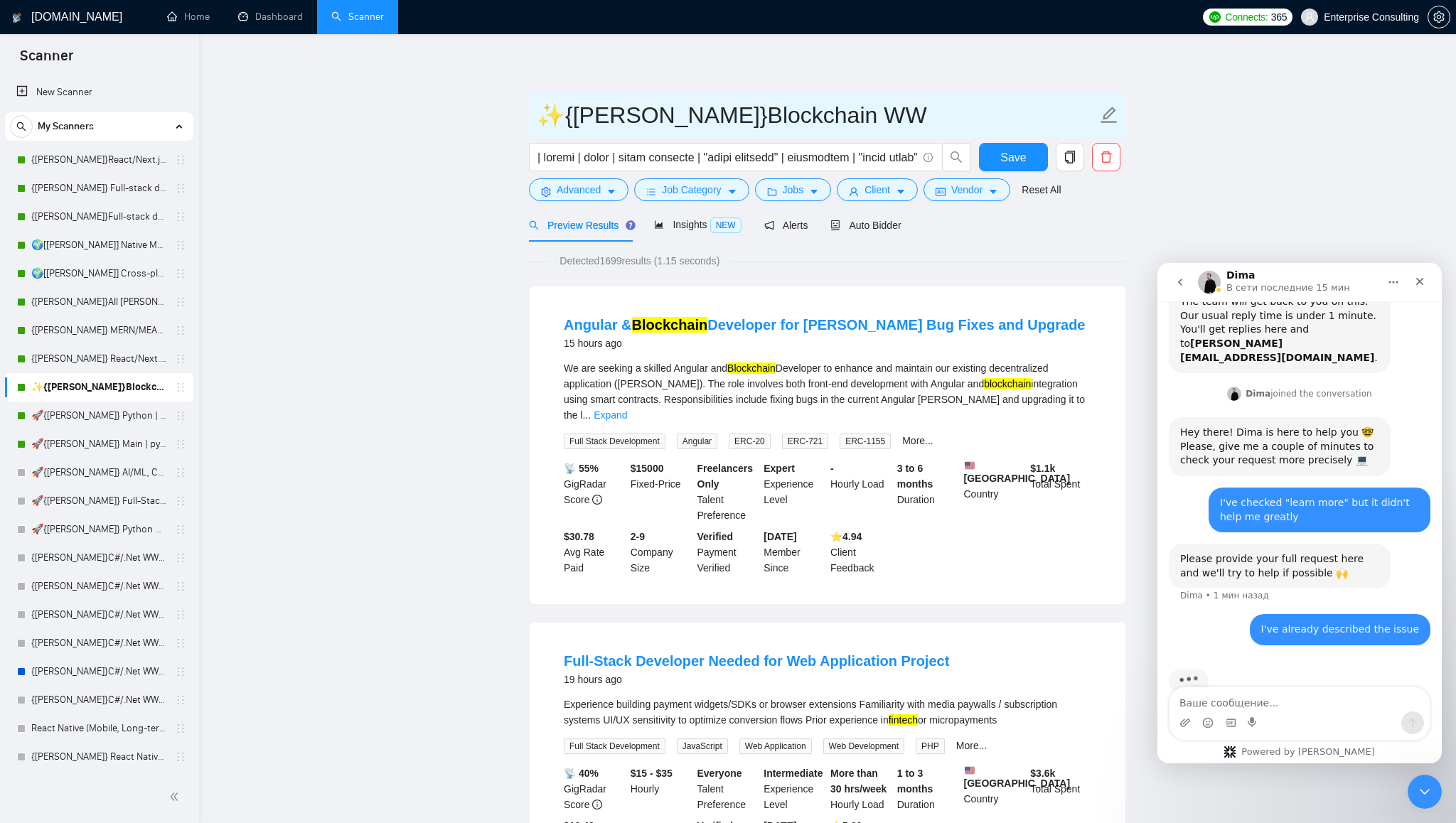
drag, startPoint x: 739, startPoint y: 115, endPoint x: 777, endPoint y: 116, distance: 38.0
click at [777, 116] on input "✨{[PERSON_NAME]}Blockchain WW" at bounding box center [816, 115] width 560 height 36
click at [787, 227] on span "Alerts" at bounding box center [786, 225] width 44 height 11
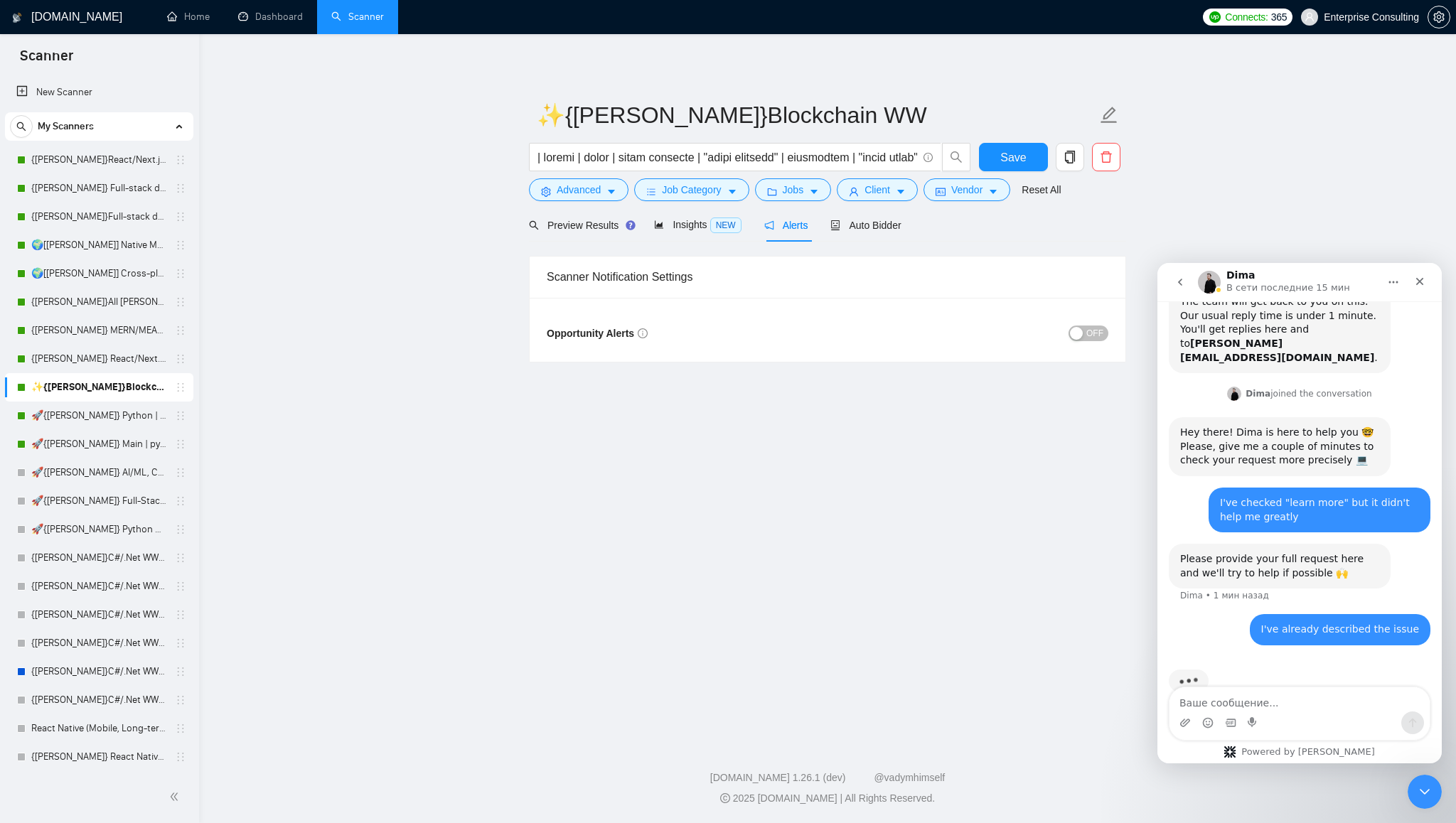
scroll to position [186, 0]
click at [876, 231] on div "Auto Bidder" at bounding box center [865, 225] width 70 height 16
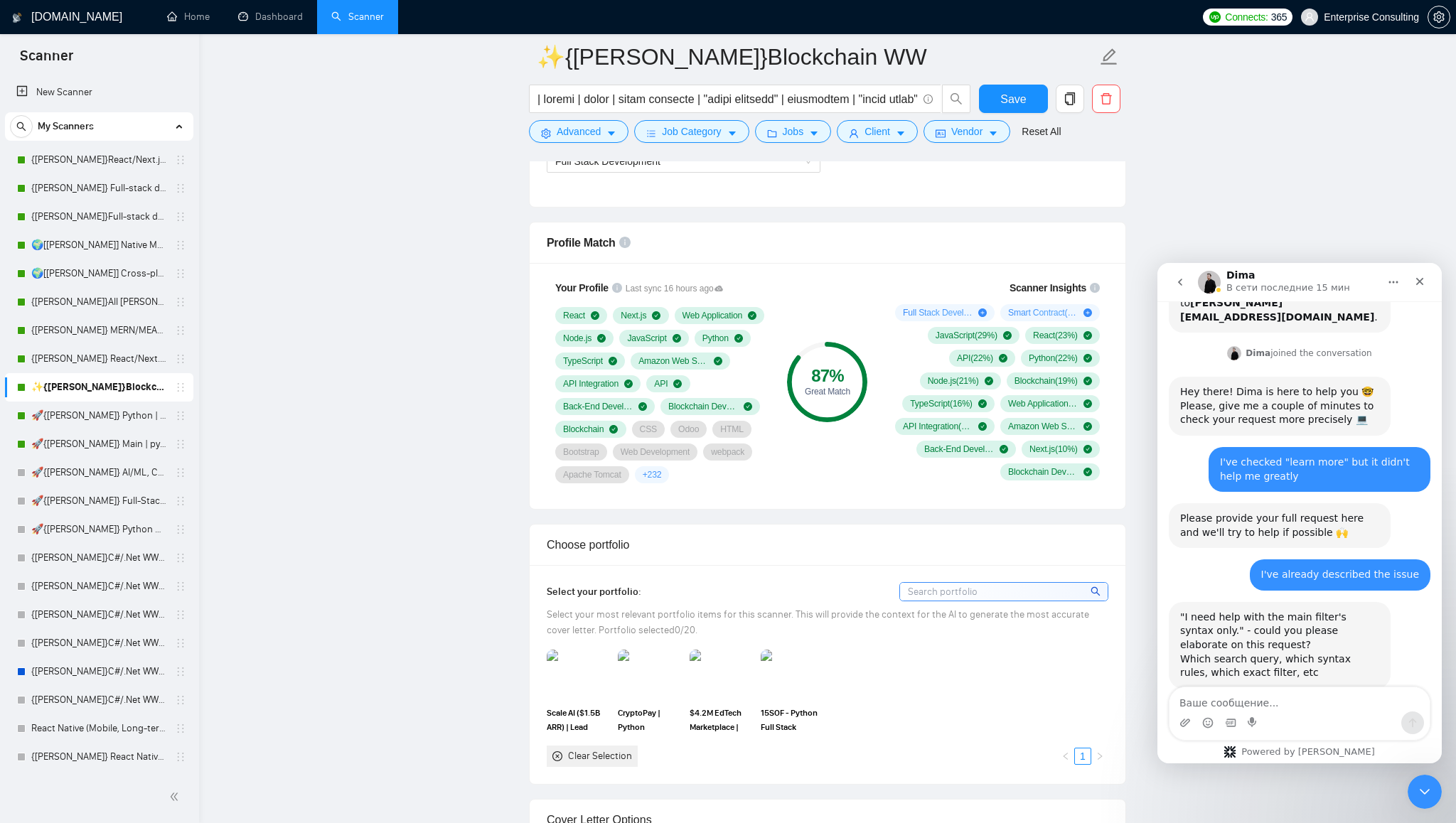
scroll to position [230, 0]
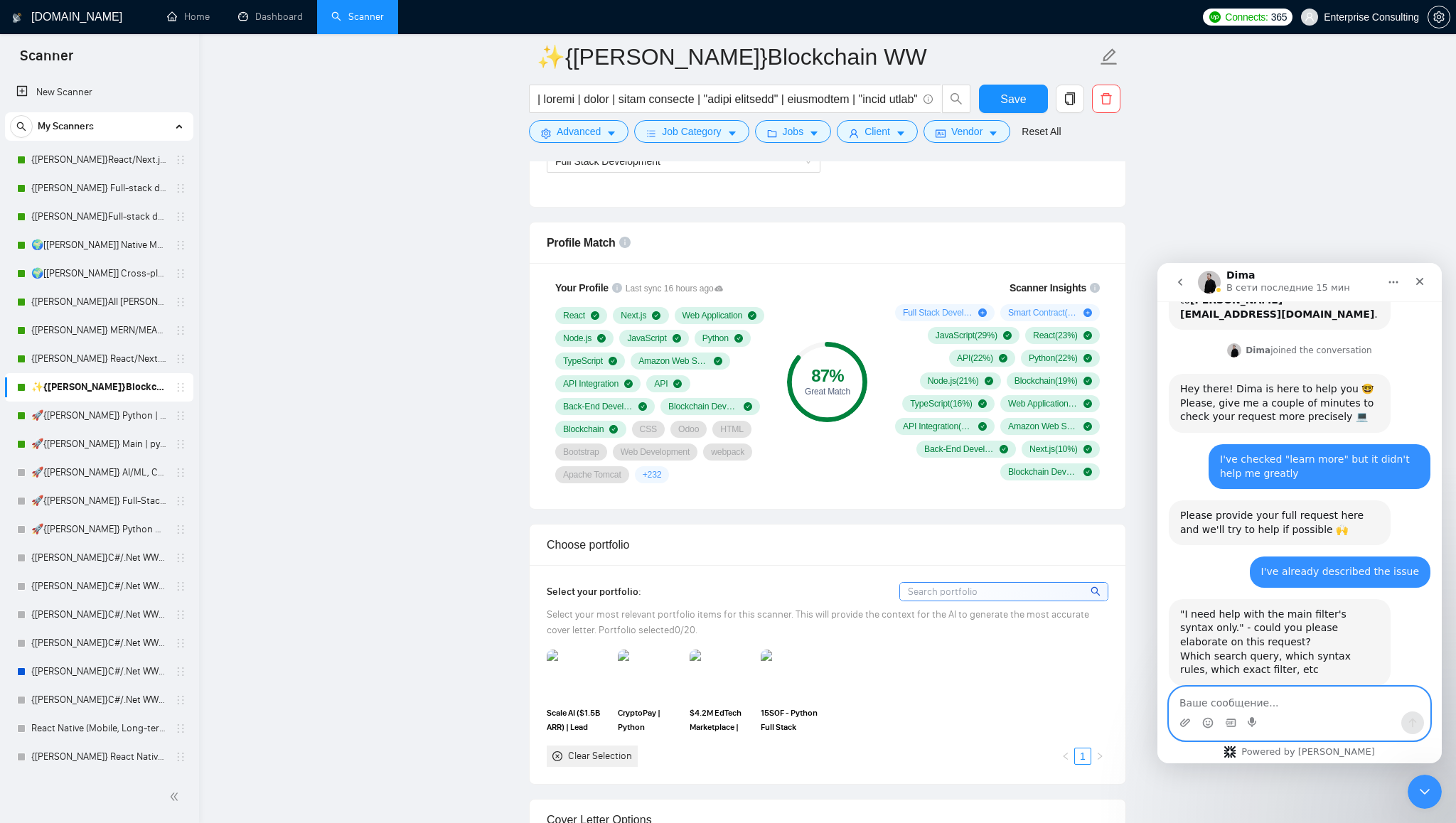
click at [1262, 702] on textarea "Ваше сообщение..." at bounding box center [1299, 699] width 260 height 25
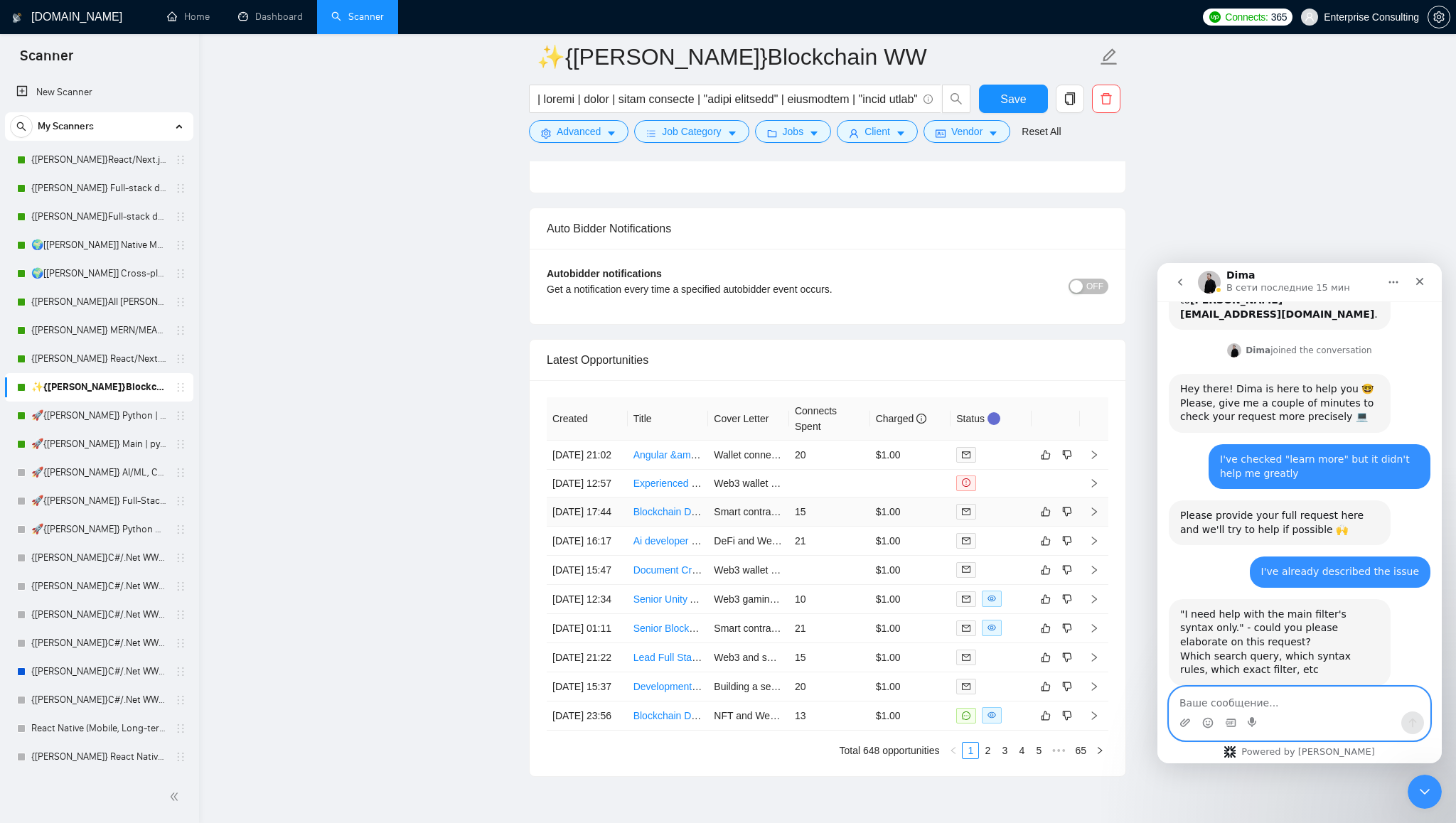
scroll to position [3125, 0]
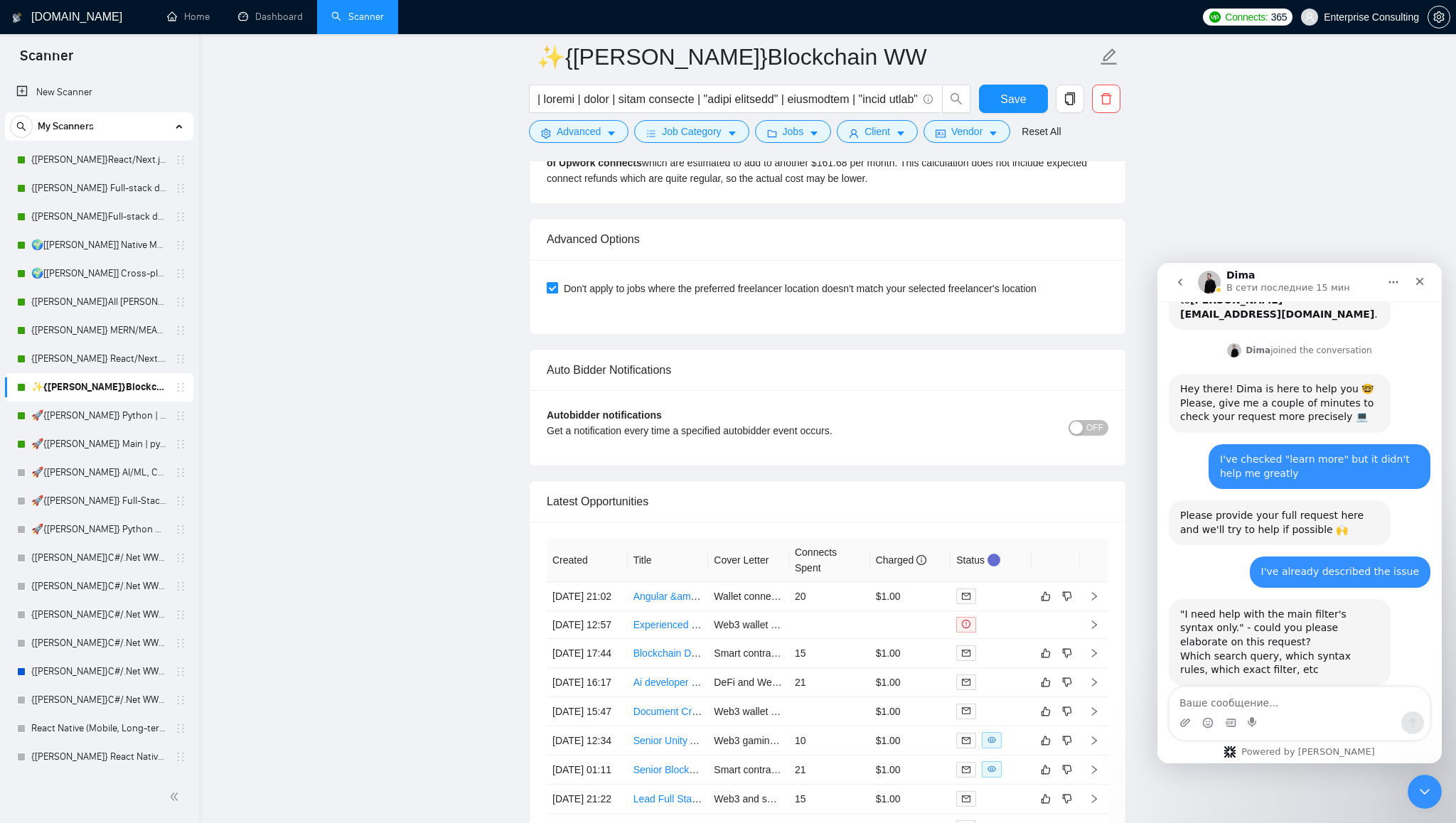
click at [550, 292] on input "Don't apply to jobs where the preferred freelancer location doesn't match your …" at bounding box center [551, 287] width 10 height 10
checkbox input "true"
click at [586, 390] on div "Auto Bidder Notifications" at bounding box center [827, 370] width 562 height 40
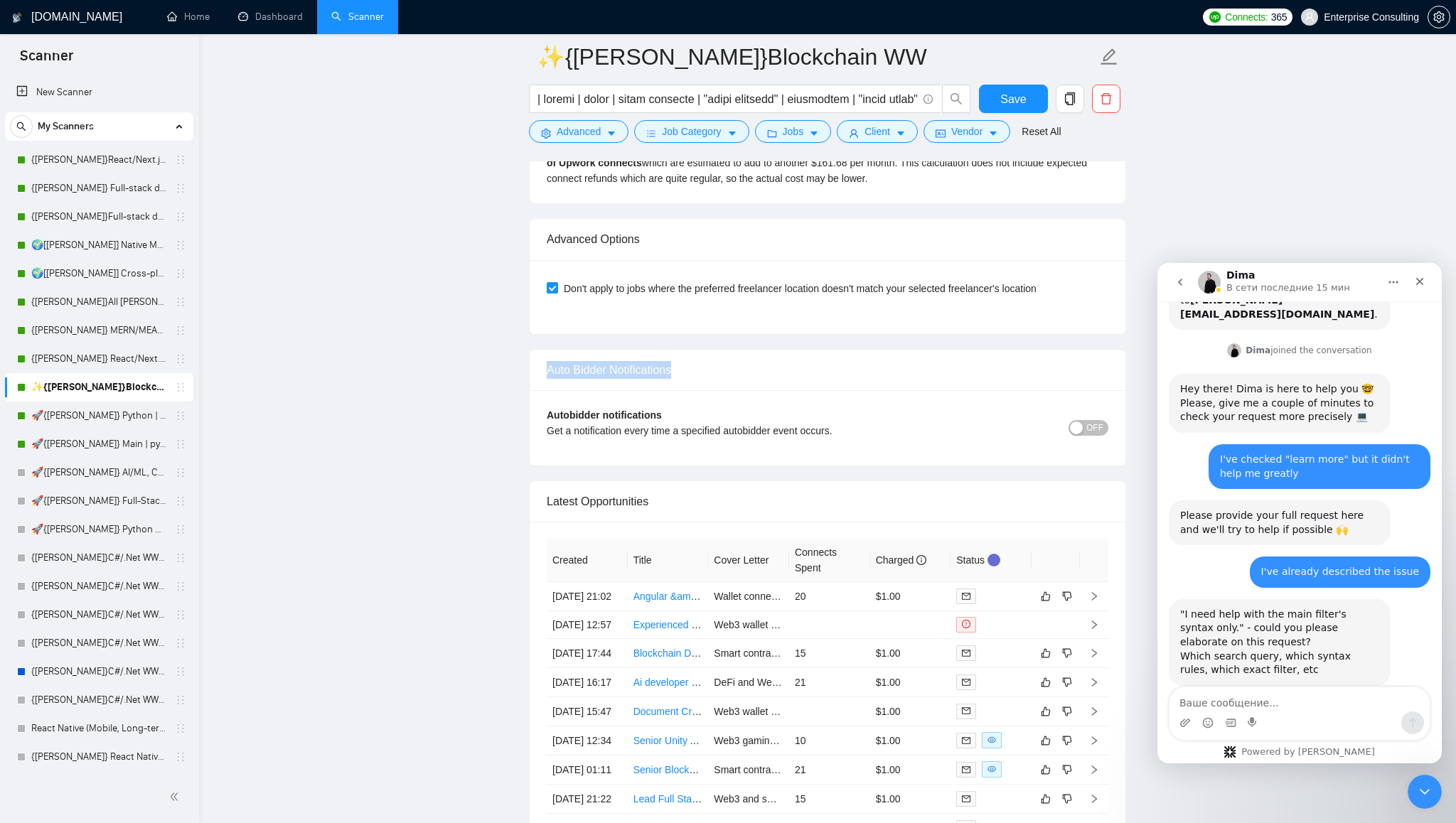
click at [586, 390] on div "Auto Bidder Notifications" at bounding box center [827, 370] width 562 height 40
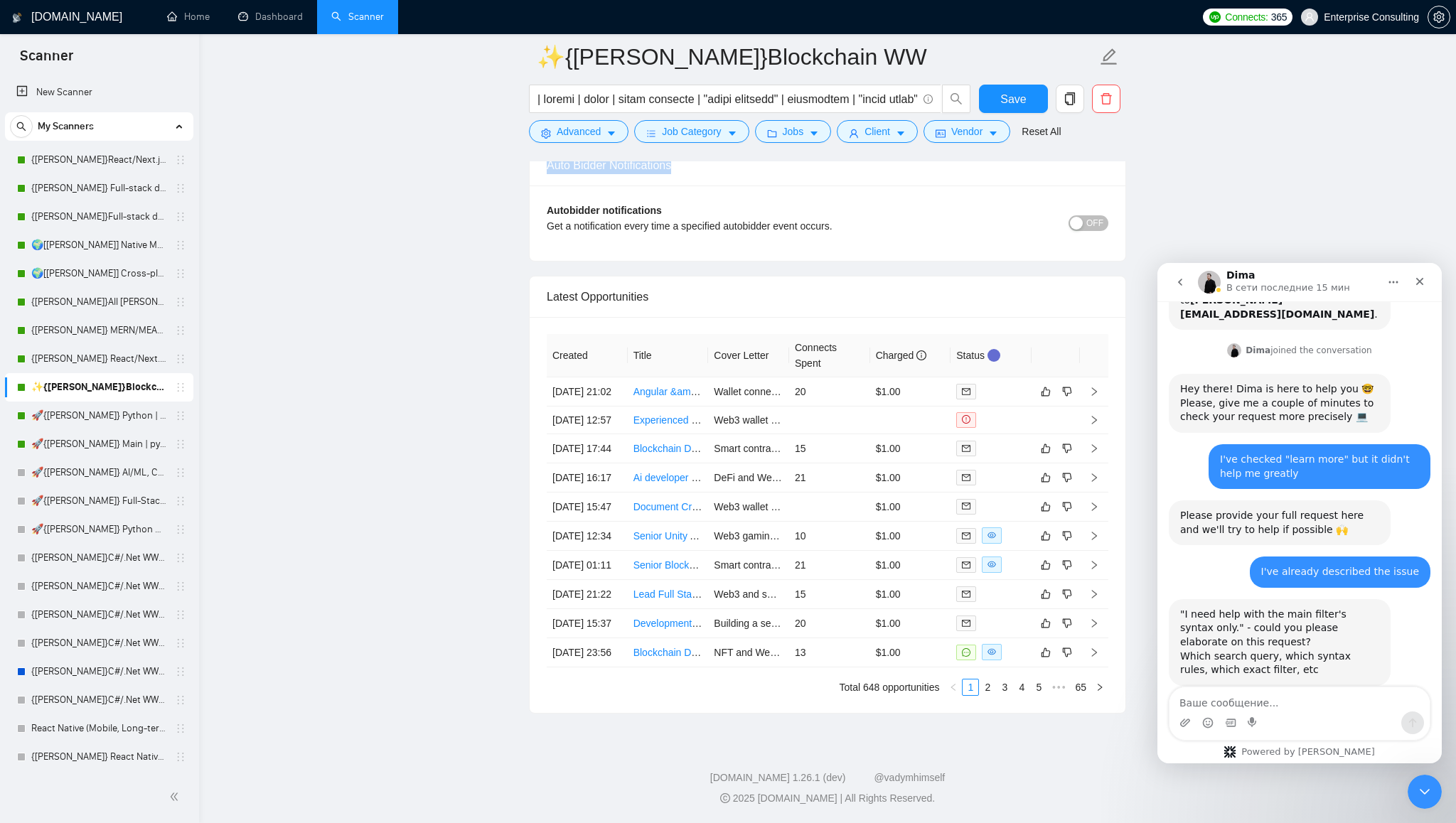
scroll to position [3495, 0]
click at [1299, 698] on textarea "Ваше сообщение..." at bounding box center [1299, 699] width 260 height 25
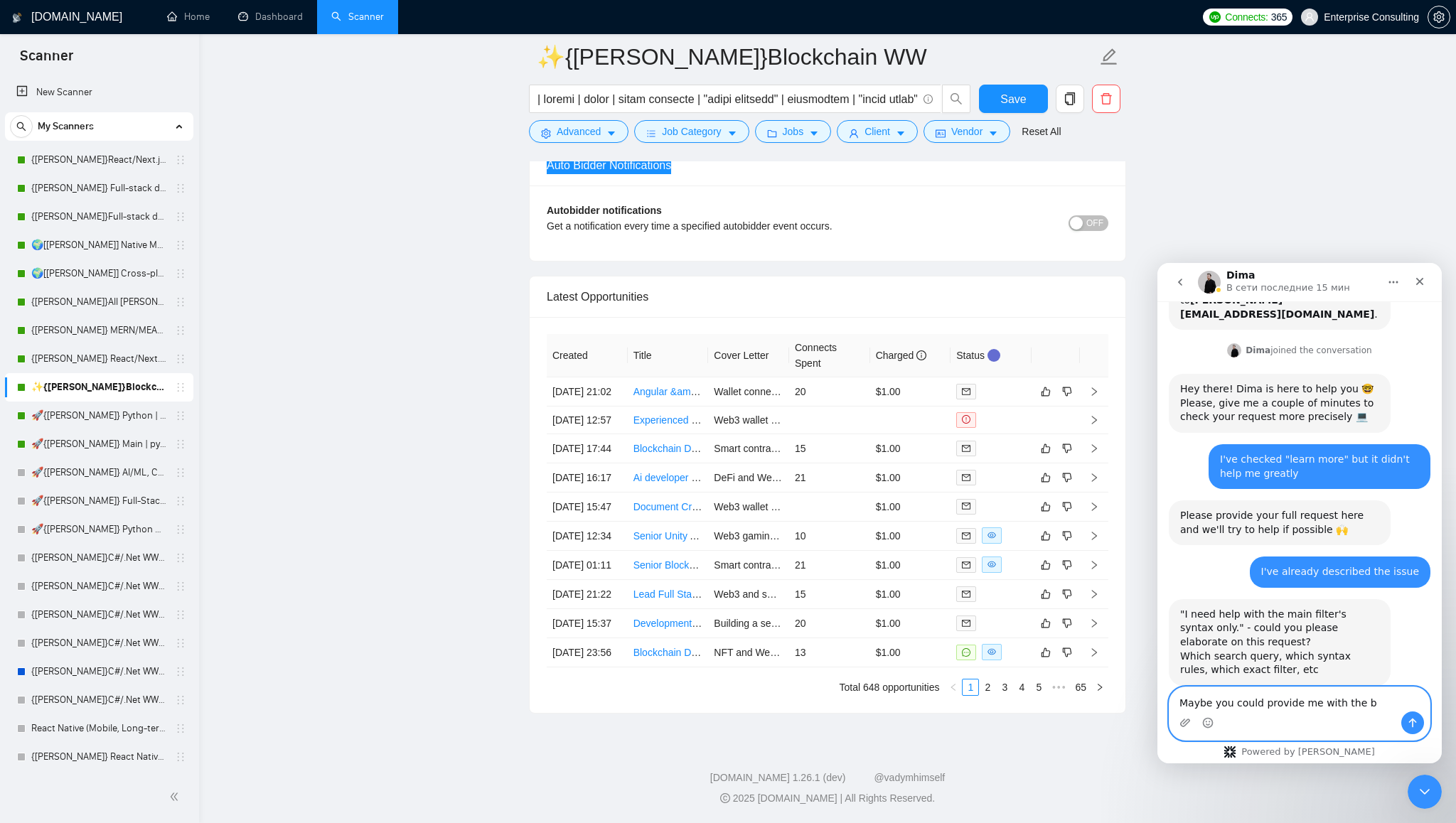
type textarea "Maybe you could provide me with the"
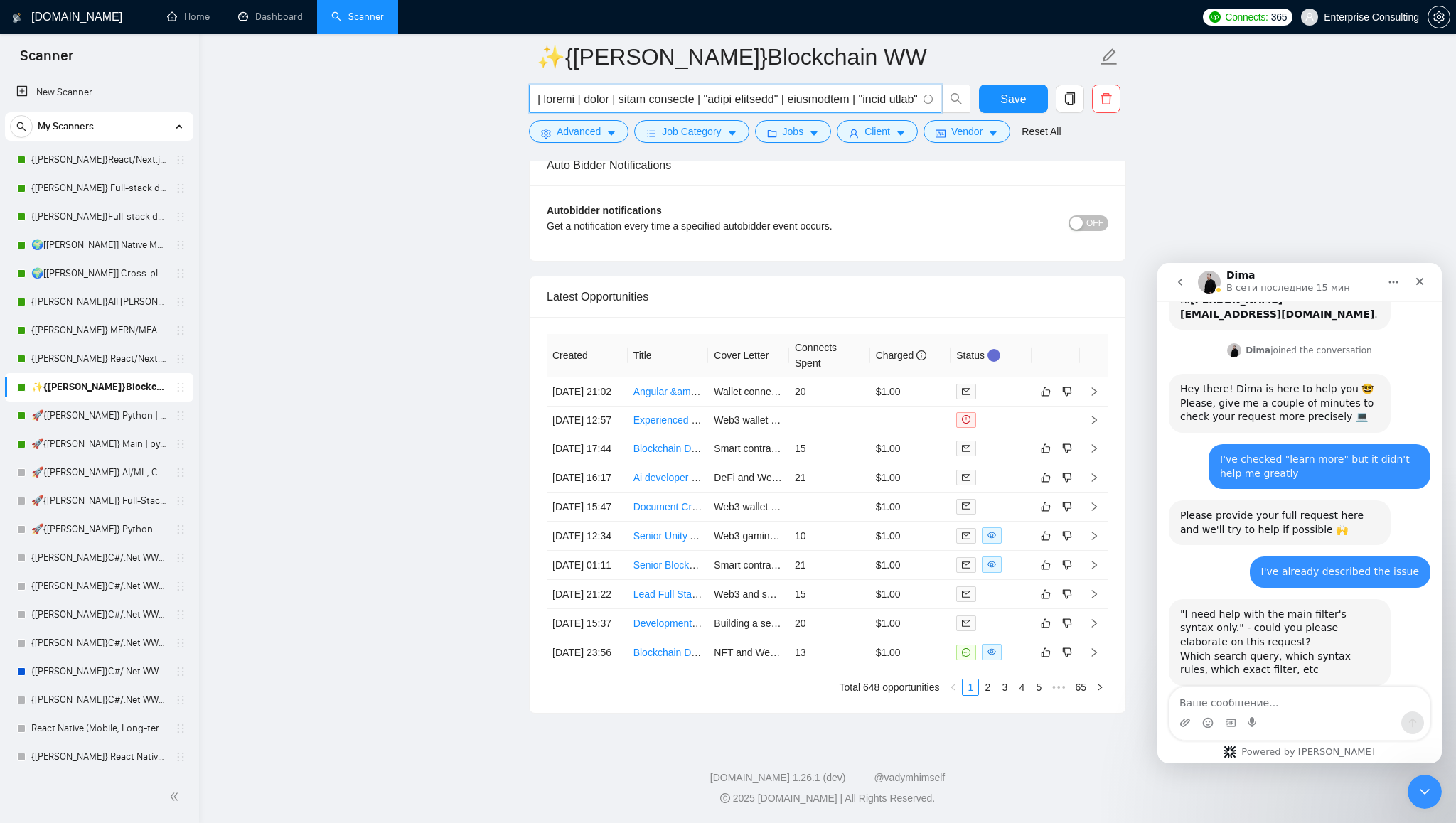
click at [762, 101] on input "text" at bounding box center [727, 99] width 380 height 18
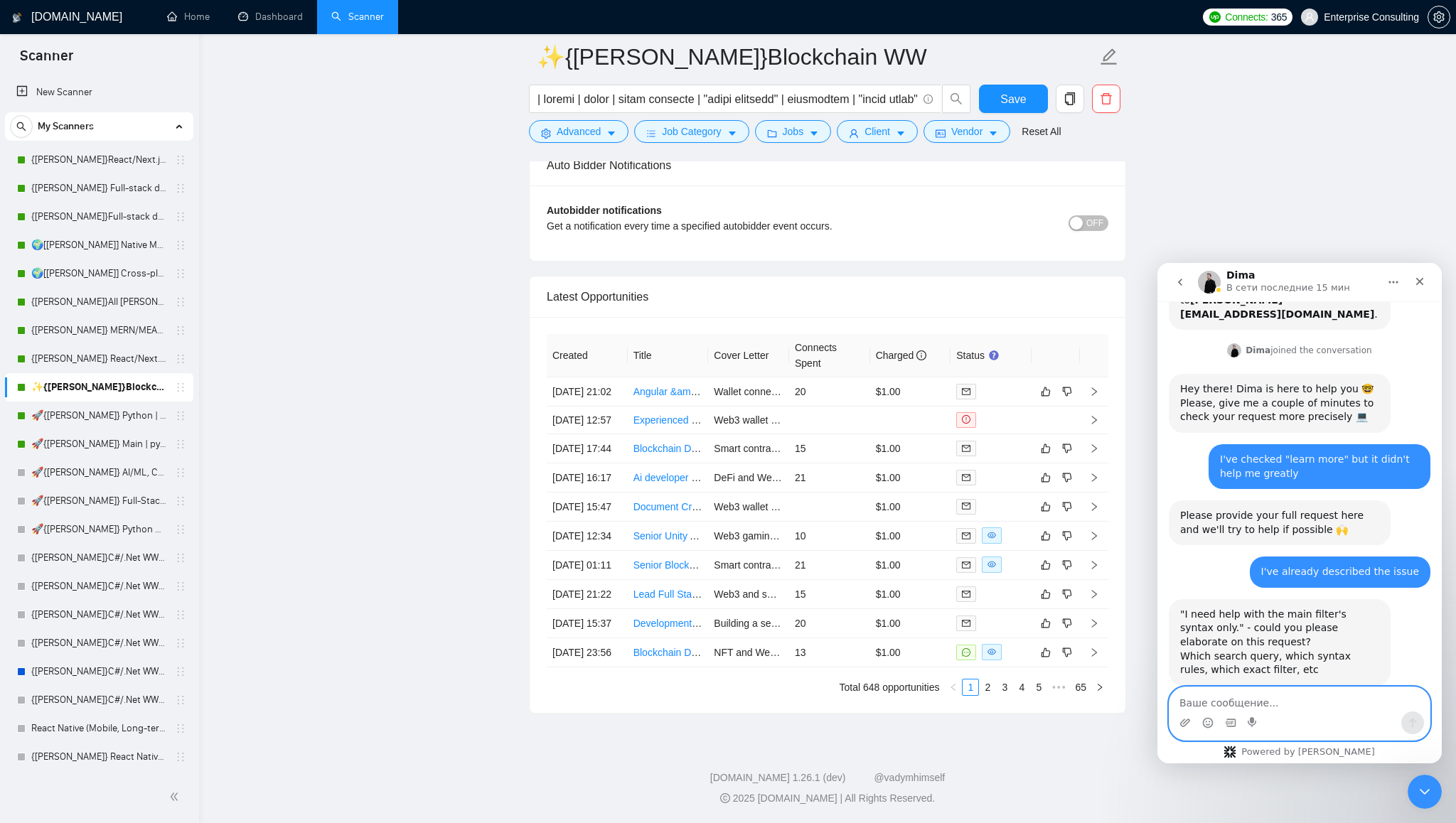
click at [1310, 704] on textarea "Ваше сообщение..." at bounding box center [1299, 699] width 260 height 25
paste textarea "| wallet | money | money transfer | "smart contract" | blockchain | "block chai…"
type textarea "| wallet | money | money transfer | "smart contract" | blockchain | "block chai…"
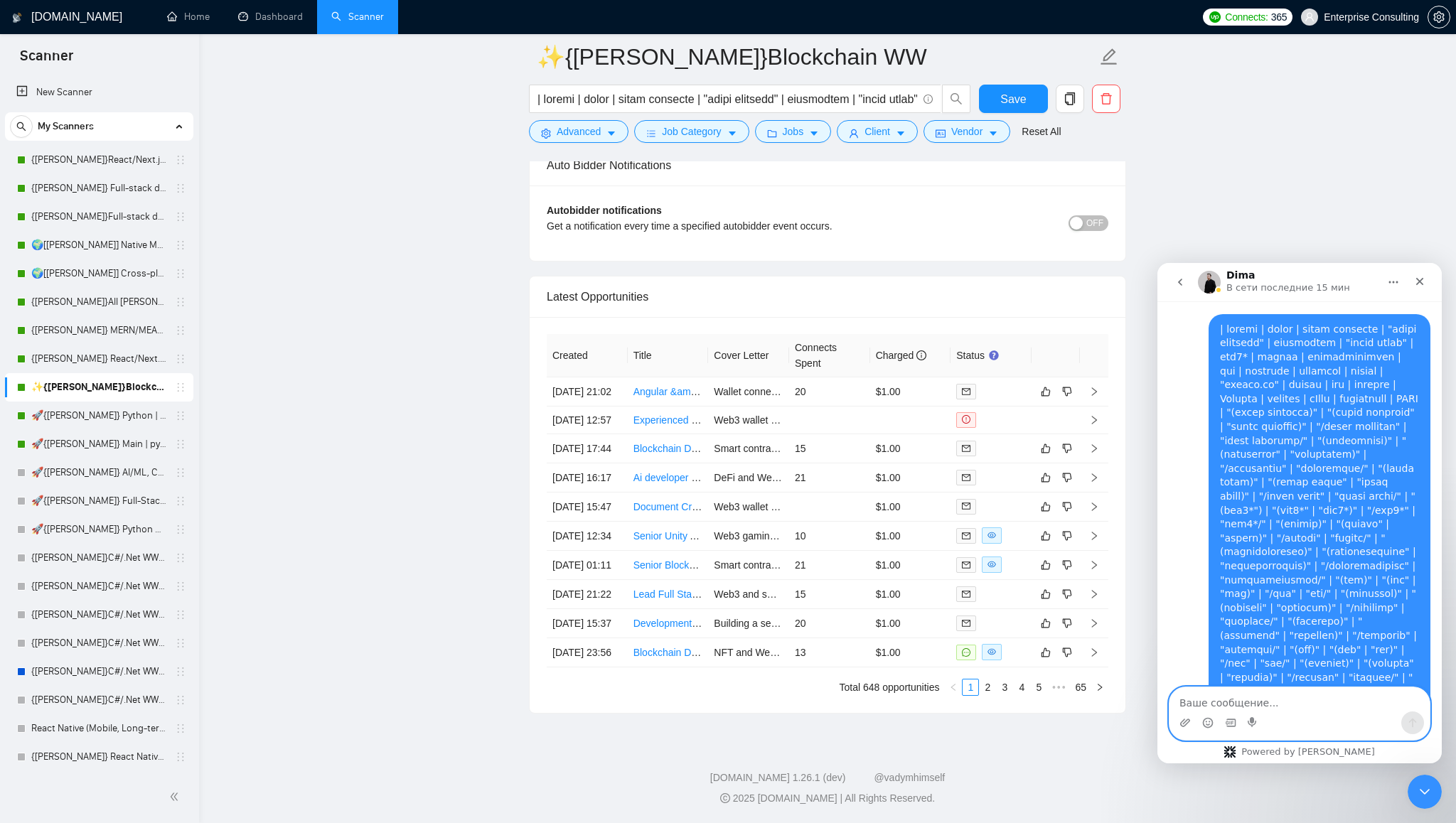
scroll to position [634, 0]
type textarea "here's how the filter looks like rn"
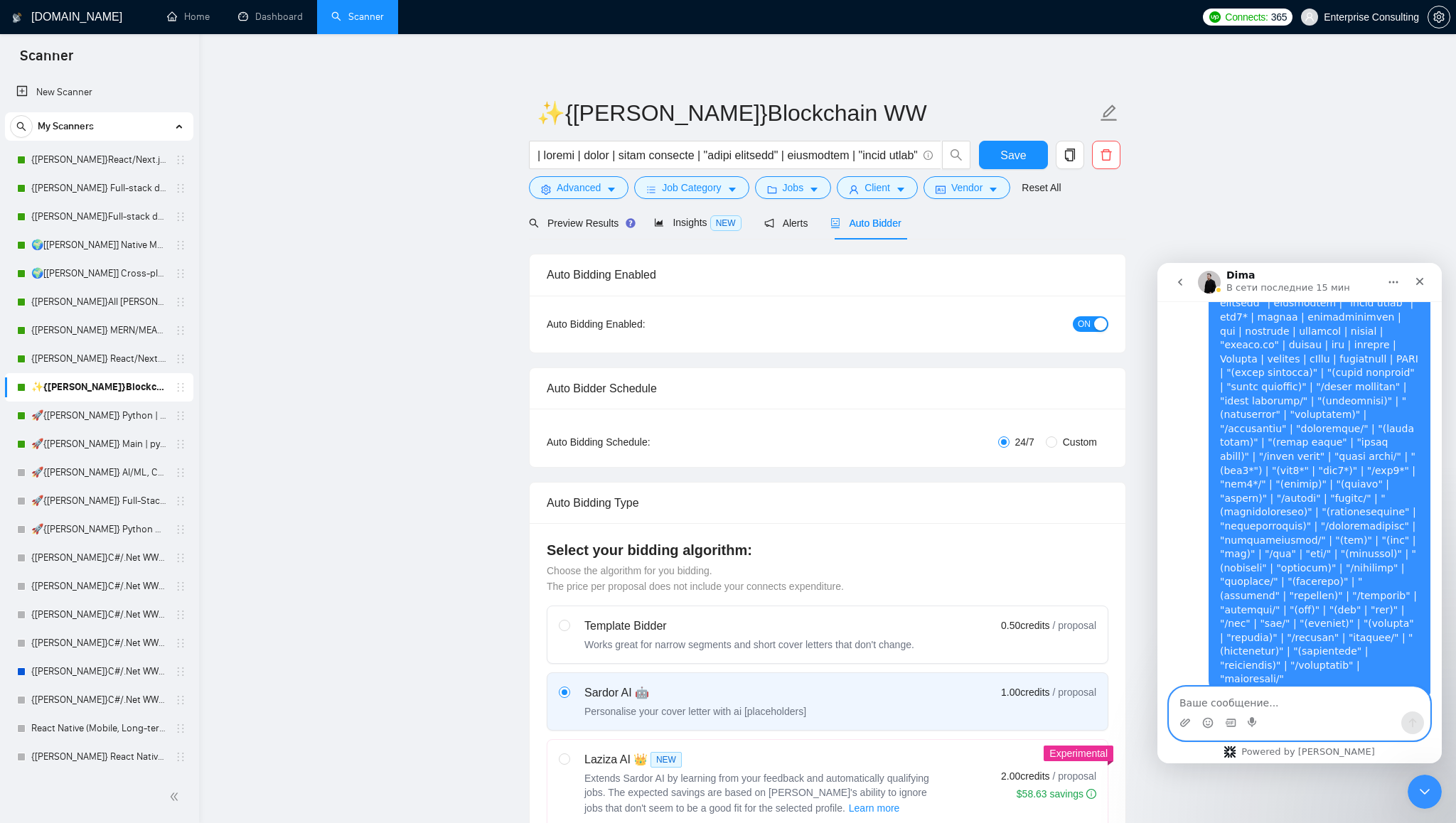
scroll to position [0, 0]
click at [1241, 697] on textarea "Ваше сообщение..." at bounding box center [1299, 699] width 260 height 25
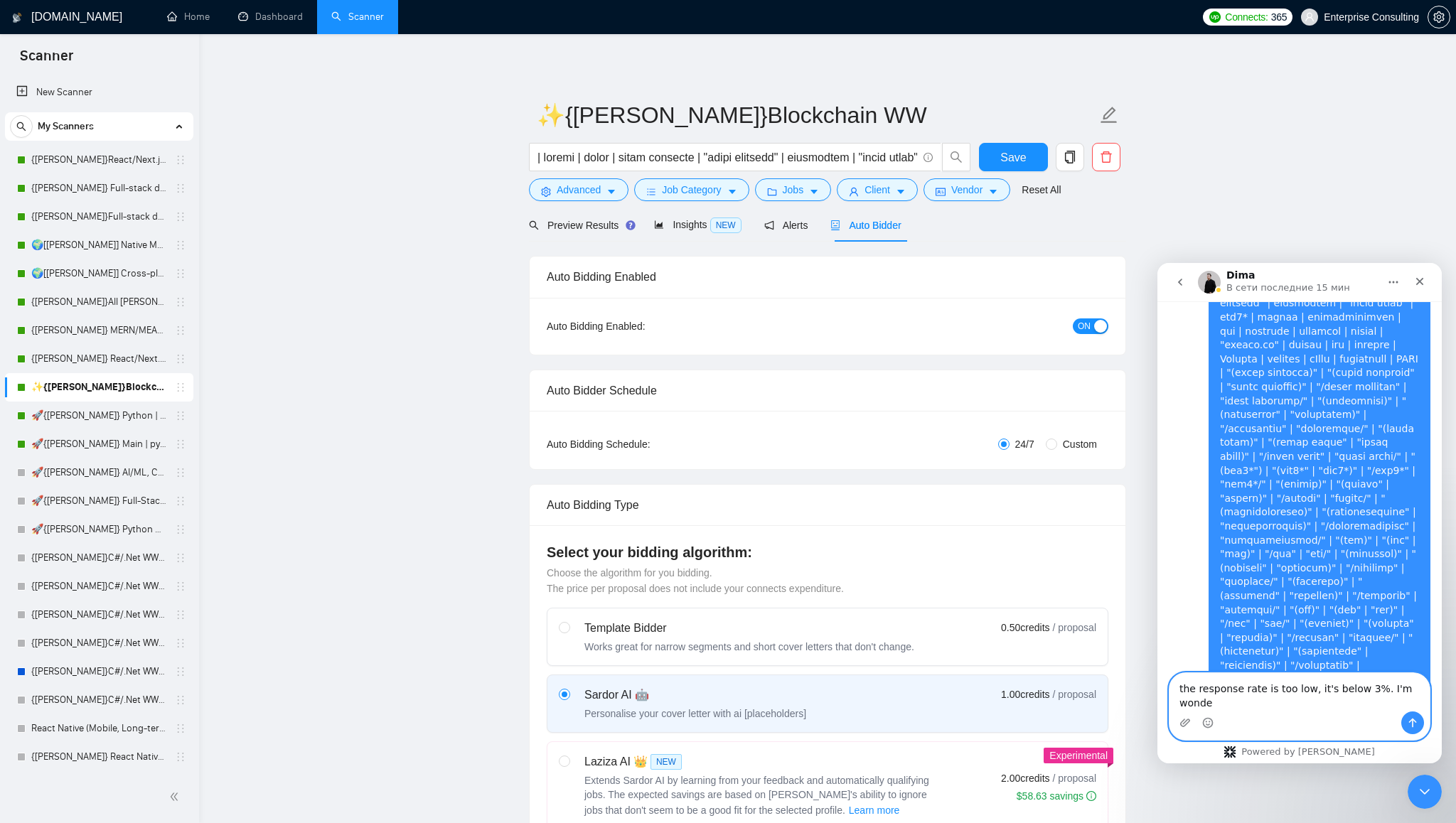
scroll to position [681, 0]
type textarea "the response rate is too low, it's below 3%. I'm wondering what should I change…"
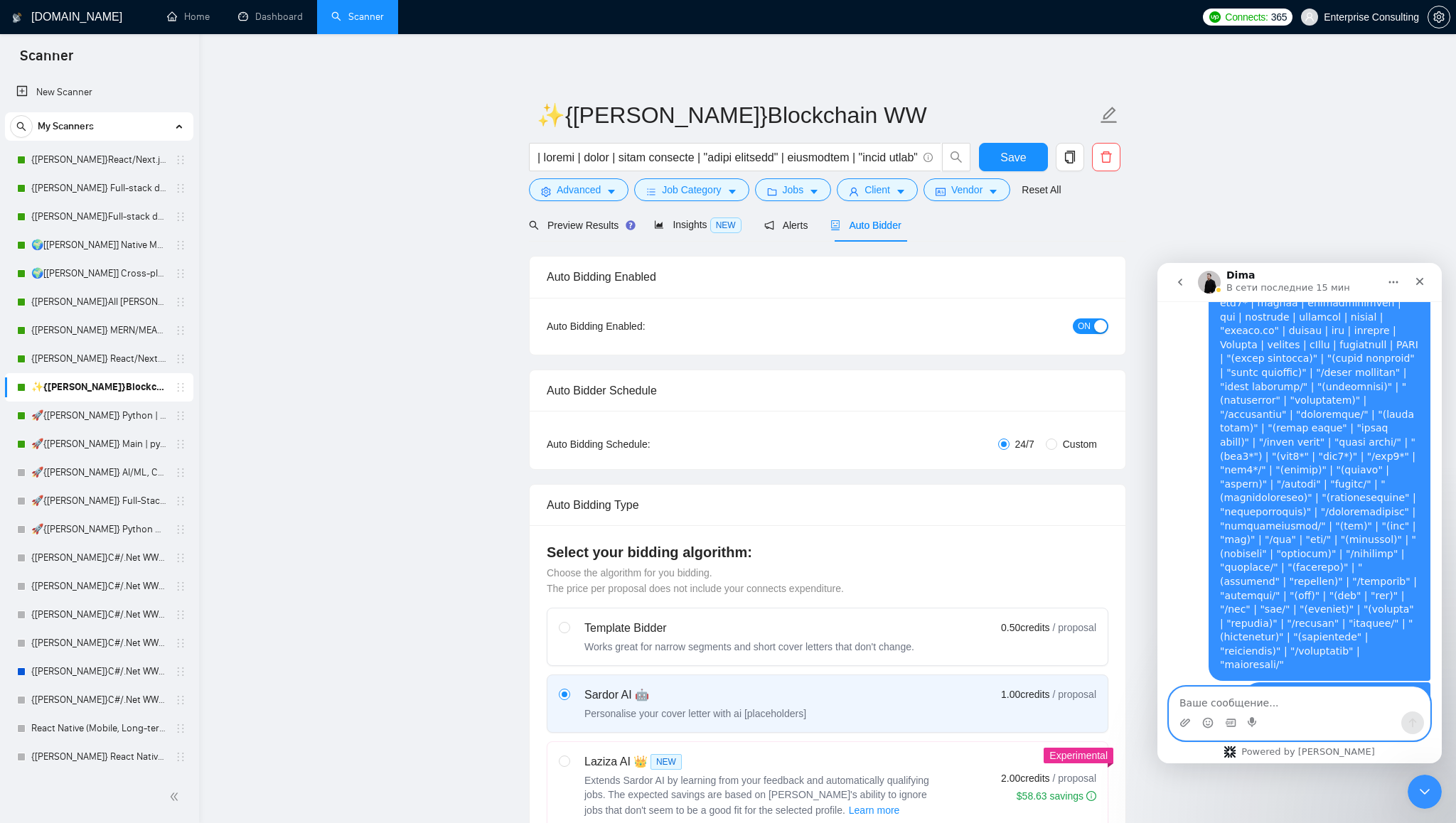
scroll to position [727, 0]
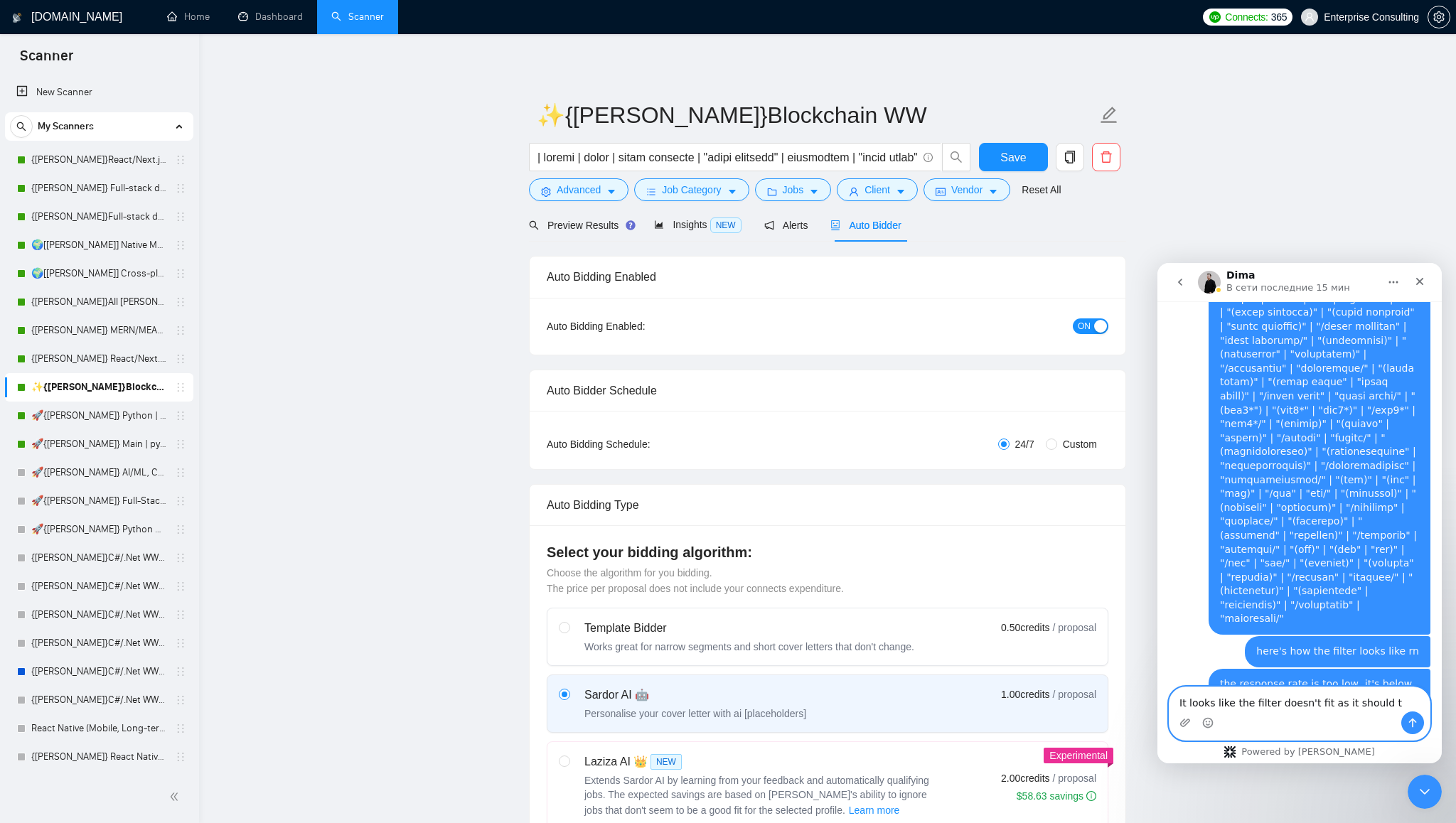
type textarea "It looks like the filter doesn't fit as it should to"
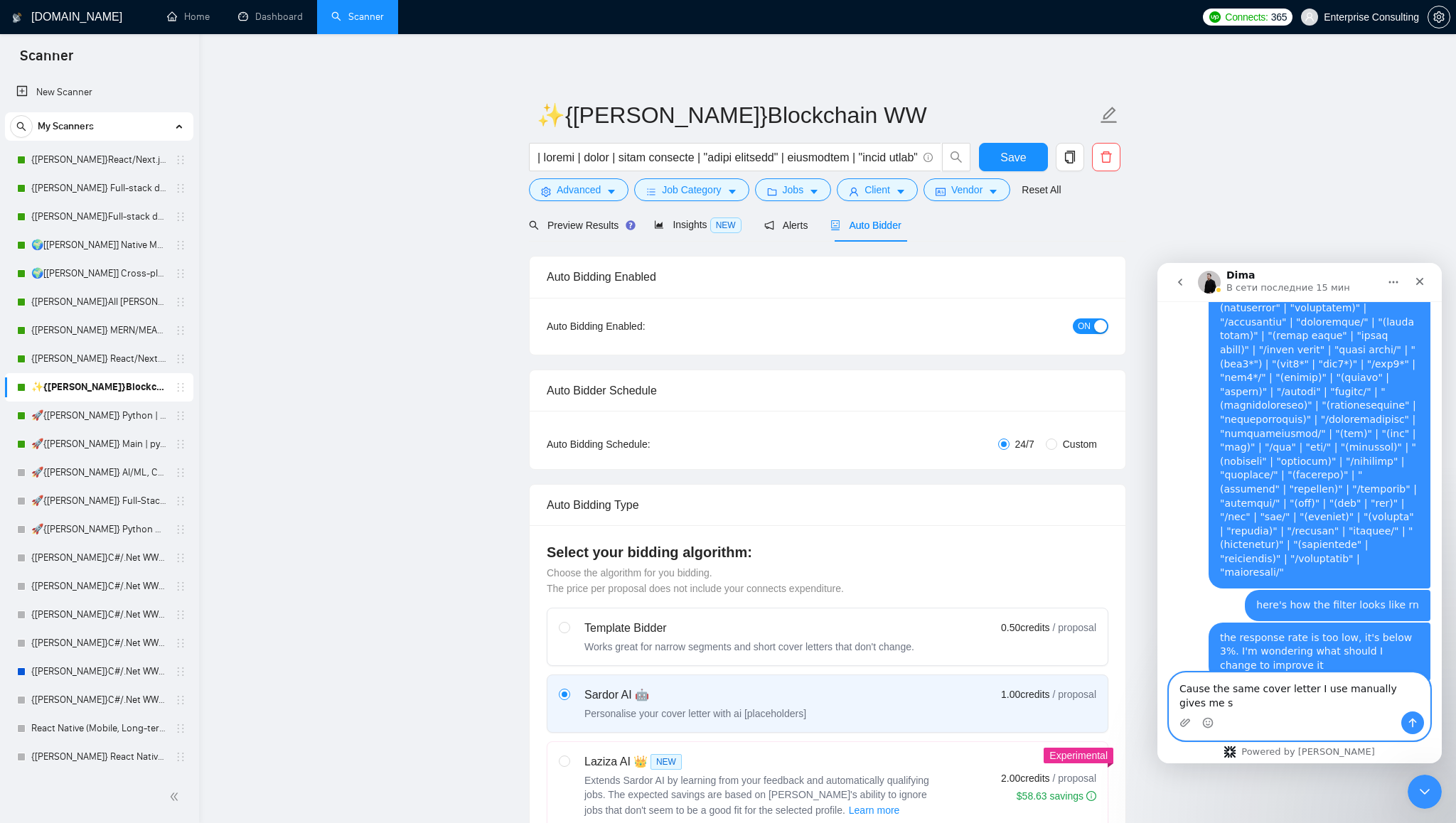
scroll to position [788, 0]
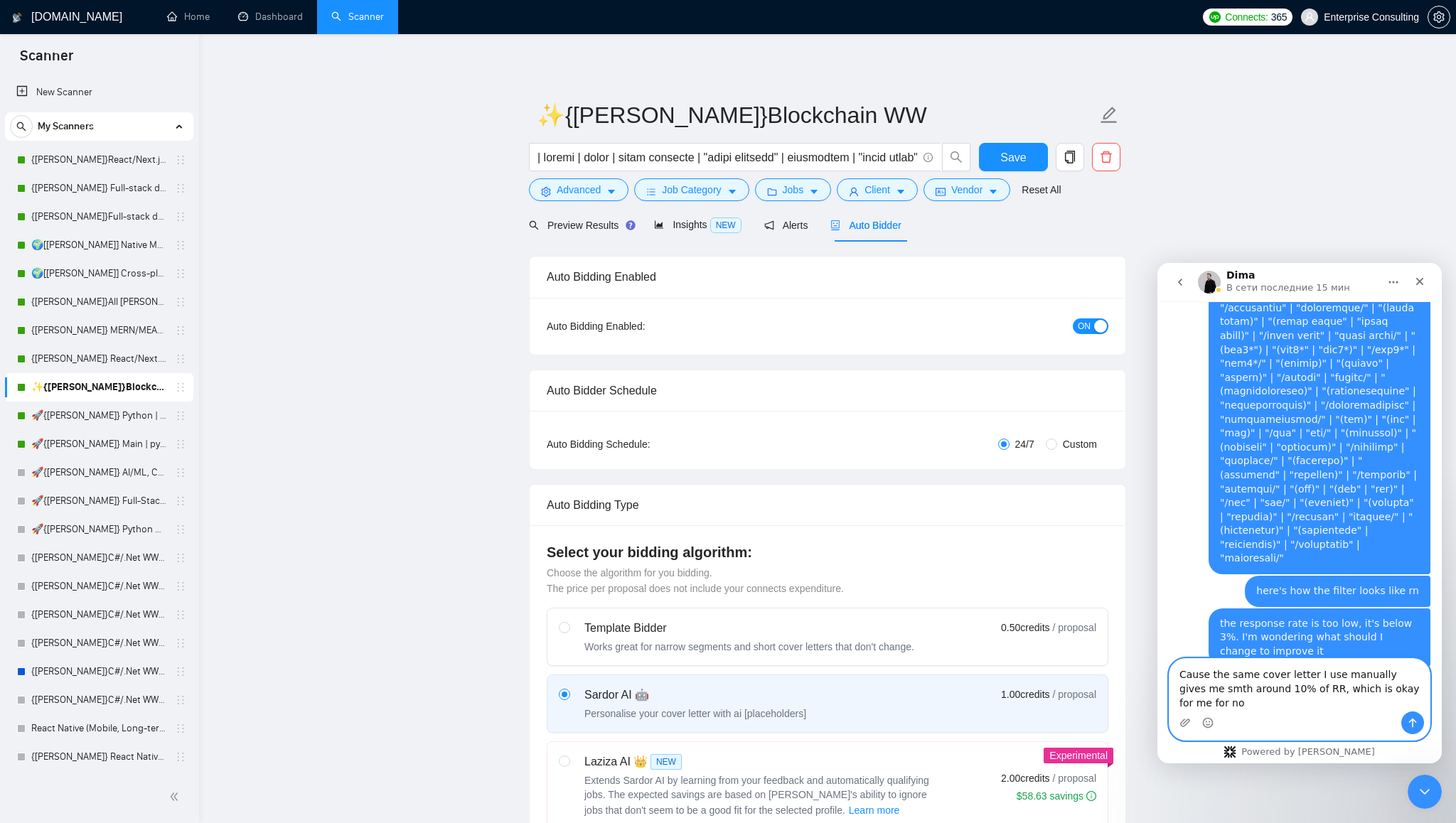
type textarea "Cause the same cover letter I use manually gives me smth around 10% of RR, whic…"
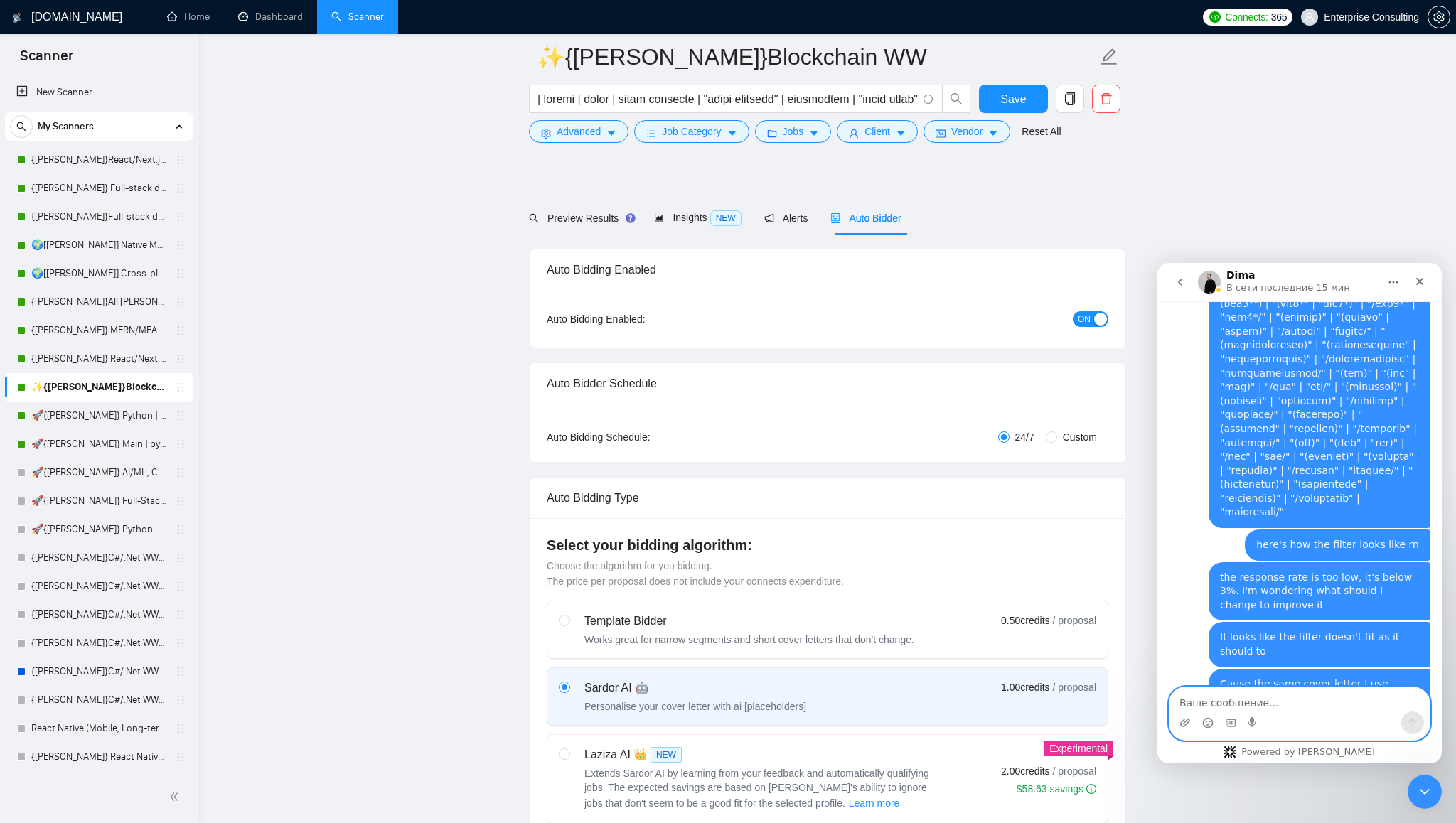
scroll to position [551, 0]
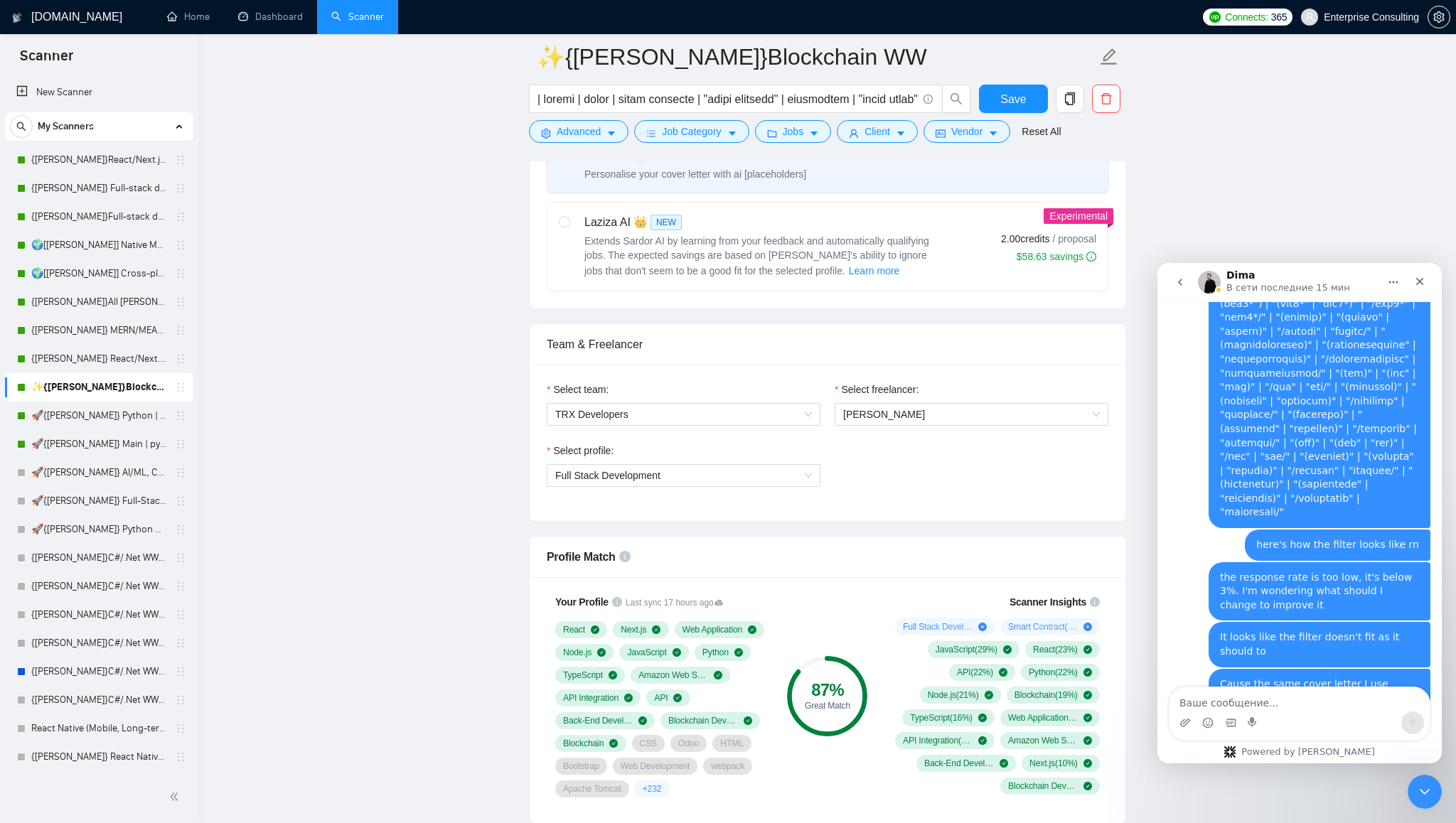
click at [1392, 284] on icon "Главная" at bounding box center [1393, 281] width 11 height 11
click at [1319, 317] on div "Развернуть окно" at bounding box center [1346, 317] width 118 height 15
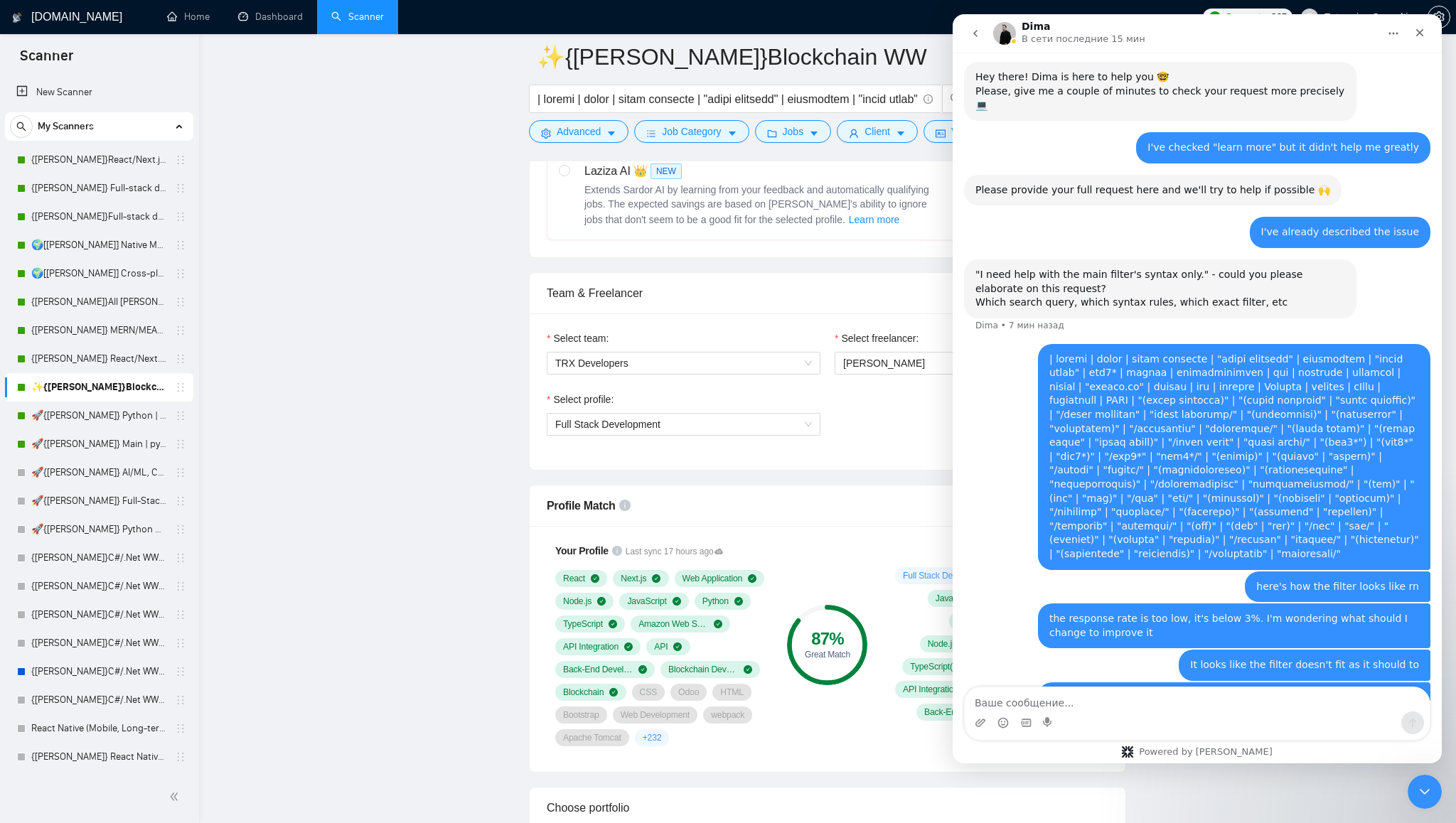
scroll to position [661, 0]
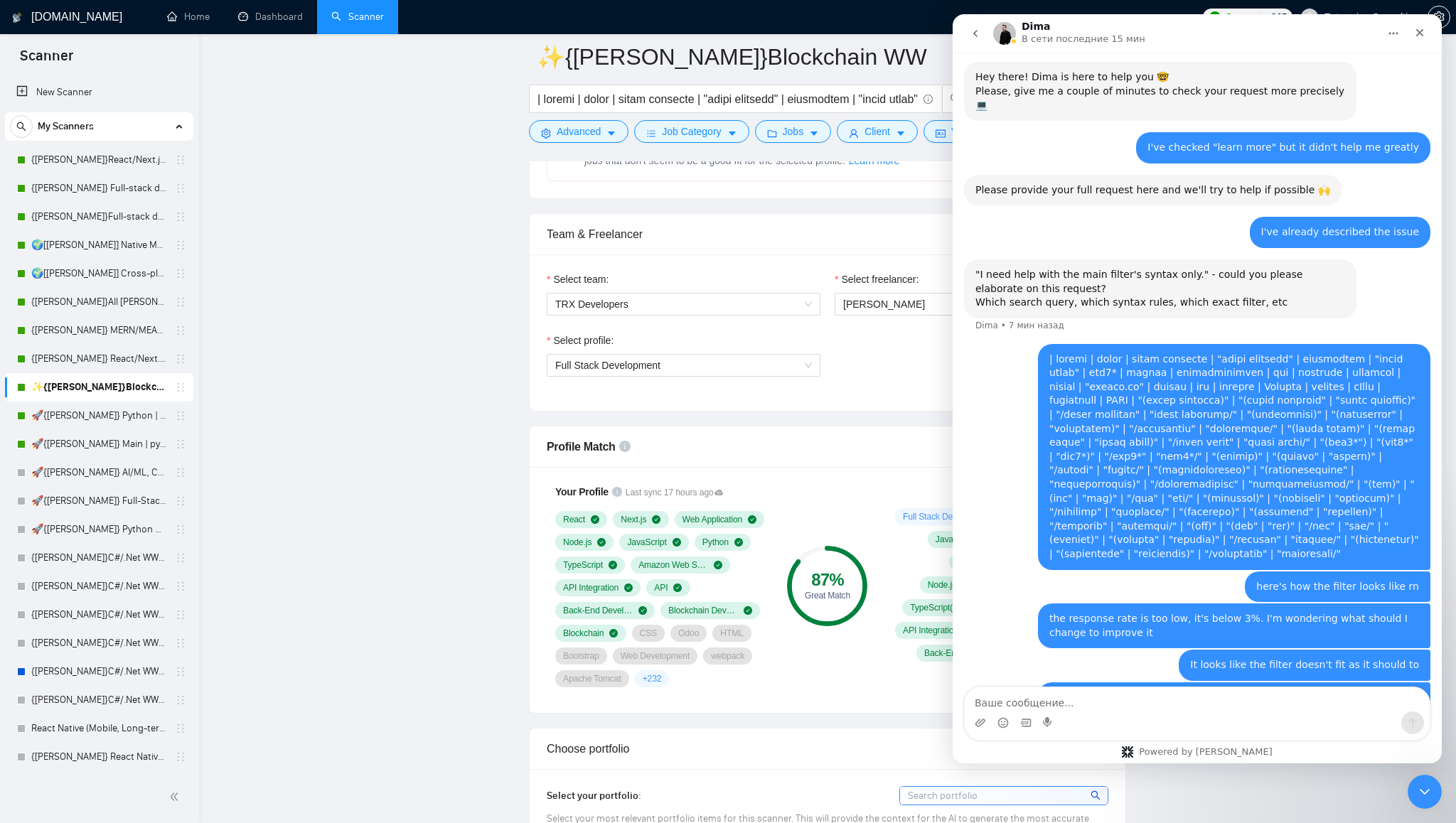
click at [860, 439] on div "Profile Match" at bounding box center [827, 447] width 562 height 40
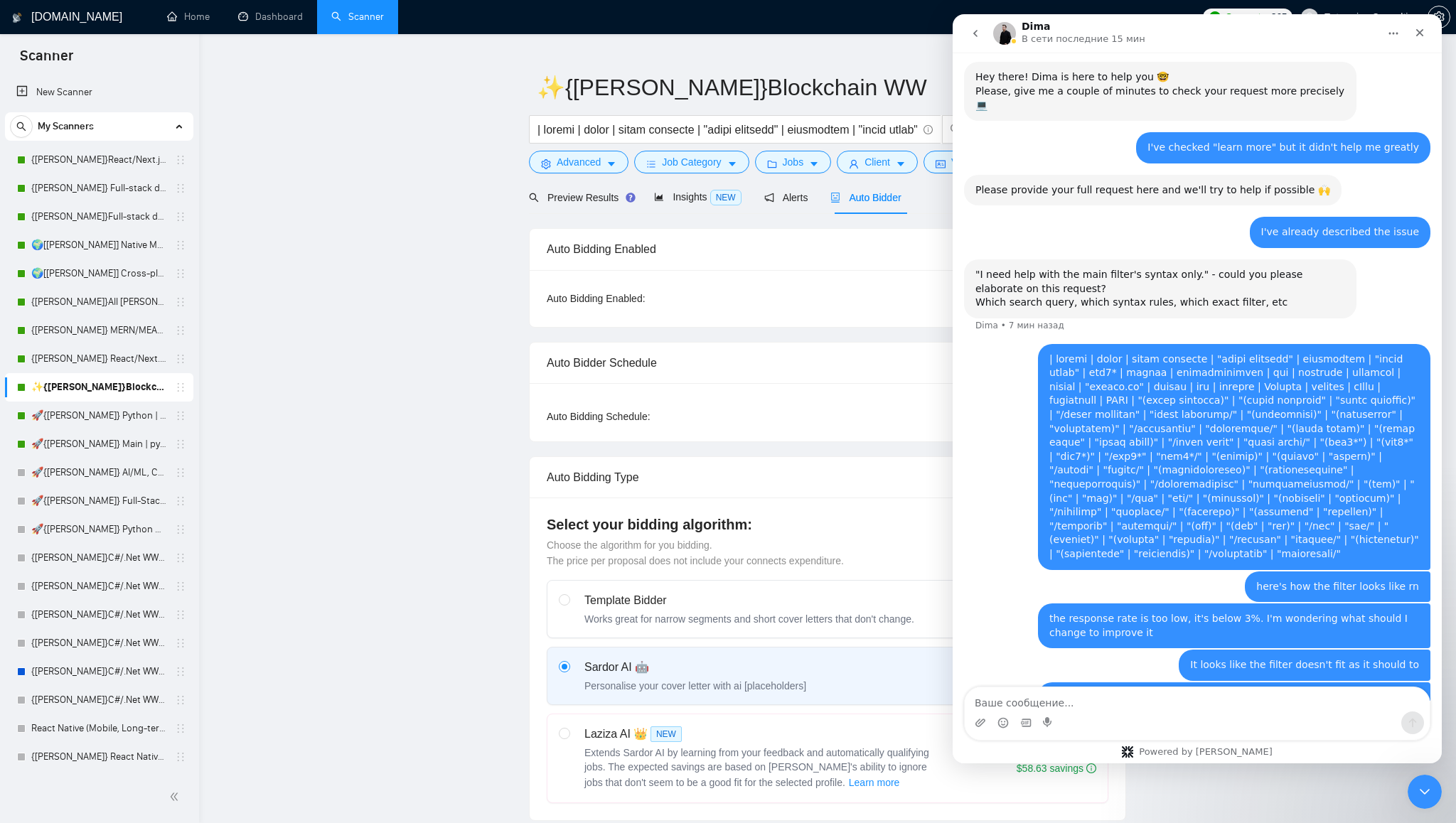
scroll to position [0, 0]
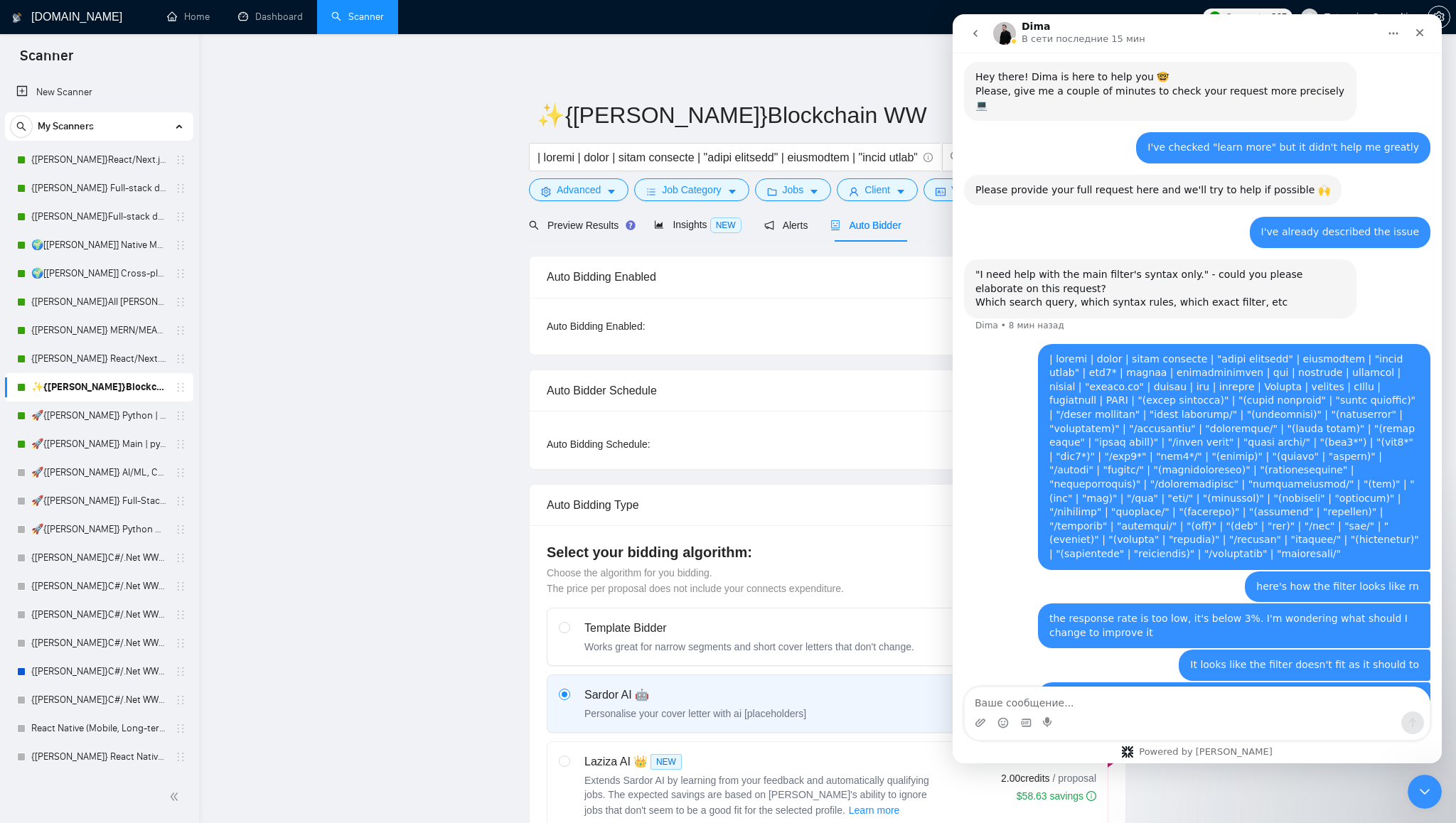
click at [1010, 36] on img "Мессенджер Intercom" at bounding box center [1005, 33] width 23 height 23
click at [1025, 29] on h1 "Dima" at bounding box center [1035, 26] width 28 height 11
click at [1395, 32] on icon "Главная" at bounding box center [1393, 33] width 11 height 11
click at [1020, 132] on div "I've checked "learn more" but it didn't help me greatly [PERSON_NAME][EMAIL_ADD…" at bounding box center [1197, 153] width 466 height 43
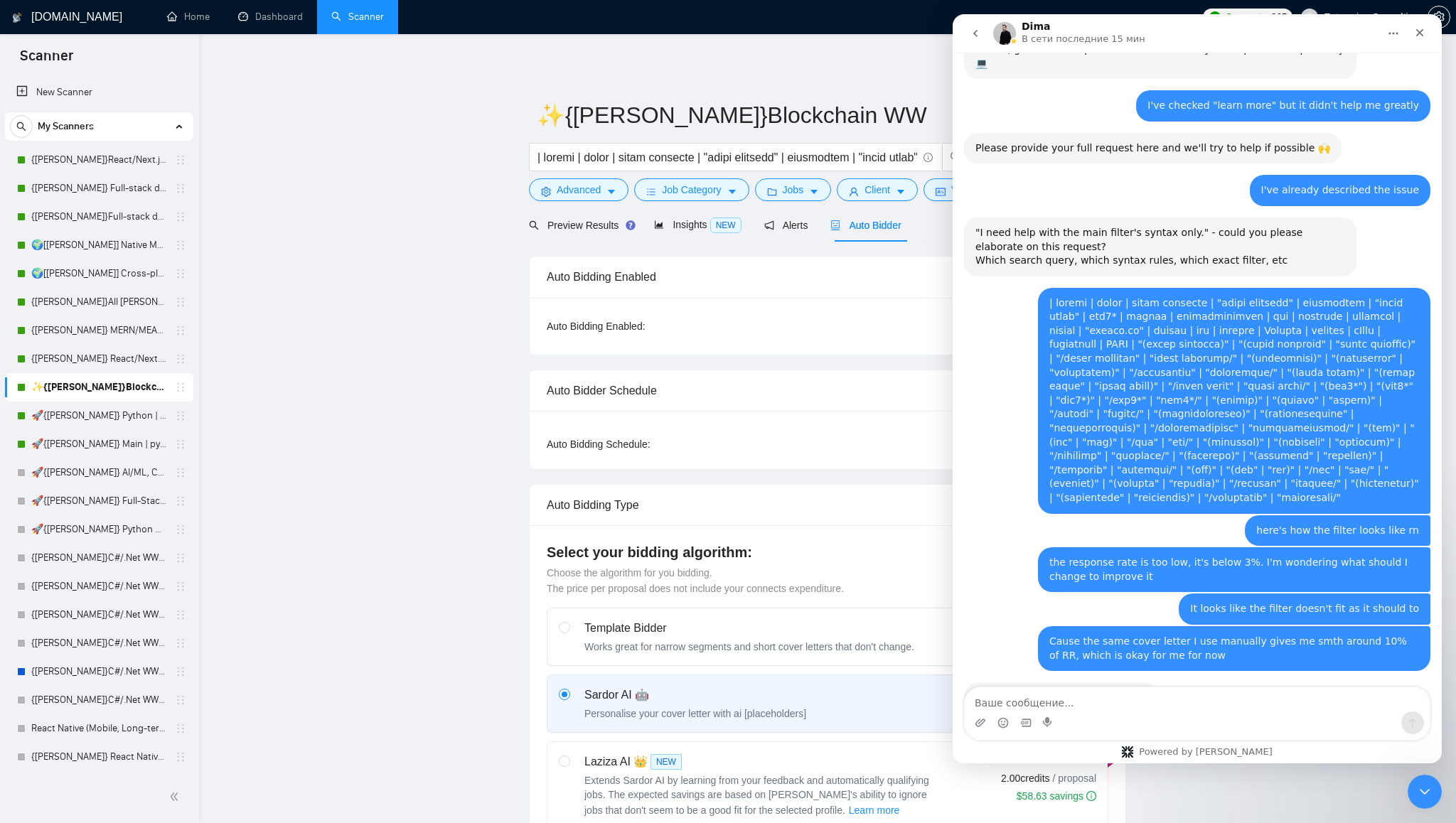
scroll to position [293, 0]
click at [1111, 703] on textarea "Ваше сообщение..." at bounding box center [1197, 699] width 465 height 25
click at [714, 119] on input "✨{[PERSON_NAME]}Blockchain WW" at bounding box center [816, 115] width 560 height 36
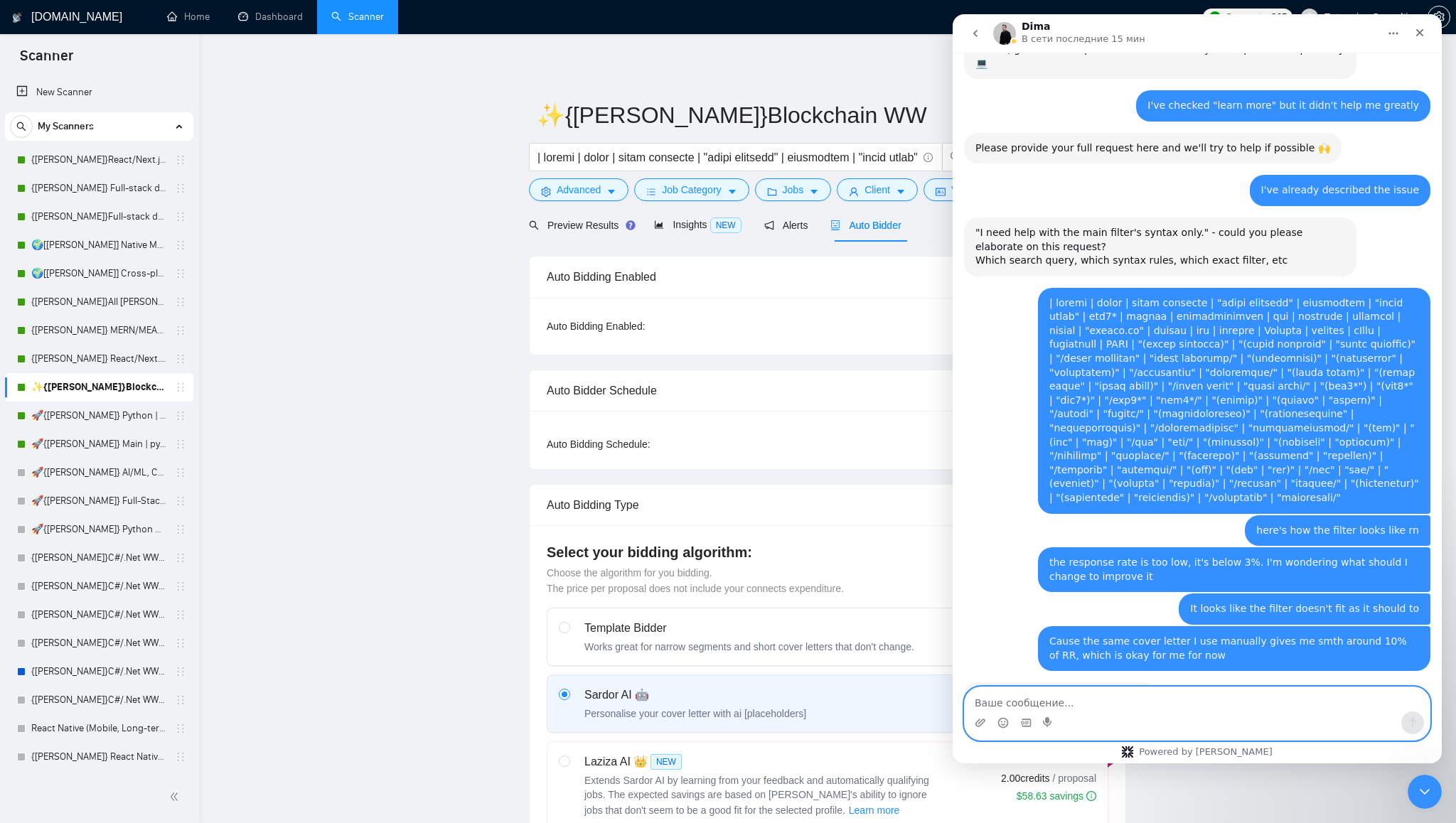
click at [1059, 706] on textarea "Ваше сообщение..." at bounding box center [1197, 699] width 465 height 25
type textarea "✨{[PERSON_NAME]}Blockchain WW"
click at [1409, 721] on icon "Отправить сообщение…" at bounding box center [1412, 722] width 11 height 11
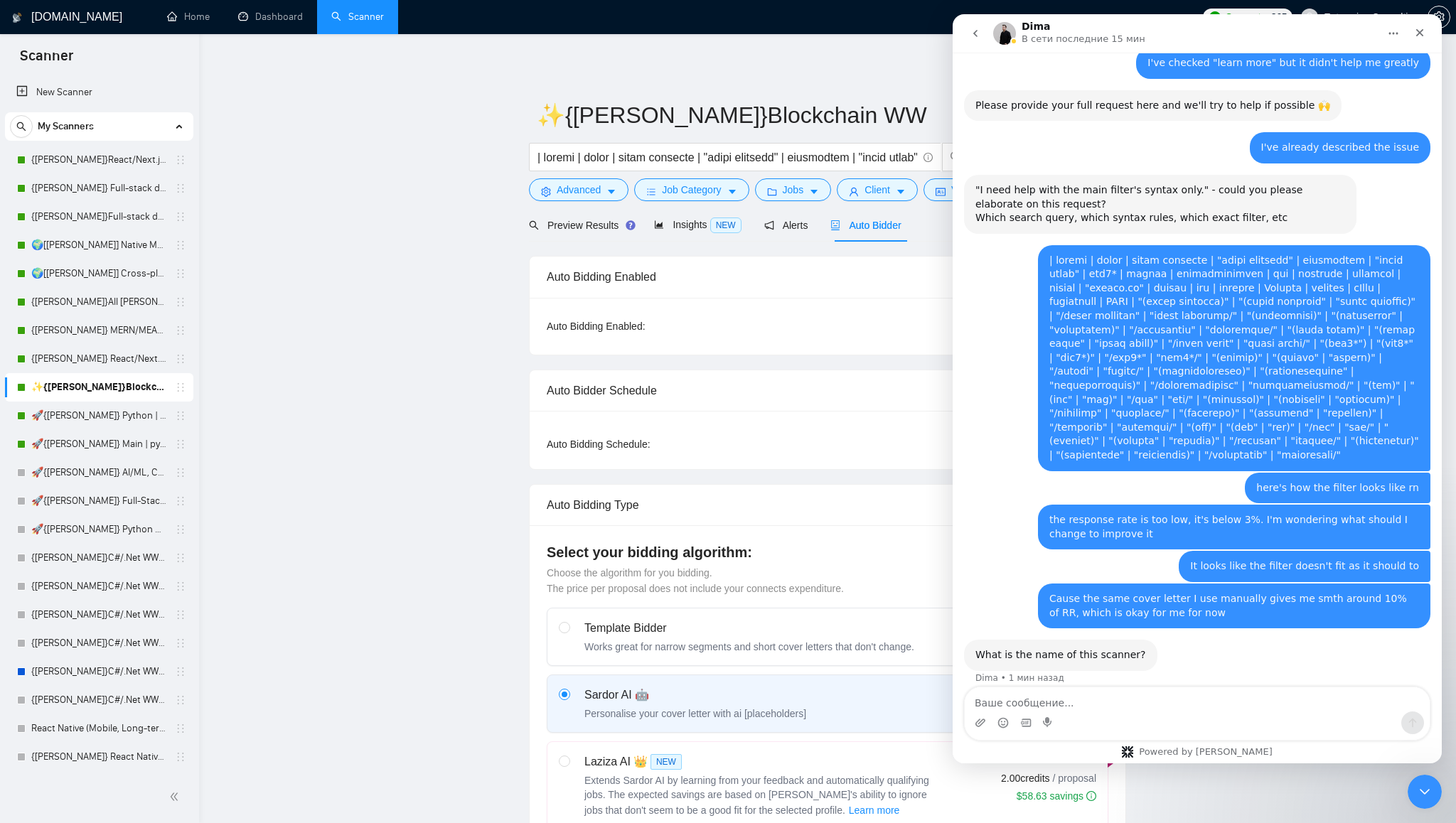
click at [1114, 697] on div "✨{[PERSON_NAME]}Blockchain WW [EMAIL_ADDRESS][DOMAIN_NAME] • Только что" at bounding box center [1197, 720] width 466 height 48
click at [1029, 649] on div "What is the name of this scanner?" at bounding box center [1061, 656] width 171 height 14
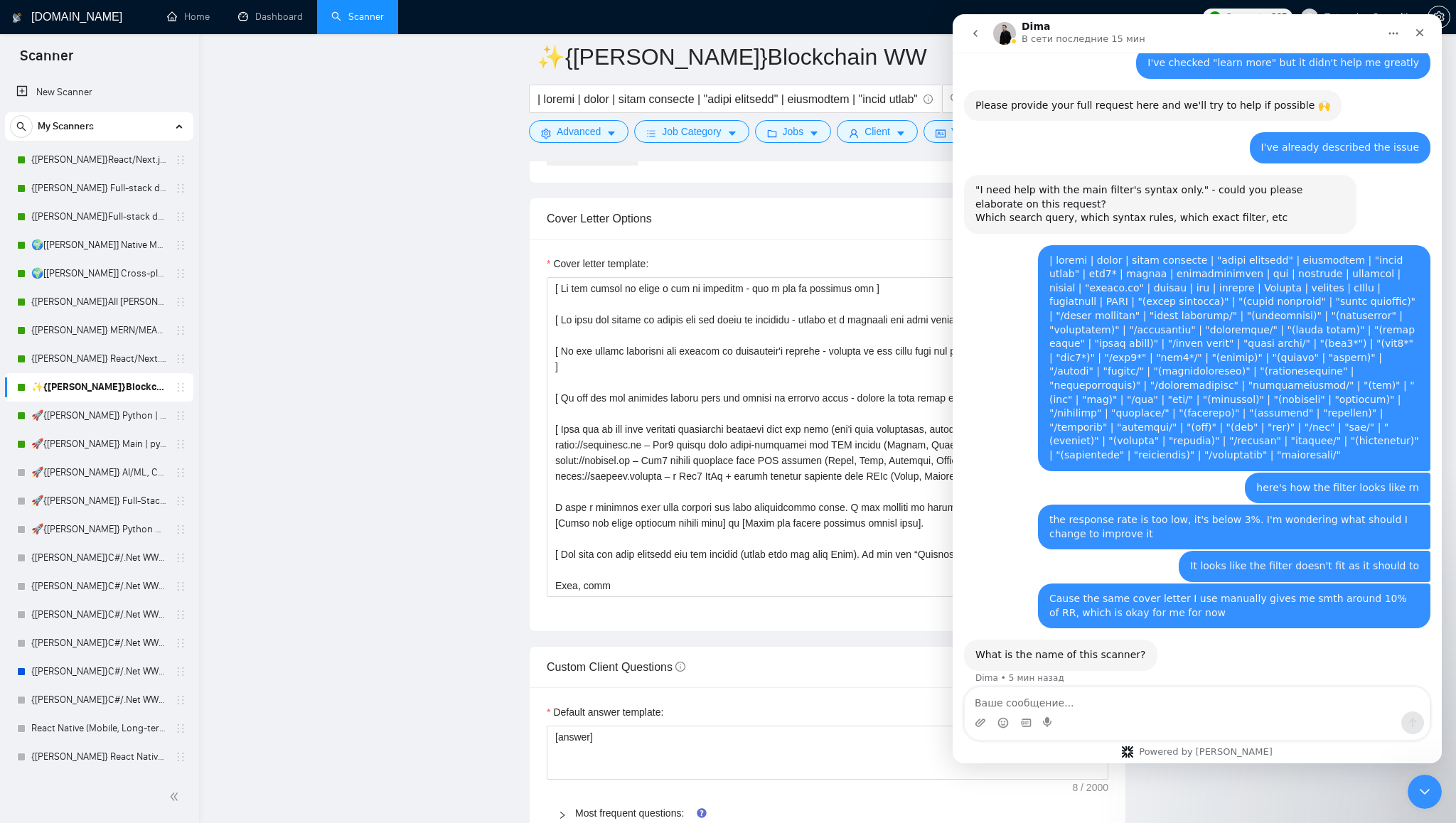
scroll to position [1394, 0]
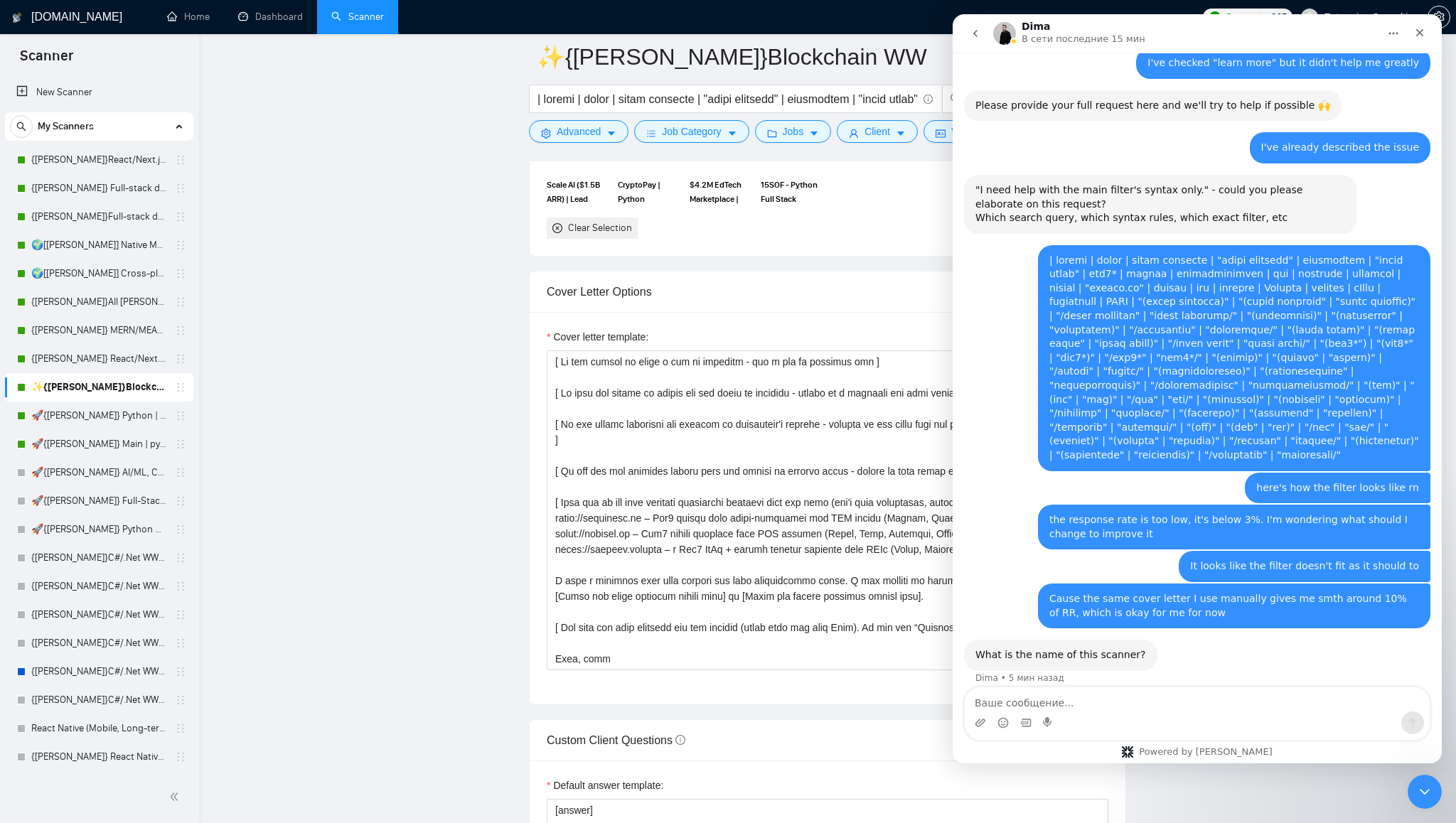
click at [736, 344] on div "Cover letter template:" at bounding box center [827, 508] width 596 height 393
click at [1396, 34] on icon "Главная" at bounding box center [1393, 33] width 11 height 11
click at [1338, 73] on div "Свернуть окно" at bounding box center [1346, 69] width 118 height 15
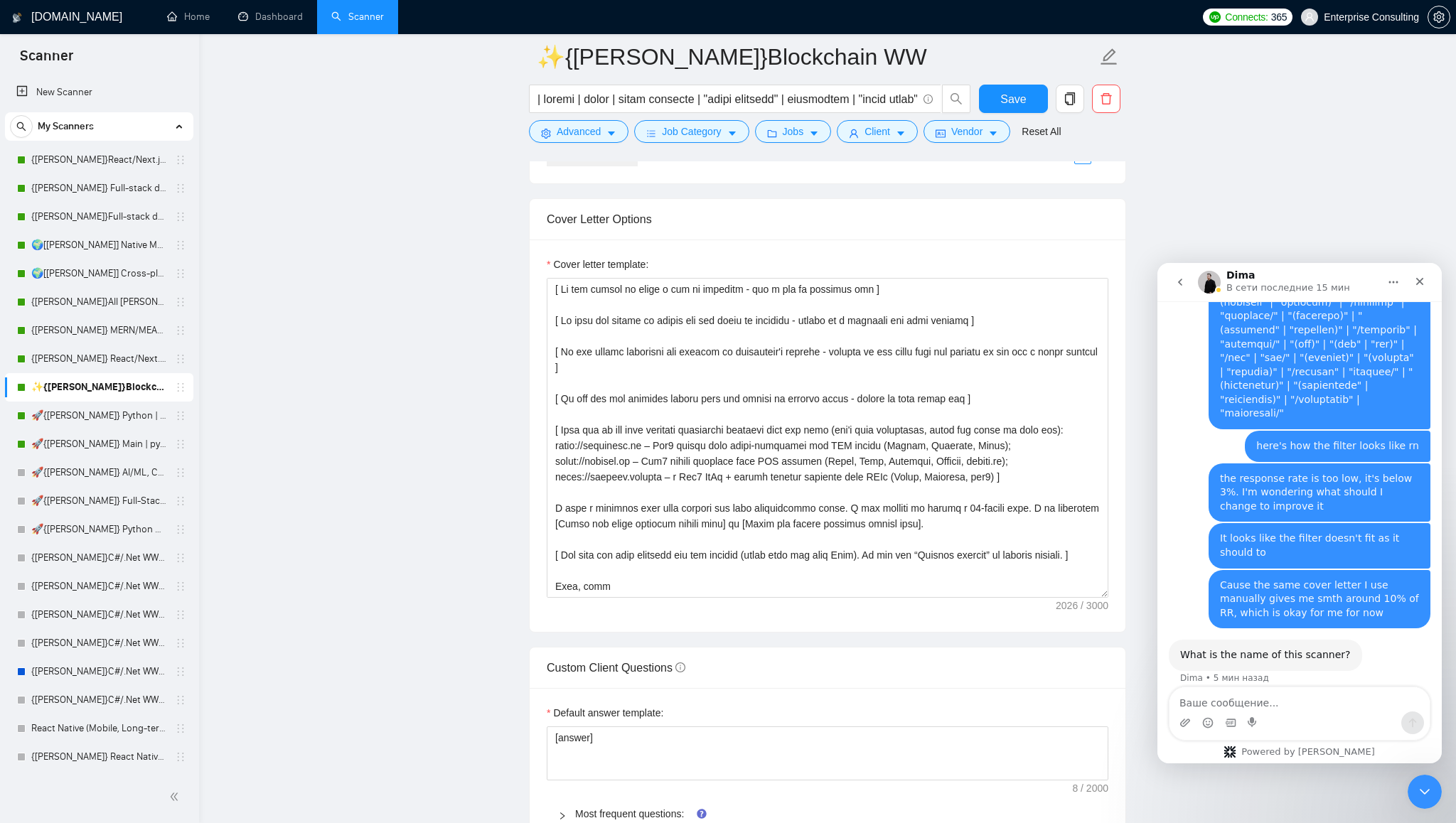
scroll to position [1672, 0]
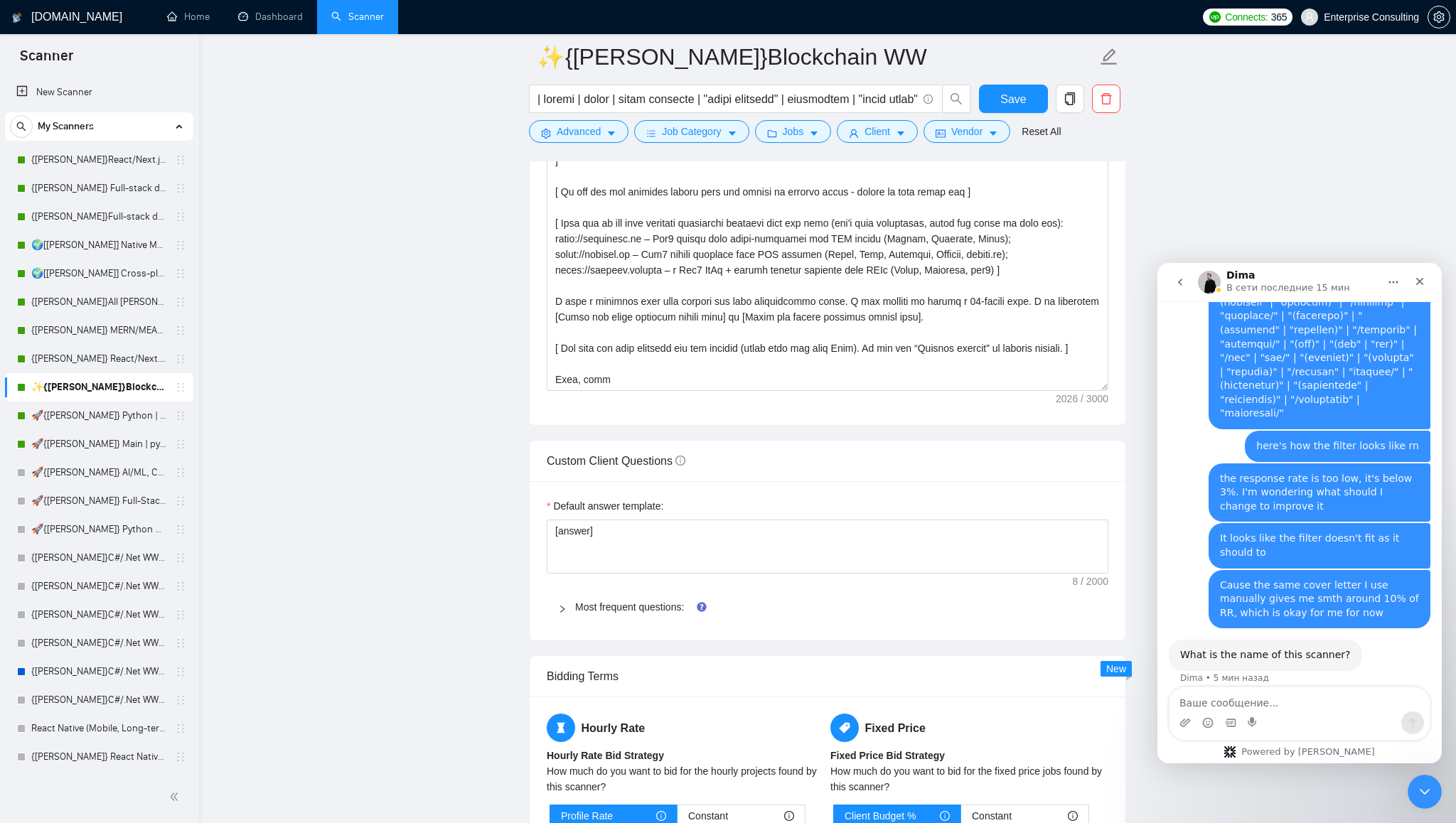
click at [1069, 422] on div "Cover letter template:" at bounding box center [827, 229] width 596 height 393
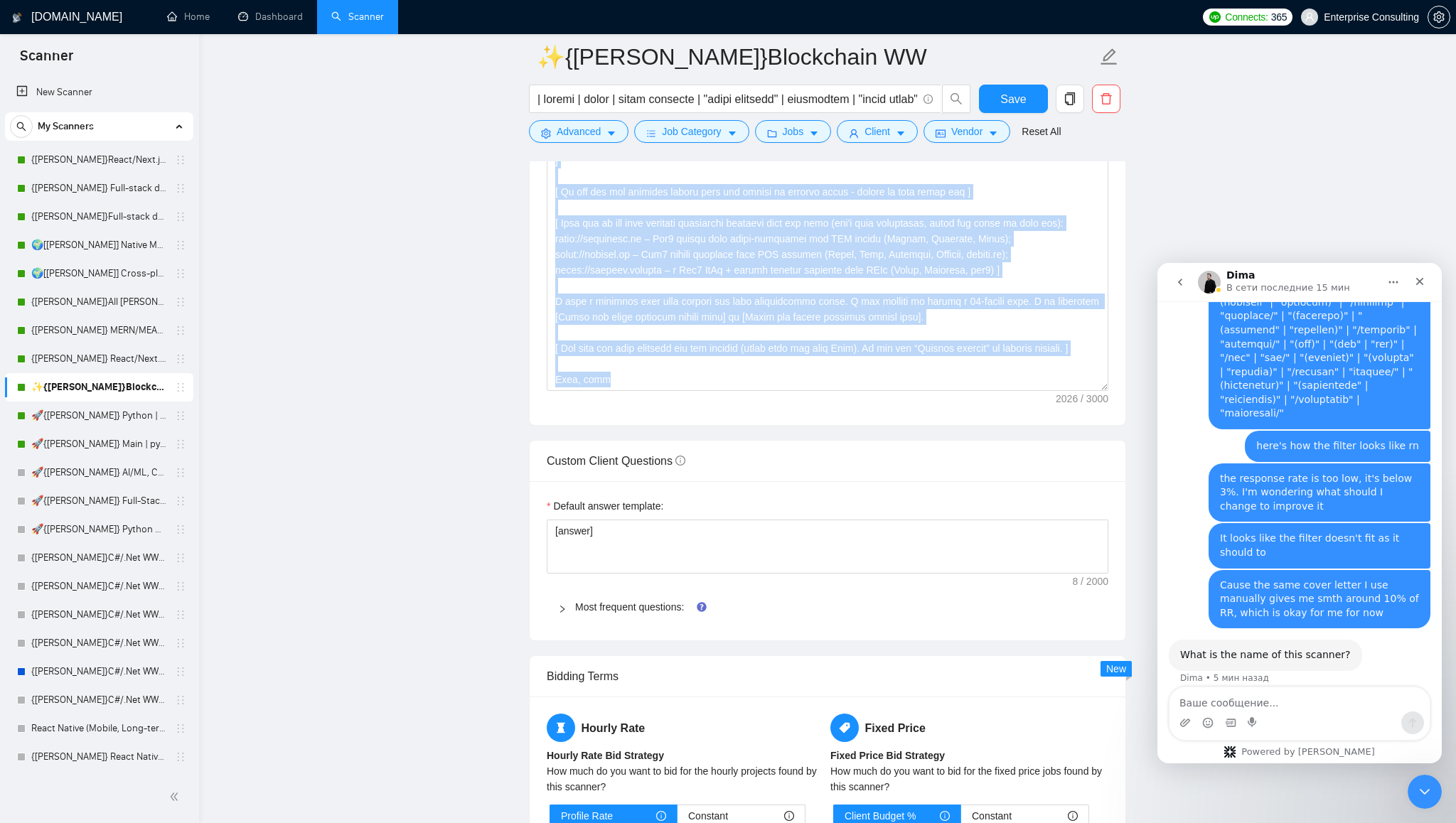
click at [1069, 422] on div "Cover letter template:" at bounding box center [827, 229] width 596 height 393
click at [985, 425] on div "Cover letter template:" at bounding box center [827, 229] width 596 height 393
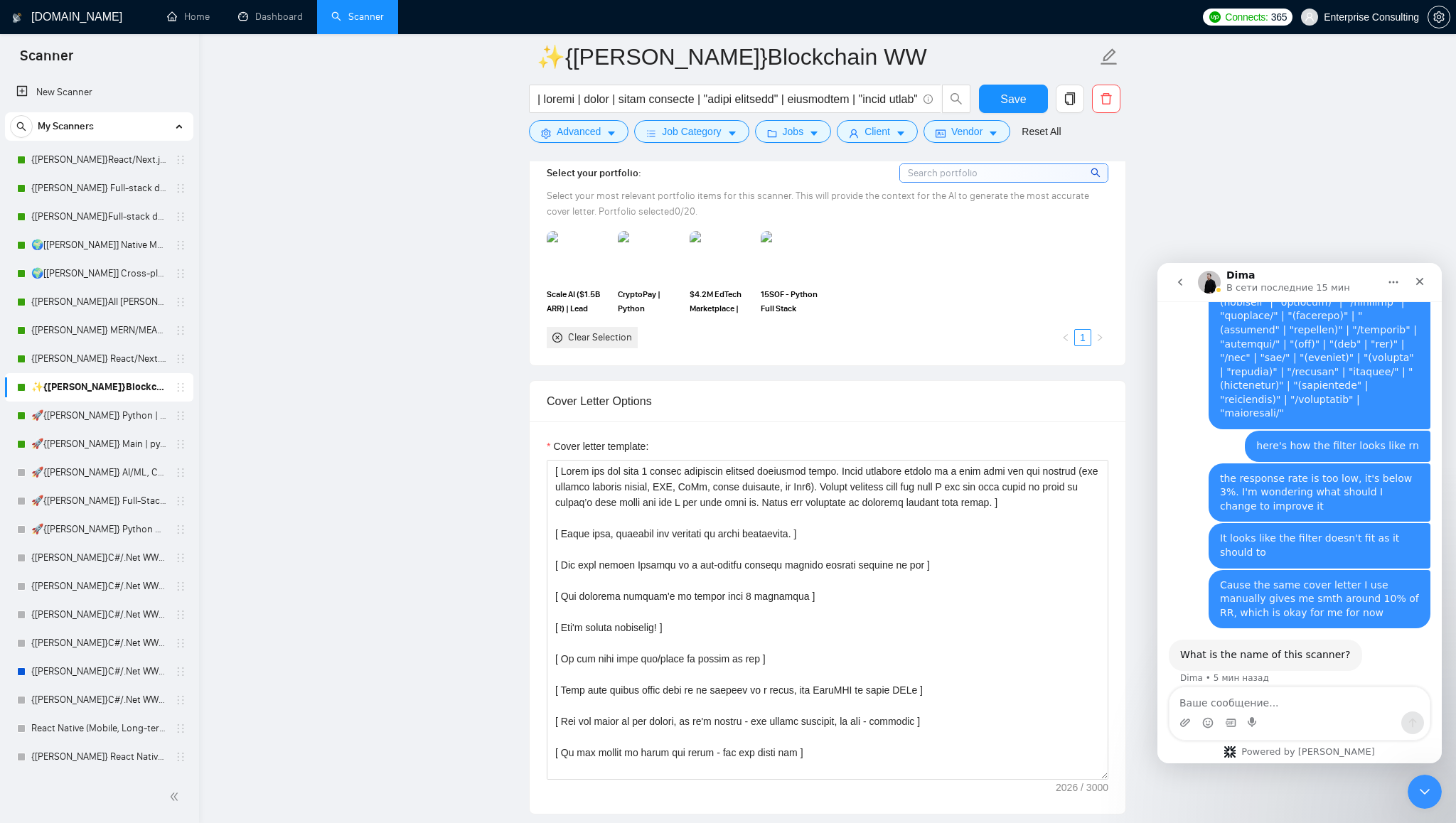
scroll to position [1323, 0]
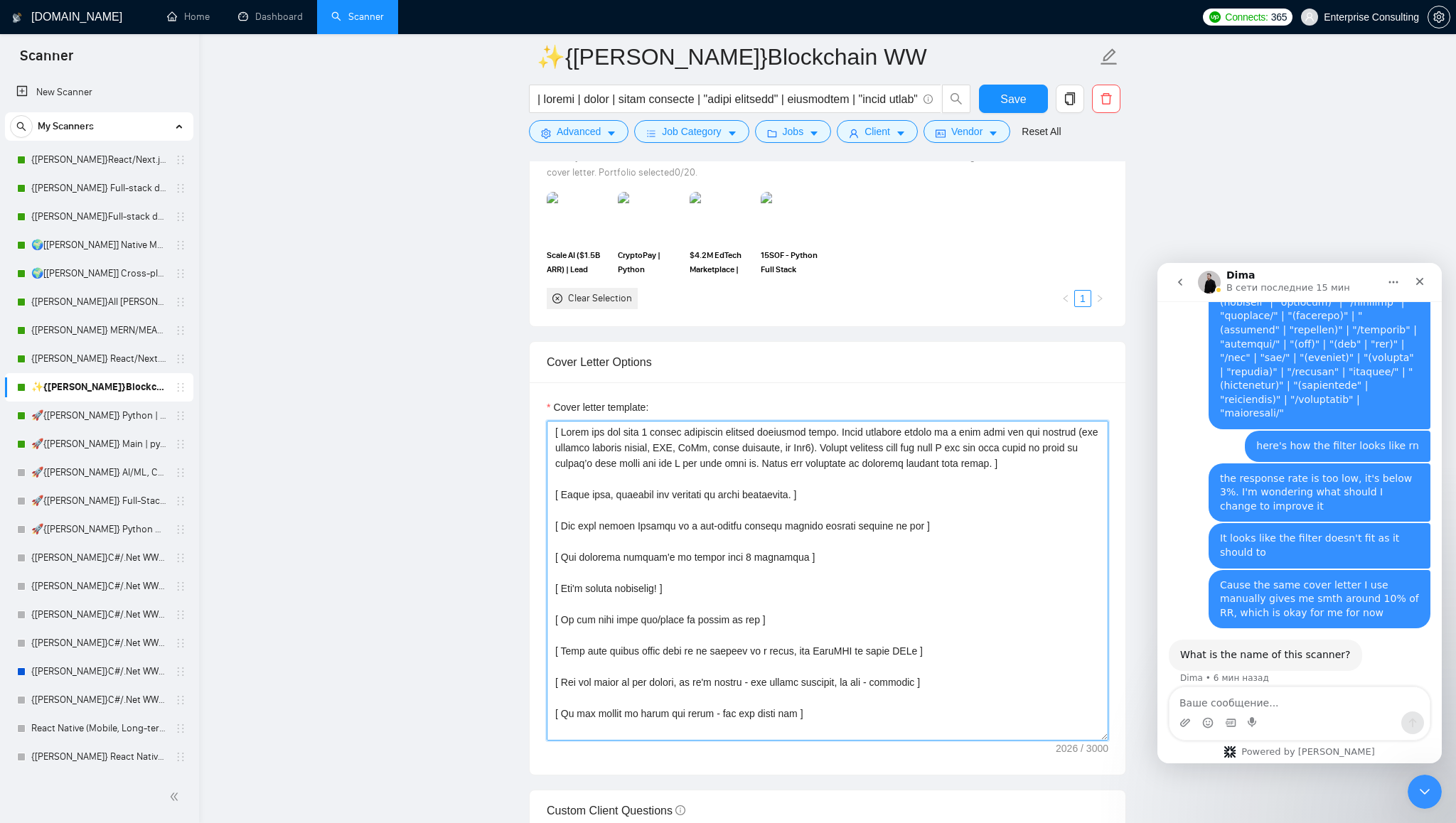
click at [966, 513] on textarea "Cover letter template:" at bounding box center [827, 580] width 562 height 320
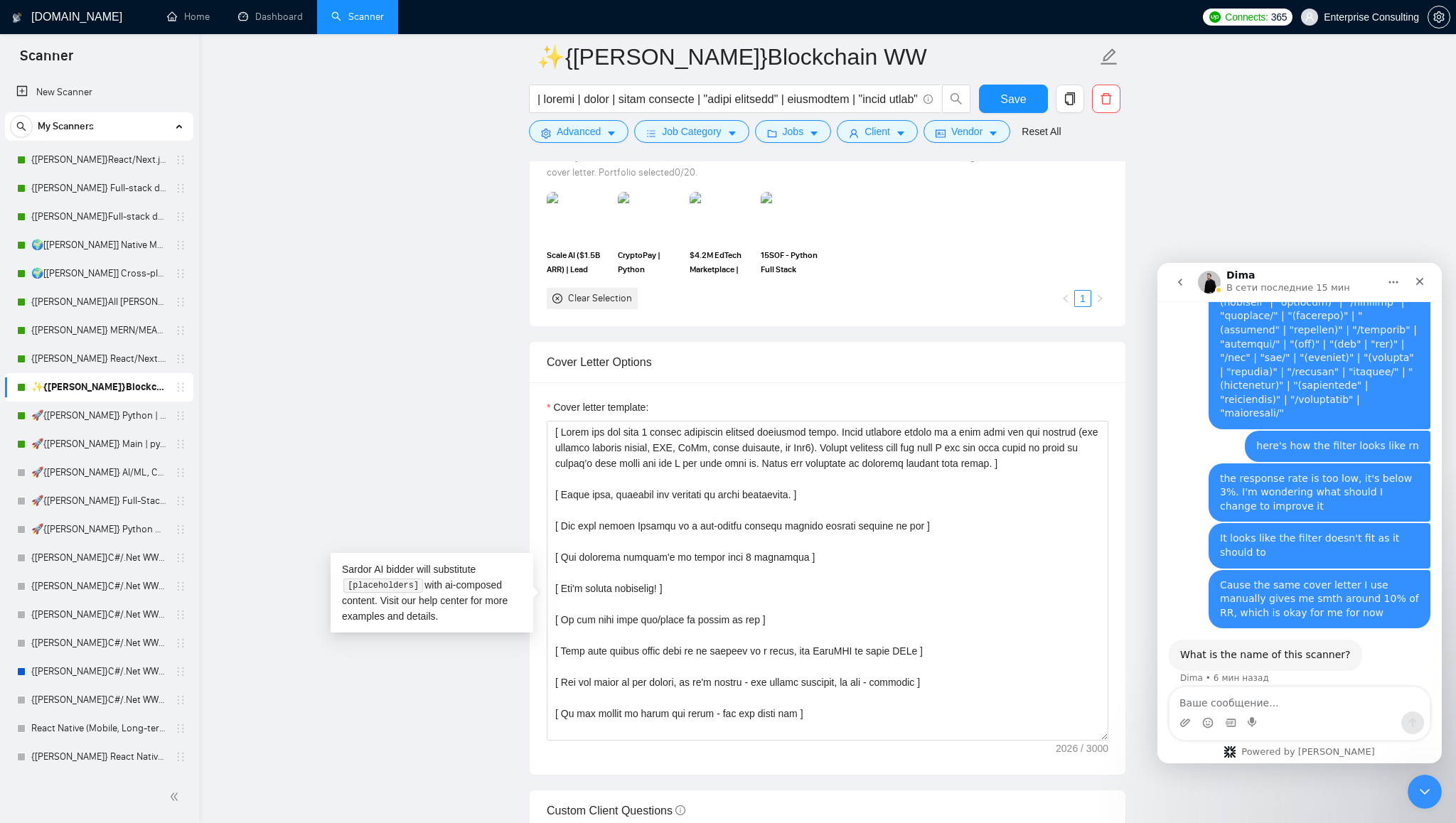
click at [1112, 383] on div "Cover Letter Options" at bounding box center [827, 362] width 596 height 41
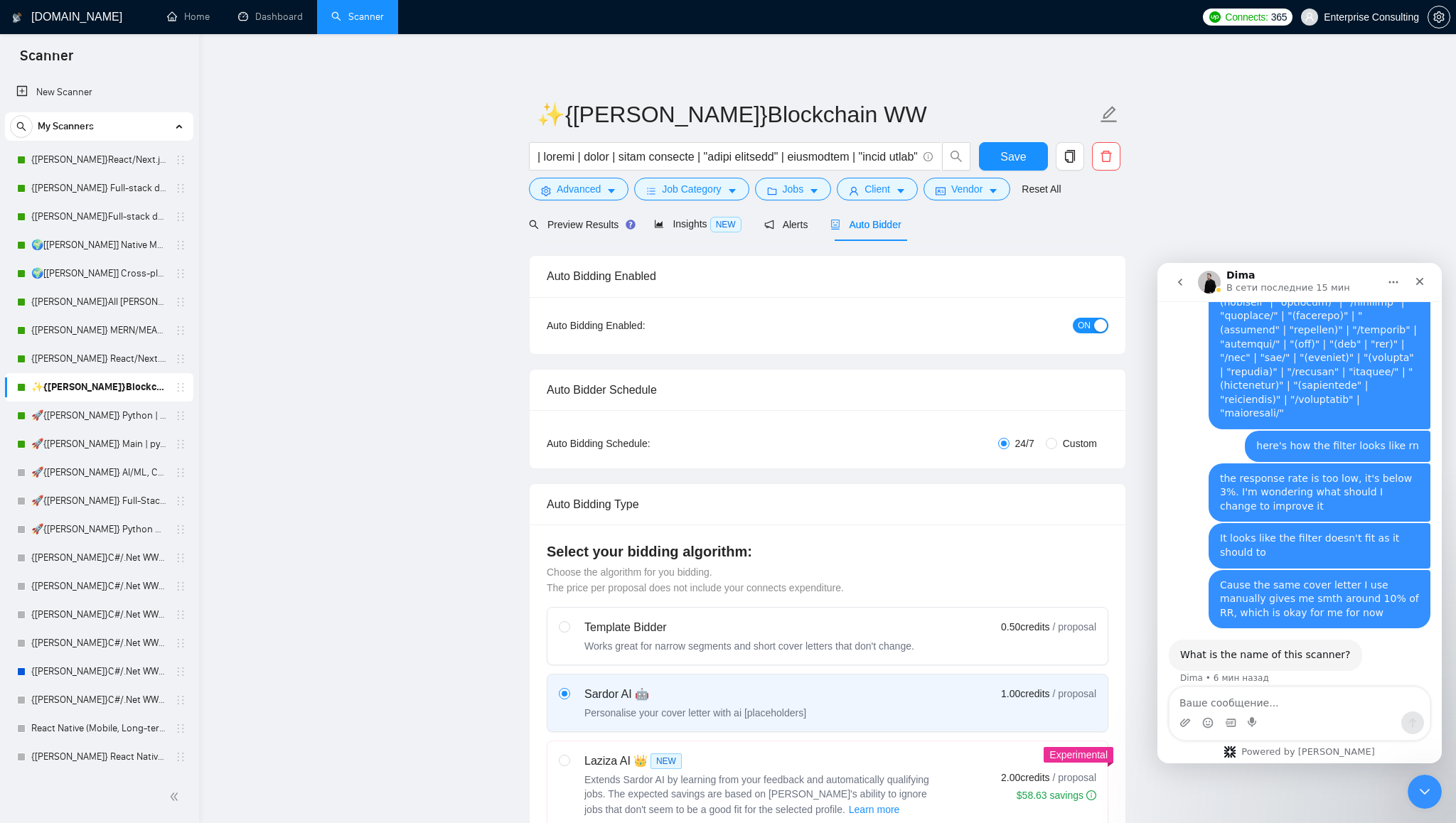
scroll to position [0, 0]
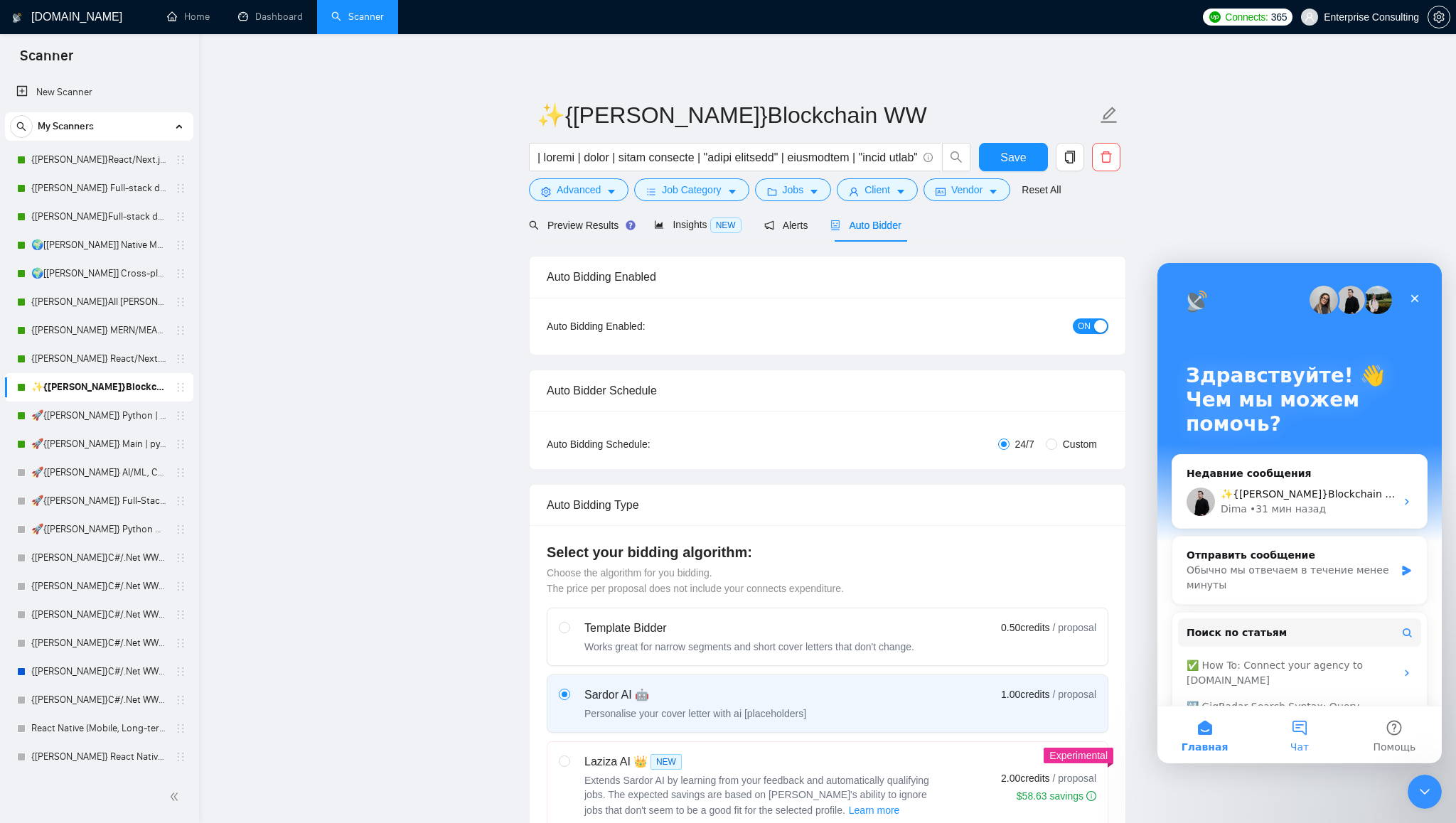
click at [1299, 735] on button "Чат" at bounding box center [1299, 734] width 95 height 57
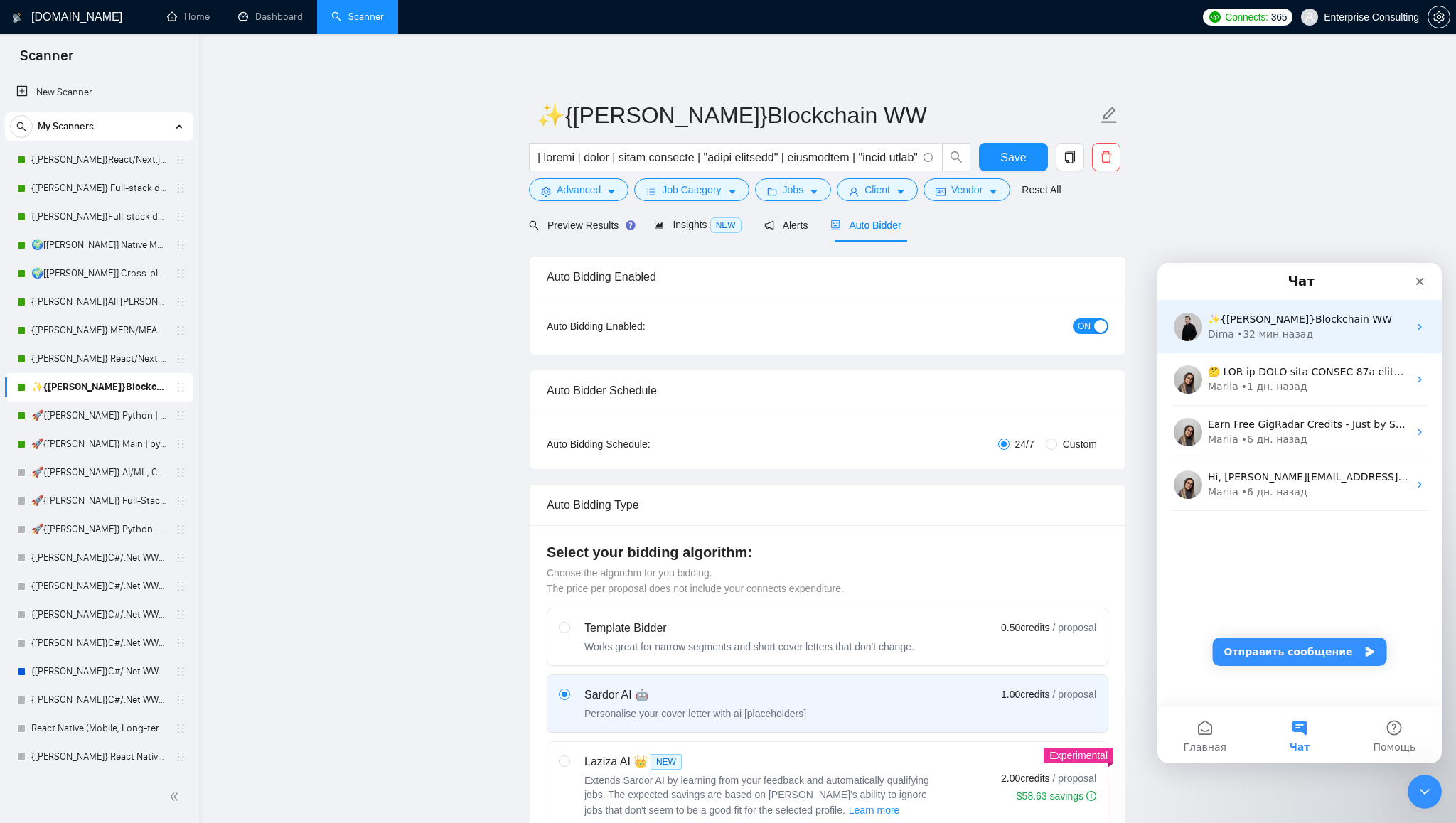
click at [1290, 325] on span "✨{[PERSON_NAME]}Blockchain WW" at bounding box center [1300, 319] width 184 height 11
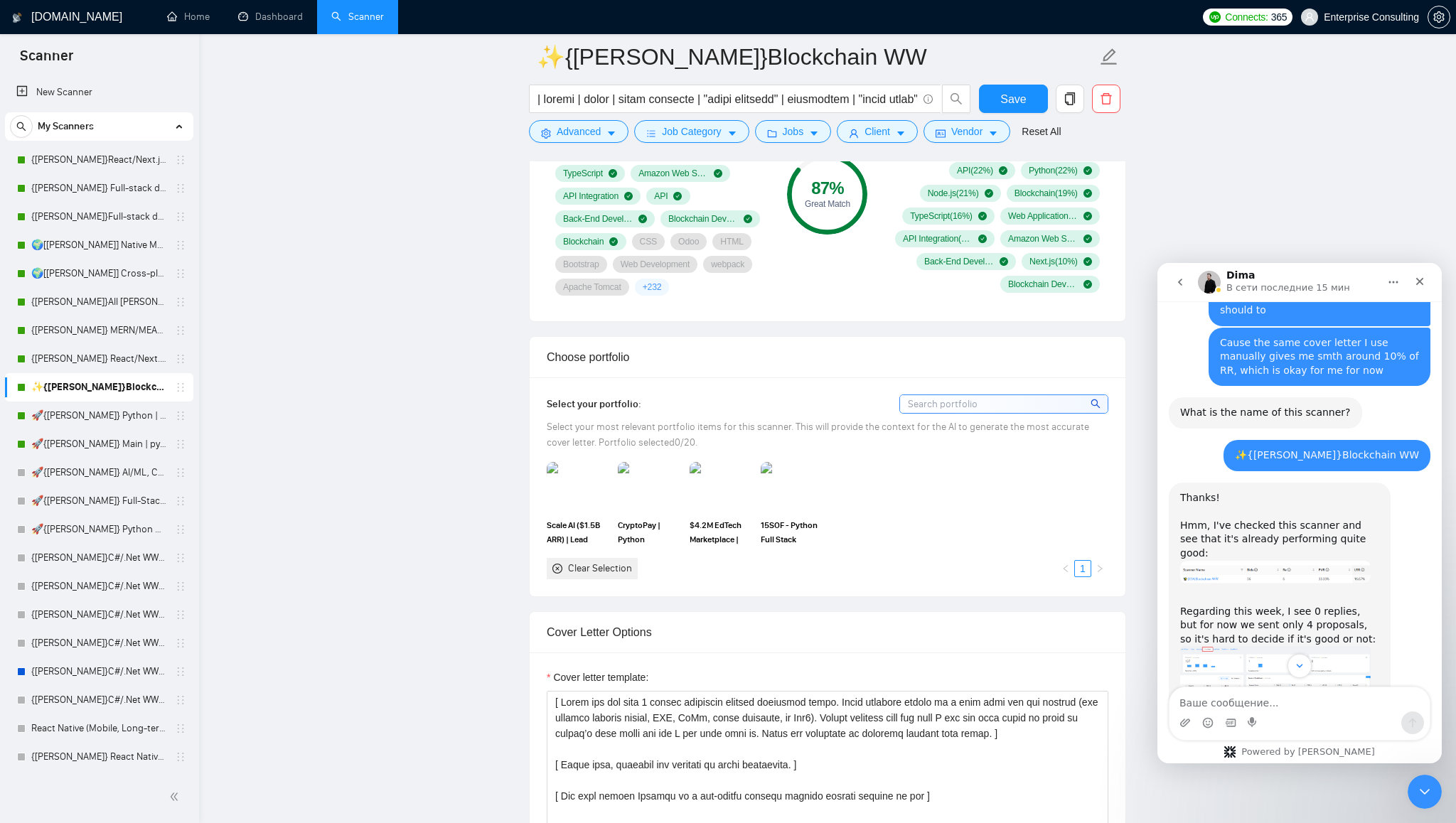
scroll to position [1168, 0]
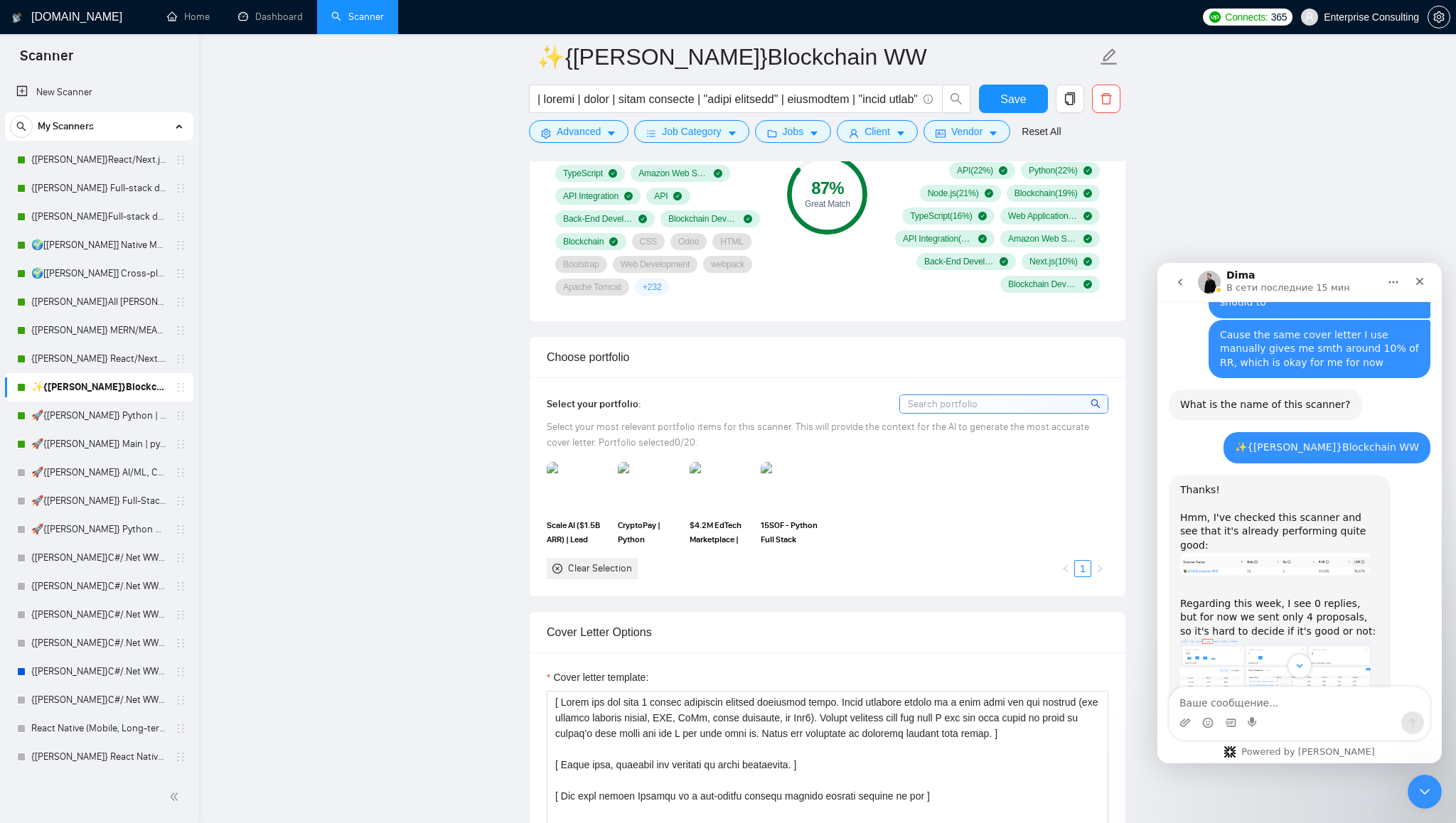
click at [1278, 553] on img "Dima говорит…" at bounding box center [1275, 564] width 190 height 24
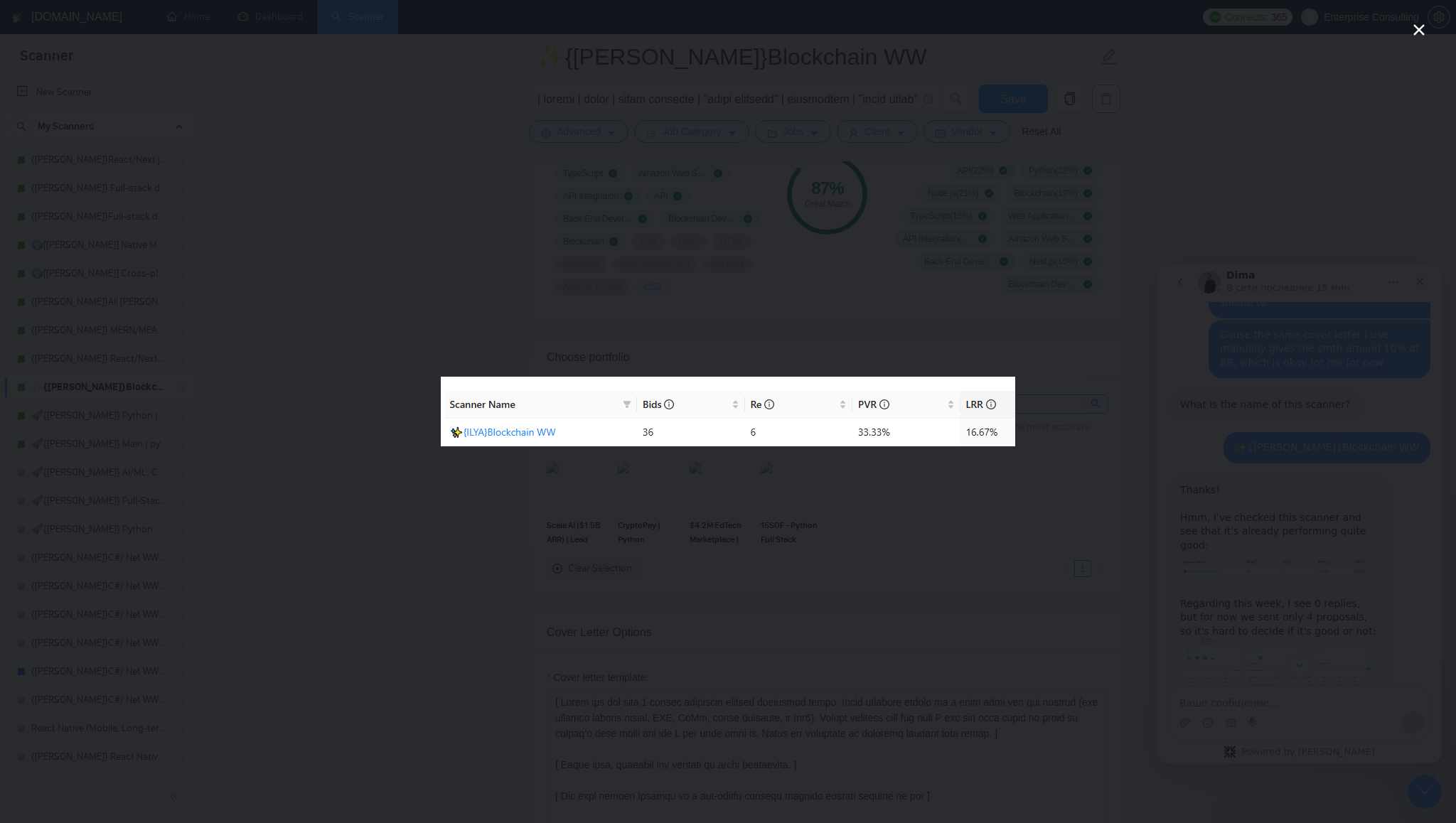
scroll to position [0, 0]
click at [1278, 491] on div "Мессенджер Intercom" at bounding box center [728, 411] width 1456 height 823
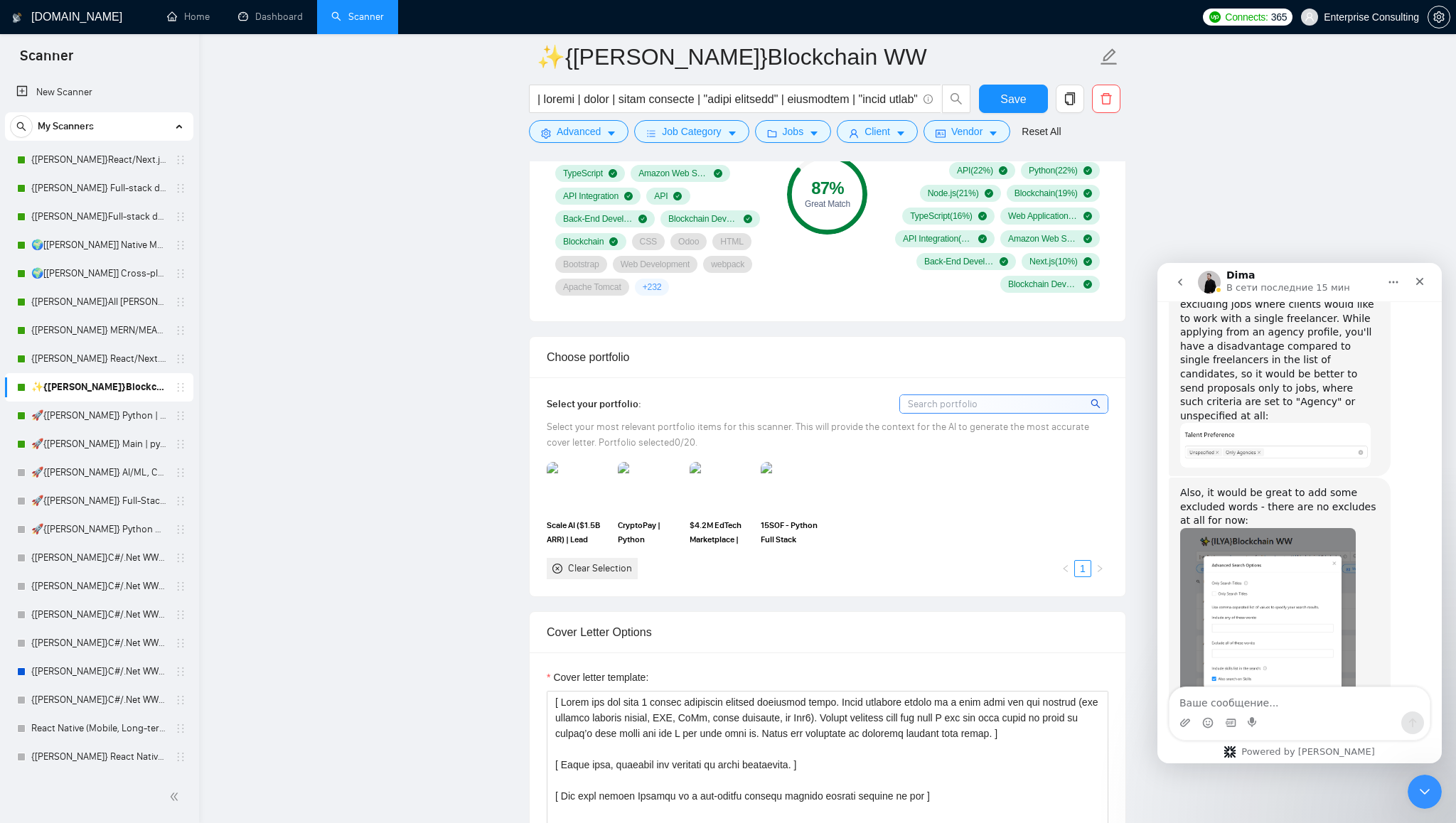
scroll to position [1734, 0]
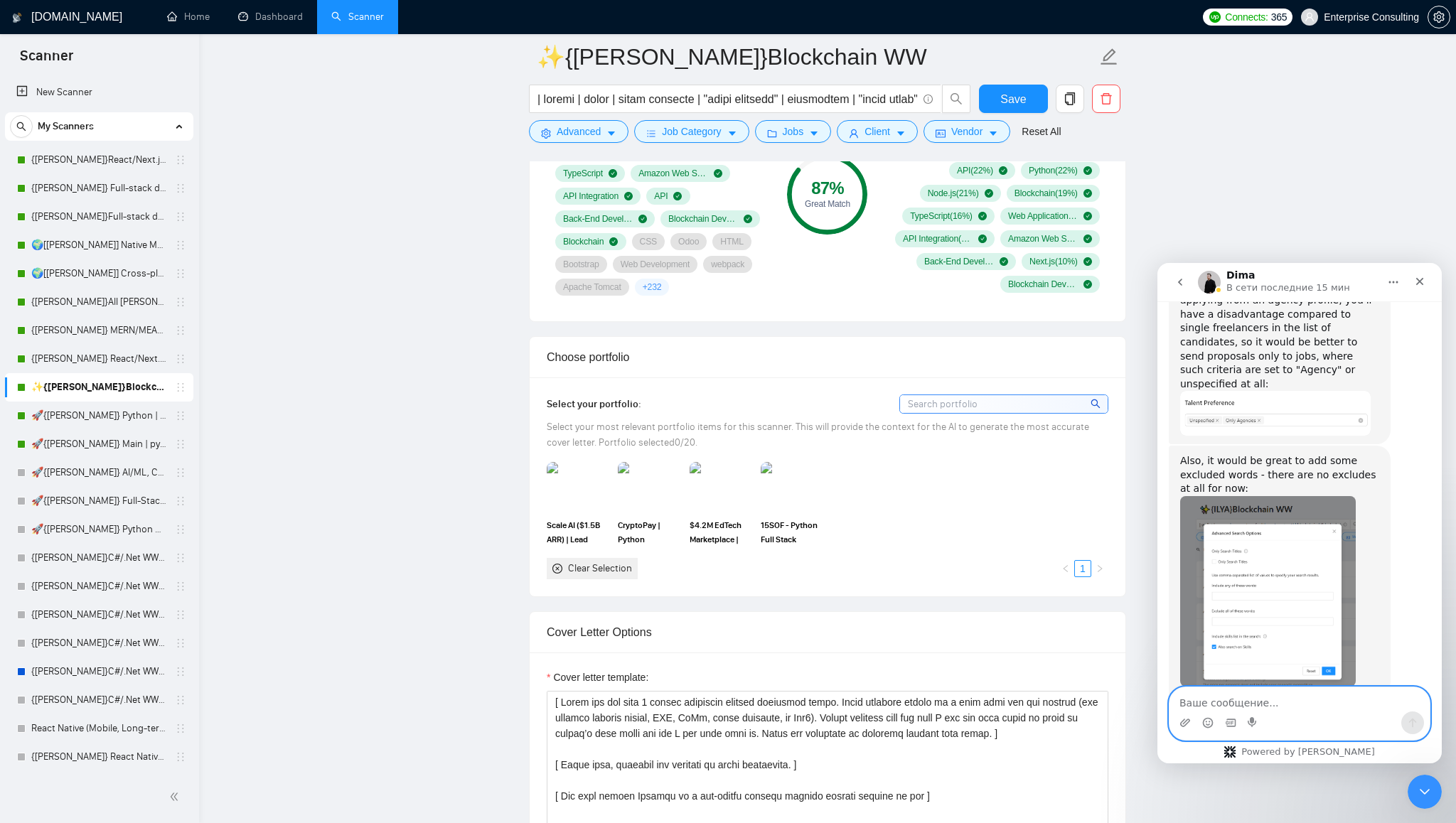
click at [1291, 704] on textarea "Ваше сообщение..." at bounding box center [1299, 699] width 260 height 25
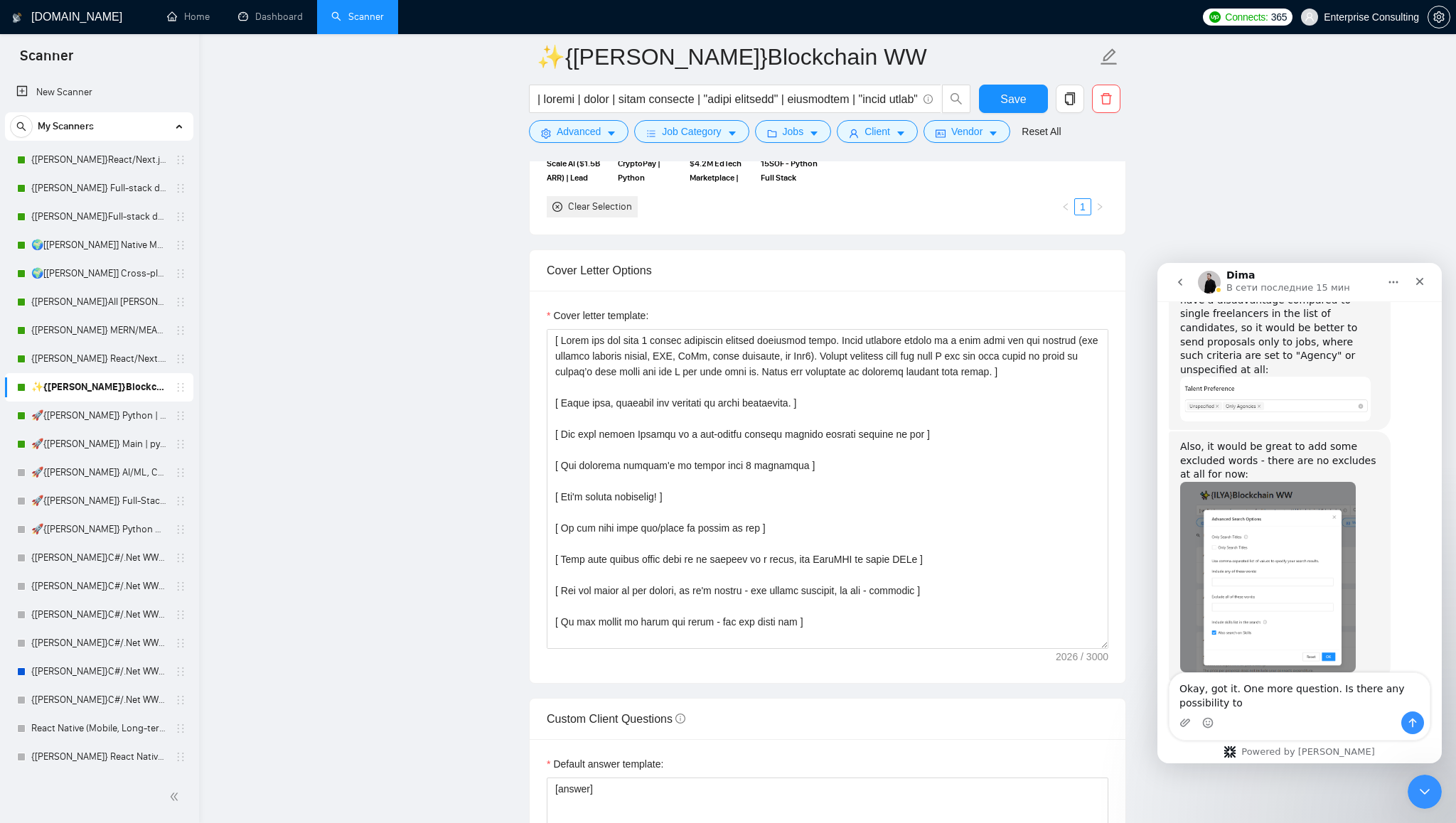
scroll to position [1415, 0]
click at [1261, 709] on textarea "Okay, got it. One more question. Is there any possibility to" at bounding box center [1299, 692] width 260 height 39
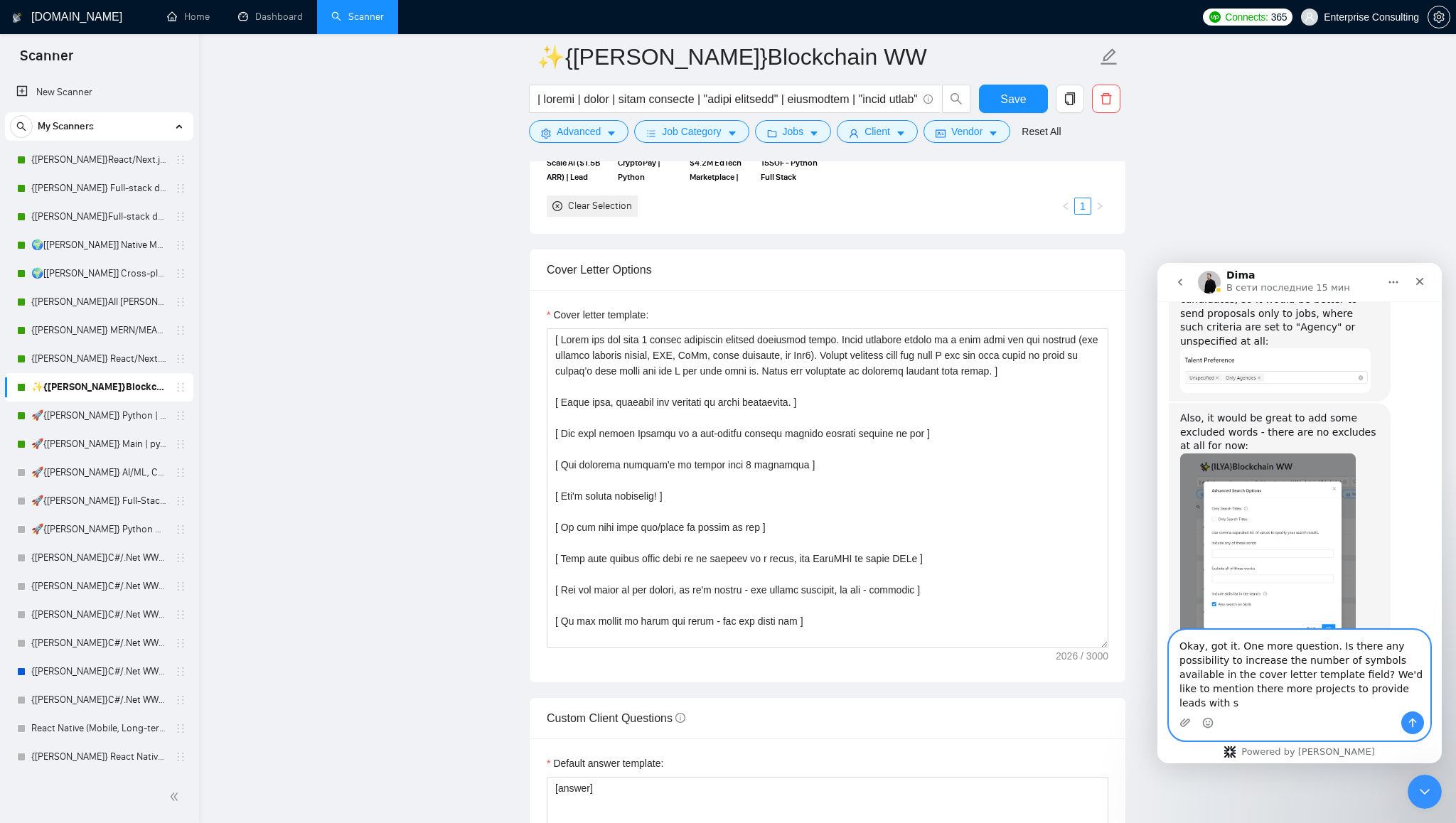
scroll to position [1791, 0]
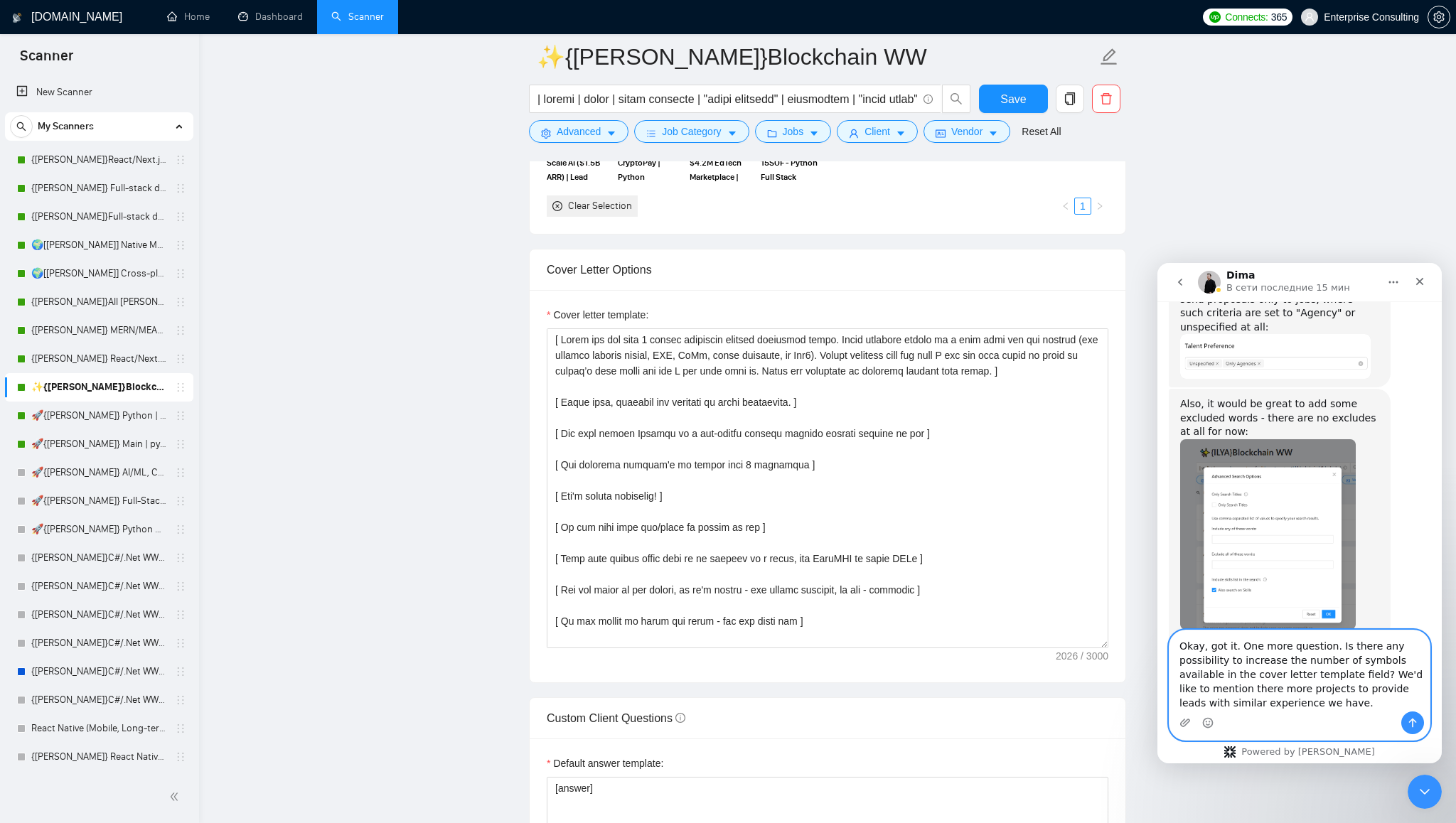
type textarea "Okay, got it. One more question. Is there any possibility to increase the numbe…"
click at [1412, 722] on icon "Отправить сообщение…" at bounding box center [1412, 723] width 8 height 10
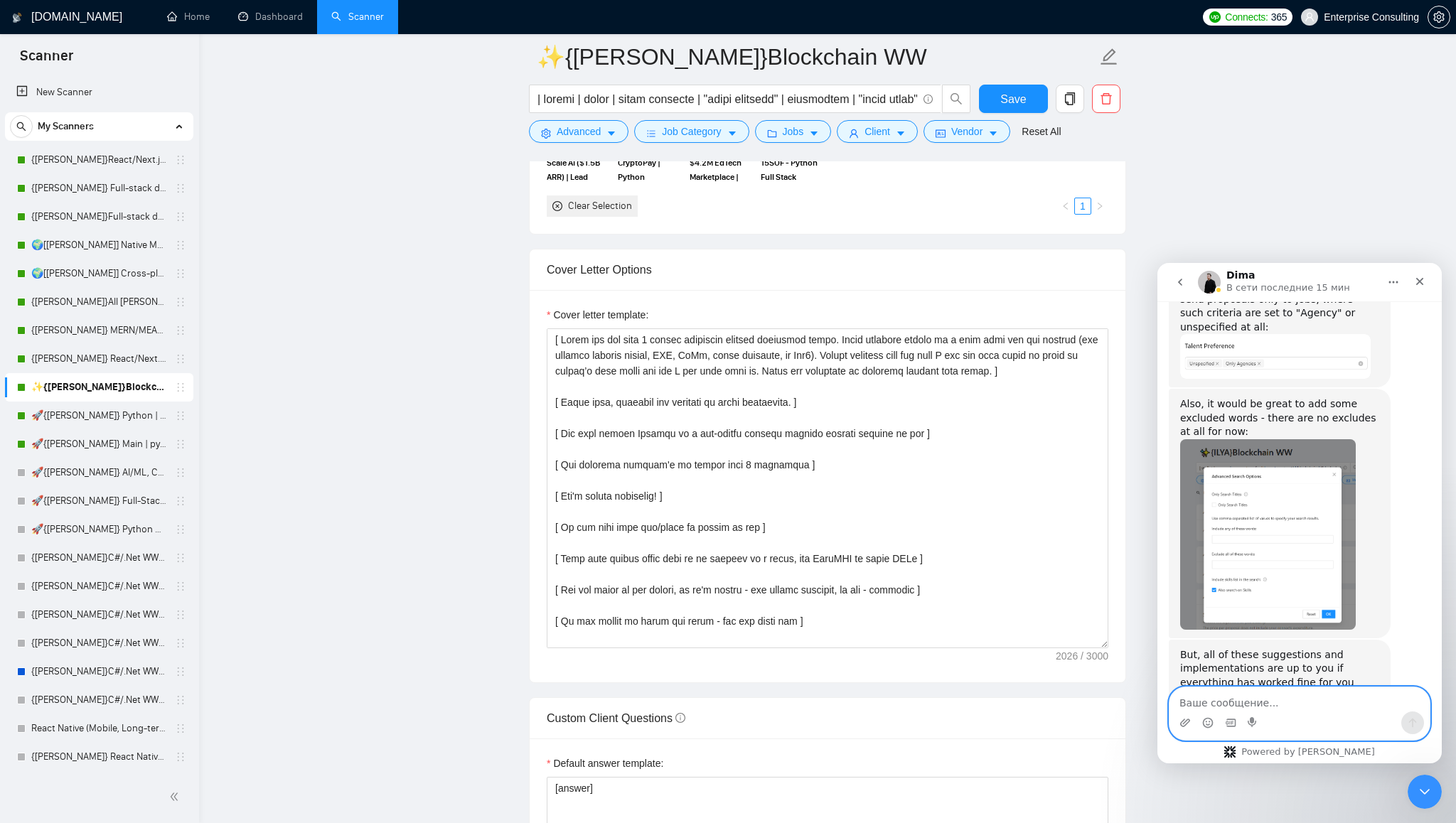
scroll to position [1846, 0]
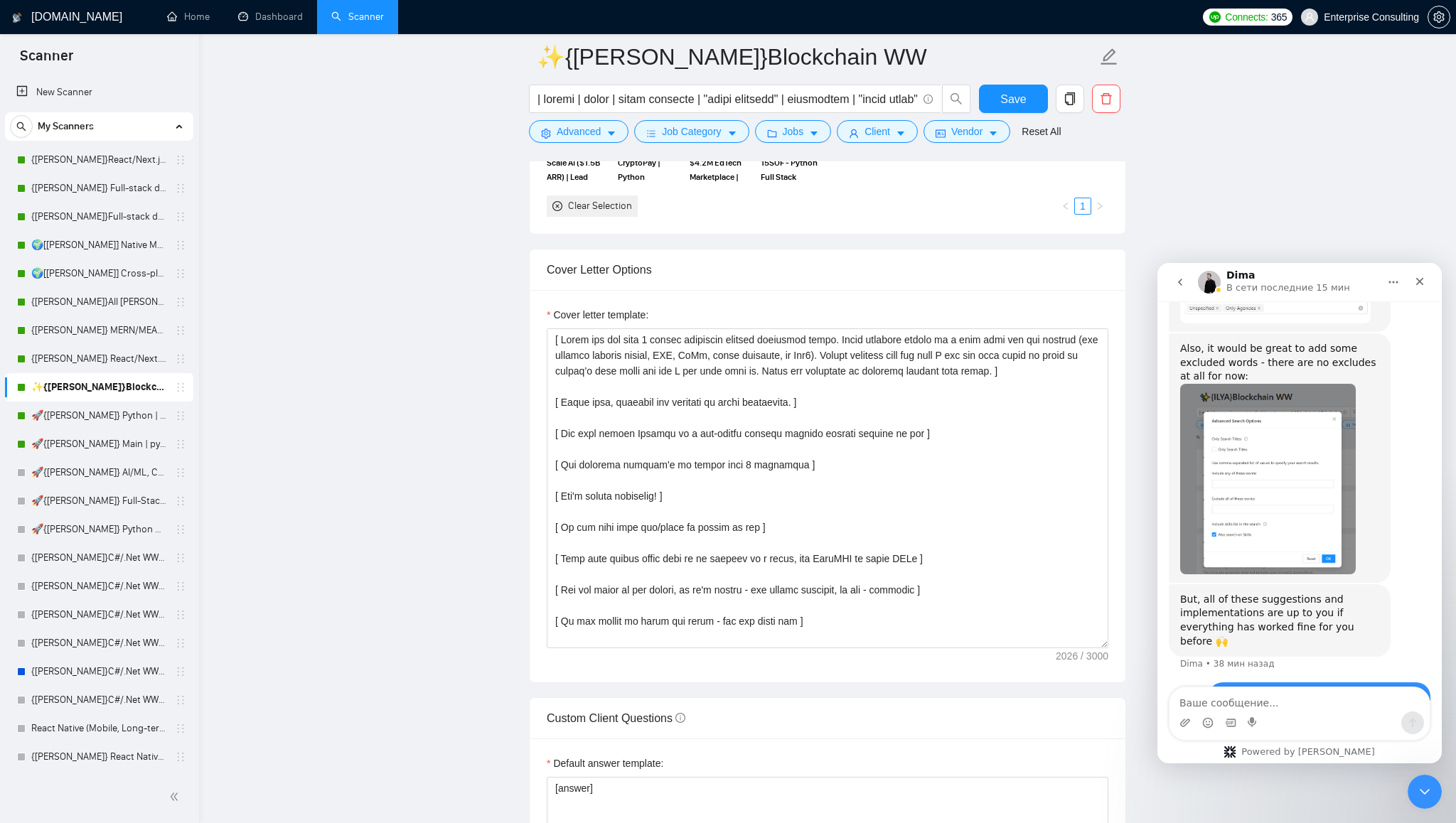
click at [1187, 683] on div "Okay, got it. One more question. Is there any possibility to increase the numbe…" at bounding box center [1299, 741] width 261 height 118
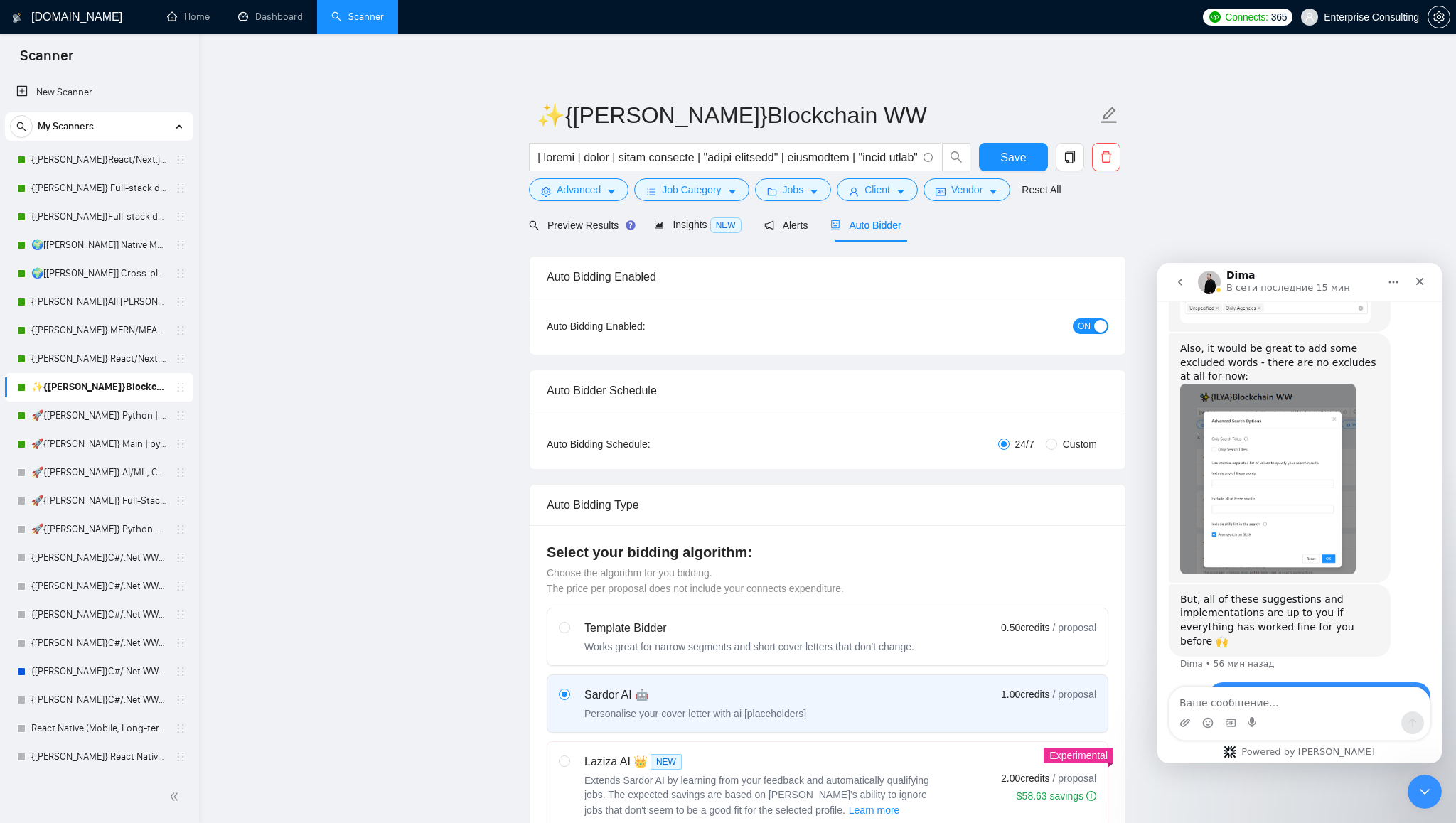
scroll to position [1901, 0]
